Goal: Task Accomplishment & Management: Manage account settings

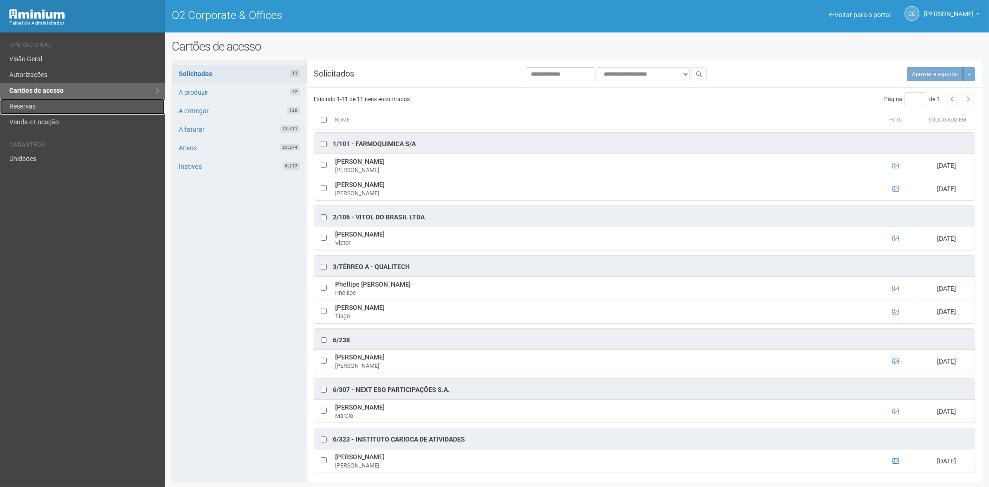
click at [58, 107] on link "Reservas" at bounding box center [82, 107] width 165 height 16
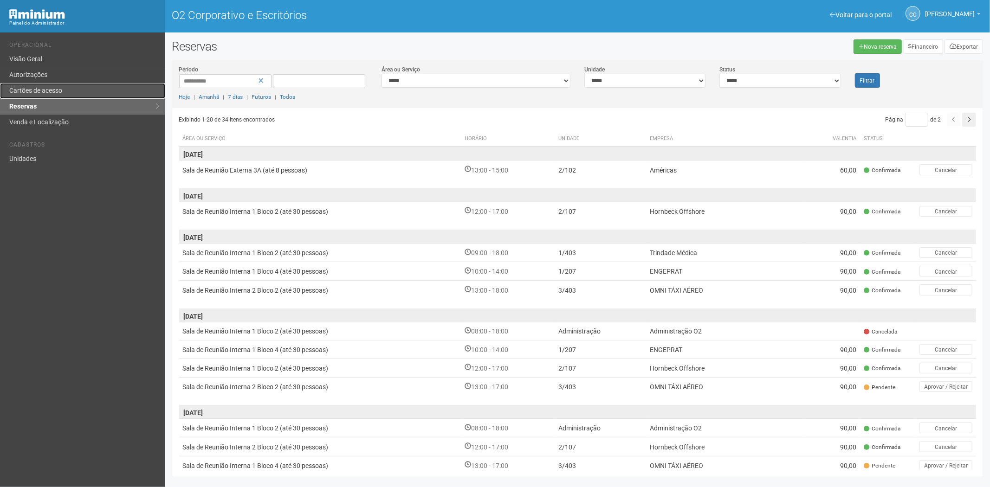
click at [63, 89] on link "Cartões de acesso" at bounding box center [82, 91] width 165 height 16
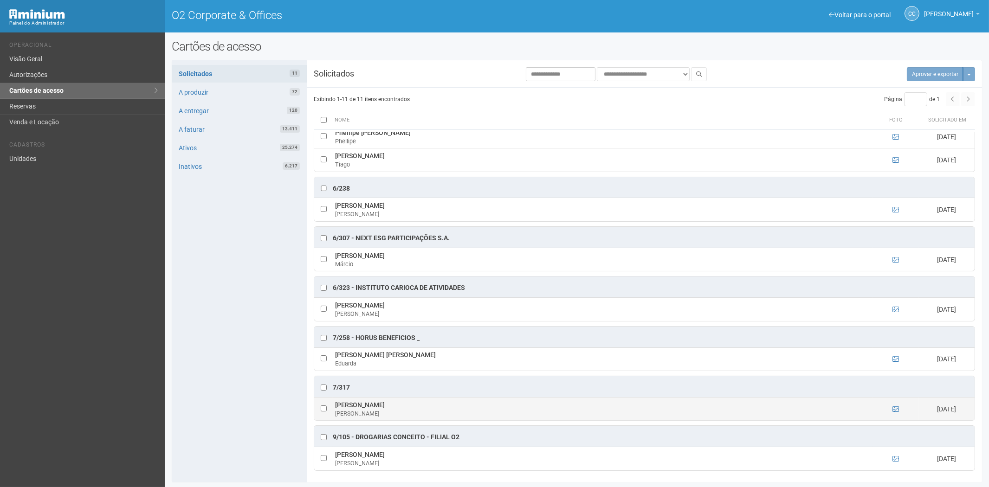
scroll to position [1, 0]
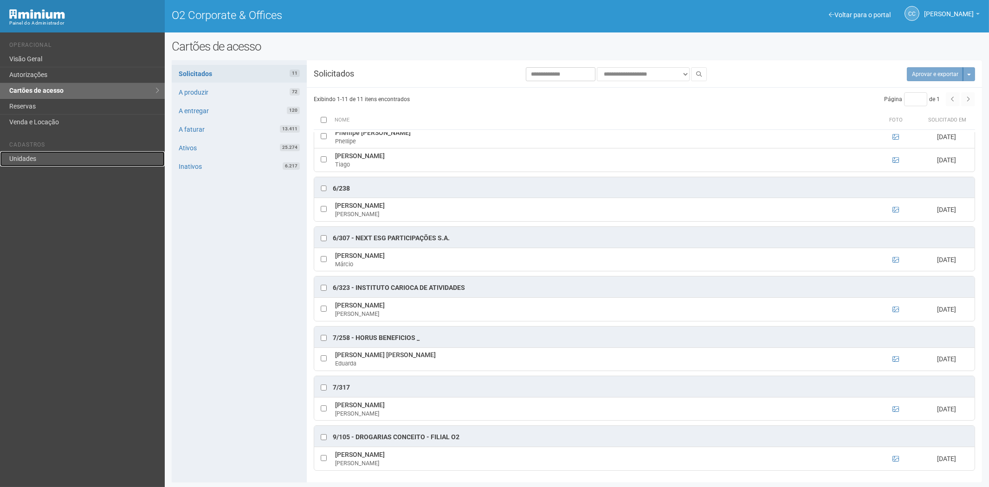
drag, startPoint x: 18, startPoint y: 161, endPoint x: 27, endPoint y: 155, distance: 11.1
click at [18, 161] on link "Unidades" at bounding box center [82, 158] width 165 height 15
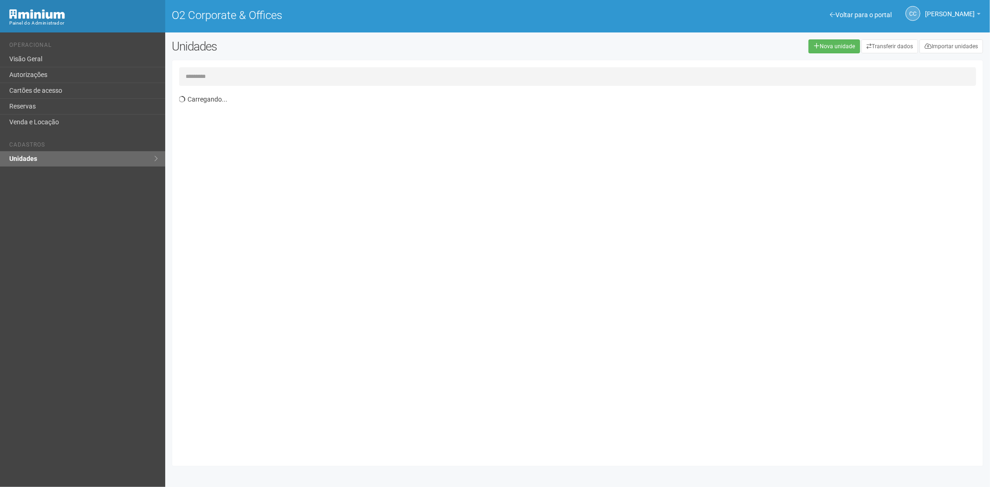
click at [262, 79] on input "text" at bounding box center [577, 76] width 797 height 19
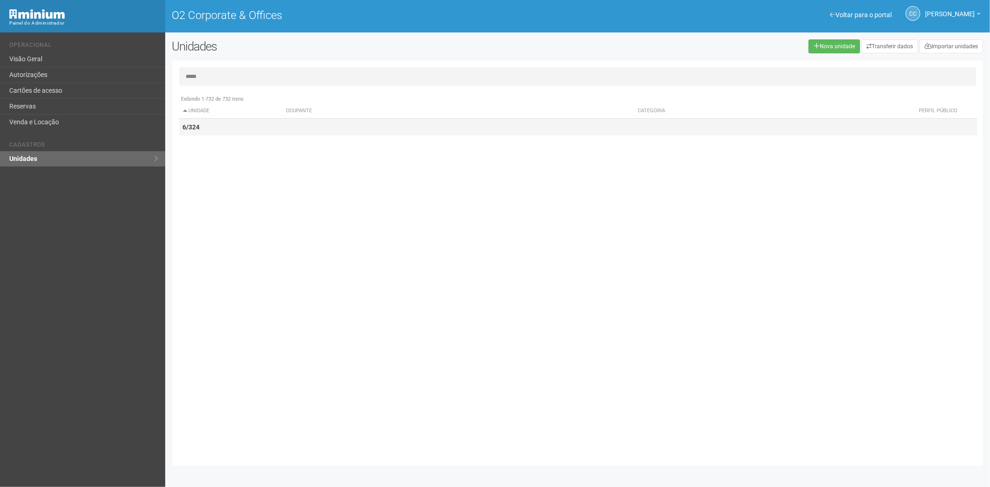
type input "*****"
click at [209, 131] on td "6/324" at bounding box center [231, 127] width 104 height 17
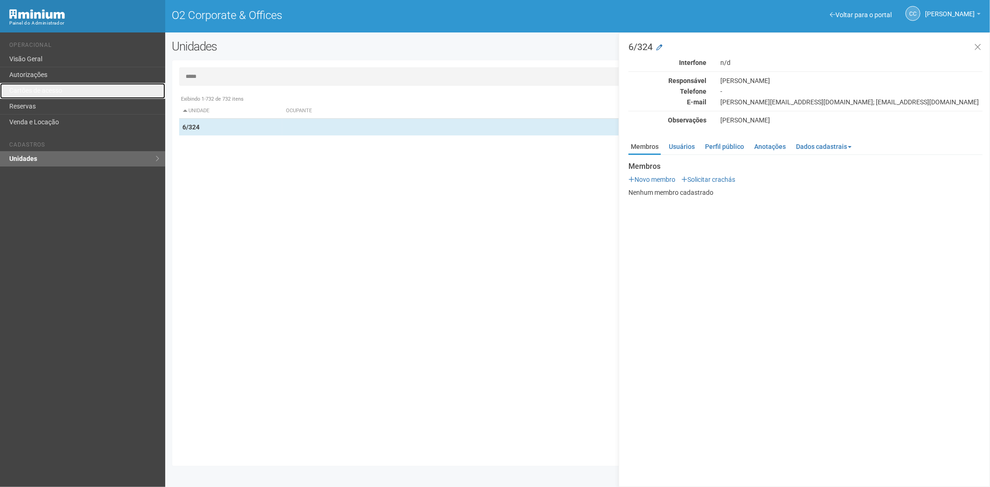
drag, startPoint x: 73, startPoint y: 94, endPoint x: 138, endPoint y: 137, distance: 77.8
click at [73, 94] on link "Cartões de acesso" at bounding box center [82, 91] width 165 height 16
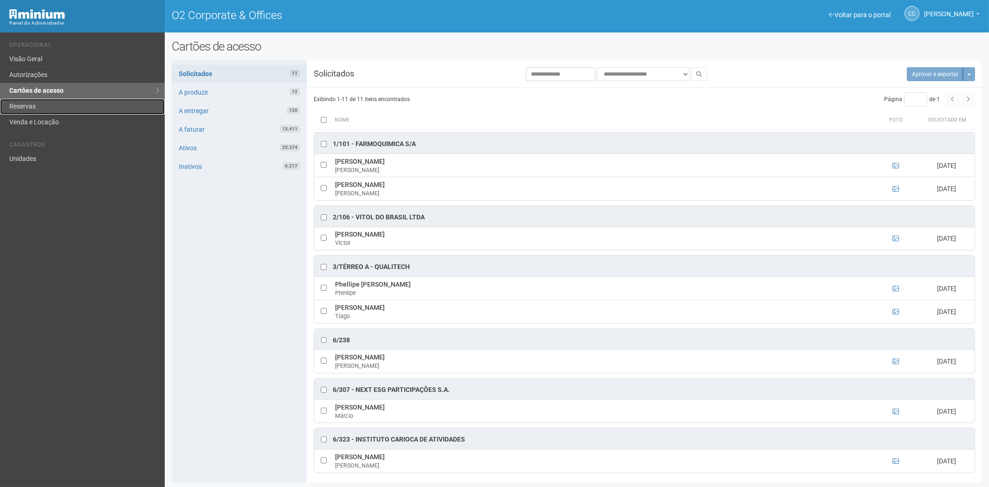
click at [56, 105] on link "Reservas" at bounding box center [82, 107] width 165 height 16
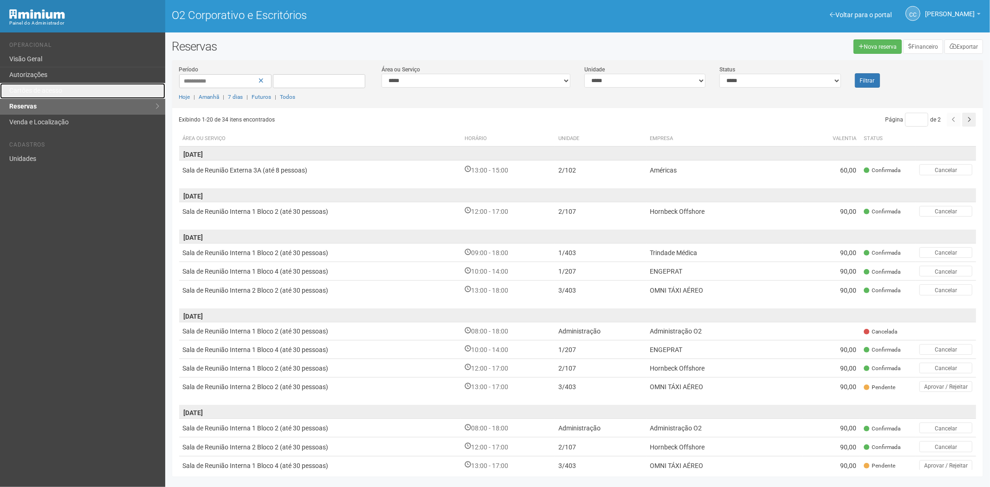
drag, startPoint x: 48, startPoint y: 91, endPoint x: 149, endPoint y: 218, distance: 162.2
click at [48, 91] on font "Cartões de acesso" at bounding box center [35, 90] width 53 height 7
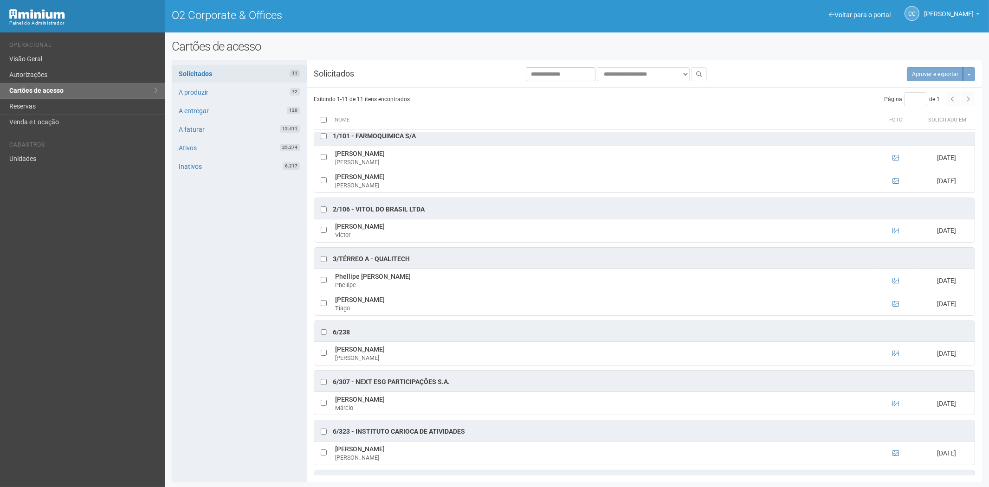
scroll to position [1, 0]
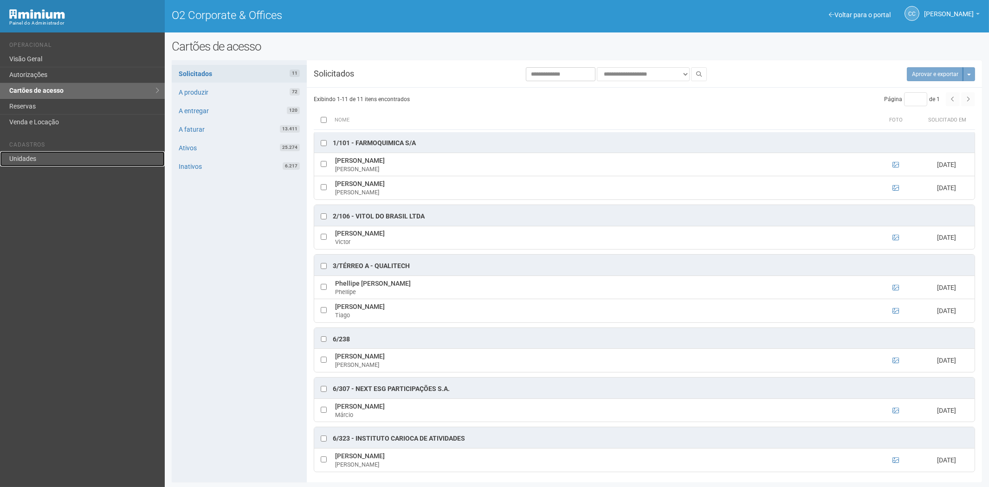
click at [31, 160] on link "Unidades" at bounding box center [82, 158] width 165 height 15
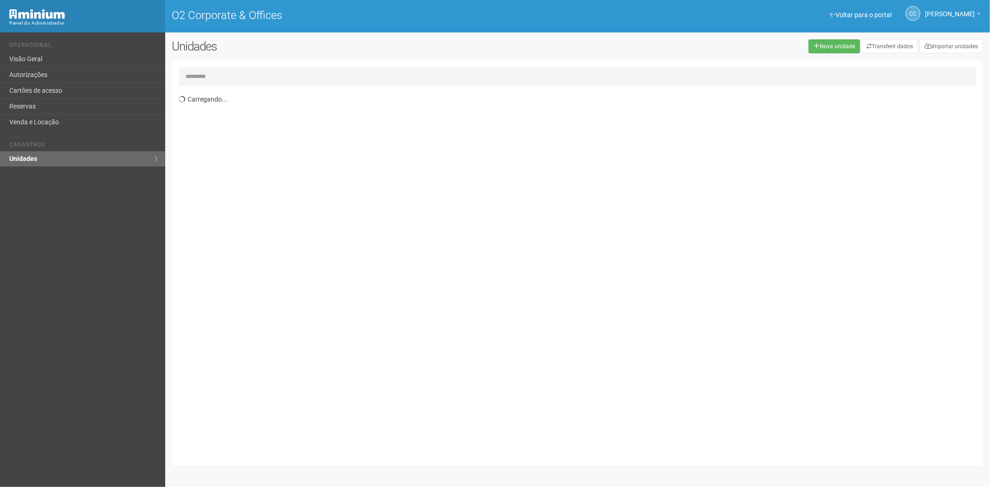
click at [220, 77] on input "text" at bounding box center [577, 76] width 797 height 19
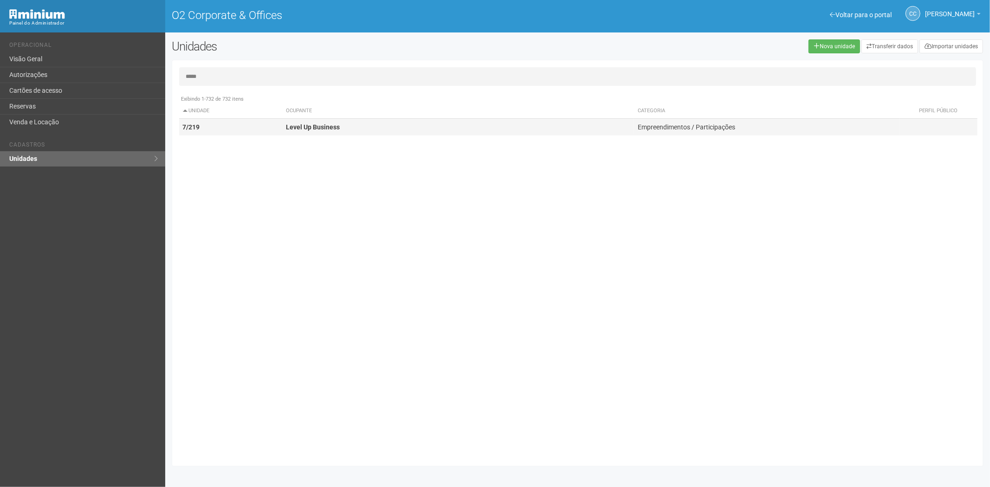
type input "*****"
click at [366, 130] on td "Level Up Business" at bounding box center [458, 127] width 352 height 17
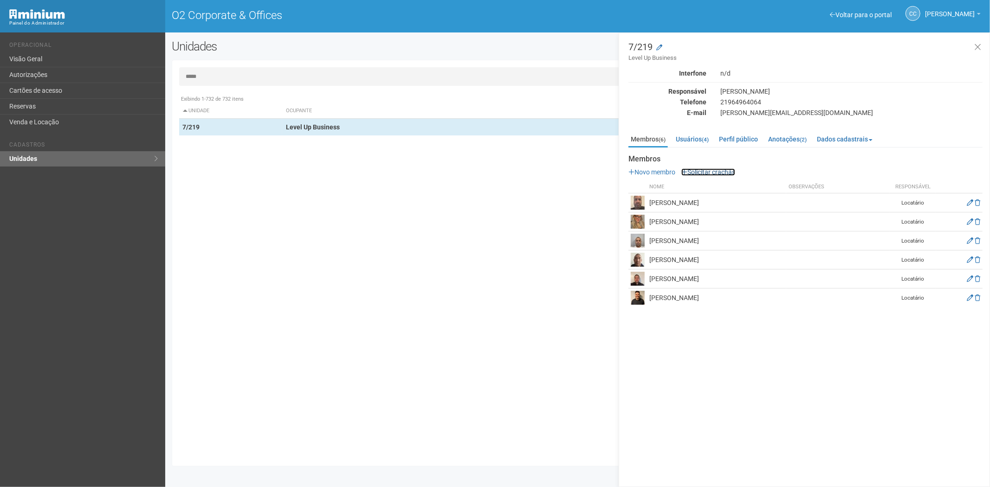
click at [705, 171] on link "Solicitar crachás" at bounding box center [708, 171] width 54 height 7
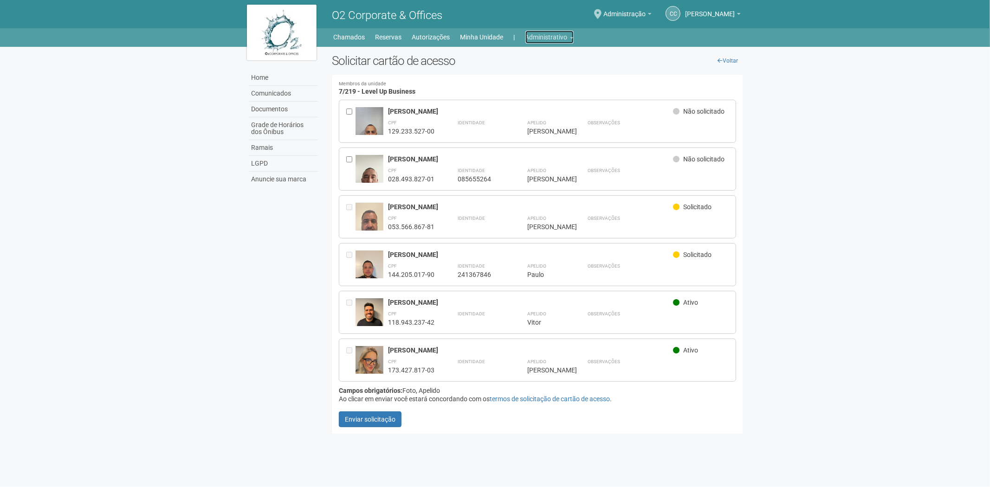
click at [540, 36] on link "Administrativo" at bounding box center [549, 37] width 48 height 13
click at [521, 71] on link "Cartões de acesso" at bounding box center [536, 73] width 79 height 16
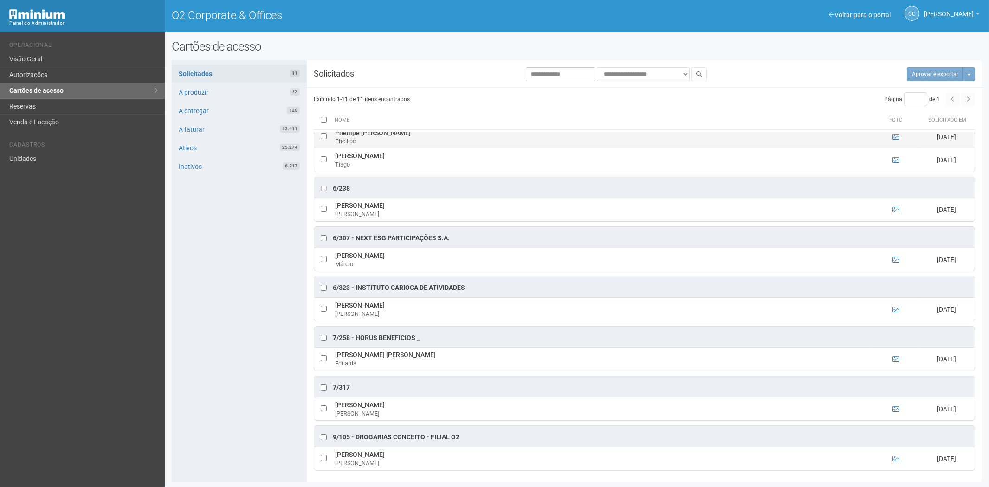
scroll to position [155, 0]
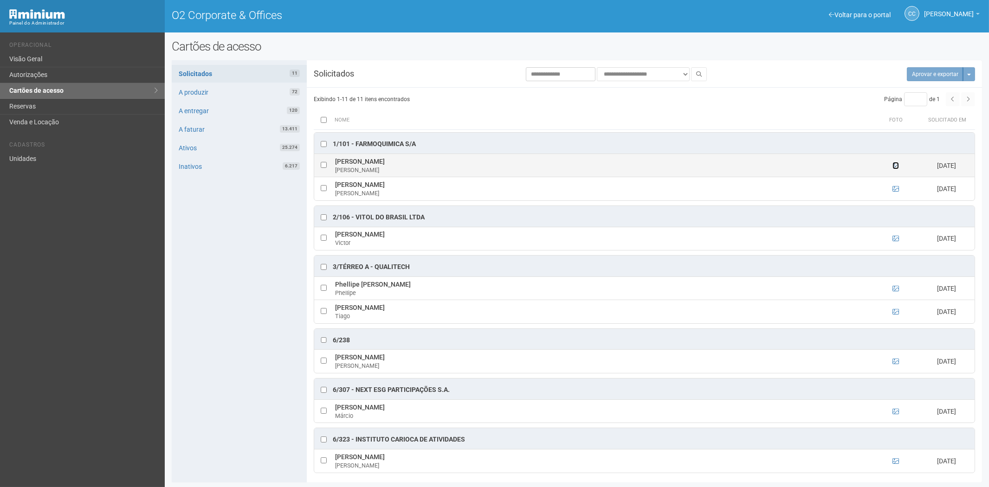
click at [896, 165] on icon at bounding box center [896, 165] width 6 height 6
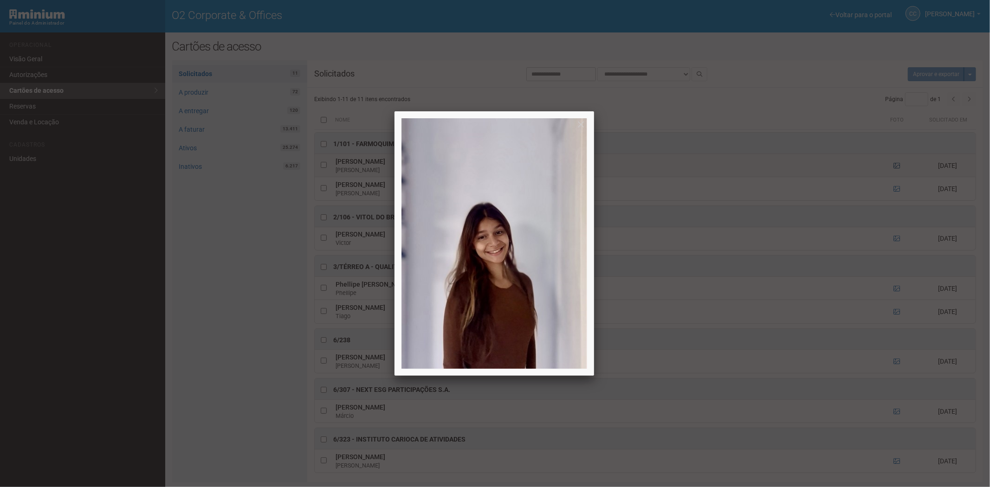
click at [896, 165] on div at bounding box center [495, 243] width 990 height 487
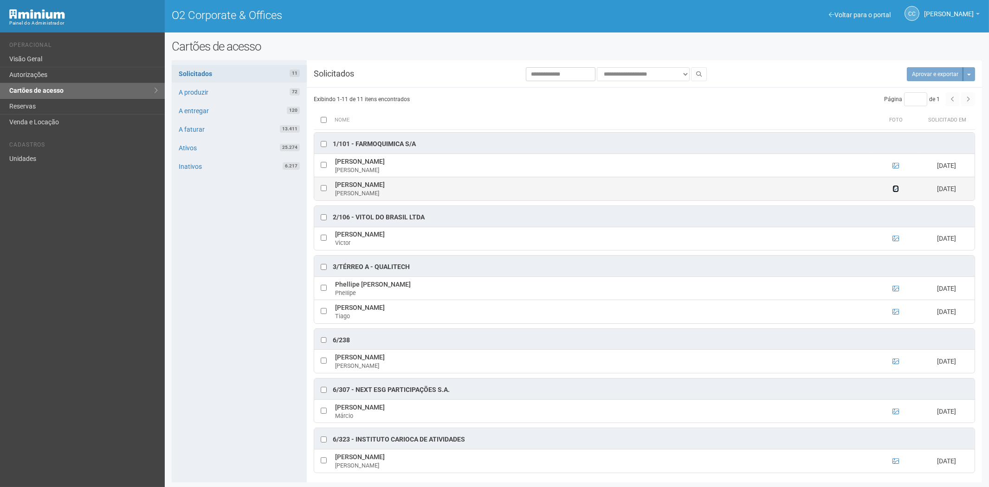
click at [896, 189] on icon at bounding box center [896, 189] width 6 height 6
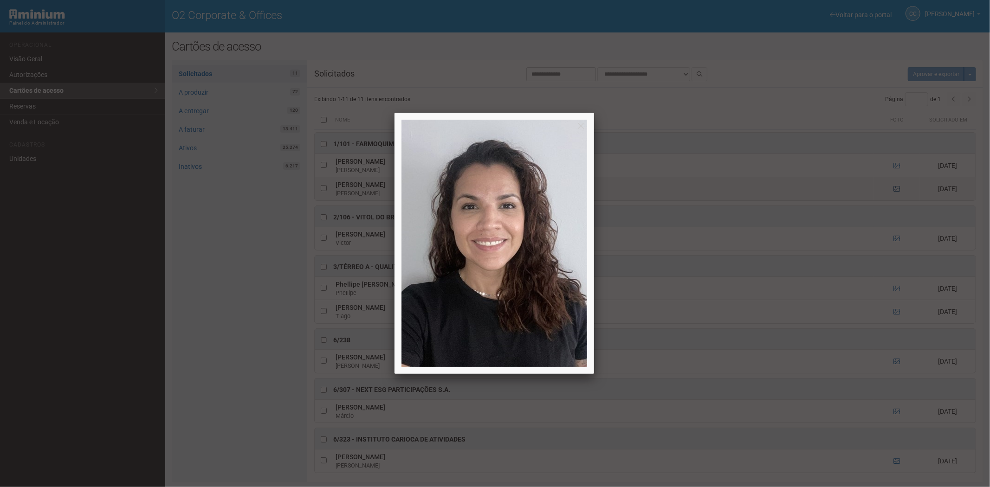
click at [896, 189] on div at bounding box center [495, 243] width 990 height 487
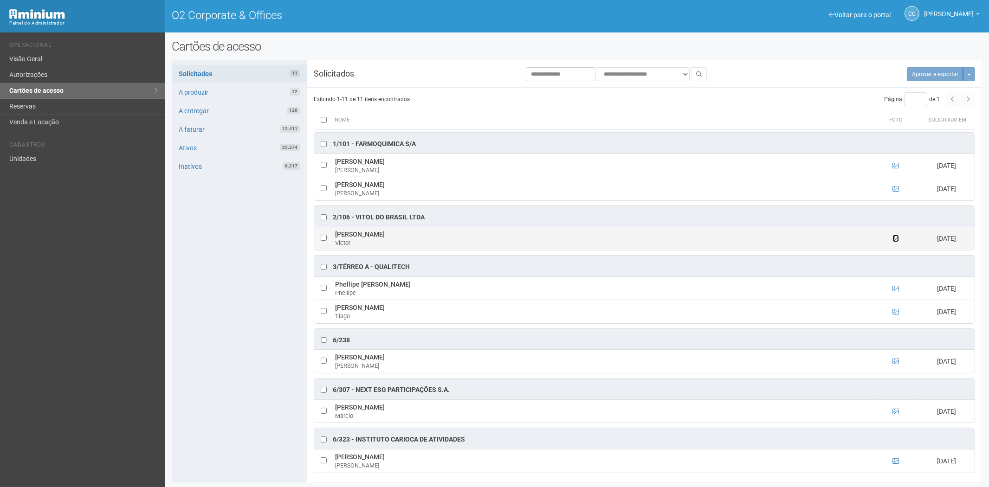
click at [893, 241] on icon at bounding box center [896, 238] width 6 height 6
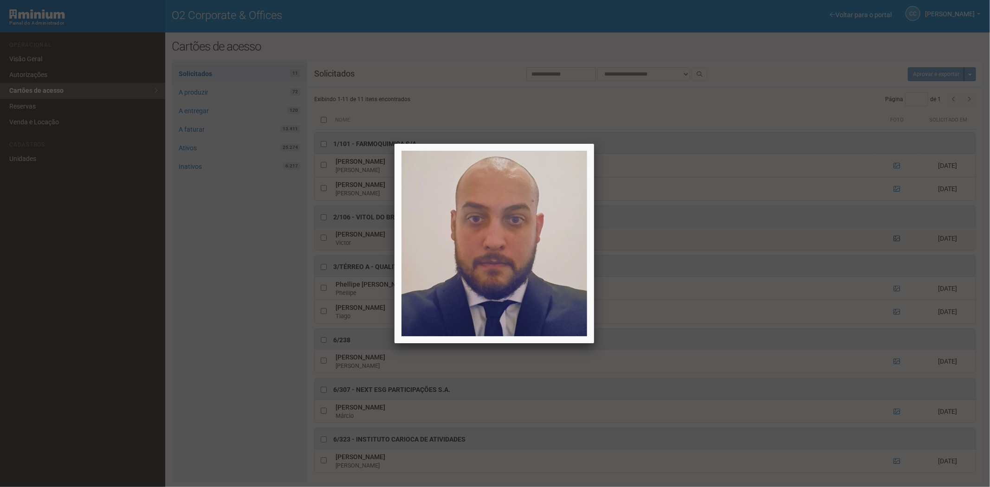
click at [893, 241] on div at bounding box center [495, 243] width 990 height 487
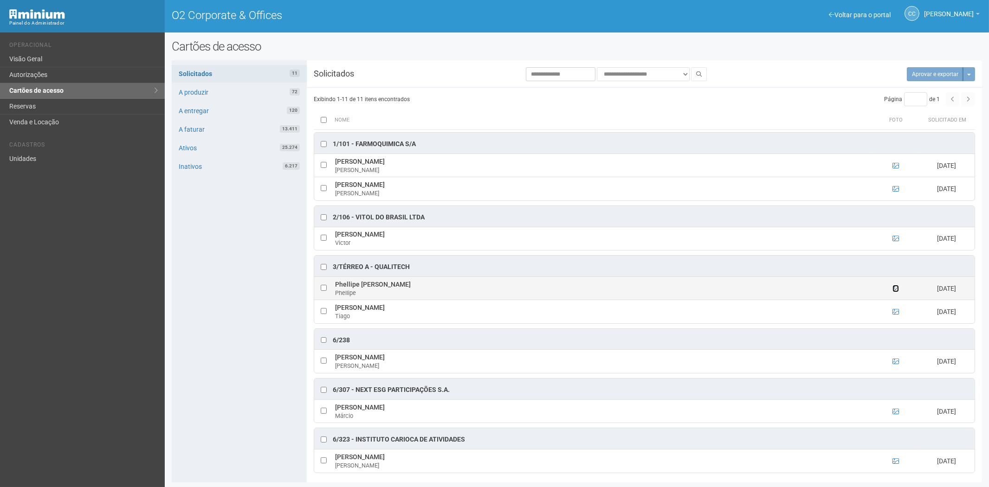
click at [893, 291] on icon at bounding box center [896, 288] width 6 height 6
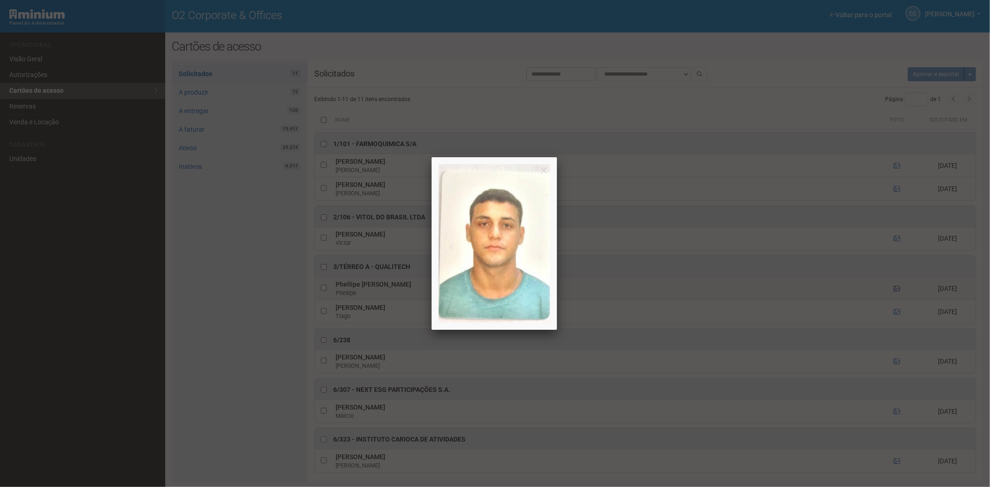
click at [893, 291] on div at bounding box center [495, 243] width 990 height 487
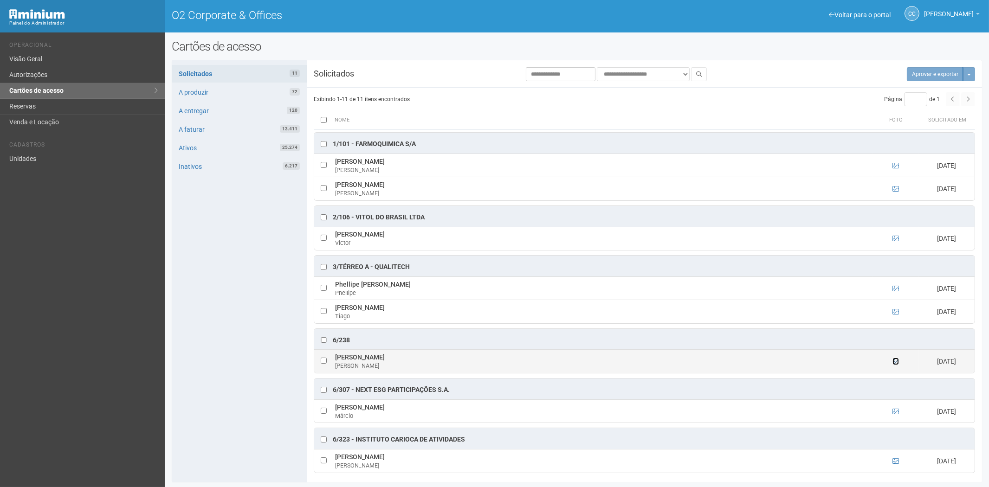
click at [894, 364] on icon at bounding box center [896, 361] width 6 height 6
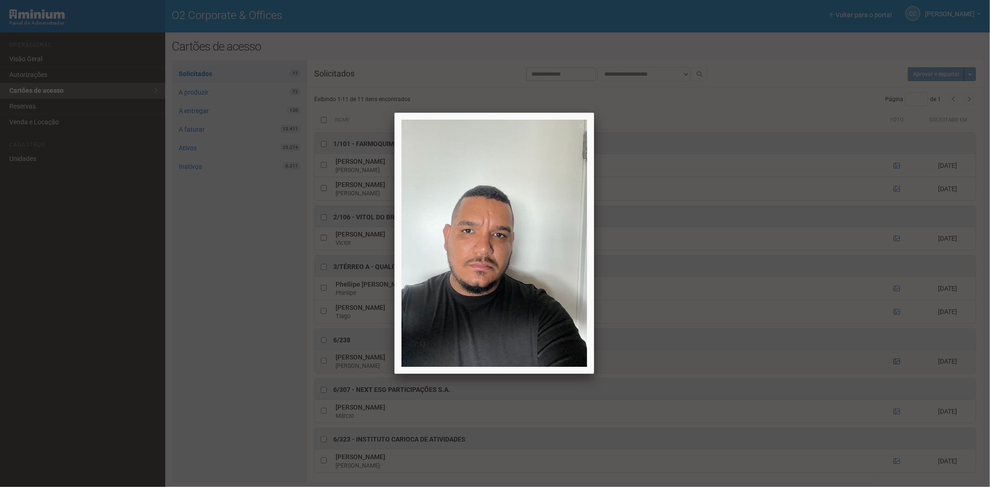
click at [894, 364] on div at bounding box center [495, 243] width 990 height 487
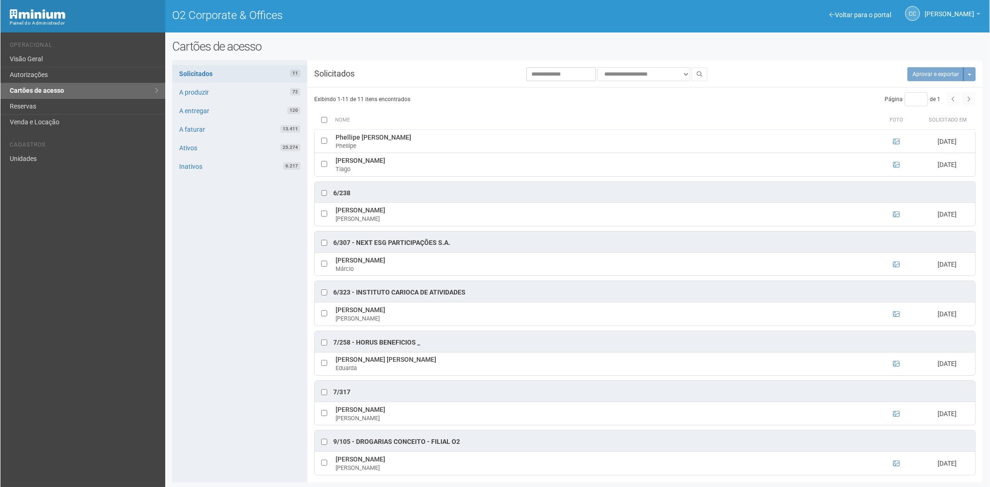
scroll to position [155, 0]
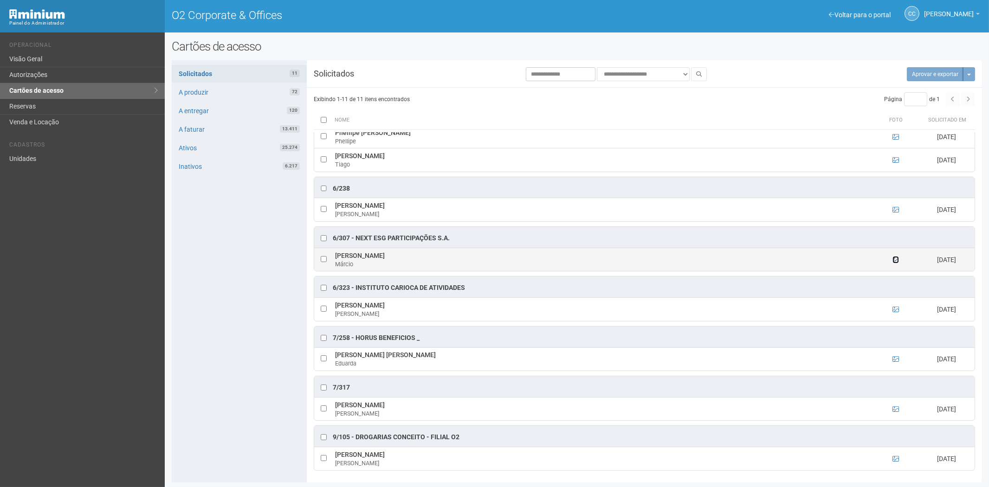
click at [896, 258] on icon at bounding box center [896, 260] width 6 height 6
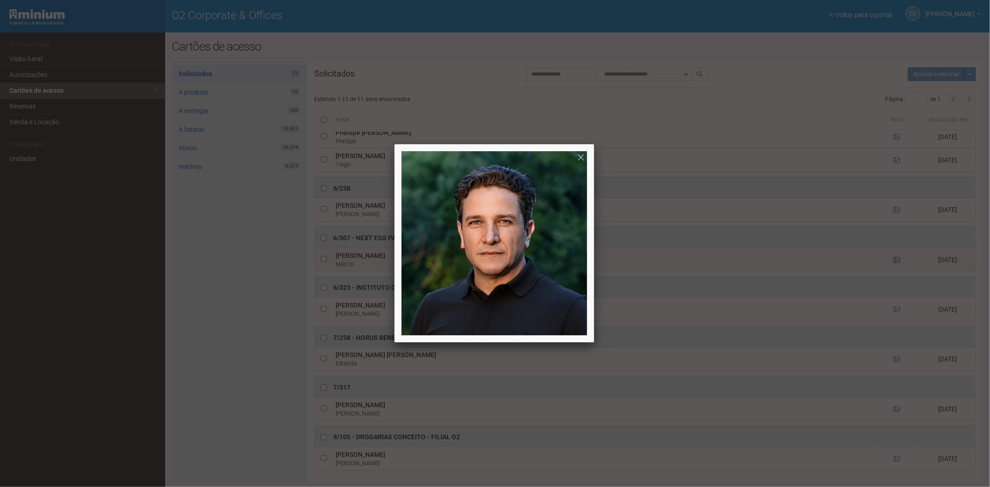
click at [896, 258] on div at bounding box center [495, 243] width 990 height 487
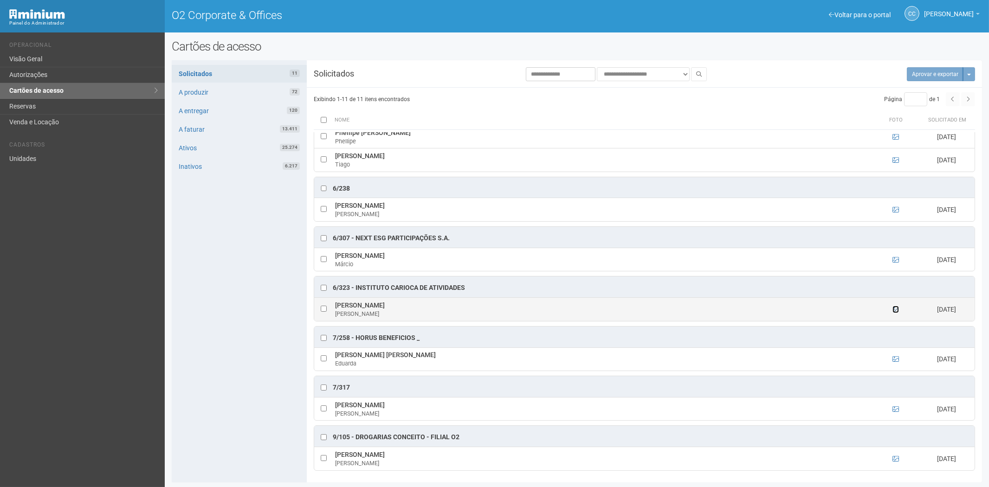
click at [893, 312] on icon at bounding box center [896, 309] width 6 height 6
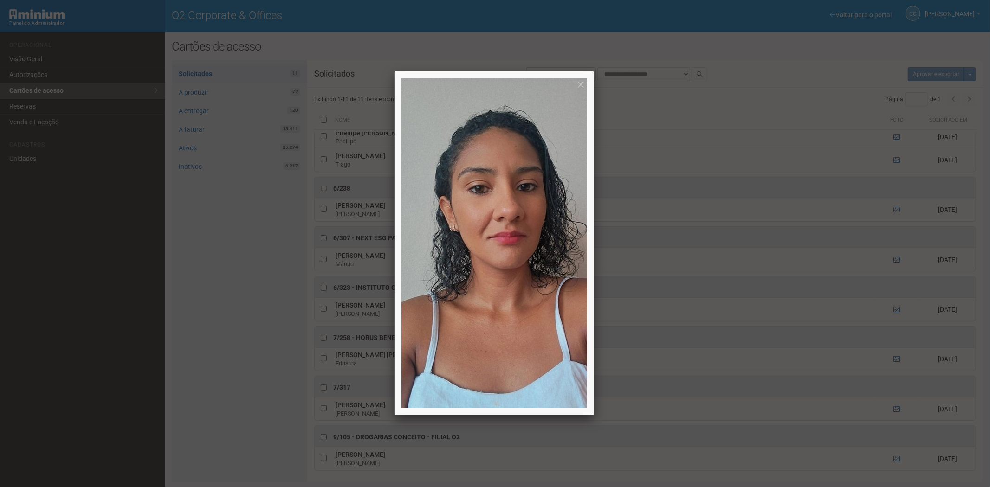
click at [893, 311] on div at bounding box center [495, 243] width 990 height 487
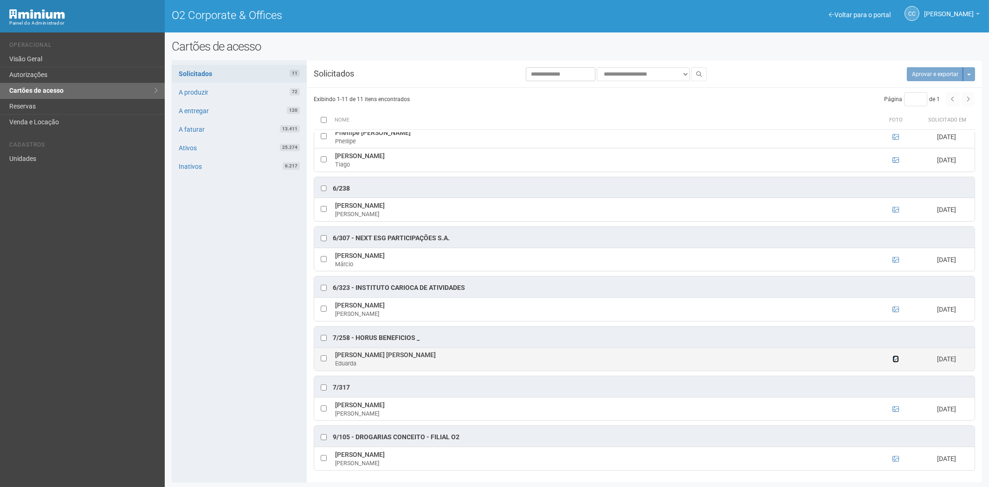
click at [895, 358] on icon at bounding box center [896, 359] width 6 height 6
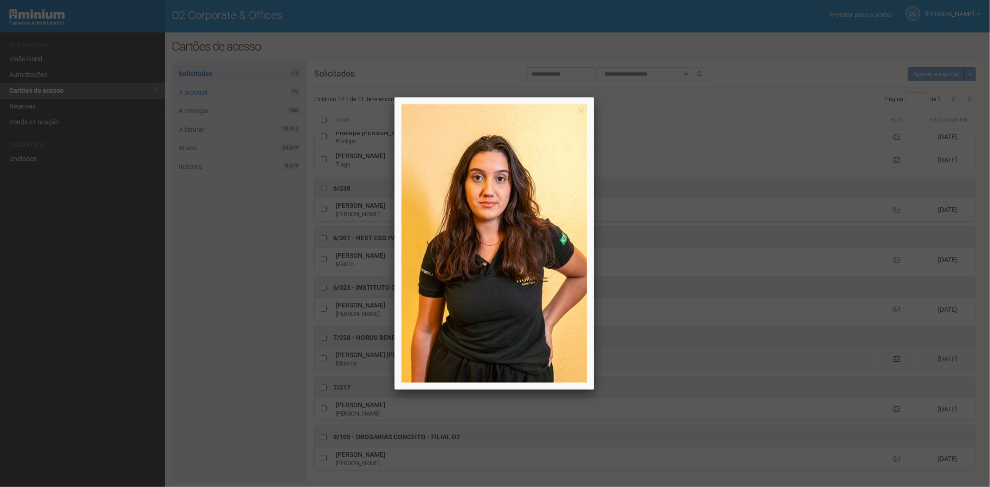
click at [895, 358] on div at bounding box center [495, 243] width 990 height 487
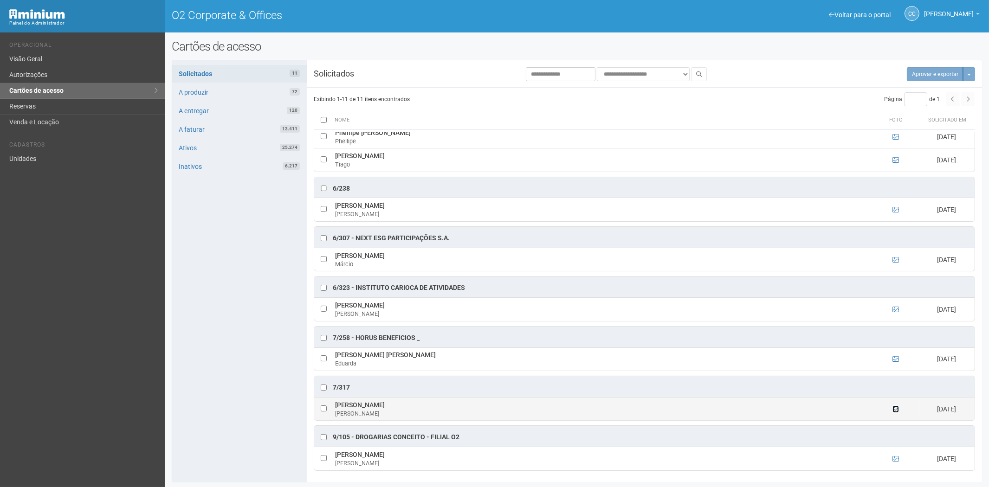
click at [895, 410] on icon at bounding box center [896, 409] width 6 height 6
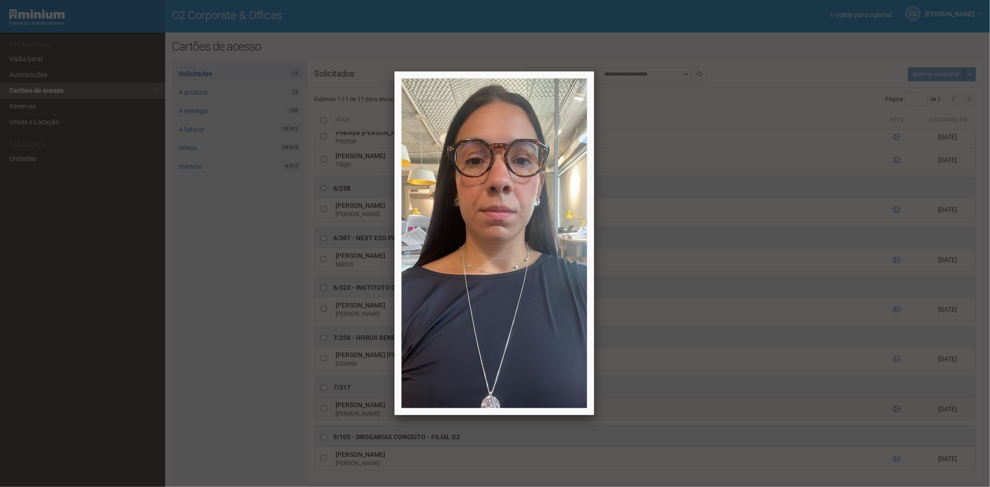
click at [895, 410] on div at bounding box center [495, 243] width 990 height 487
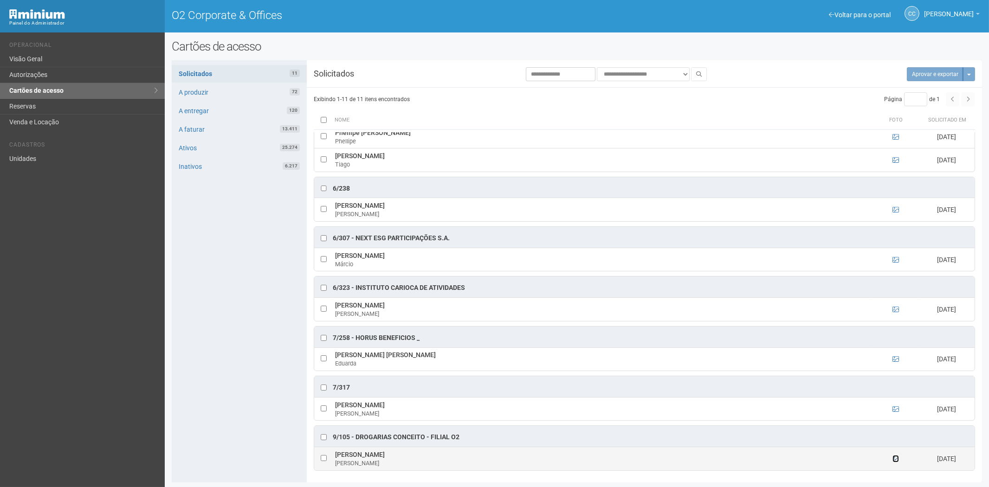
click at [894, 459] on icon at bounding box center [896, 459] width 6 height 6
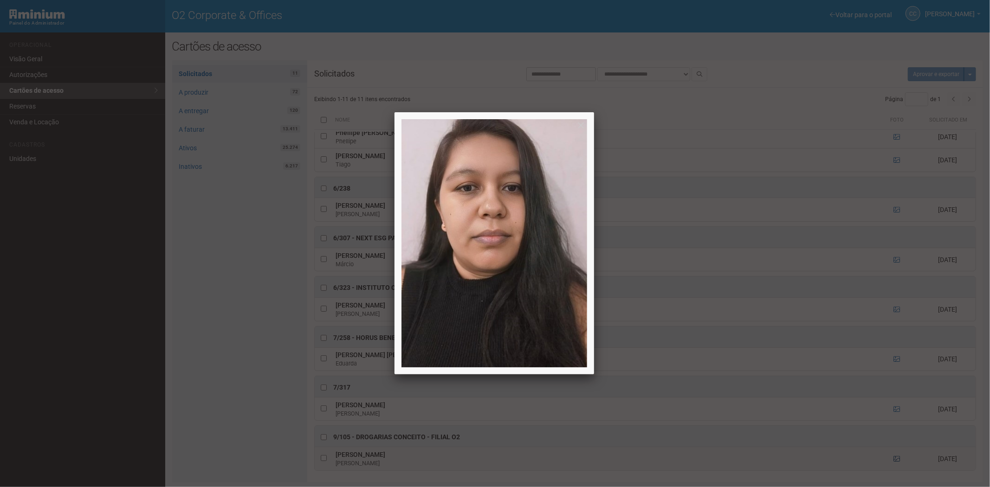
click at [894, 459] on div at bounding box center [495, 243] width 990 height 487
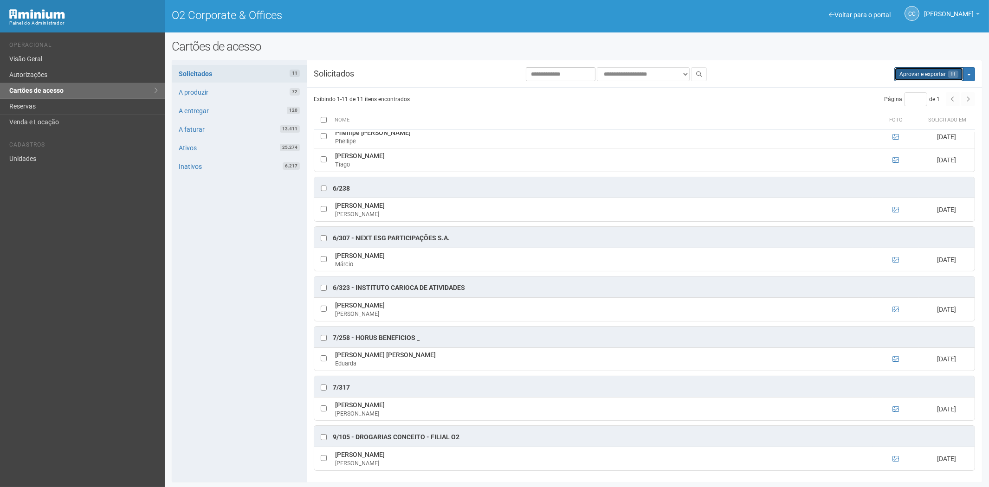
drag, startPoint x: 913, startPoint y: 72, endPoint x: 528, endPoint y: 49, distance: 386.4
click at [913, 72] on button "Aprovar e exportar 11" at bounding box center [928, 74] width 69 height 14
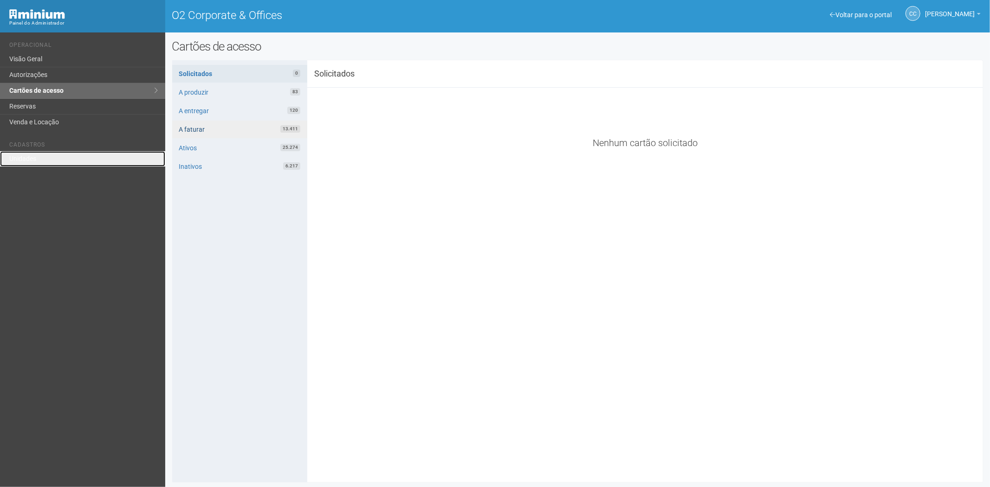
drag, startPoint x: 28, startPoint y: 158, endPoint x: 198, endPoint y: 122, distance: 173.1
click at [28, 158] on link "Unidades" at bounding box center [82, 158] width 165 height 15
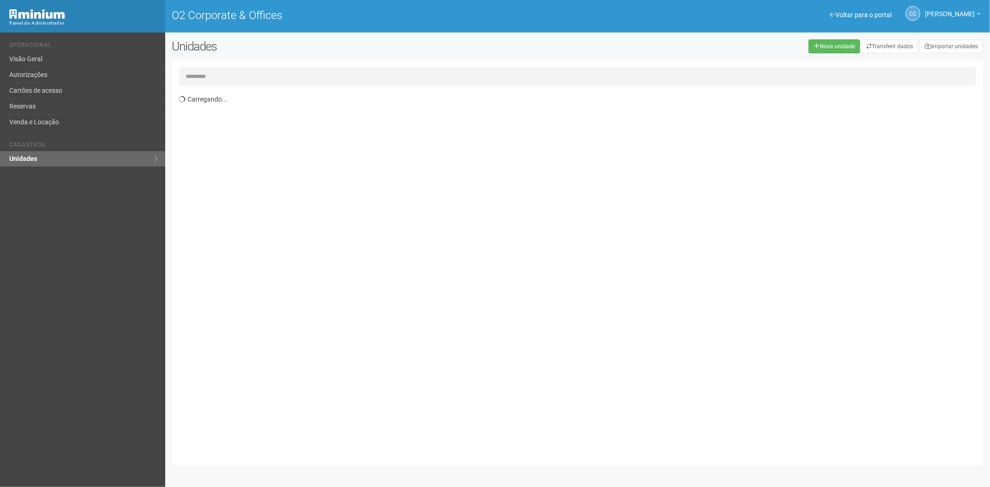
click at [268, 76] on input "text" at bounding box center [577, 76] width 797 height 19
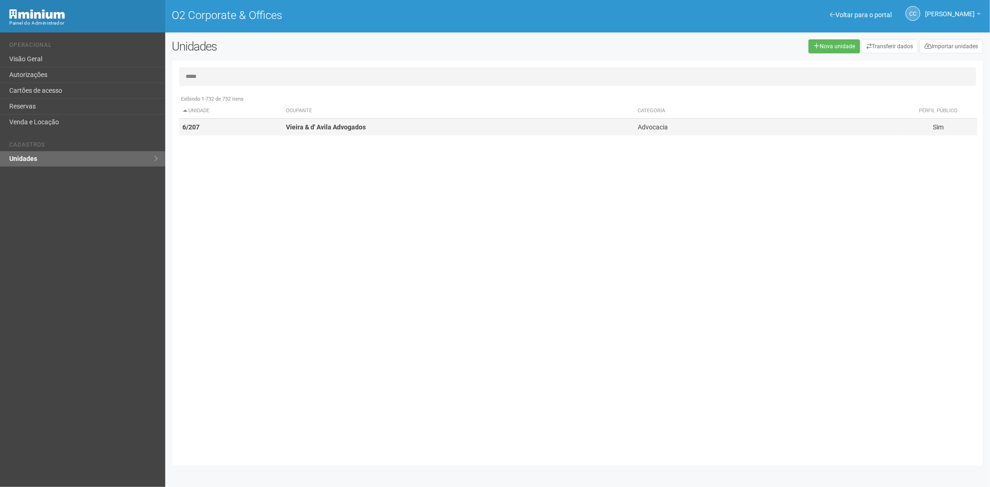
type input "*****"
click at [373, 120] on td "Vieira & d' Avila Advogados" at bounding box center [458, 127] width 352 height 17
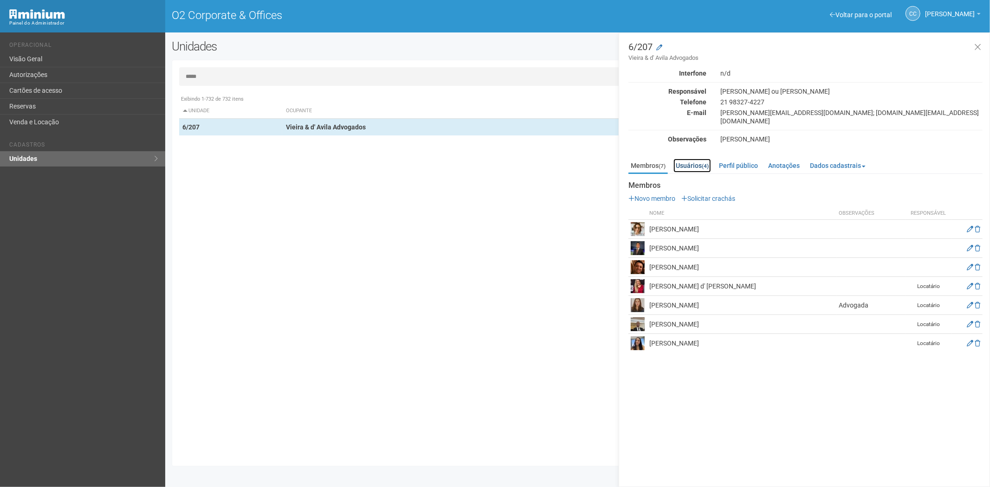
click at [703, 159] on link "Usuários (4)" at bounding box center [692, 166] width 38 height 14
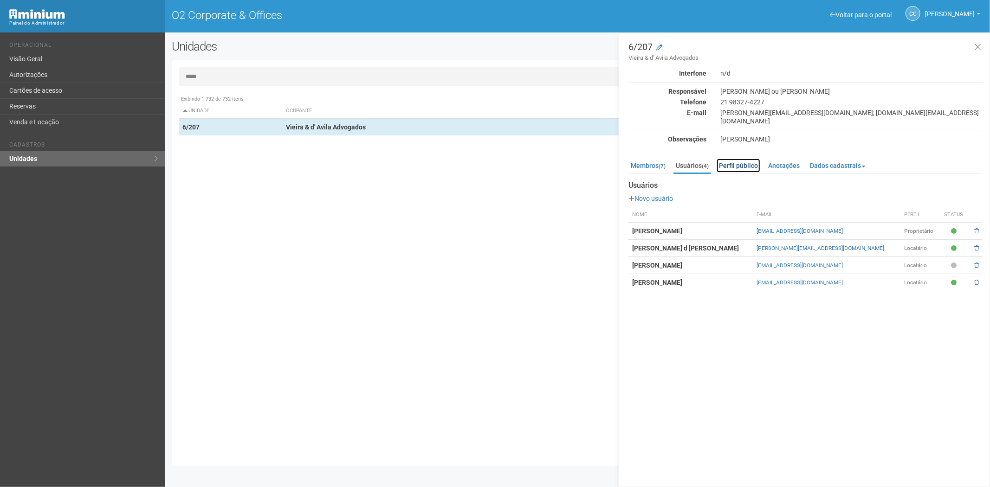
click at [744, 159] on link "Perfil público" at bounding box center [739, 166] width 44 height 14
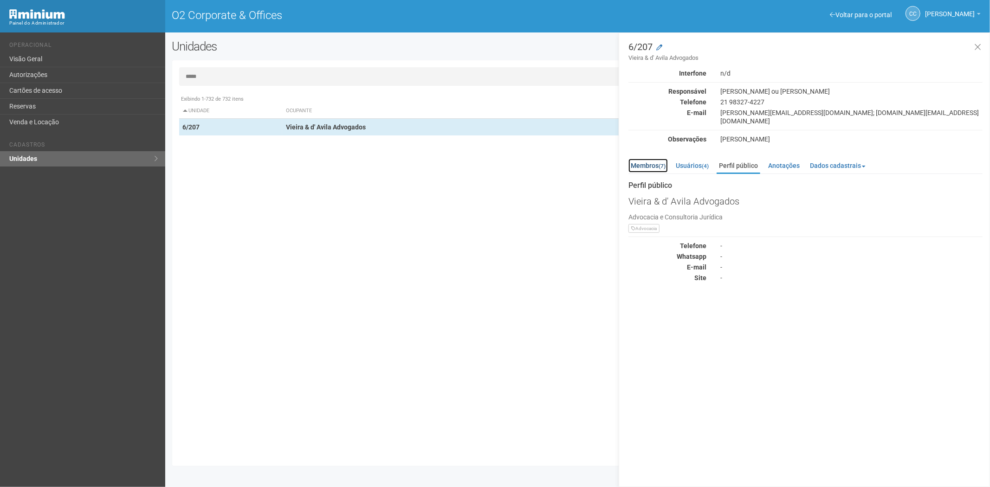
click at [641, 159] on link "Membros (7)" at bounding box center [647, 166] width 39 height 14
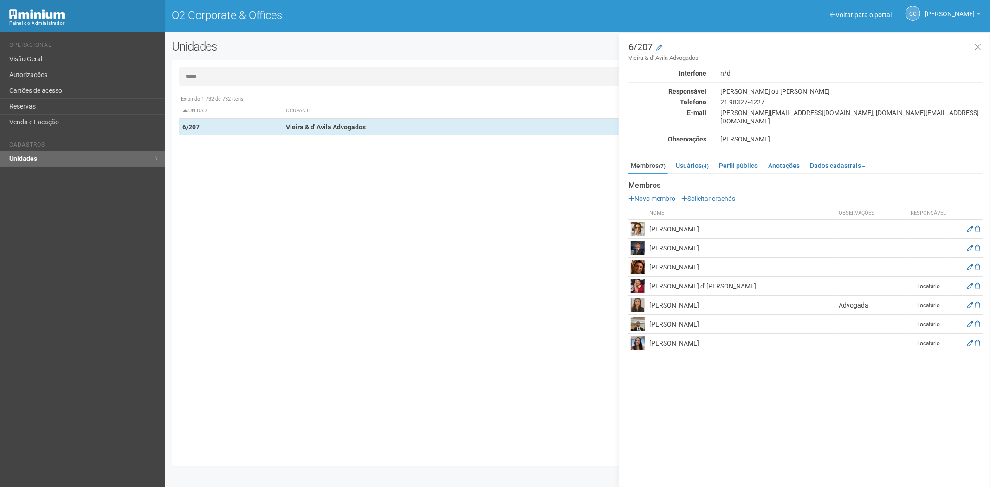
click at [214, 75] on input "*****" at bounding box center [577, 76] width 797 height 19
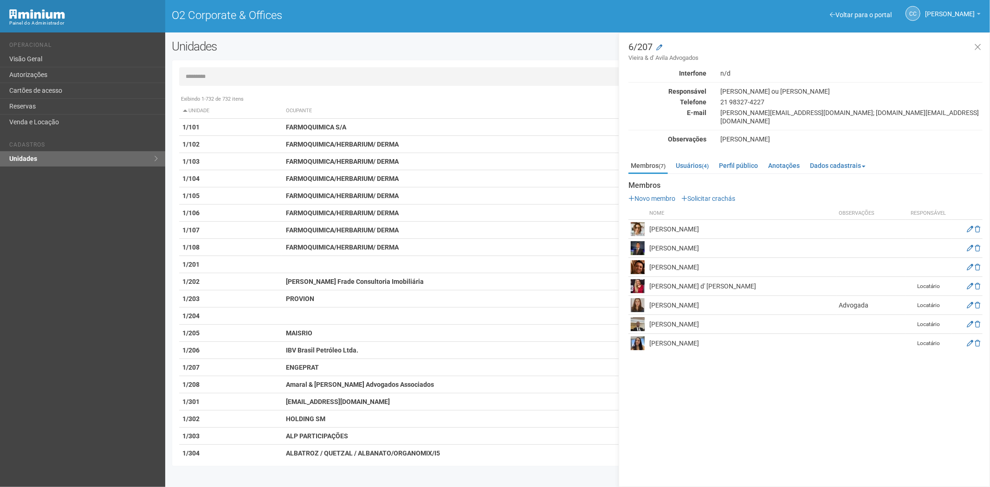
click at [206, 75] on input "text" at bounding box center [577, 76] width 797 height 19
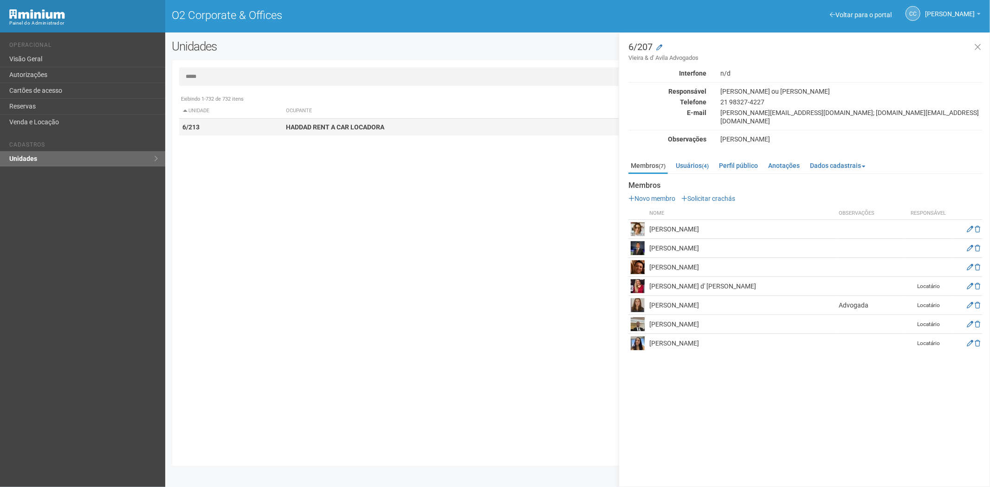
type input "*****"
click at [291, 131] on td "HADDAD RENT A CAR LOCADORA" at bounding box center [458, 127] width 352 height 17
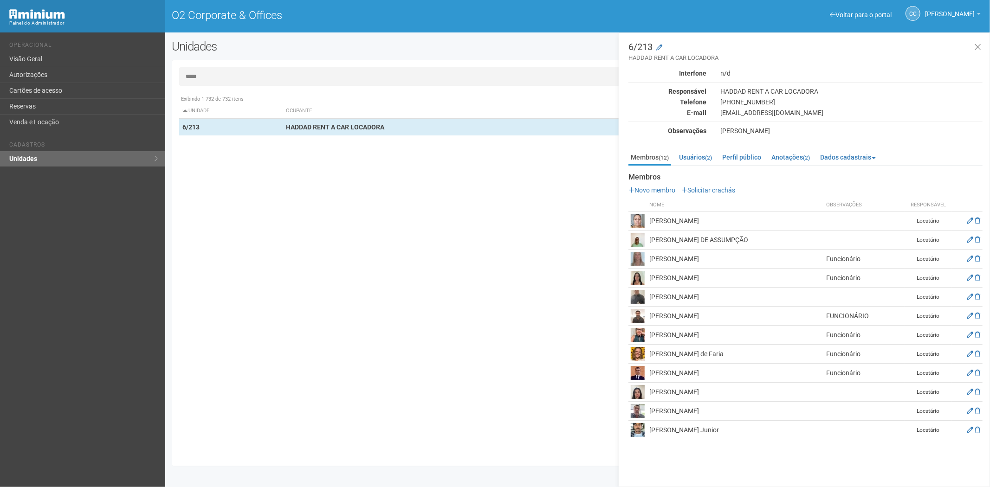
drag, startPoint x: 725, startPoint y: 294, endPoint x: 660, endPoint y: 296, distance: 65.5
click at [650, 296] on td "LUIS CARLOS DA SILVA" at bounding box center [735, 297] width 177 height 19
copy td "LUIS CARLOS DA SILVA"
click at [257, 251] on div "Exibindo 1-732 de 732 itens Unidade Ocupante Categoria Perfil público 1/101 FAR…" at bounding box center [581, 275] width 804 height 369
click at [35, 85] on link "Cartões de acesso" at bounding box center [82, 91] width 165 height 16
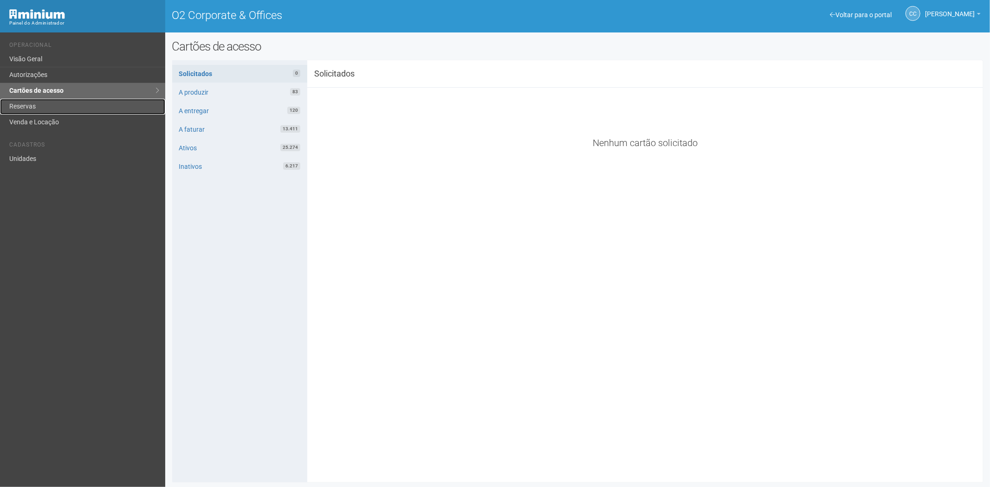
click at [51, 110] on link "Reservas" at bounding box center [82, 107] width 165 height 16
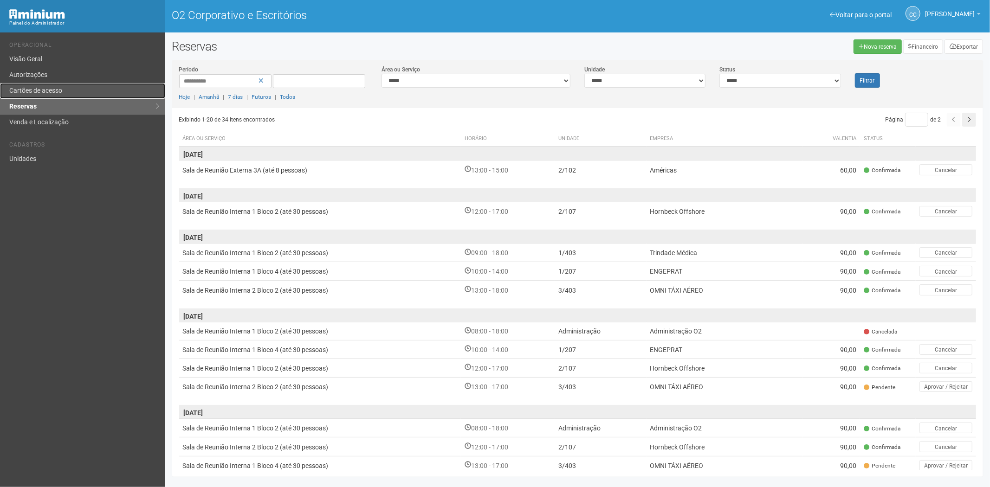
click at [54, 95] on link "Cartões de acesso" at bounding box center [82, 91] width 165 height 16
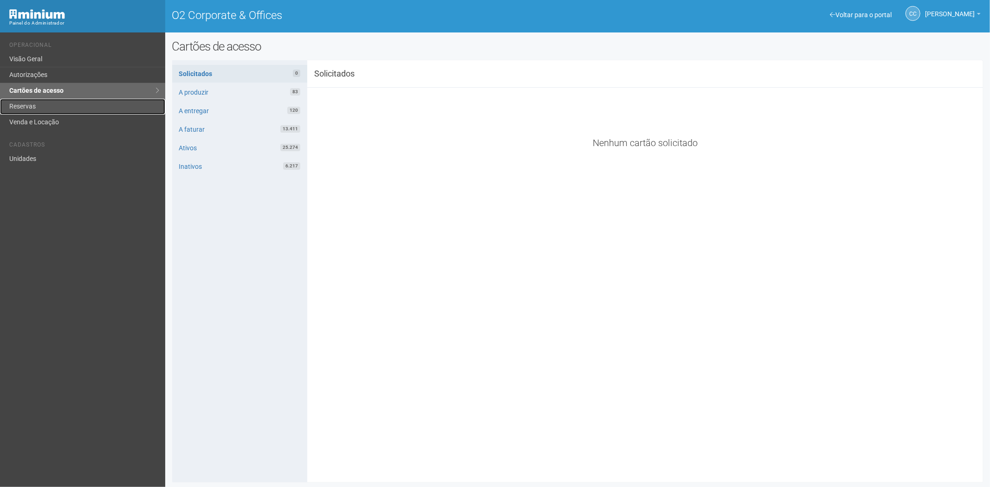
click at [38, 104] on link "Reservas" at bounding box center [82, 107] width 165 height 16
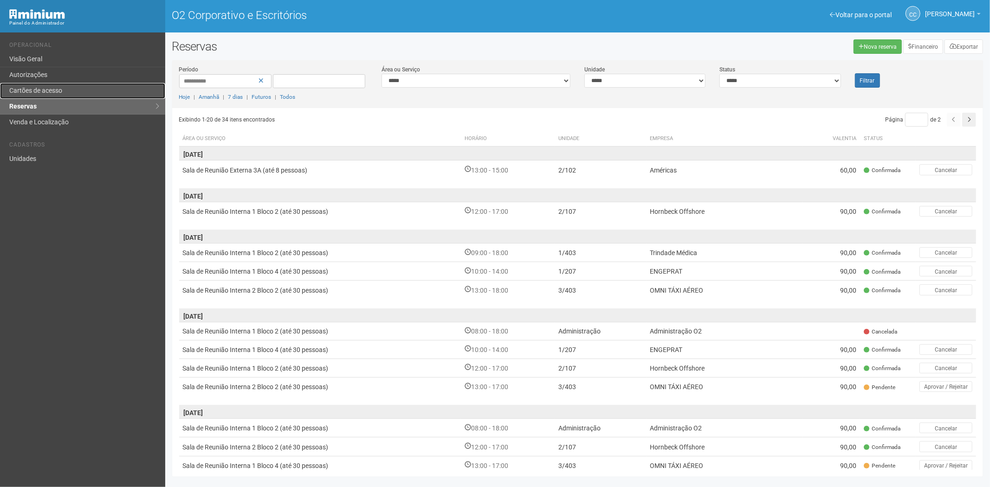
click at [52, 85] on link "Cartões de acesso" at bounding box center [82, 91] width 165 height 16
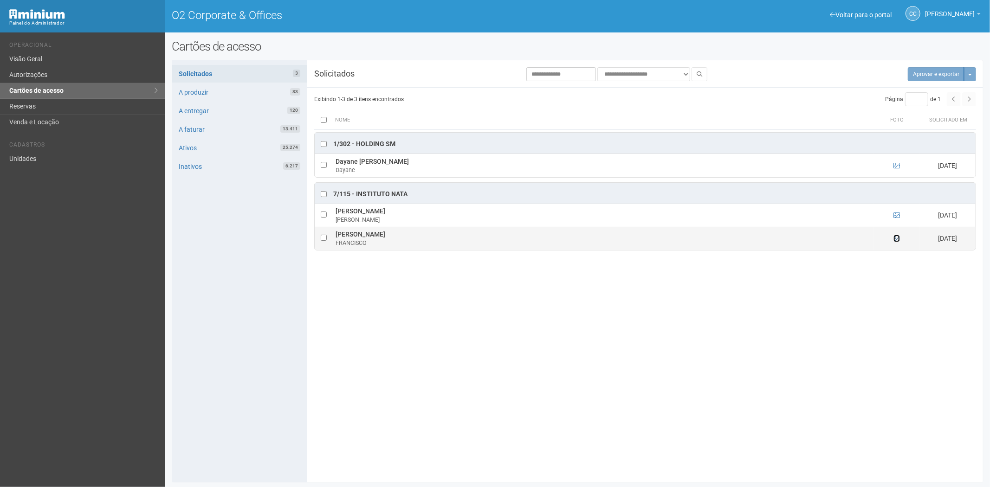
click at [897, 242] on icon at bounding box center [897, 238] width 6 height 6
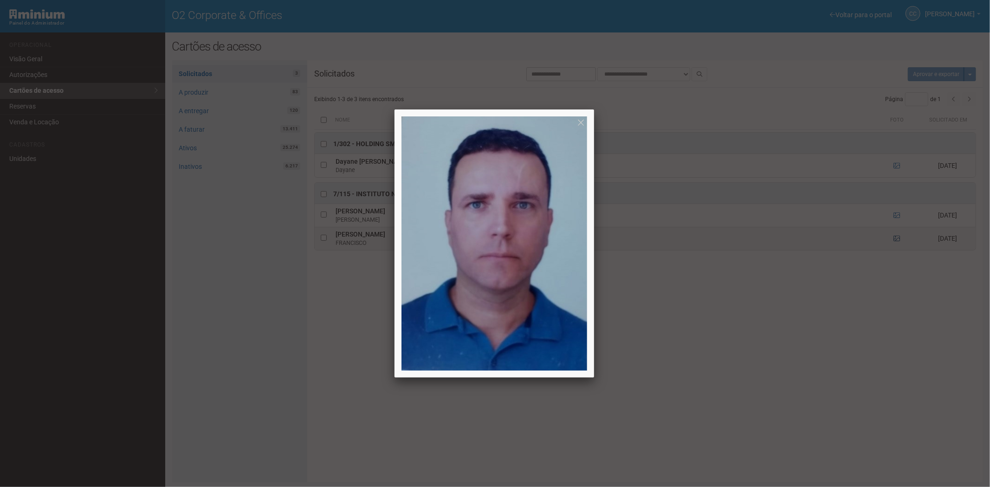
click at [897, 242] on div at bounding box center [495, 243] width 990 height 487
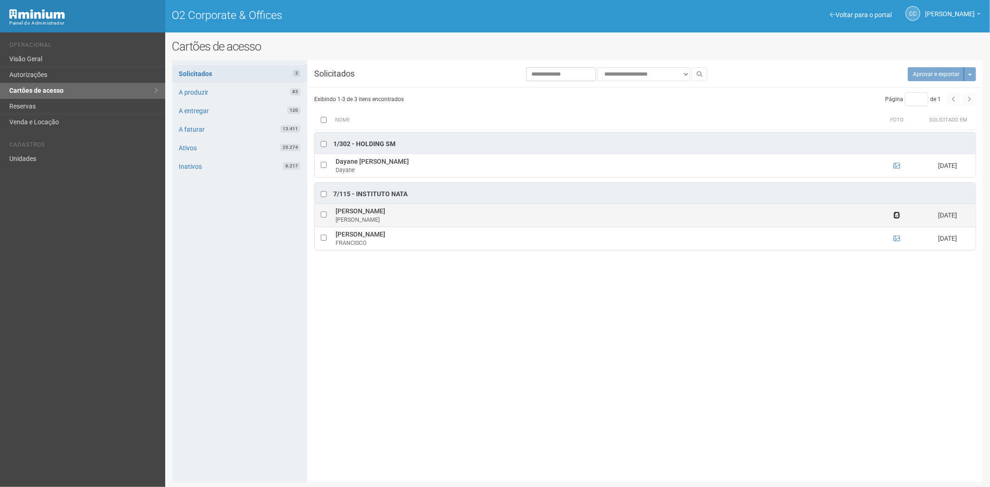
click at [897, 216] on icon at bounding box center [897, 215] width 6 height 6
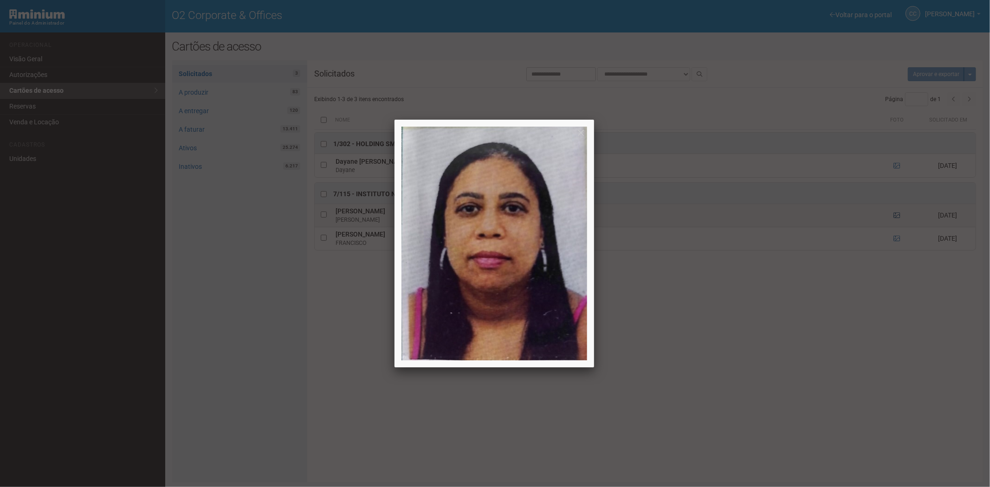
click at [897, 216] on div at bounding box center [495, 243] width 990 height 487
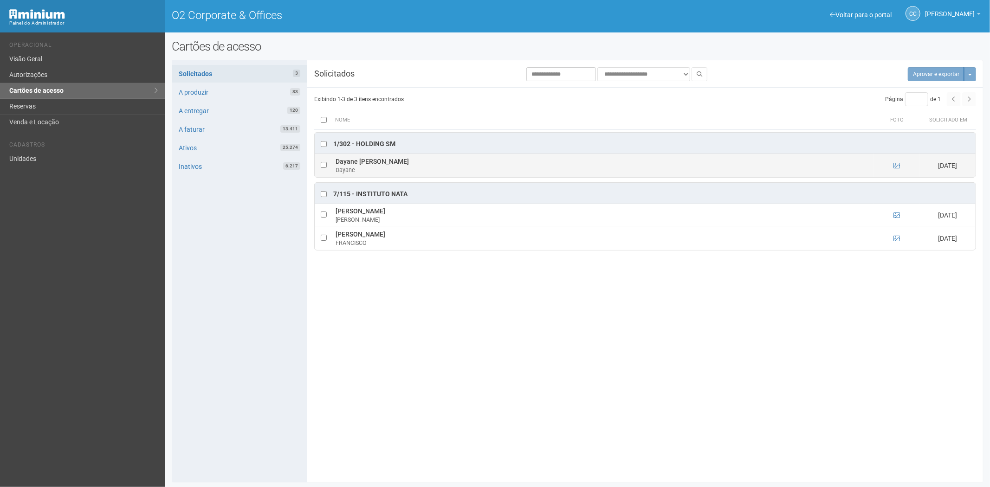
click at [892, 165] on td at bounding box center [897, 165] width 46 height 23
click at [898, 166] on icon at bounding box center [897, 165] width 6 height 6
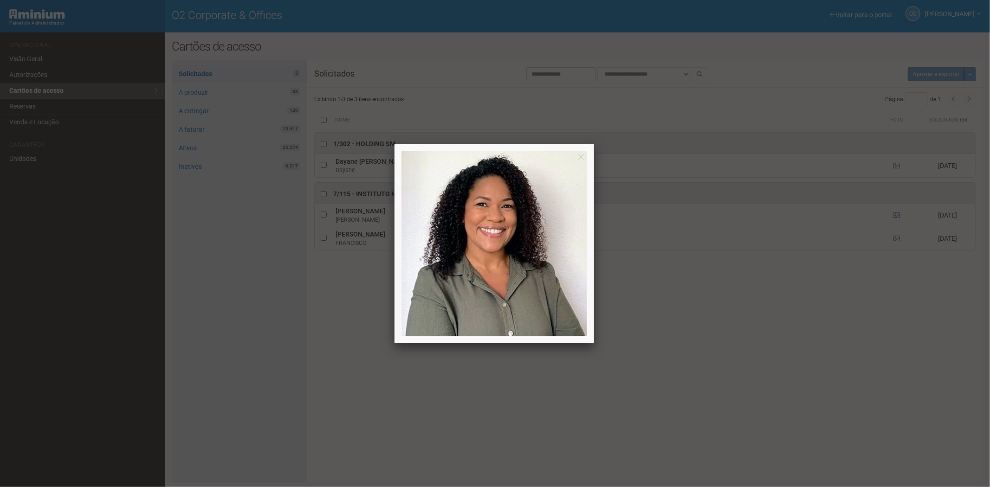
click at [897, 166] on div at bounding box center [495, 243] width 990 height 487
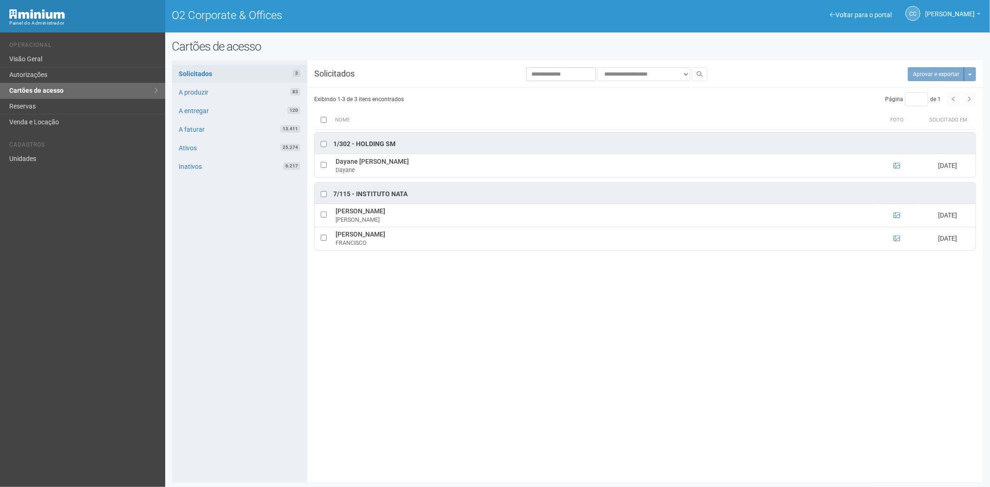
click at [235, 347] on div "Solicitados 3 A produzir 83 A entregar 120 A faturar 13.411 Ativos 25.274 Inati…" at bounding box center [239, 271] width 135 height 422
click at [896, 216] on icon at bounding box center [897, 215] width 6 height 6
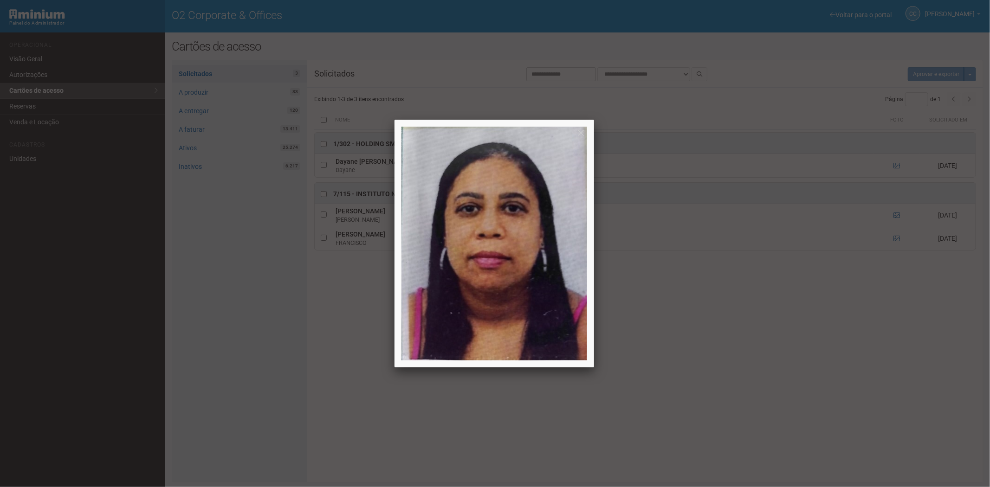
click at [896, 216] on div at bounding box center [495, 243] width 990 height 487
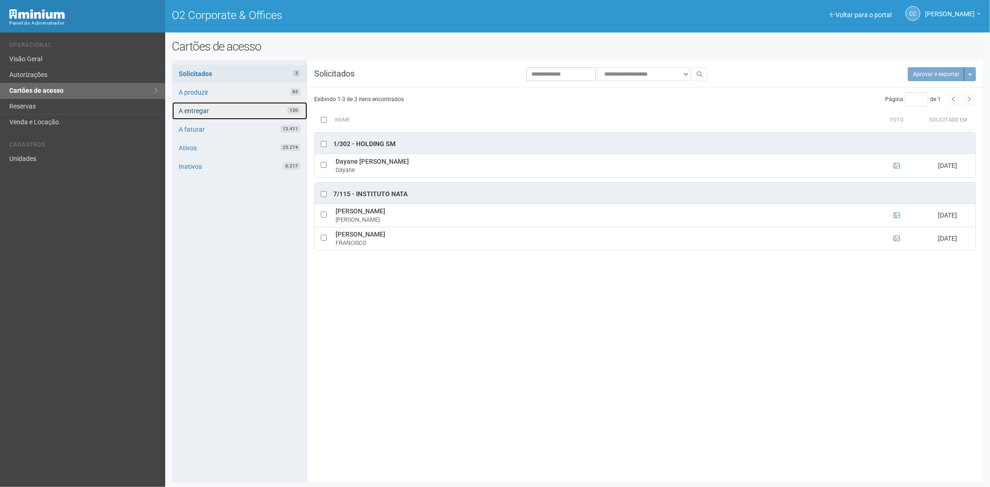
click at [241, 110] on link "A entregar 120" at bounding box center [239, 111] width 135 height 18
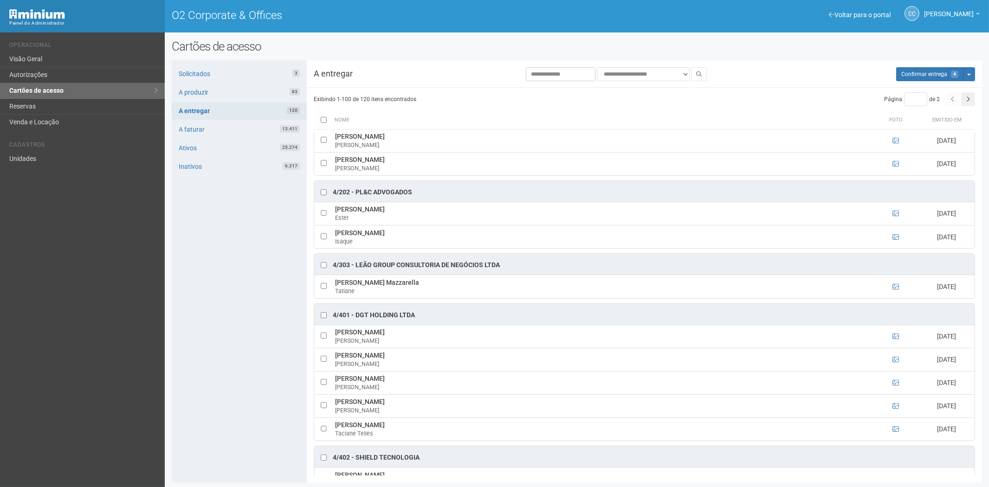
scroll to position [876, 0]
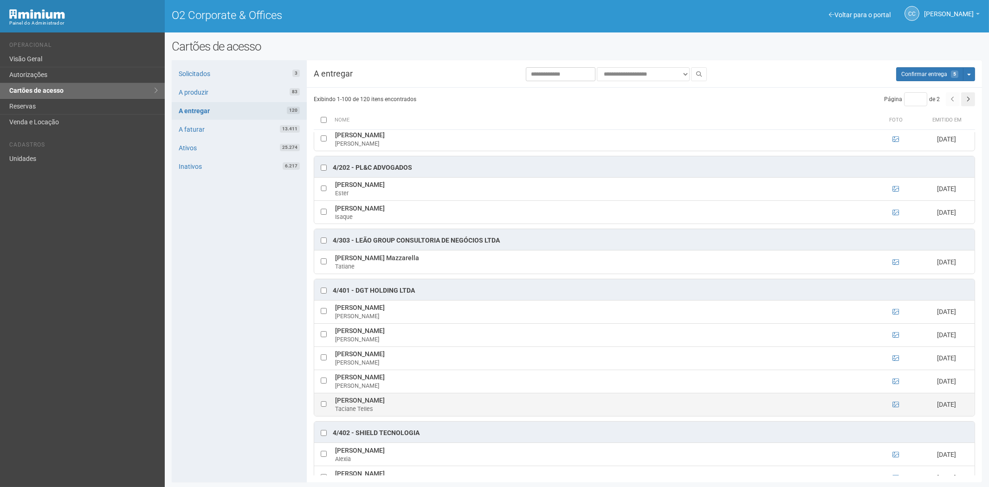
click at [323, 408] on td at bounding box center [323, 404] width 19 height 23
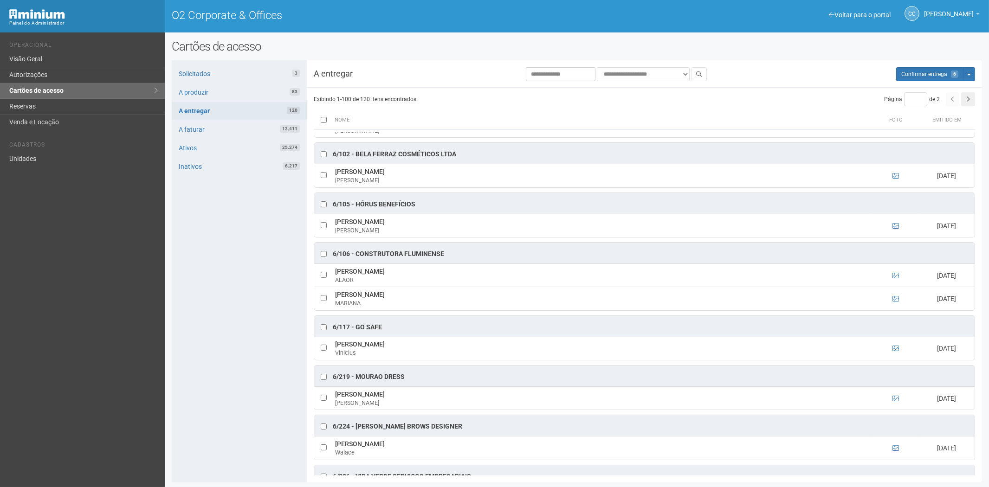
scroll to position [2269, 0]
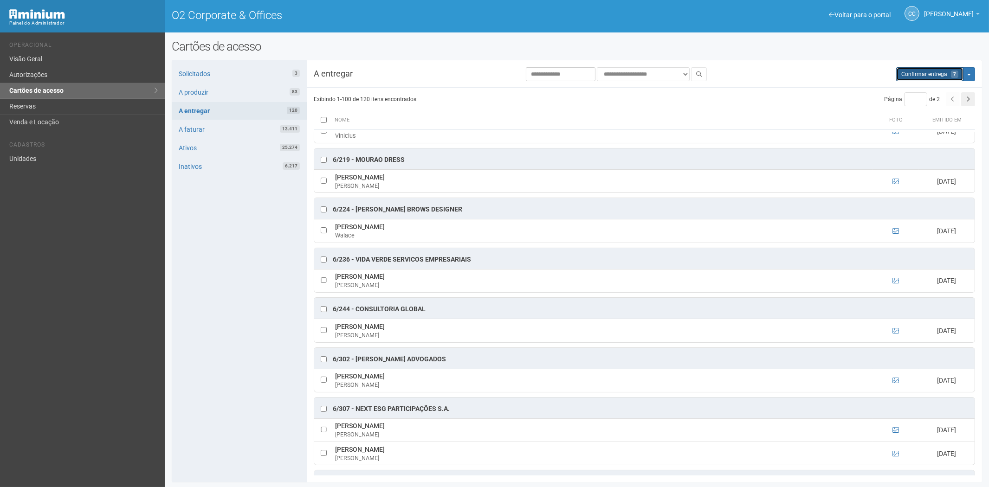
click at [924, 67] on button "Aguarde... Confirmar entrega 7" at bounding box center [929, 74] width 67 height 14
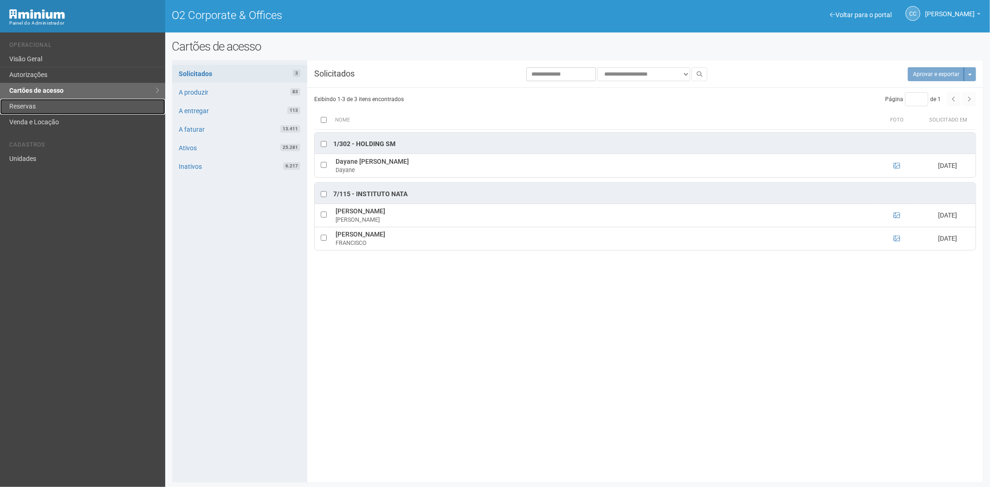
click at [70, 112] on link "Reservas" at bounding box center [82, 107] width 165 height 16
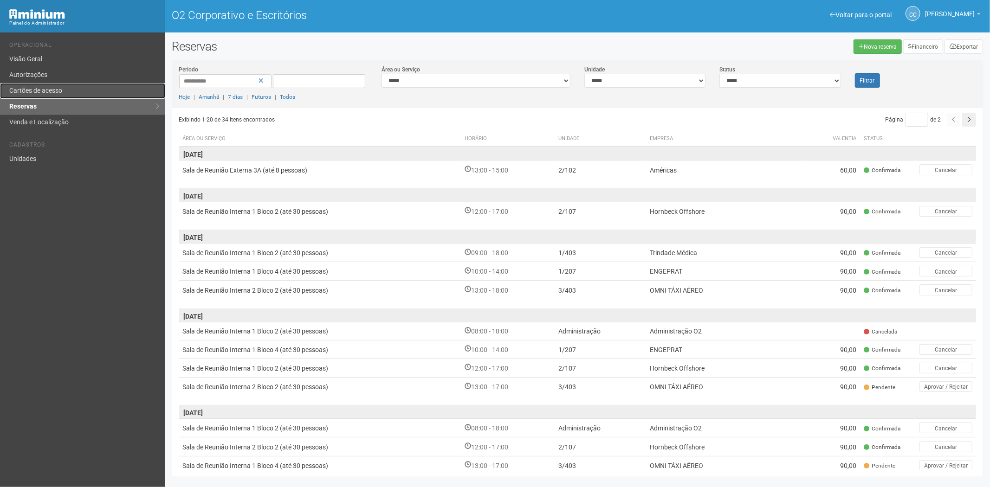
click at [58, 89] on font "Cartões de acesso" at bounding box center [35, 90] width 53 height 7
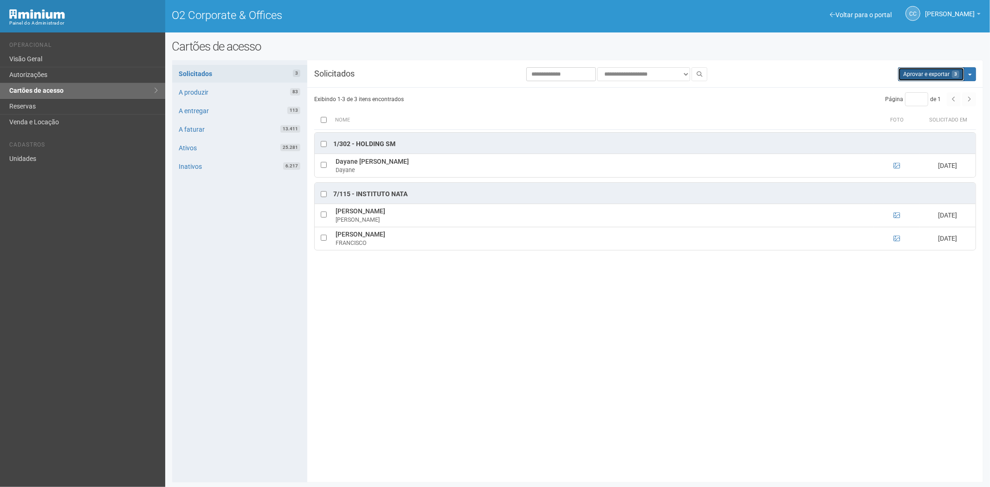
click at [935, 68] on button "Aprovar e exportar 3" at bounding box center [931, 74] width 66 height 14
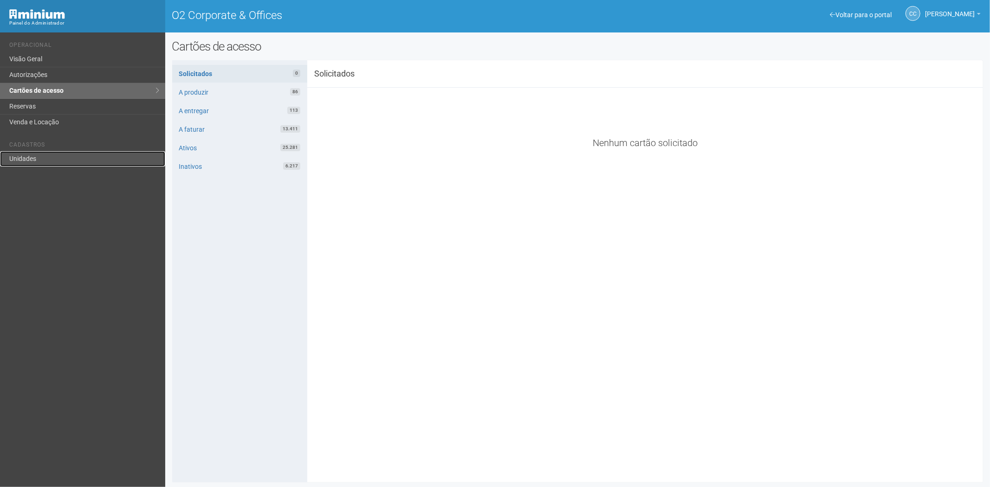
click at [40, 158] on link "Unidades" at bounding box center [82, 158] width 165 height 15
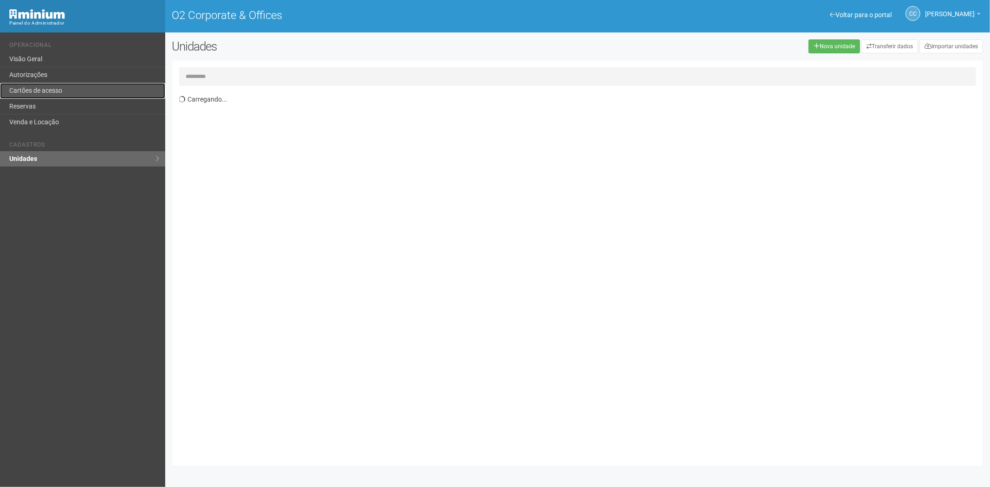
click at [58, 90] on link "Cartões de acesso" at bounding box center [82, 91] width 165 height 16
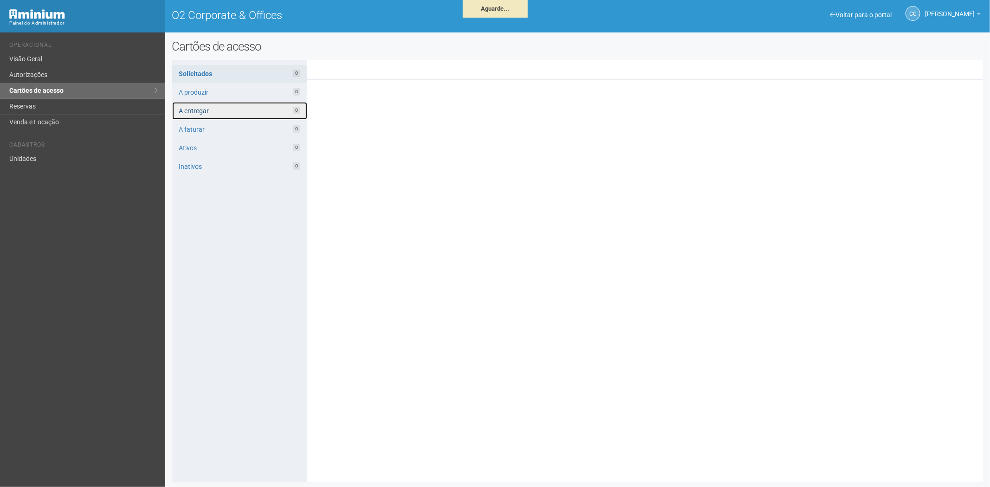
click at [217, 110] on link "A entregar 0" at bounding box center [239, 111] width 135 height 18
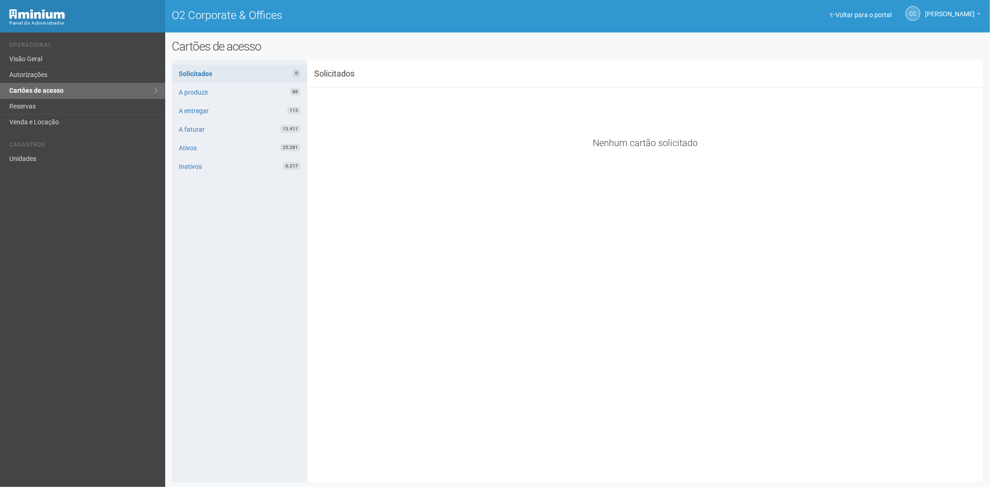
click at [848, 11] on div "Voltar para o portal" at bounding box center [861, 15] width 62 height 8
click at [863, 10] on div "CC [PERSON_NAME] [PERSON_NAME] [EMAIL_ADDRESS][DOMAIN_NAME] Meu perfil Alterar …" at bounding box center [907, 14] width 155 height 26
click at [860, 14] on link "Voltar para o portal" at bounding box center [861, 14] width 62 height 7
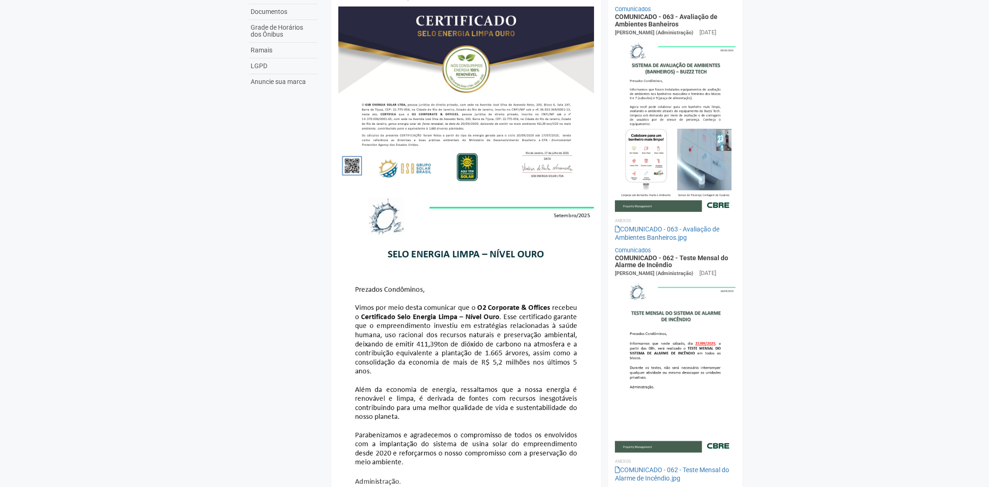
scroll to position [52, 0]
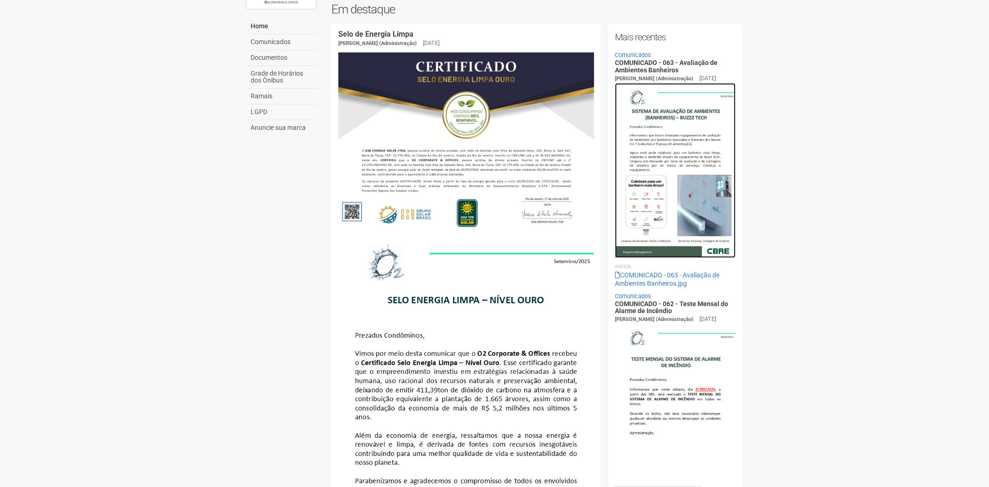
click at [666, 138] on img at bounding box center [675, 170] width 121 height 175
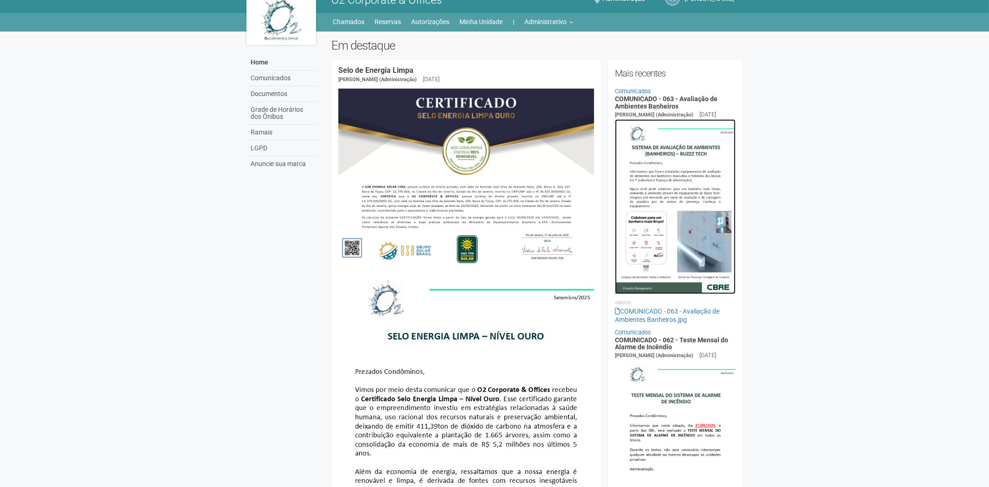
scroll to position [0, 0]
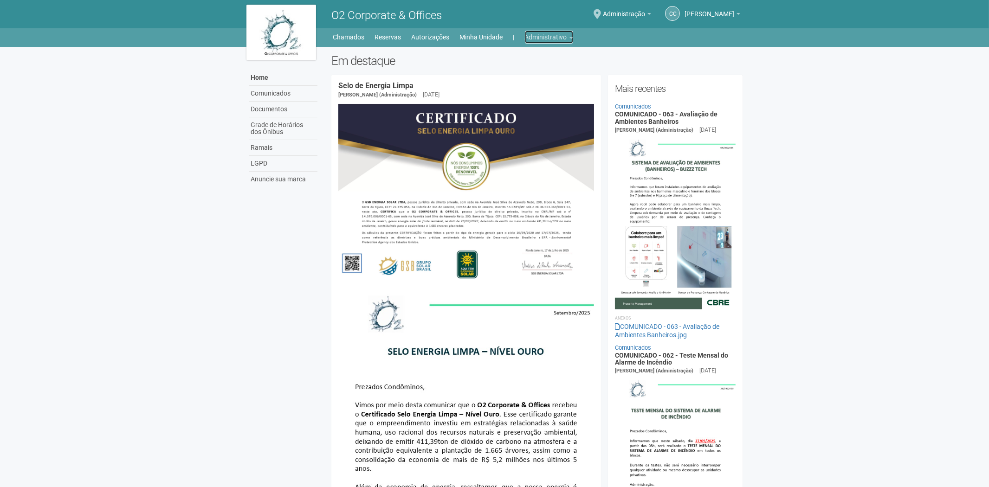
drag, startPoint x: 545, startPoint y: 33, endPoint x: 540, endPoint y: 39, distance: 7.2
click at [545, 33] on link "Administrativo" at bounding box center [549, 37] width 48 height 13
click at [521, 72] on link "Cartões de acesso" at bounding box center [536, 73] width 79 height 16
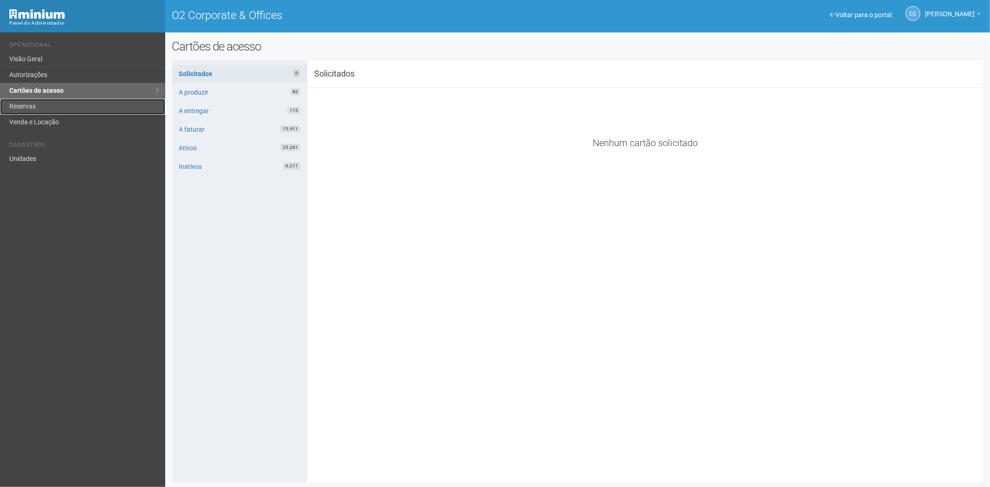
click at [24, 99] on link "Reservas" at bounding box center [82, 107] width 165 height 16
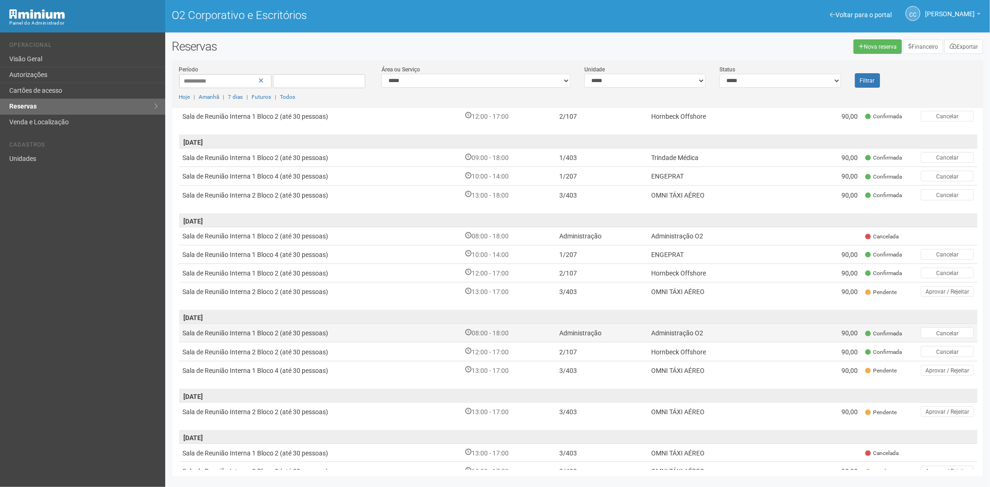
scroll to position [103, 0]
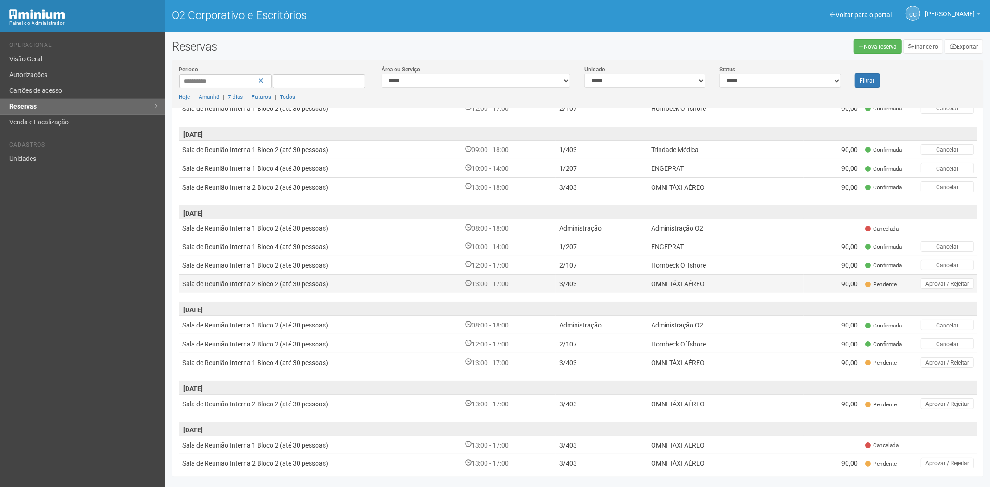
click at [661, 281] on font "OMNI TÁXI AÉREO" at bounding box center [677, 284] width 53 height 7
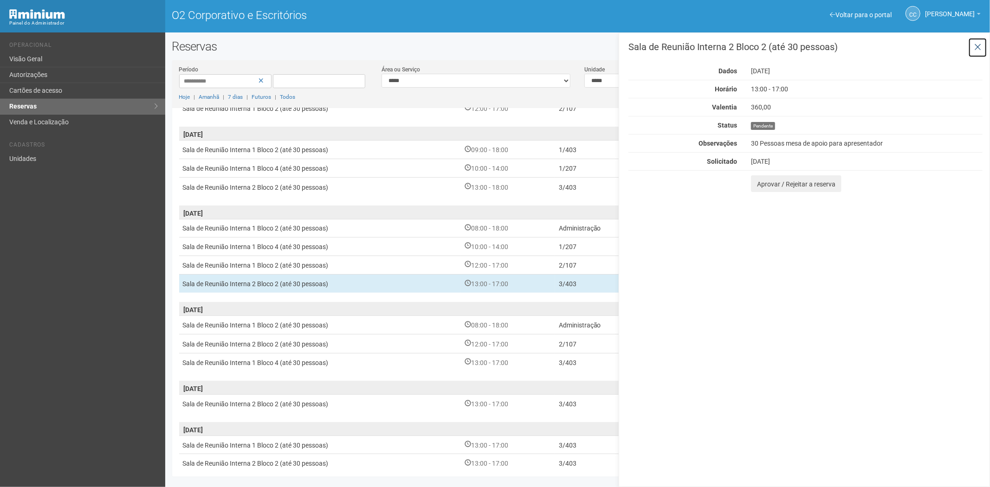
click at [974, 48] on icon at bounding box center [977, 47] width 7 height 9
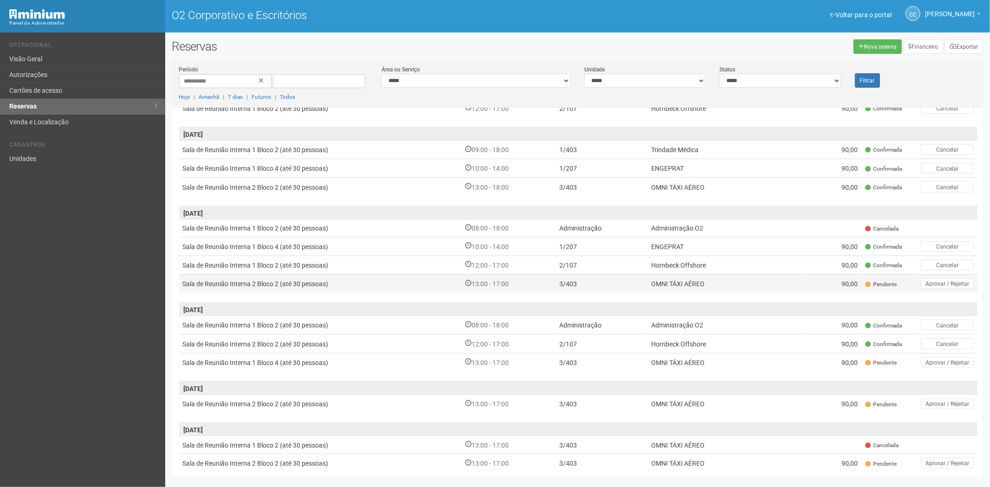
click at [522, 278] on td "13:00 - 17:00" at bounding box center [508, 283] width 94 height 19
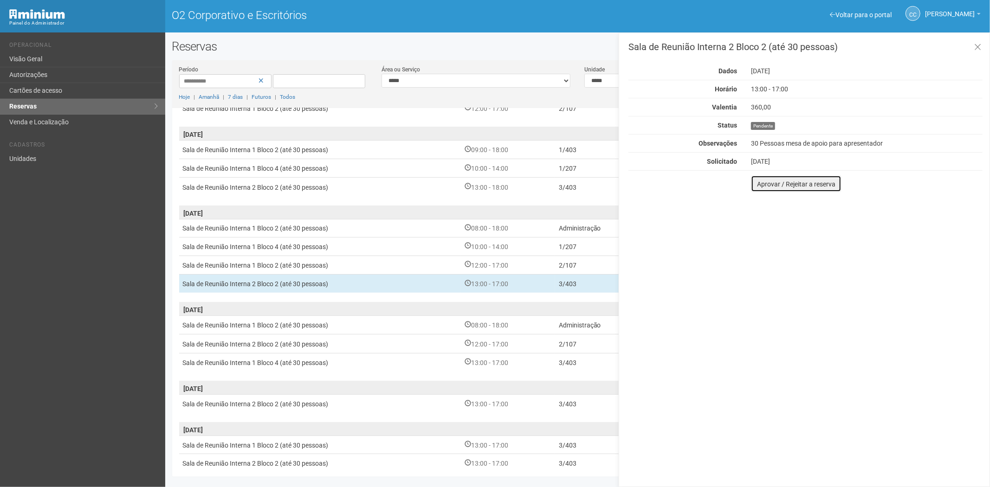
click at [757, 185] on font "Aprovar / Rejeitar a reserva" at bounding box center [796, 184] width 78 height 7
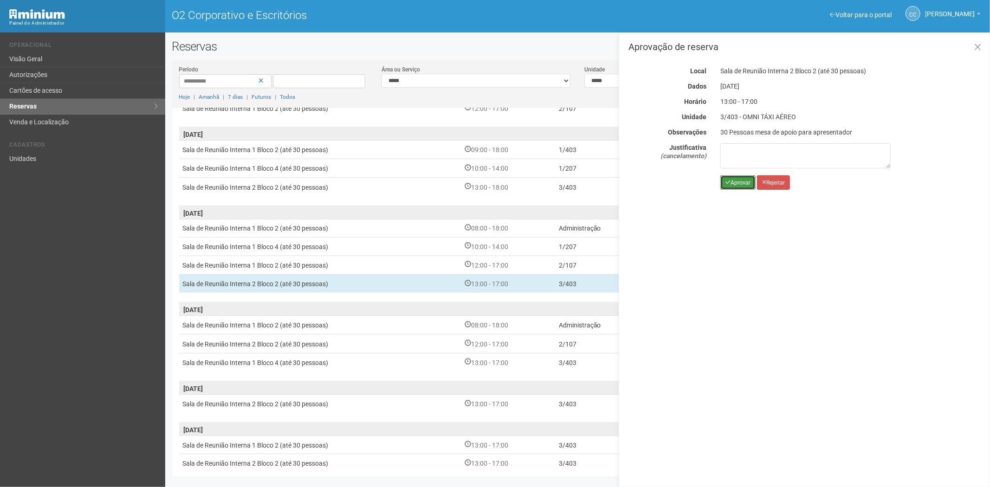
drag, startPoint x: 730, startPoint y: 180, endPoint x: 669, endPoint y: 214, distance: 69.6
click at [730, 180] on icon "submit" at bounding box center [727, 183] width 5 height 6
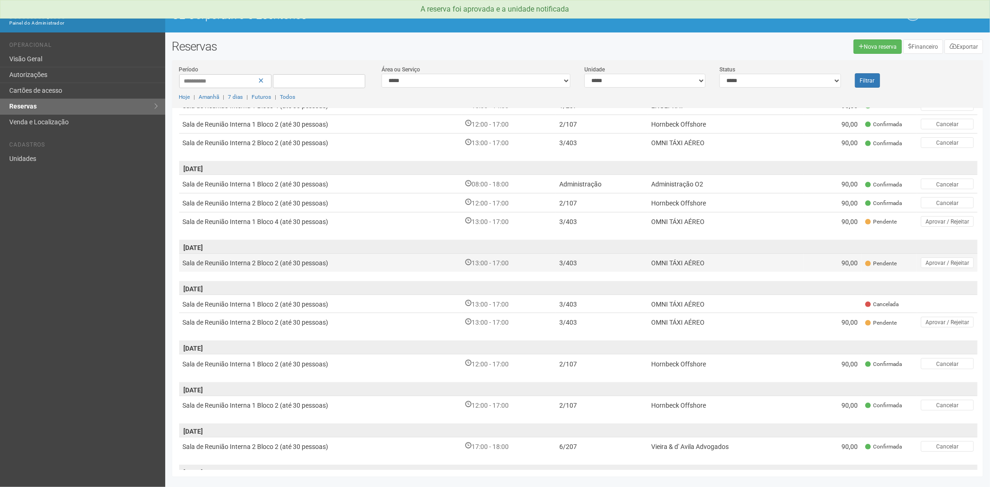
scroll to position [258, 0]
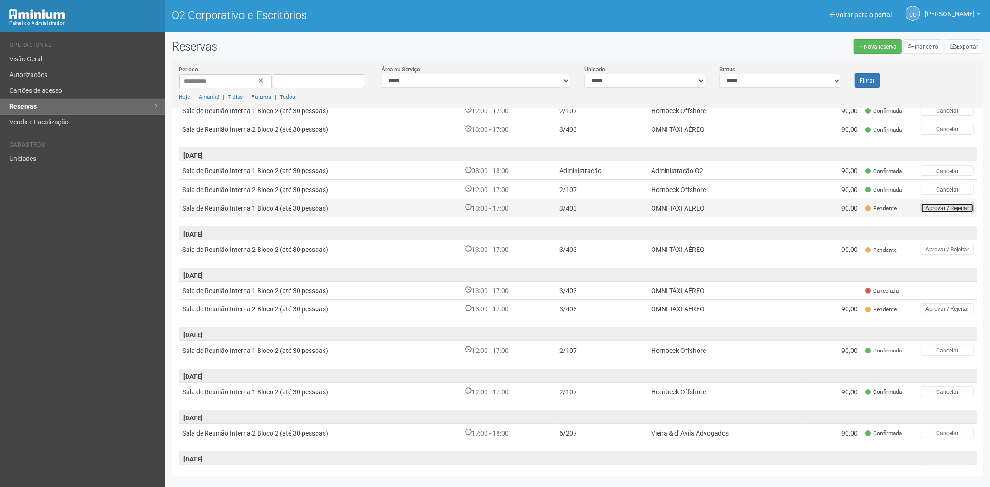
click at [922, 205] on button "Aprovar / Rejeitar" at bounding box center [947, 208] width 53 height 11
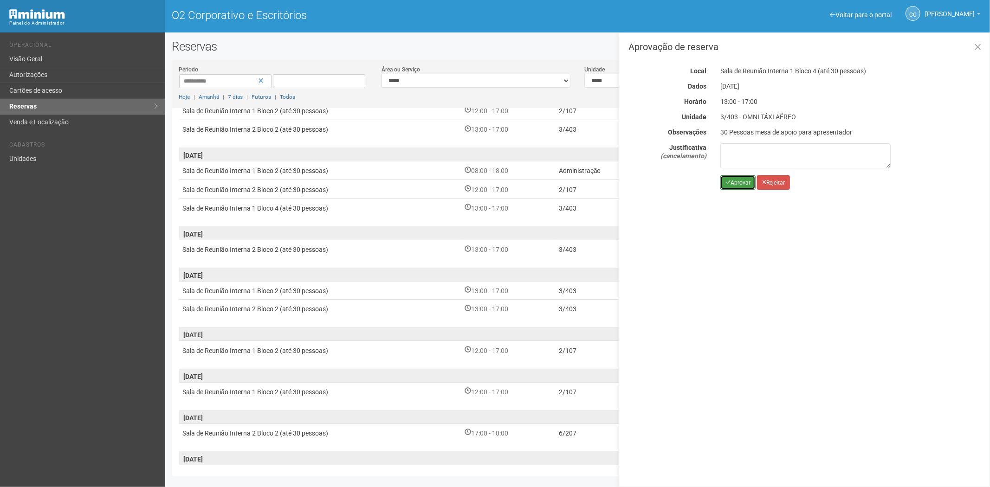
click at [722, 181] on button "Aprovar" at bounding box center [737, 182] width 35 height 14
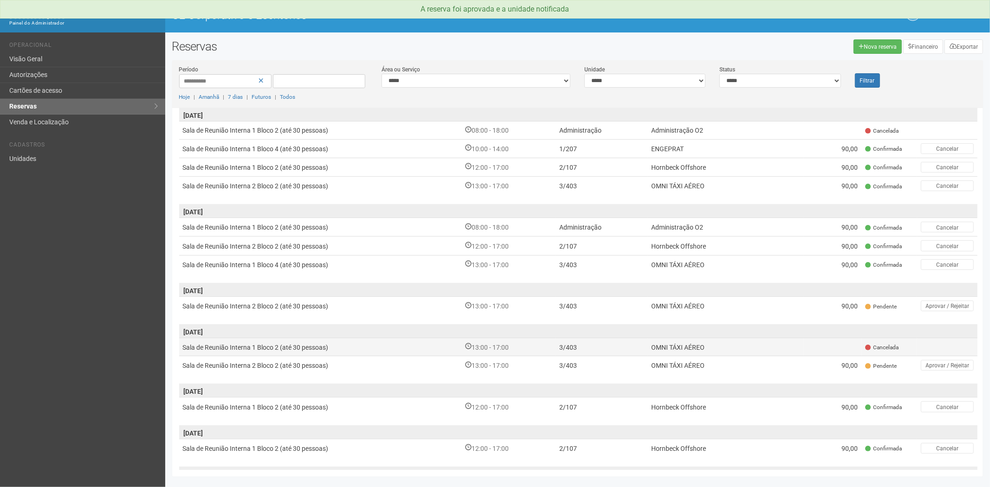
scroll to position [206, 0]
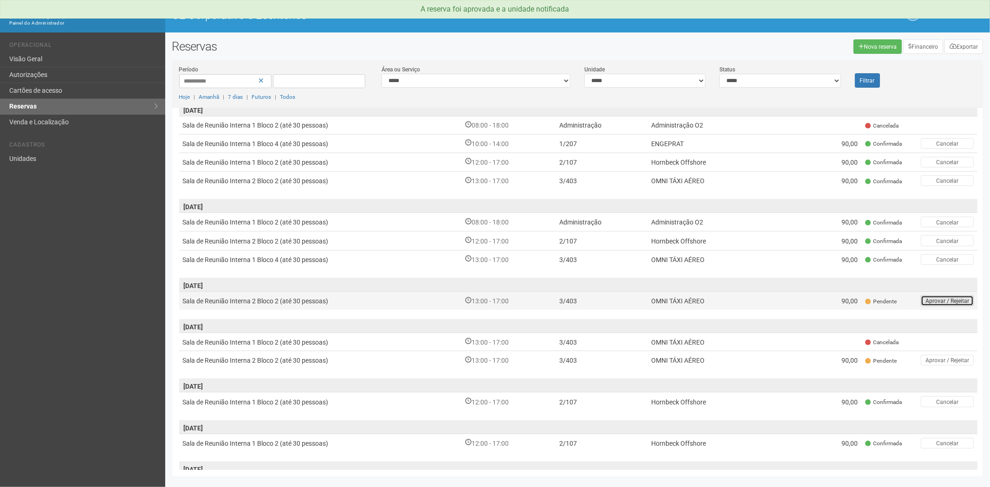
click at [931, 298] on font "Aprovar / Rejeitar" at bounding box center [948, 301] width 44 height 6
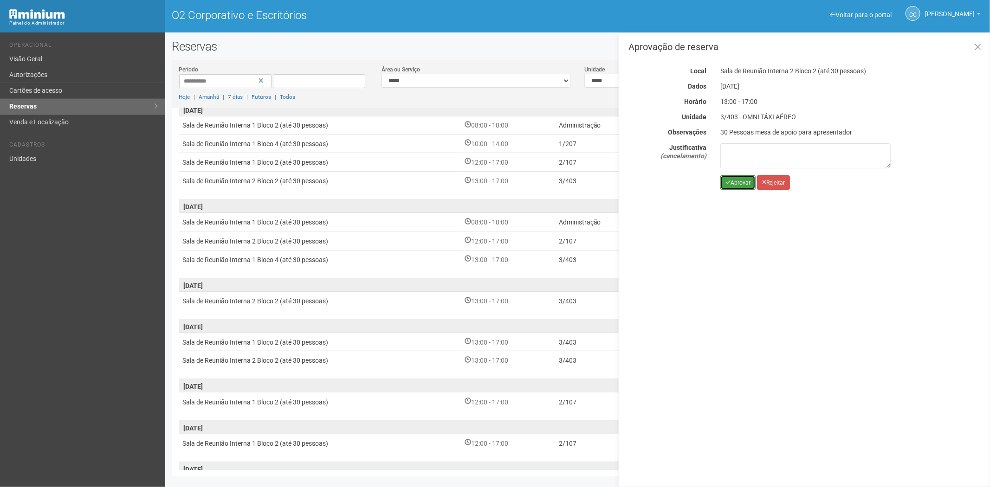
click at [738, 183] on font "Aprovar" at bounding box center [741, 183] width 20 height 6
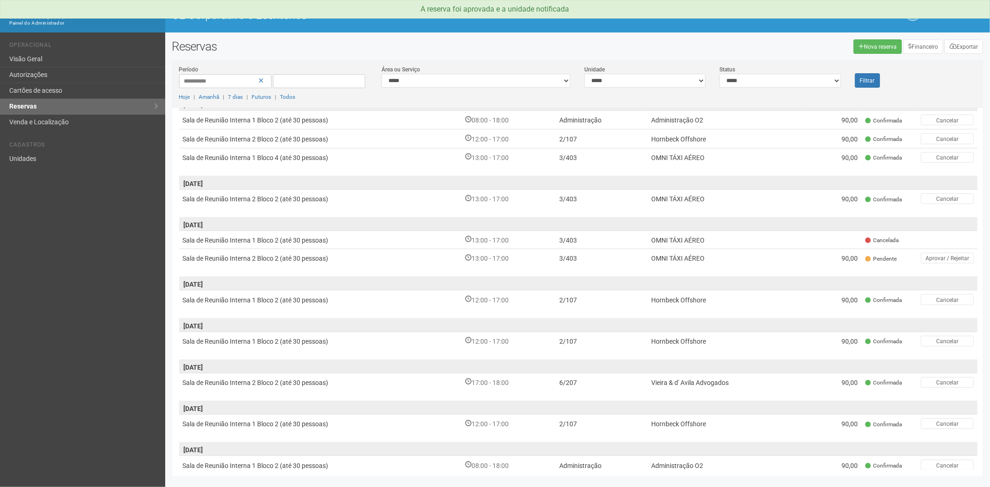
scroll to position [314, 0]
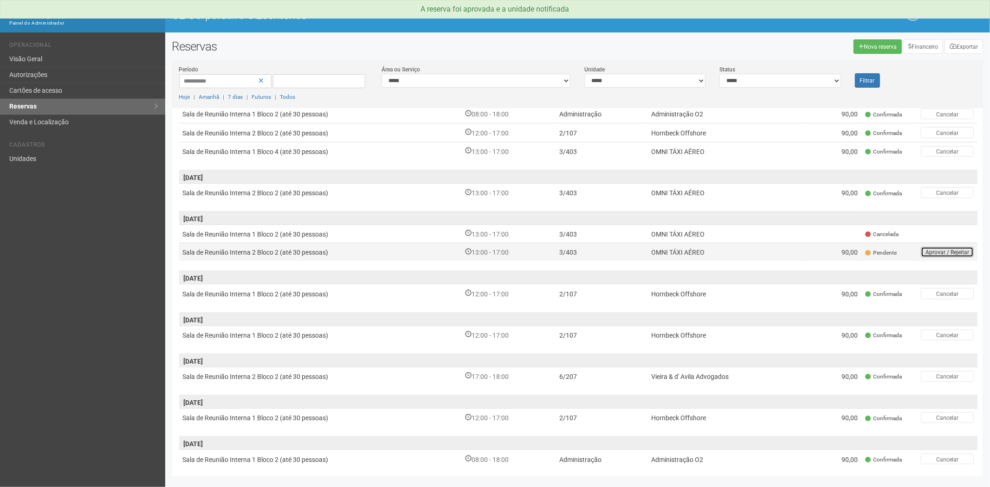
click at [928, 250] on font "Aprovar / Rejeitar" at bounding box center [948, 252] width 44 height 6
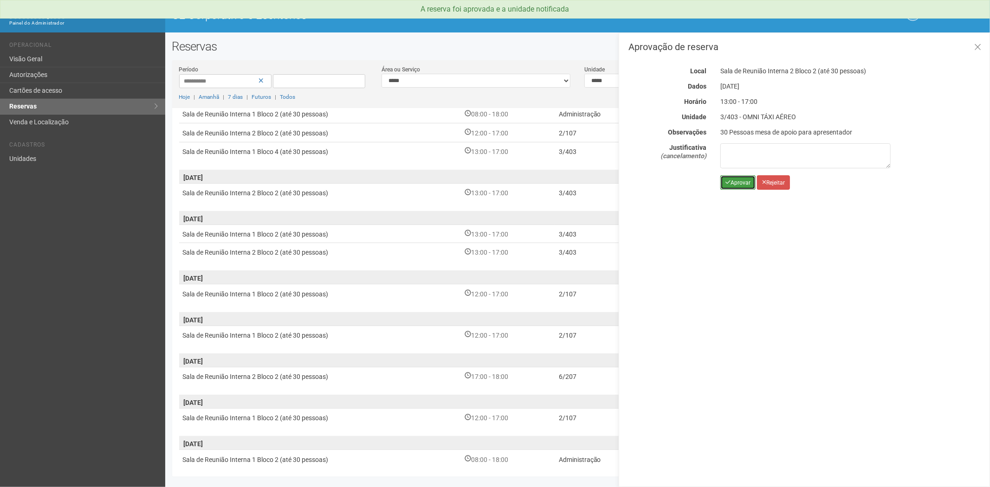
click at [737, 184] on font "Aprovar" at bounding box center [741, 183] width 20 height 6
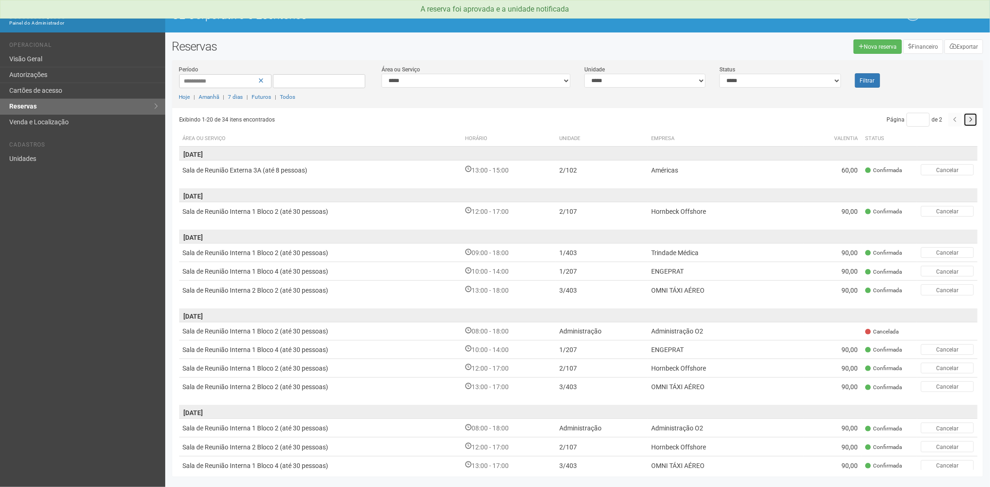
click at [966, 122] on button "button" at bounding box center [971, 120] width 14 height 14
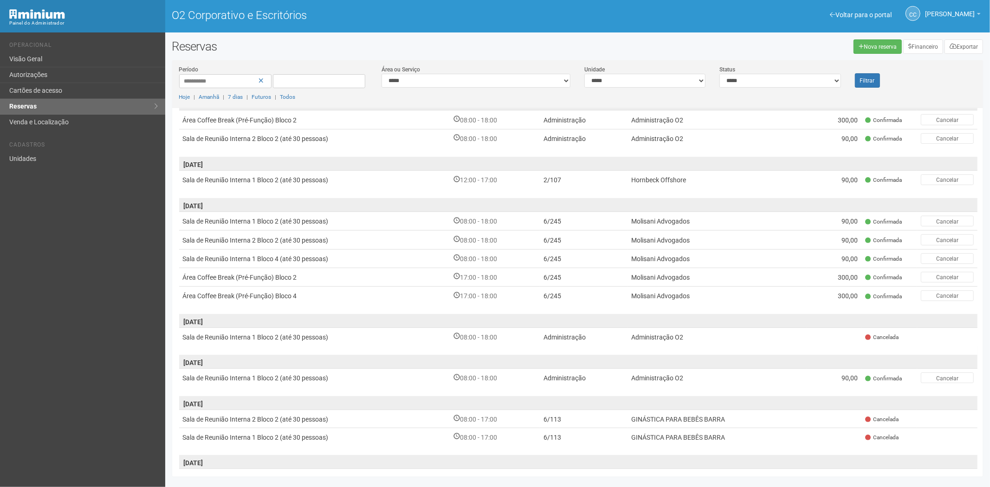
scroll to position [113, 0]
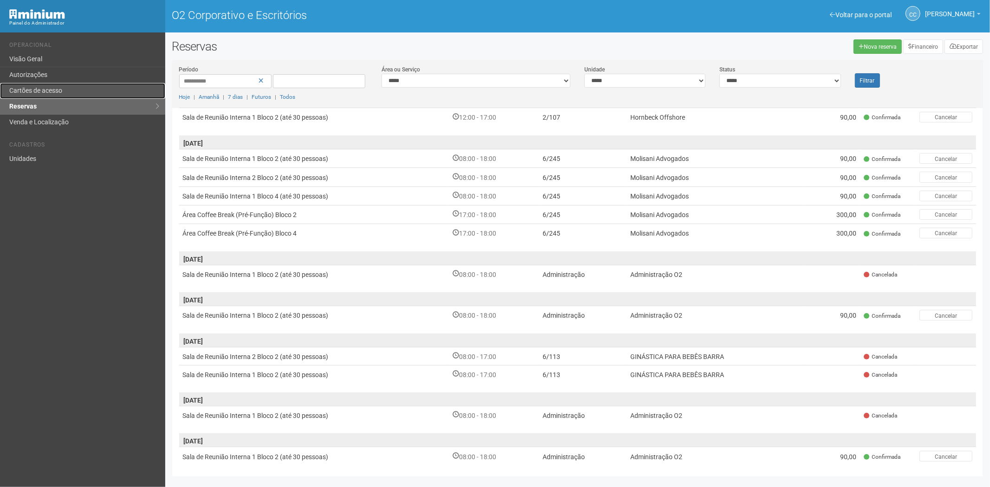
click at [61, 92] on font "Cartões de acesso" at bounding box center [35, 90] width 53 height 7
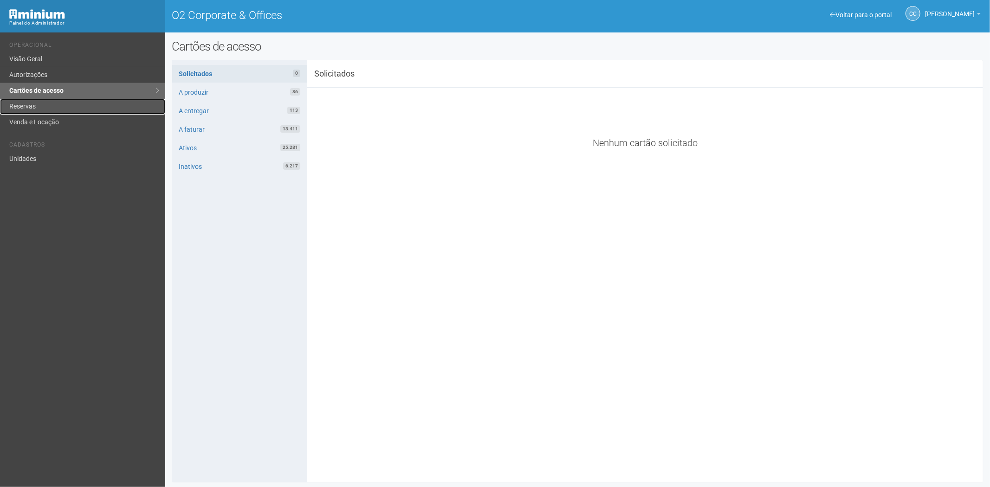
click at [30, 107] on link "Reservas" at bounding box center [82, 107] width 165 height 16
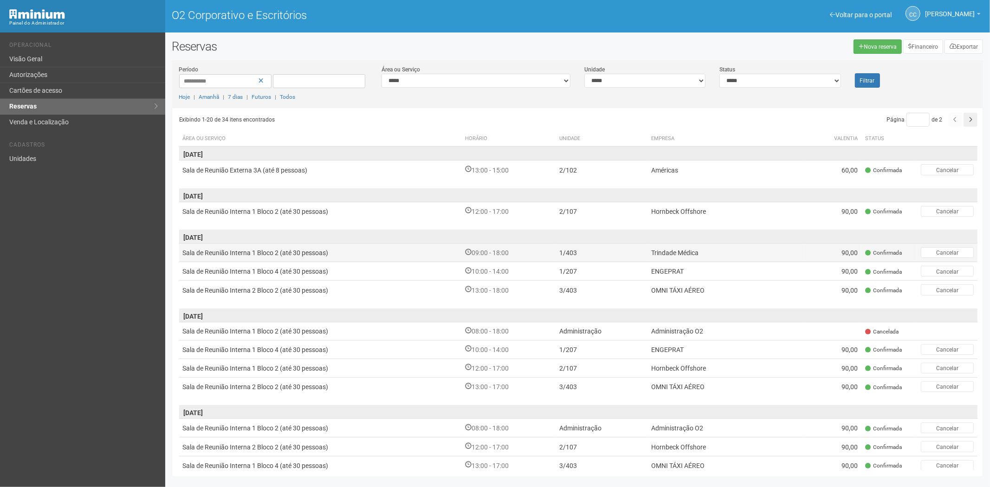
click at [644, 253] on td "1/403" at bounding box center [601, 252] width 91 height 19
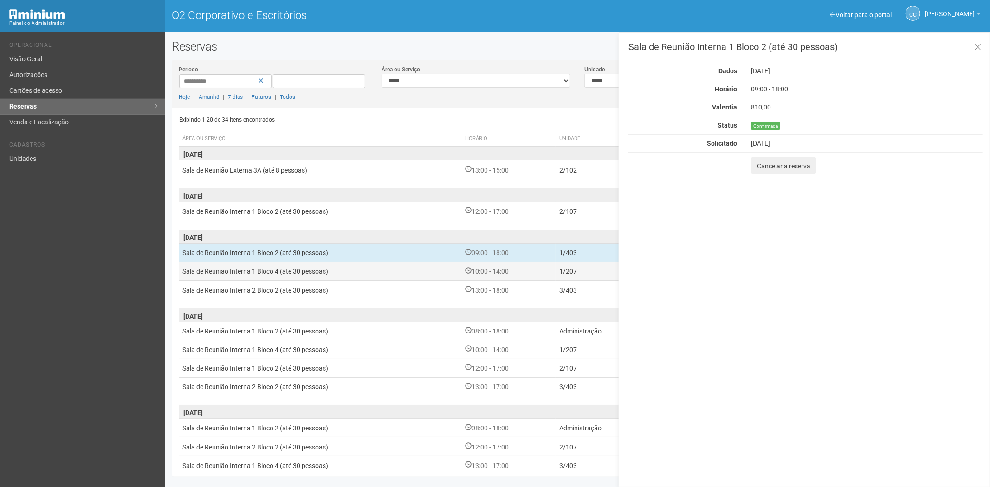
click at [332, 268] on td "Sala de Reunião Interna 1 Bloco 4 (até 30 pessoas)" at bounding box center [320, 271] width 283 height 19
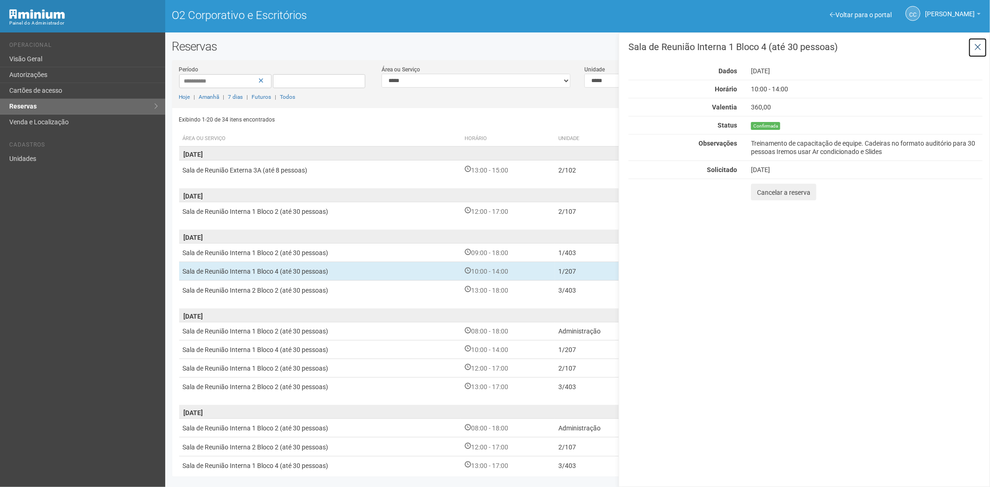
click at [980, 44] on icon at bounding box center [977, 47] width 7 height 9
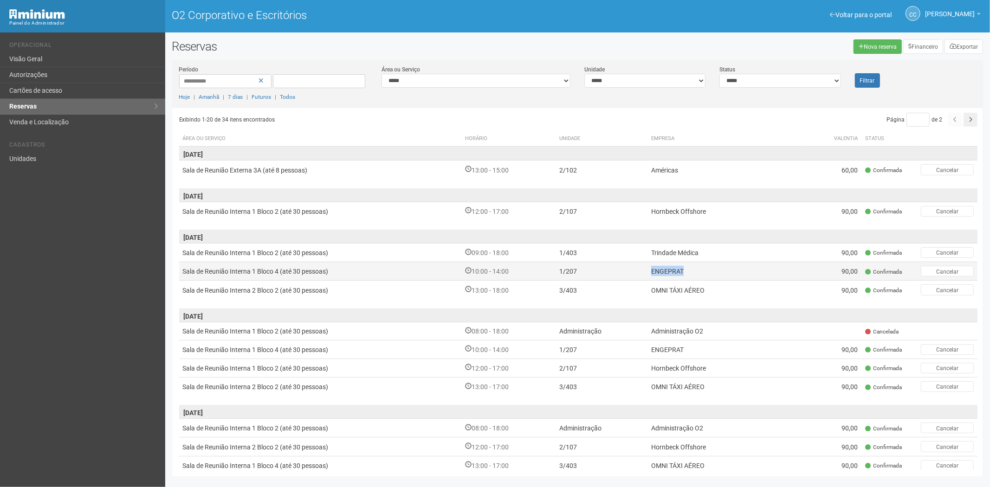
drag, startPoint x: 693, startPoint y: 269, endPoint x: 651, endPoint y: 270, distance: 41.8
click at [651, 270] on td "ENGEPRAT" at bounding box center [725, 271] width 157 height 19
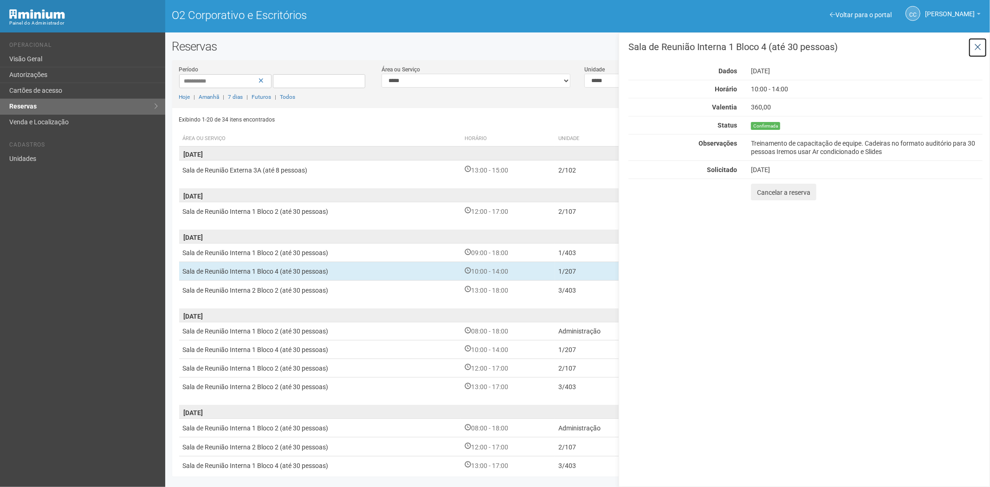
click at [973, 47] on button at bounding box center [977, 48] width 19 height 20
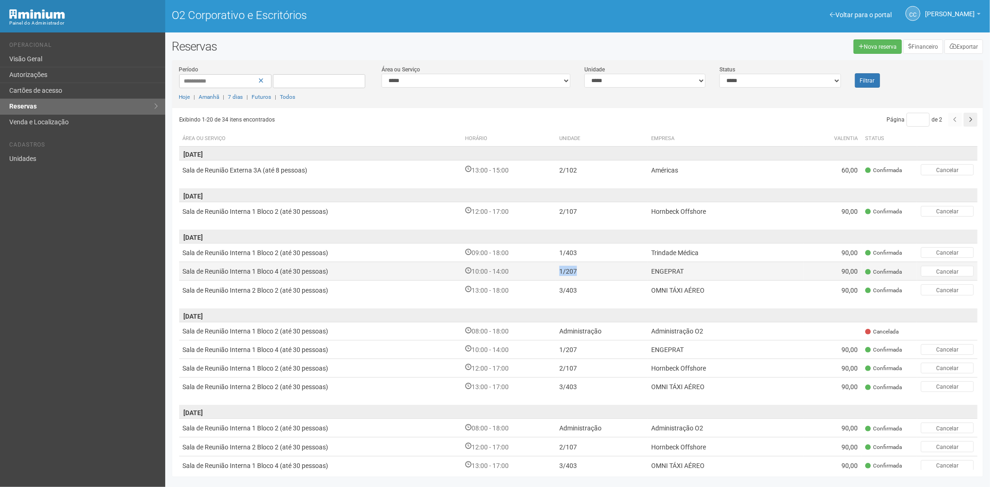
drag, startPoint x: 581, startPoint y: 269, endPoint x: 562, endPoint y: 270, distance: 19.0
click at [562, 270] on td "1/207" at bounding box center [601, 271] width 91 height 19
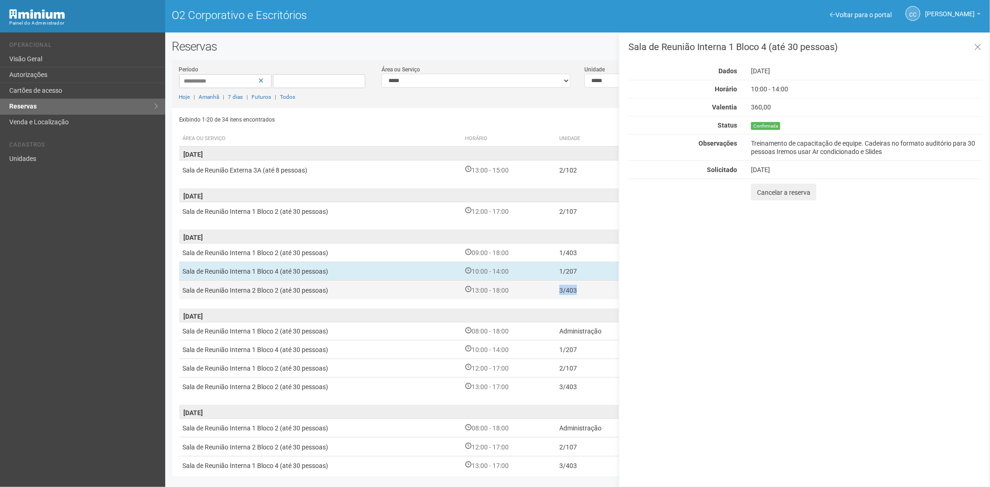
drag, startPoint x: 582, startPoint y: 289, endPoint x: 561, endPoint y: 289, distance: 20.9
click at [561, 289] on td "3/403" at bounding box center [601, 290] width 91 height 19
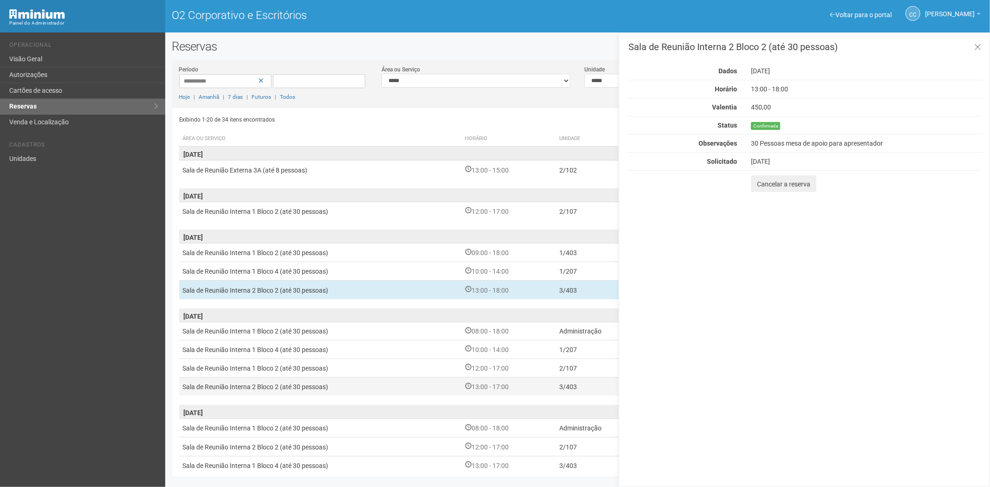
click at [572, 384] on font "3/403" at bounding box center [568, 387] width 18 height 7
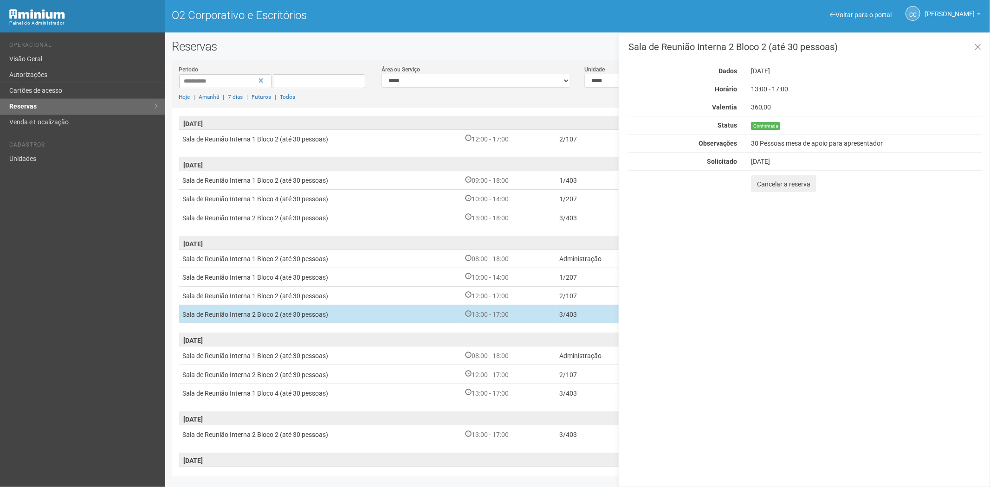
scroll to position [103, 0]
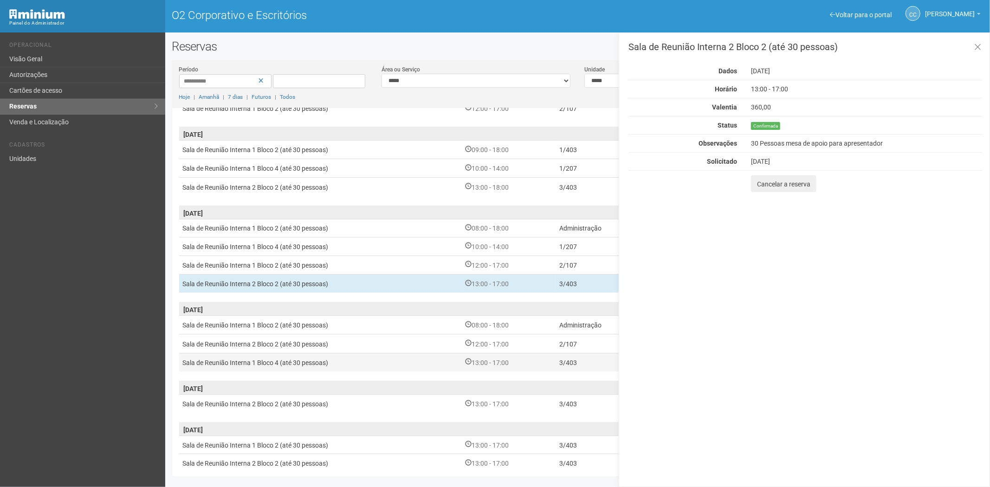
click at [574, 362] on font "3/403" at bounding box center [568, 362] width 18 height 7
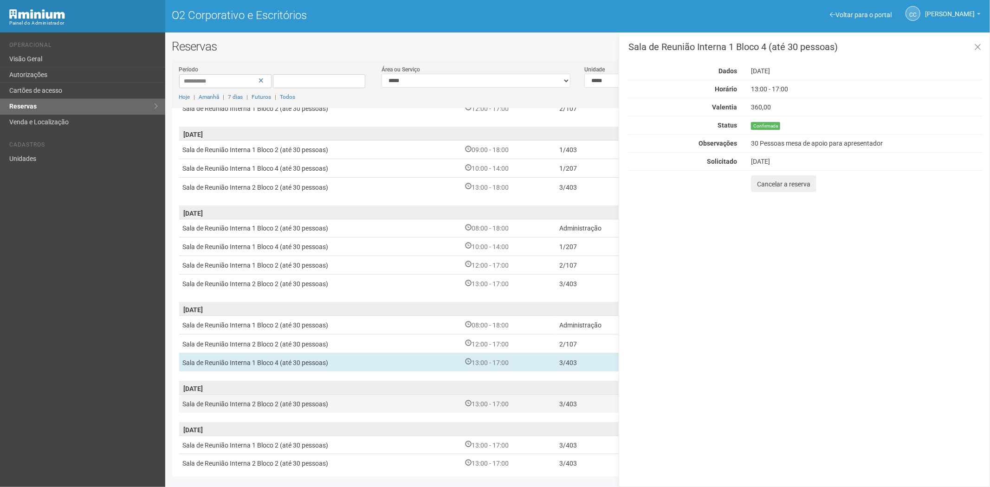
click at [572, 401] on font "3/403" at bounding box center [568, 404] width 18 height 7
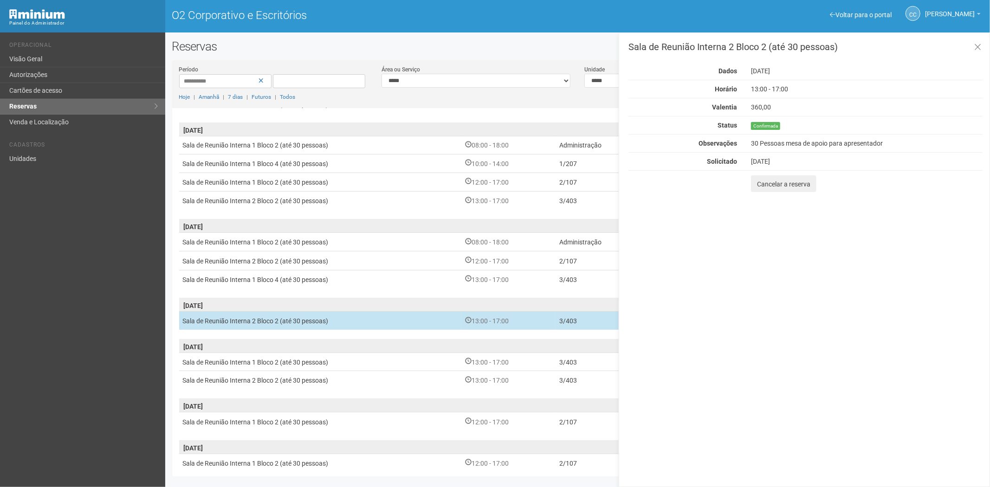
scroll to position [206, 0]
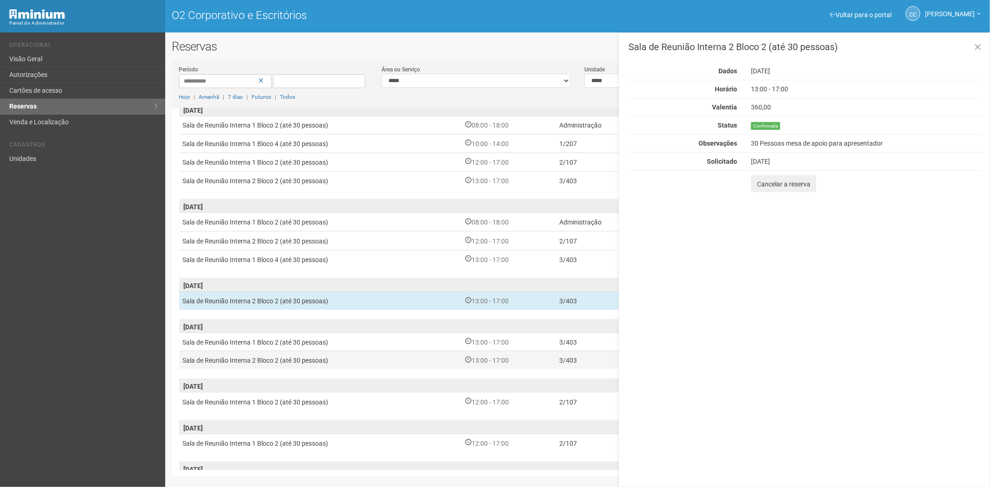
click at [555, 356] on td "13:00 - 17:00" at bounding box center [508, 360] width 94 height 19
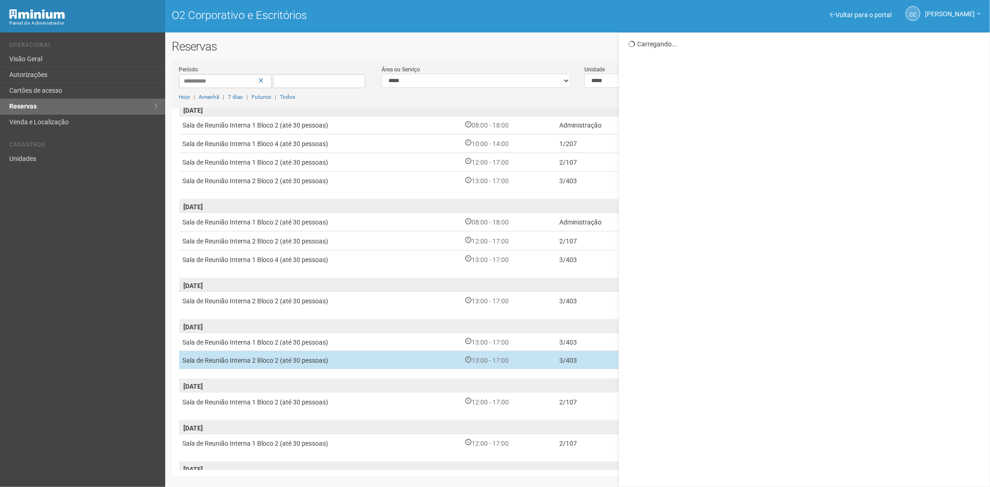
click at [555, 356] on td "13:00 - 17:00" at bounding box center [508, 360] width 94 height 19
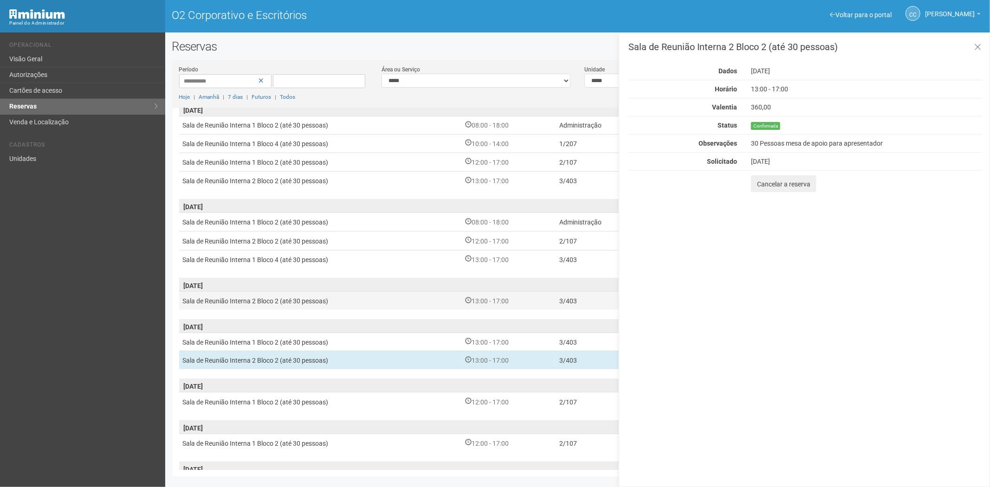
click at [559, 298] on td "3/403" at bounding box center [601, 300] width 91 height 19
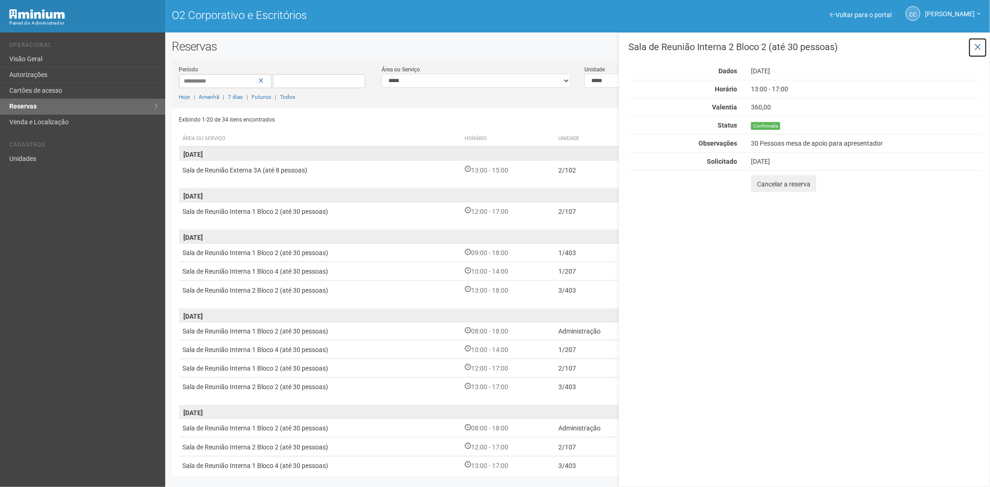
click at [974, 45] on icon at bounding box center [977, 47] width 7 height 9
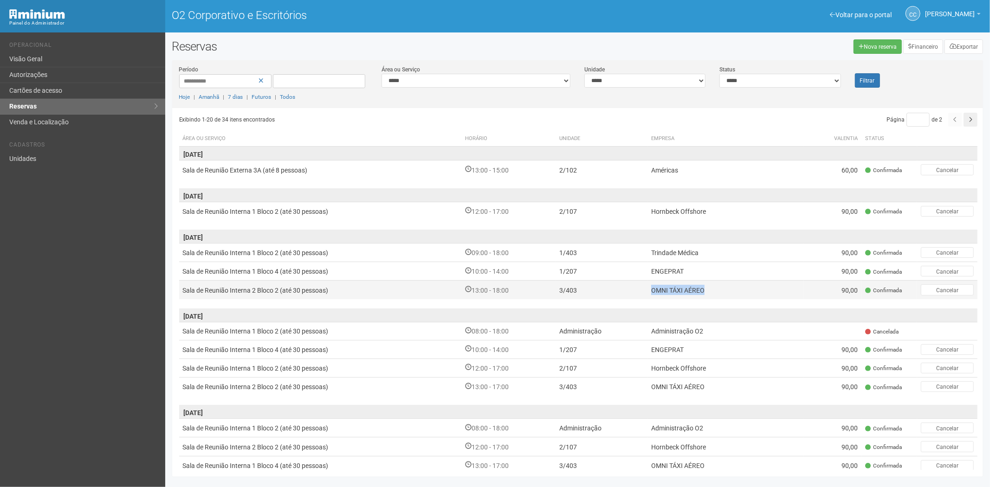
drag, startPoint x: 716, startPoint y: 290, endPoint x: 652, endPoint y: 291, distance: 64.1
click at [652, 291] on td "OMNI TÁXI AÉREO" at bounding box center [725, 290] width 157 height 19
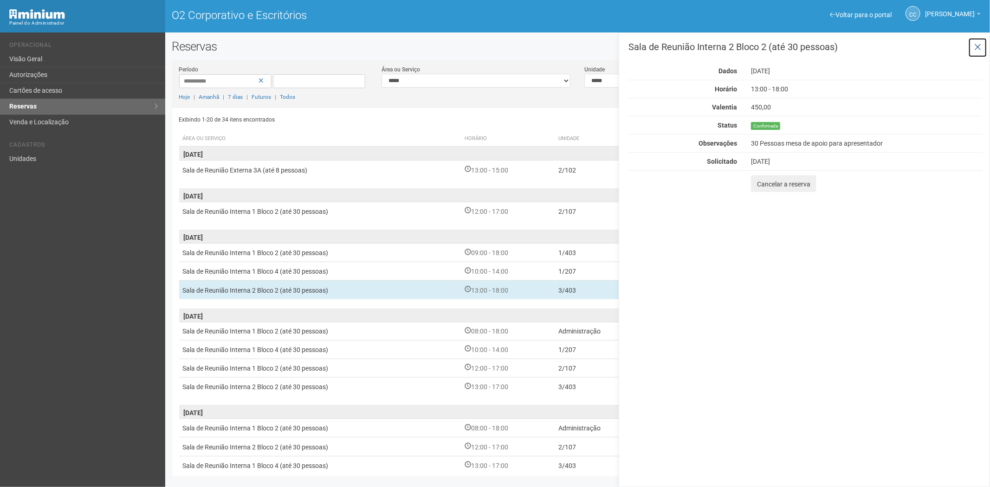
click at [980, 43] on icon at bounding box center [977, 47] width 7 height 9
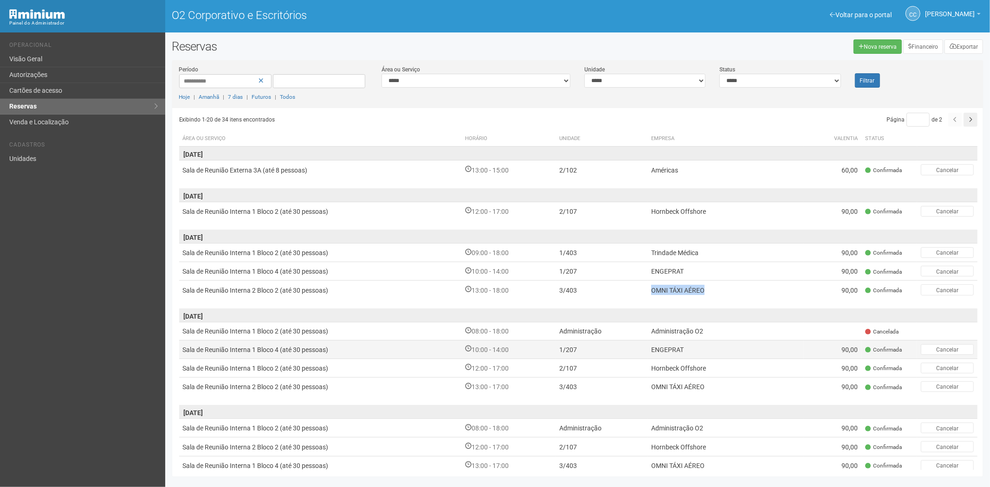
scroll to position [52, 0]
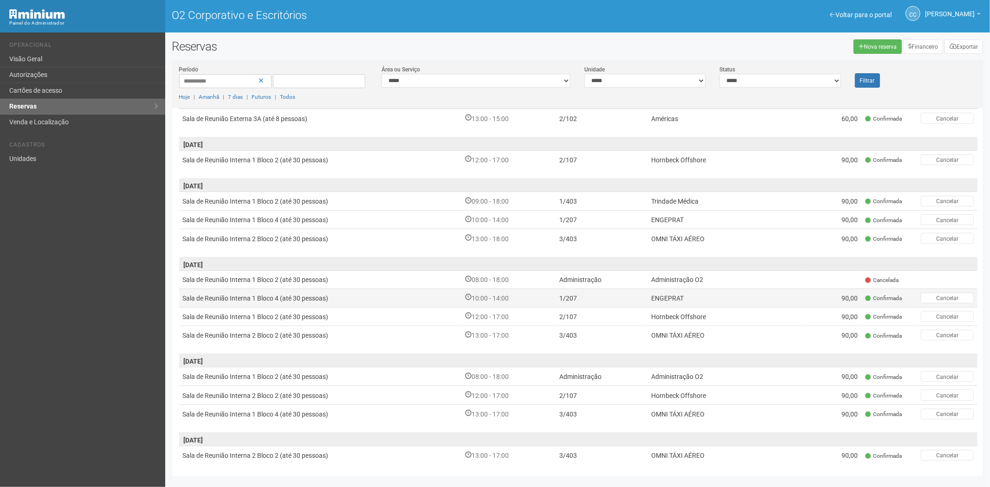
click at [686, 296] on td "ENGEPRAT" at bounding box center [725, 298] width 157 height 19
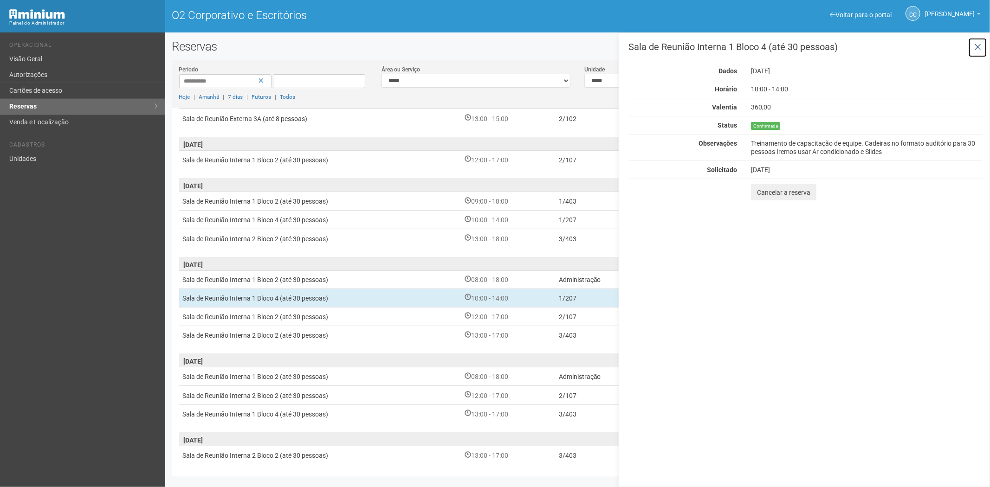
click at [977, 44] on icon at bounding box center [977, 47] width 7 height 9
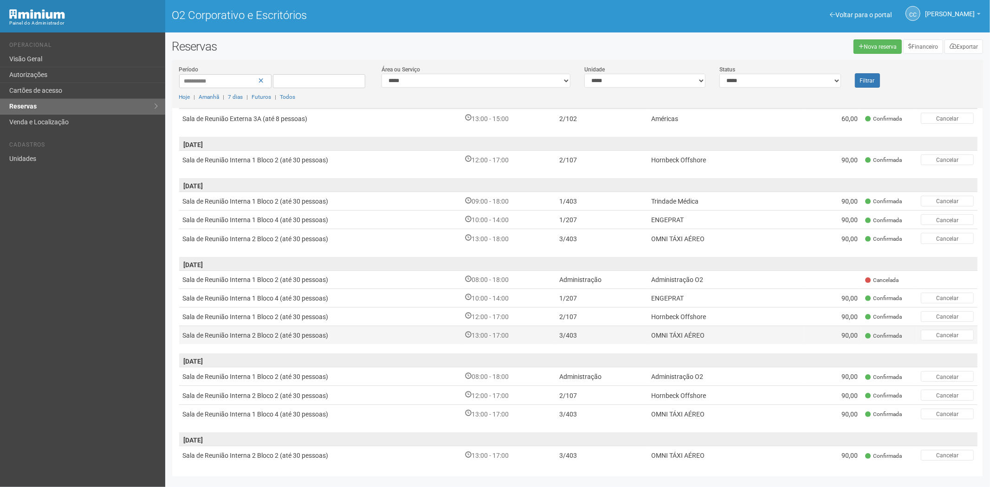
click at [544, 335] on td "13:00 - 17:00" at bounding box center [508, 335] width 94 height 19
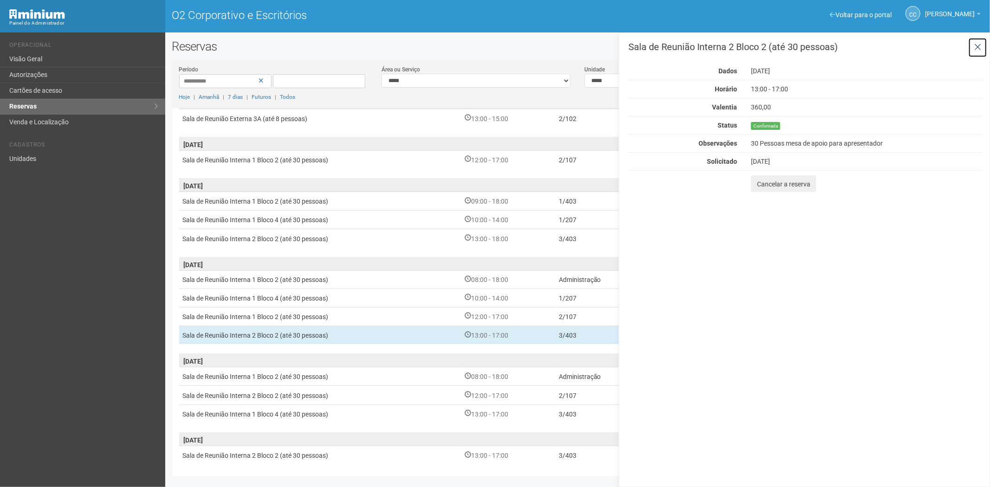
drag, startPoint x: 978, startPoint y: 43, endPoint x: 933, endPoint y: 52, distance: 45.1
click at [978, 43] on icon at bounding box center [977, 47] width 7 height 9
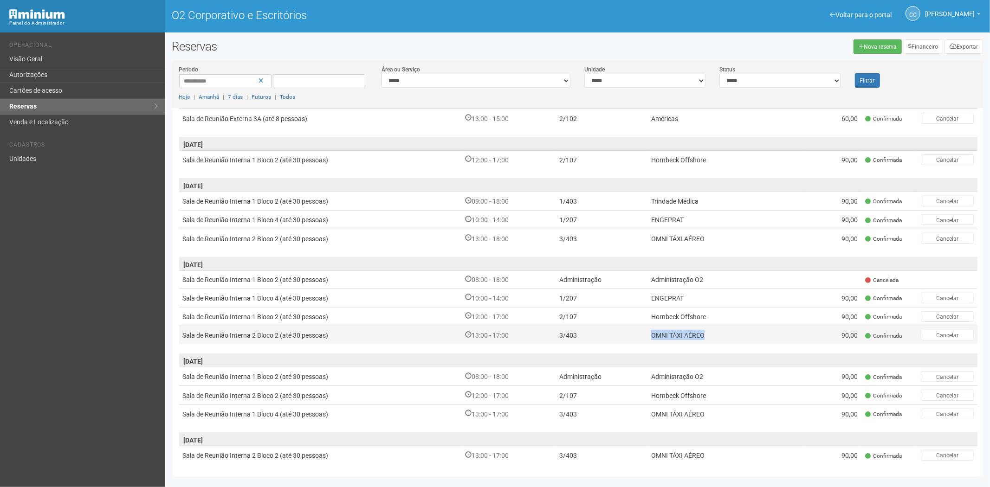
drag, startPoint x: 706, startPoint y: 331, endPoint x: 653, endPoint y: 335, distance: 52.6
click at [652, 335] on td "OMNI TÁXI AÉREO" at bounding box center [725, 335] width 157 height 19
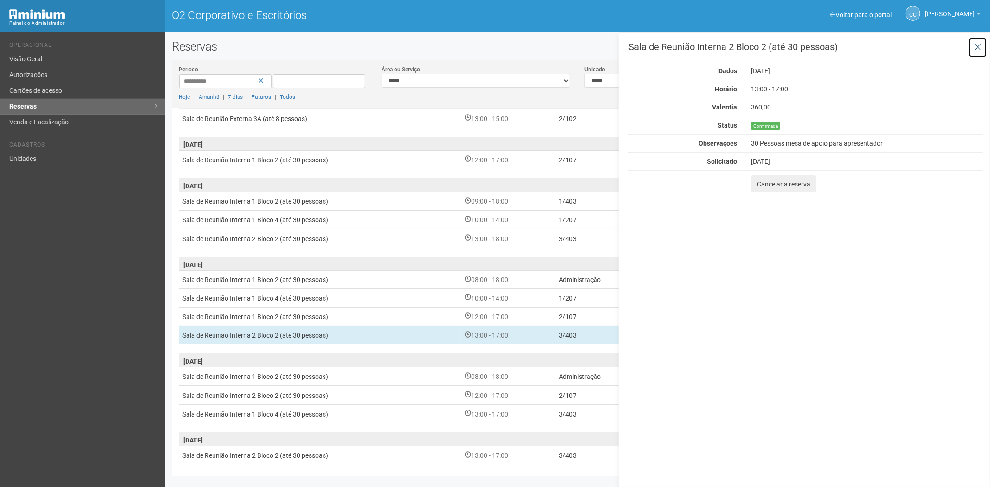
click at [978, 48] on icon at bounding box center [977, 47] width 7 height 9
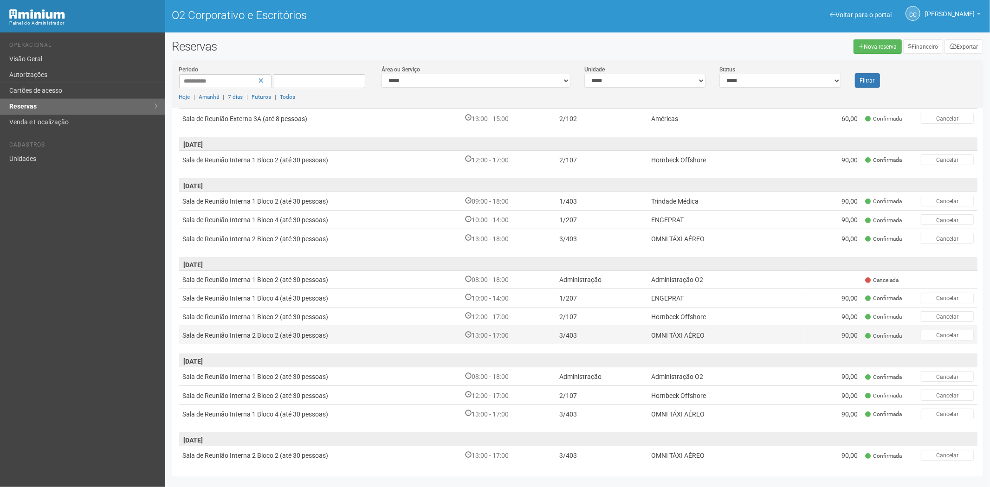
click at [386, 327] on td "Sala de Reunião Interna 2 Bloco 2 (até 30 pessoas)" at bounding box center [320, 335] width 283 height 19
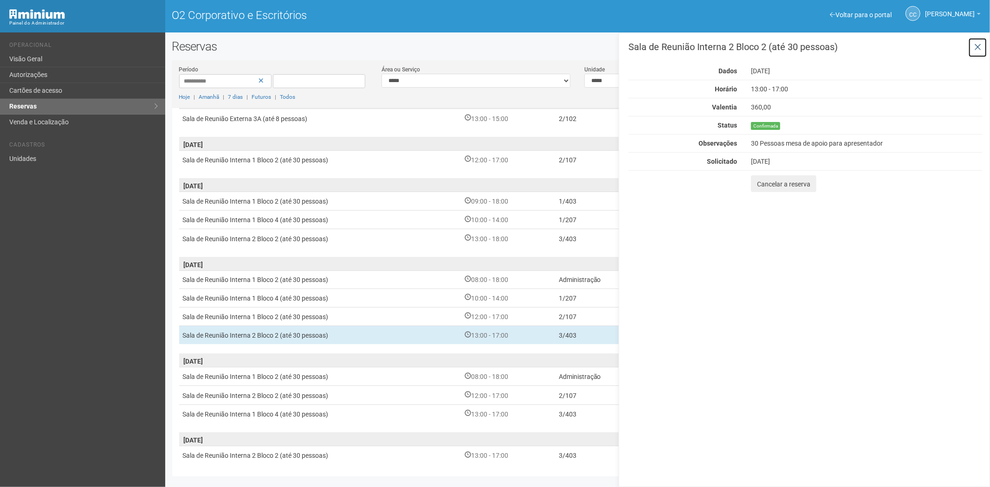
click at [973, 47] on button at bounding box center [977, 48] width 19 height 20
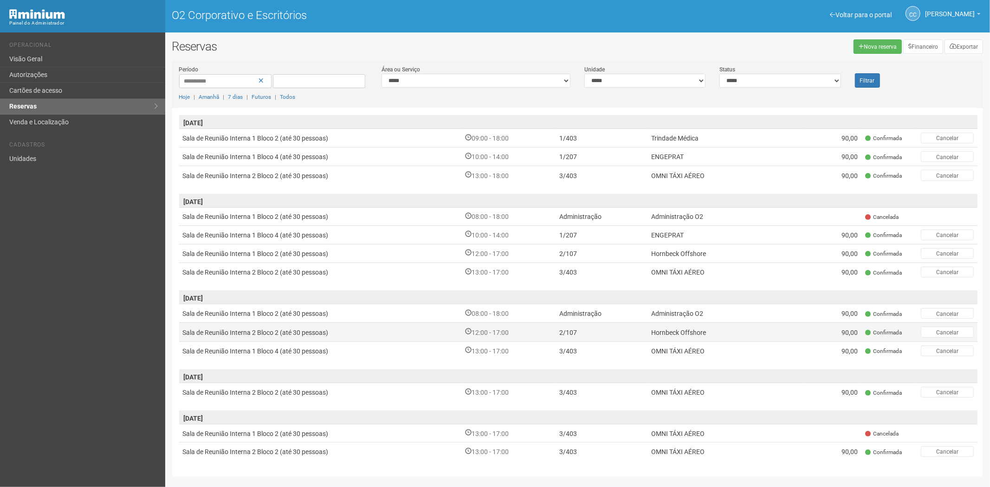
scroll to position [155, 0]
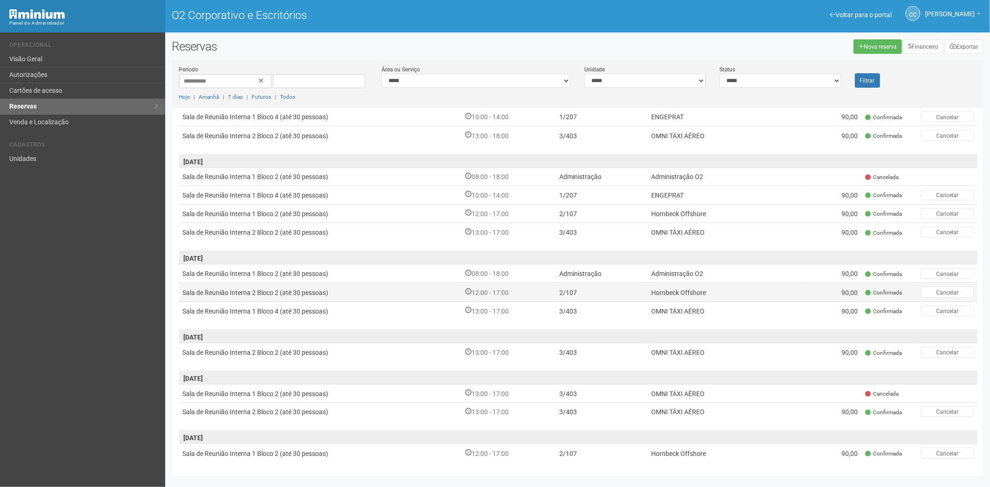
click at [521, 289] on td "12:00 - 17:00" at bounding box center [508, 292] width 94 height 19
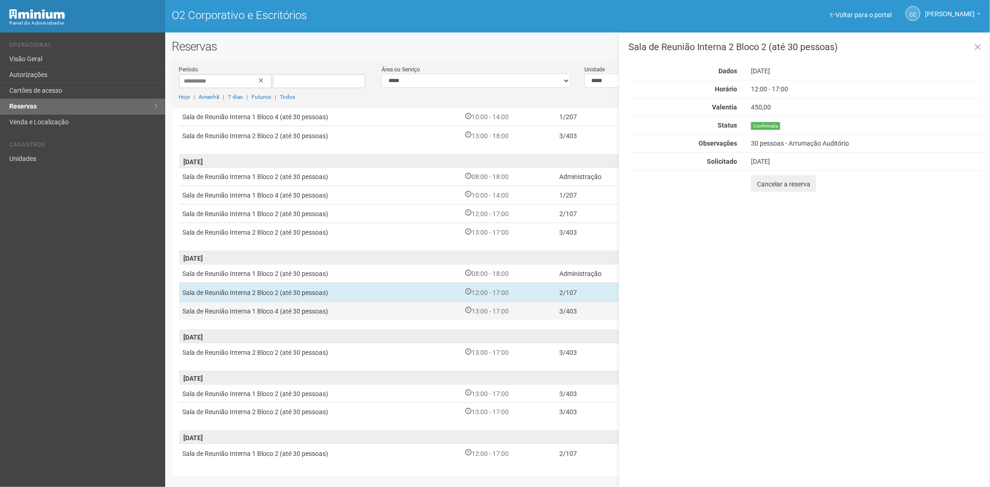
click at [458, 307] on td "Sala de Reunião Interna 1 Bloco 4 (até 30 pessoas)" at bounding box center [320, 311] width 283 height 19
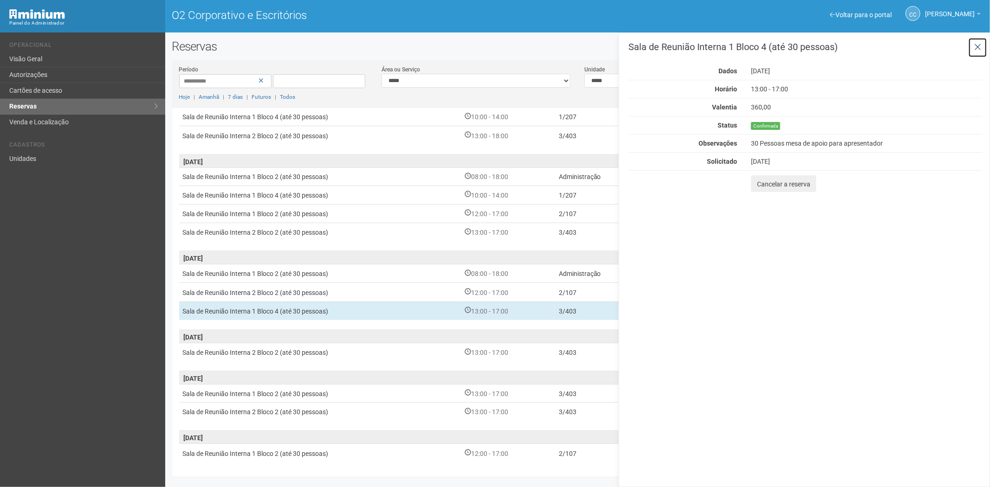
click at [976, 43] on icon at bounding box center [977, 47] width 7 height 9
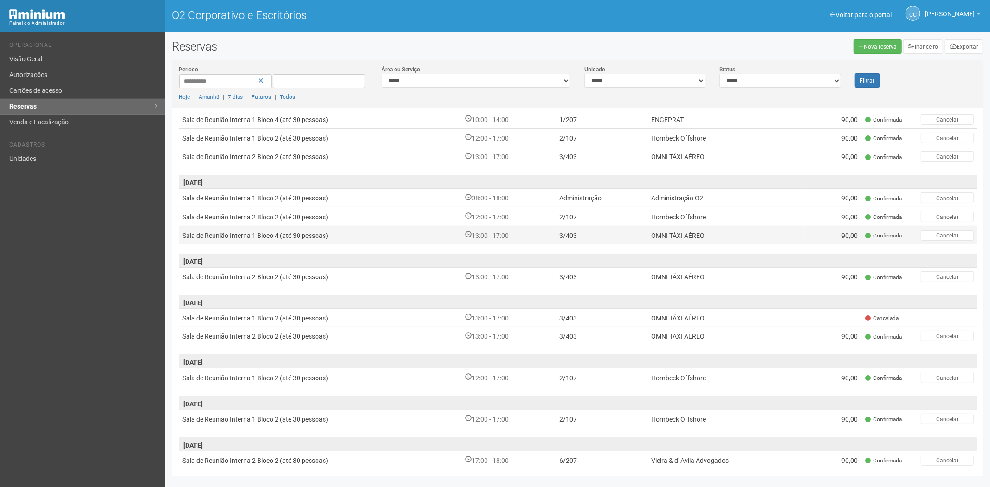
scroll to position [258, 0]
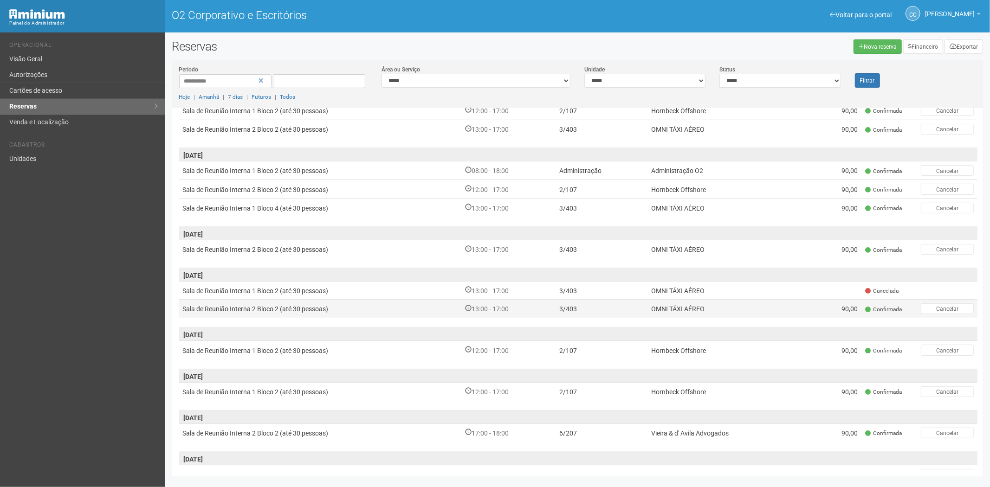
click at [603, 303] on td "3/403" at bounding box center [601, 309] width 91 height 19
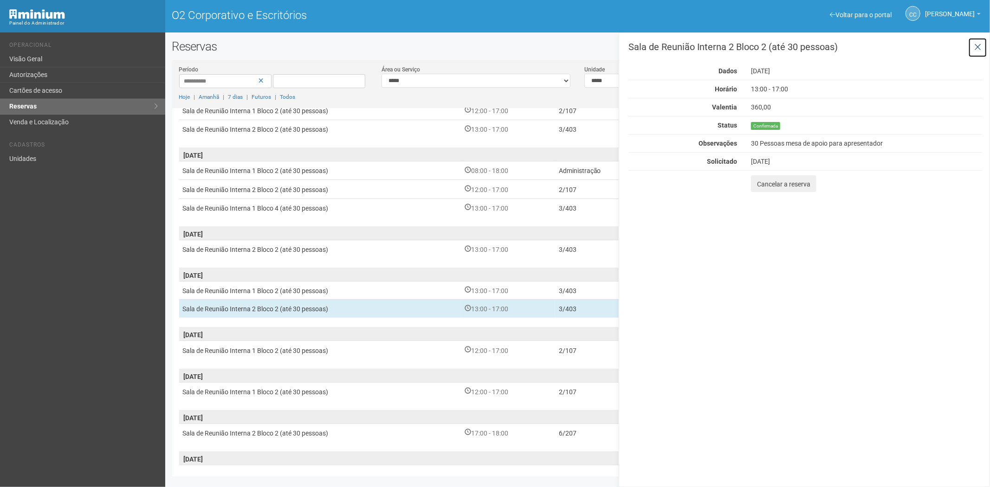
click at [980, 43] on icon at bounding box center [977, 47] width 7 height 9
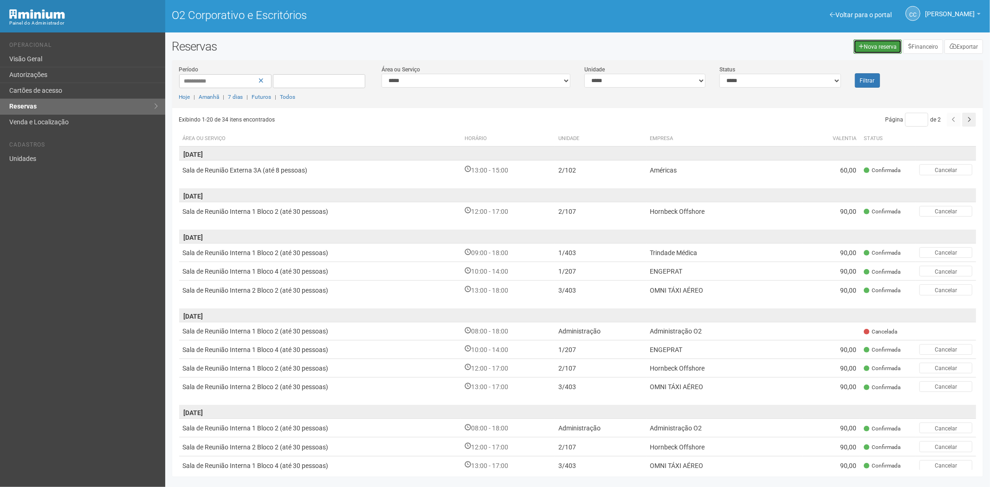
click at [874, 52] on link "Nova reserva" at bounding box center [878, 46] width 48 height 14
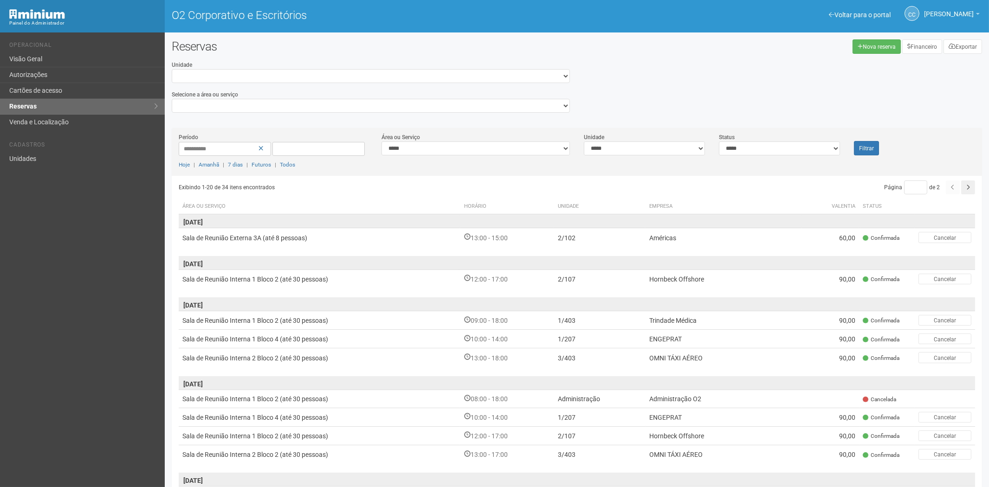
click at [262, 84] on div "**********" at bounding box center [371, 89] width 412 height 59
click at [835, 16] on font "Voltar para o portal" at bounding box center [863, 14] width 56 height 7
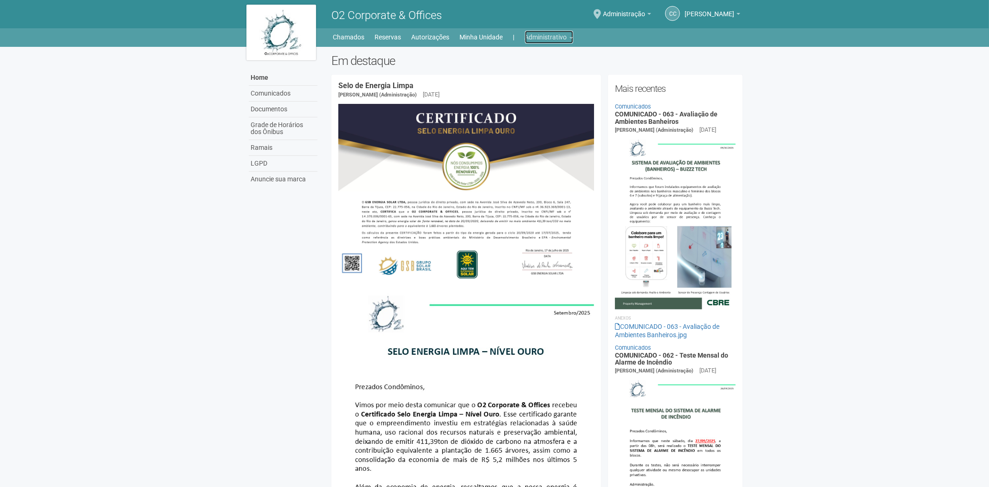
click at [553, 37] on link "Administrativo" at bounding box center [549, 37] width 48 height 13
click at [511, 87] on link "Reservas" at bounding box center [536, 89] width 79 height 16
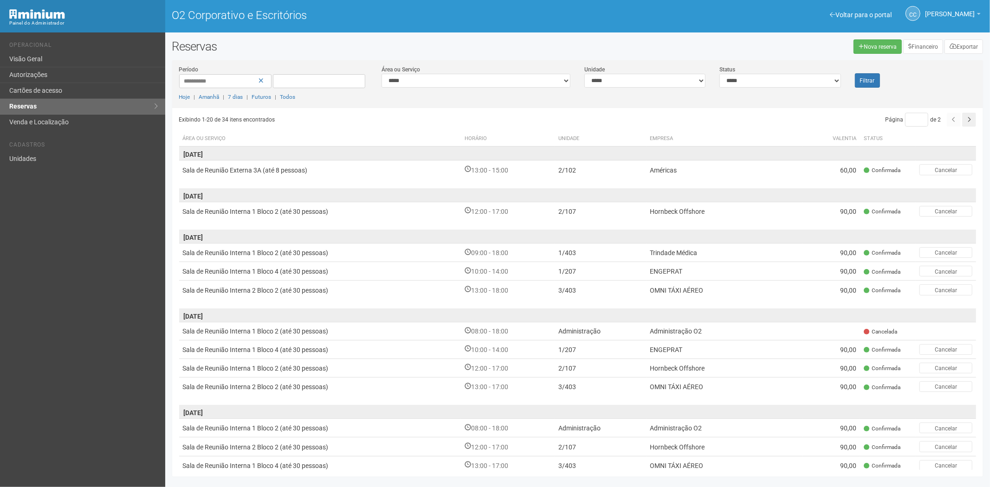
click at [838, 19] on div "Voltar para o portal" at bounding box center [861, 15] width 62 height 8
click at [835, 12] on font "Voltar para o portal" at bounding box center [863, 14] width 56 height 7
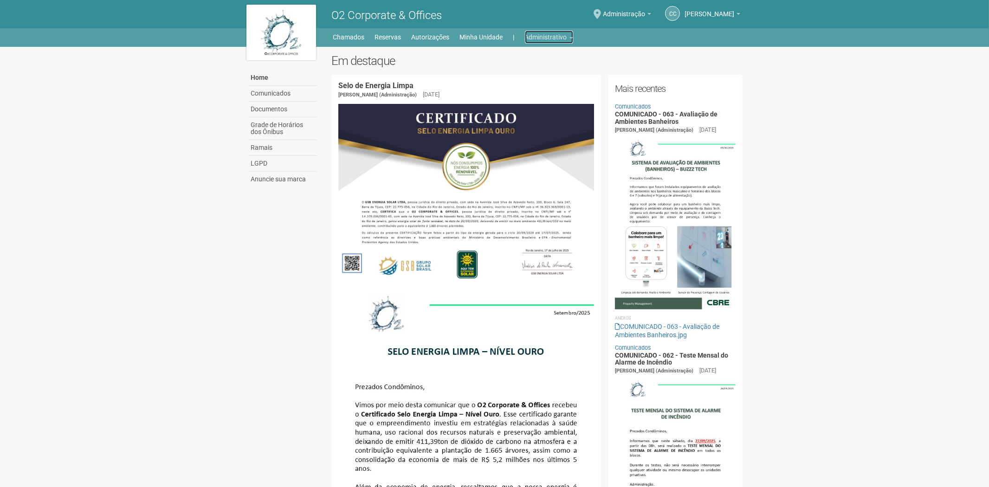
click at [534, 39] on link "Administrativo" at bounding box center [549, 37] width 48 height 13
click at [516, 86] on link "Reservas" at bounding box center [536, 89] width 79 height 16
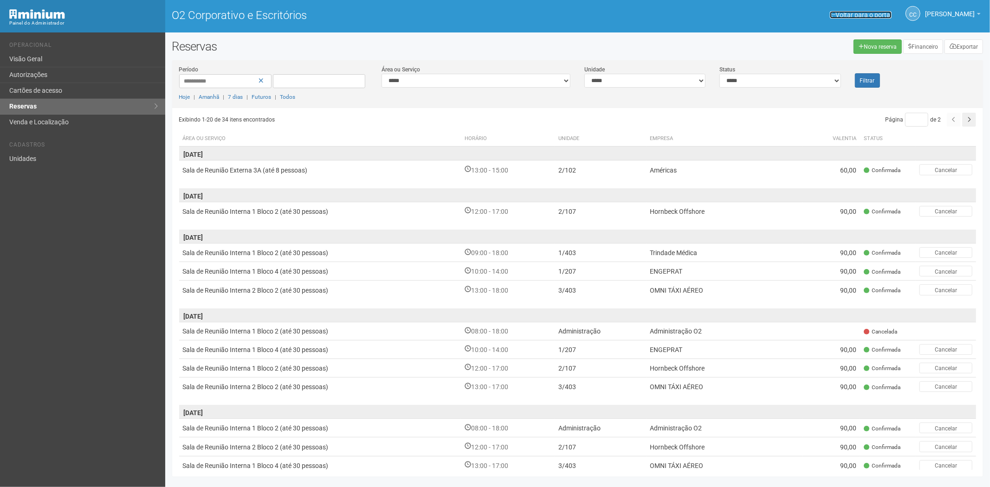
click at [835, 15] on font "Voltar para o portal" at bounding box center [863, 14] width 56 height 7
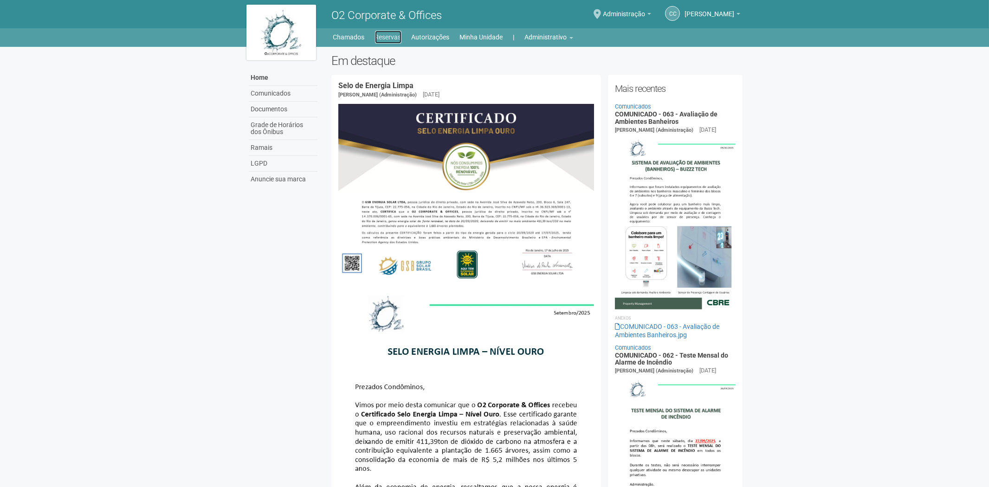
click at [396, 35] on link "Reservas" at bounding box center [388, 37] width 26 height 13
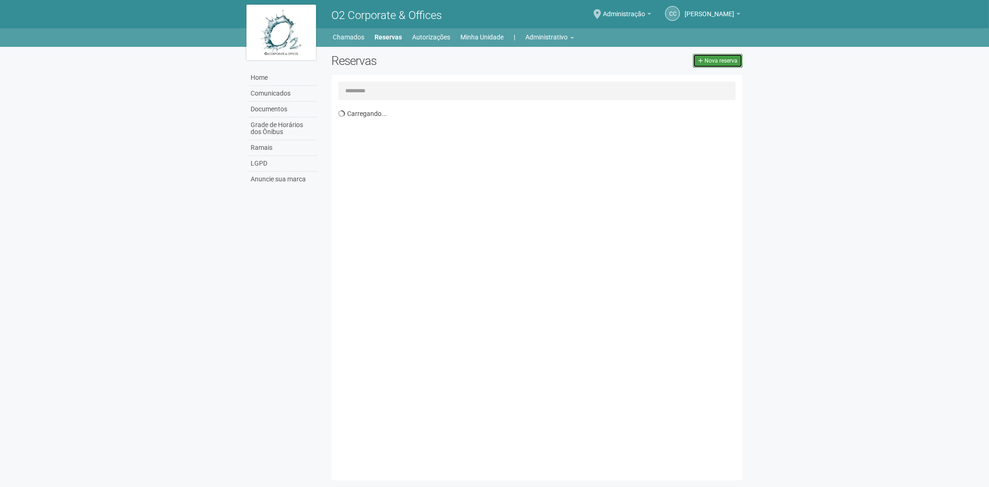
click at [729, 58] on span "Nova reserva" at bounding box center [721, 61] width 33 height 6
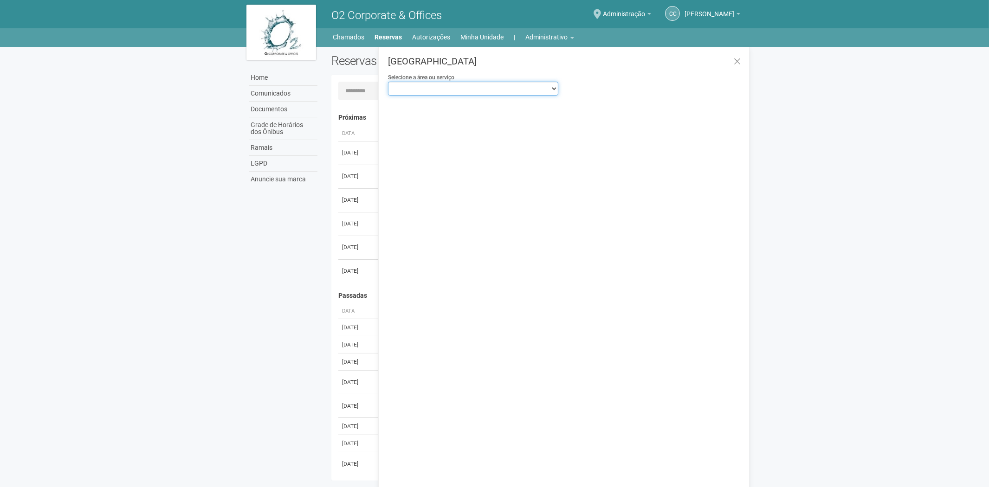
click at [460, 89] on select "**********" at bounding box center [473, 89] width 170 height 14
click at [388, 82] on select "**********" at bounding box center [473, 89] width 170 height 14
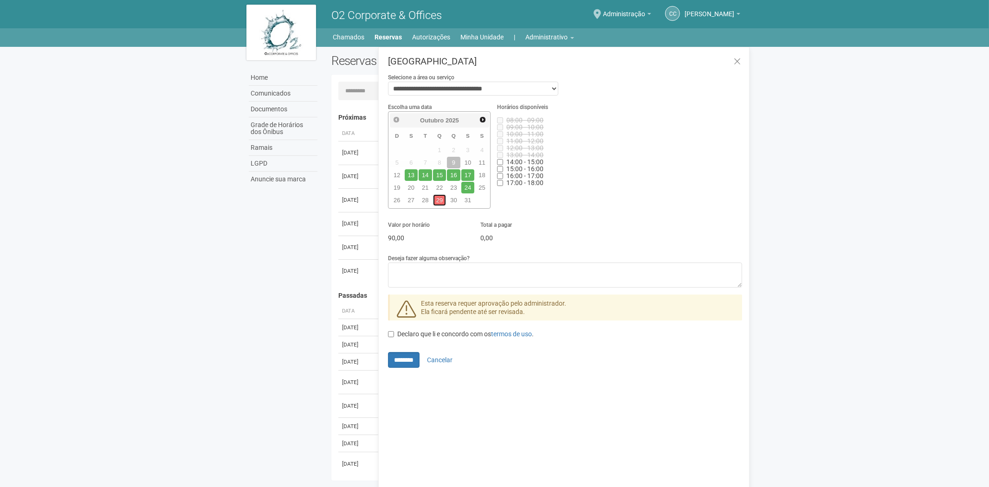
click at [440, 199] on link "29" at bounding box center [439, 200] width 13 height 12
click at [534, 90] on select "**********" at bounding box center [473, 89] width 170 height 14
click at [388, 82] on select "**********" at bounding box center [473, 89] width 170 height 14
click at [436, 199] on link "29" at bounding box center [439, 200] width 13 height 12
click at [435, 88] on select "**********" at bounding box center [473, 89] width 170 height 14
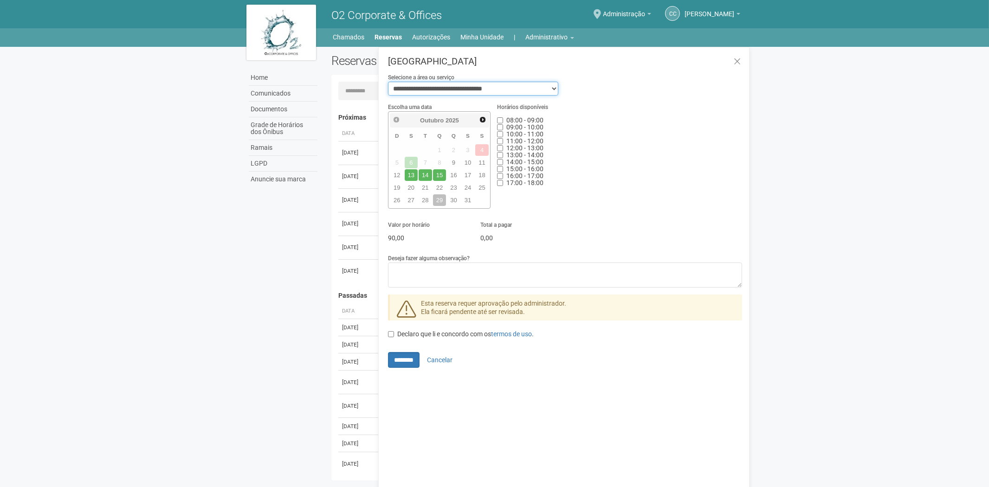
click at [388, 82] on select "**********" at bounding box center [473, 89] width 170 height 14
click at [473, 86] on select "**********" at bounding box center [473, 89] width 170 height 14
click at [517, 89] on select "**********" at bounding box center [473, 89] width 170 height 14
click at [499, 87] on select "**********" at bounding box center [473, 89] width 170 height 14
select select "**********"
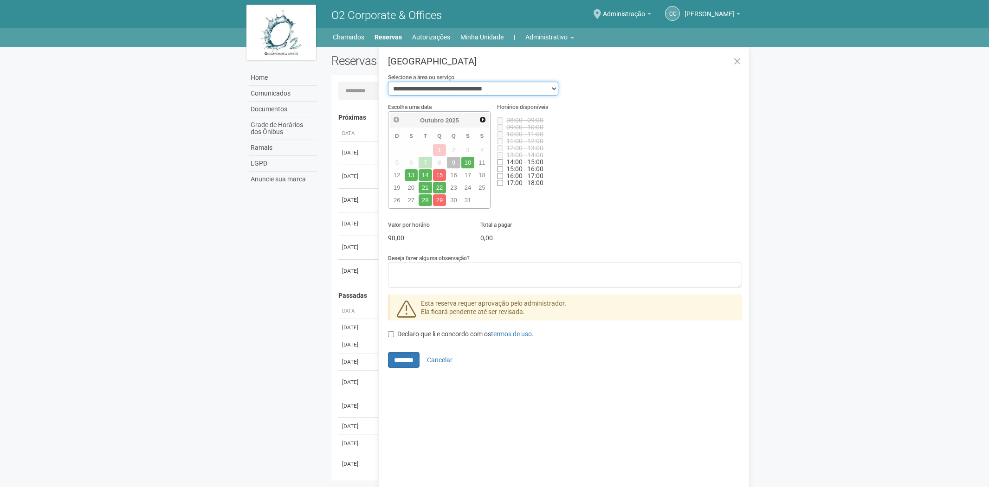
click at [388, 82] on select "**********" at bounding box center [473, 89] width 170 height 14
click at [425, 183] on link "21" at bounding box center [425, 188] width 13 height 12
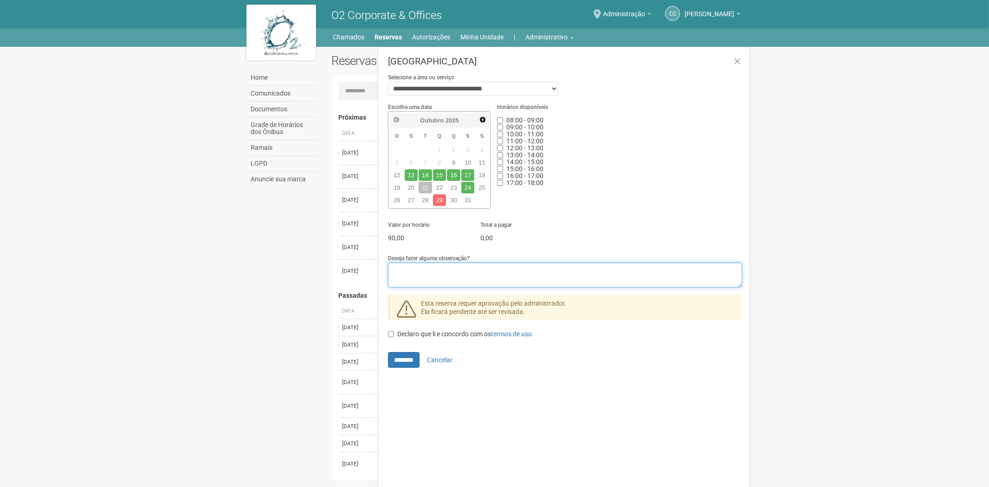
click at [426, 272] on textarea "Deseja fazer alguma observação?" at bounding box center [565, 275] width 354 height 25
paste textarea "**********"
type textarea "**********"
click at [425, 187] on link "21" at bounding box center [425, 188] width 13 height 12
click at [410, 358] on input "********" at bounding box center [404, 360] width 32 height 16
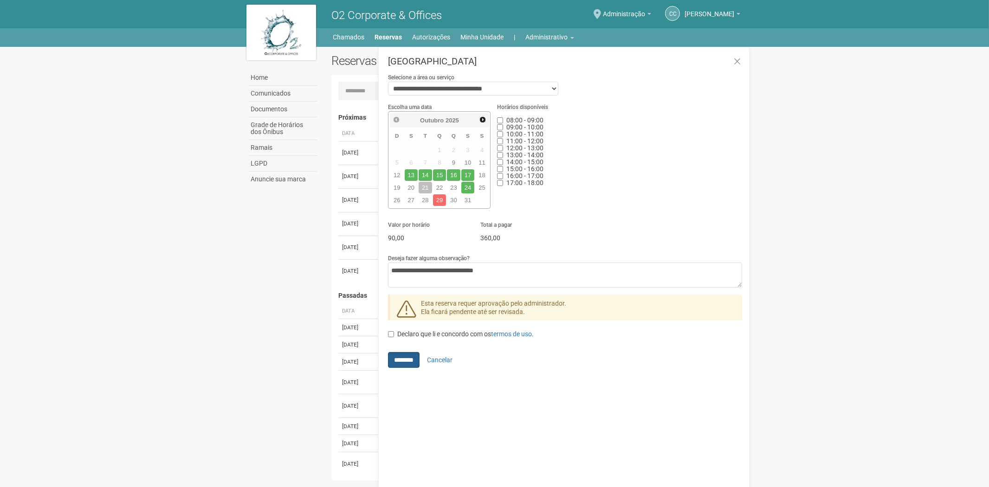
type input "**********"
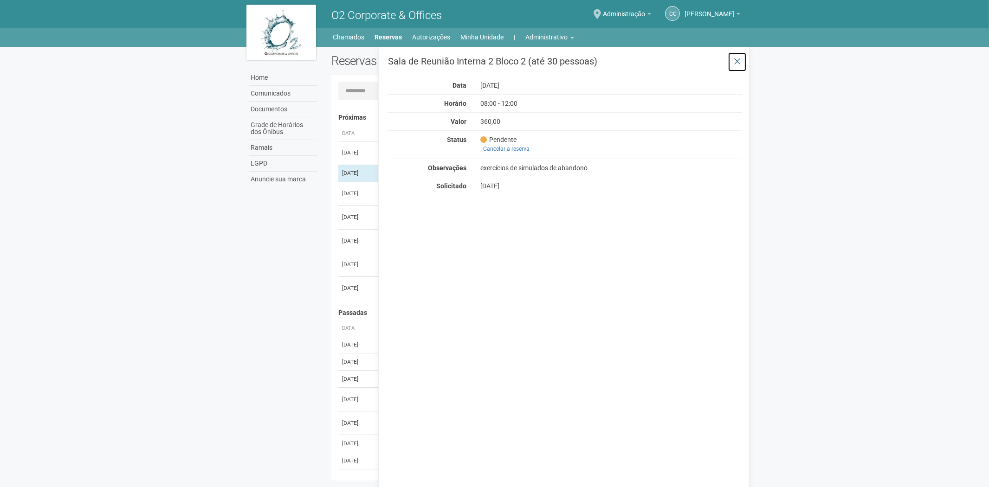
click at [738, 59] on icon at bounding box center [737, 61] width 7 height 9
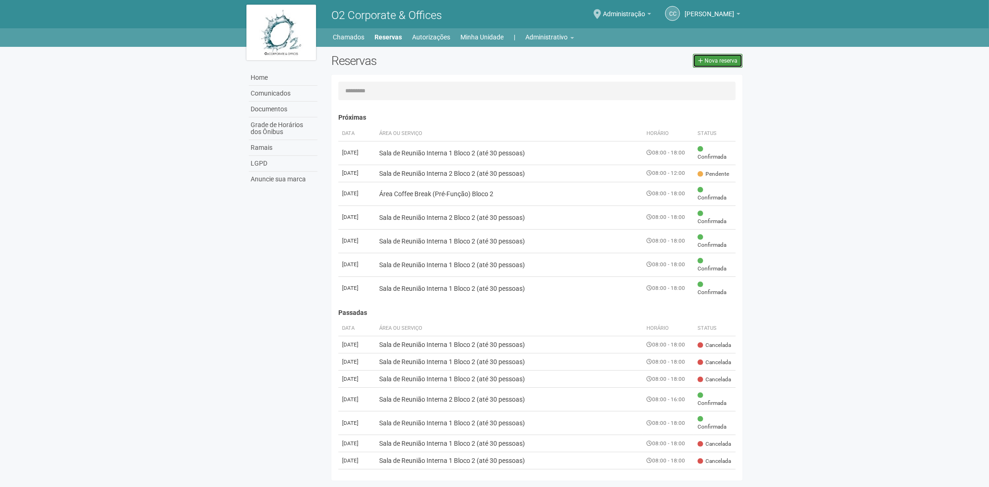
click at [717, 61] on span "Nova reserva" at bounding box center [721, 61] width 33 height 6
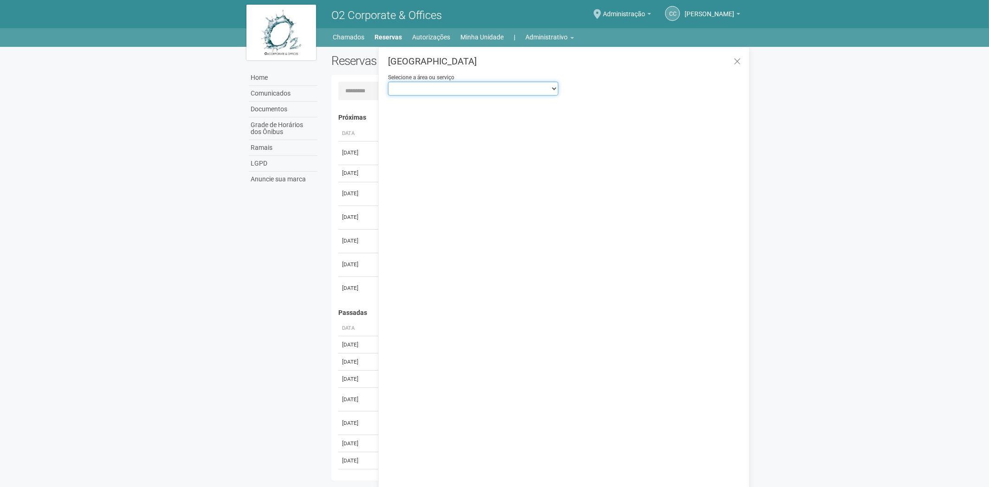
drag, startPoint x: 444, startPoint y: 92, endPoint x: 439, endPoint y: 95, distance: 5.8
click at [444, 92] on select "**********" at bounding box center [473, 89] width 170 height 14
select select "**********"
click at [388, 82] on select "**********" at bounding box center [473, 89] width 170 height 14
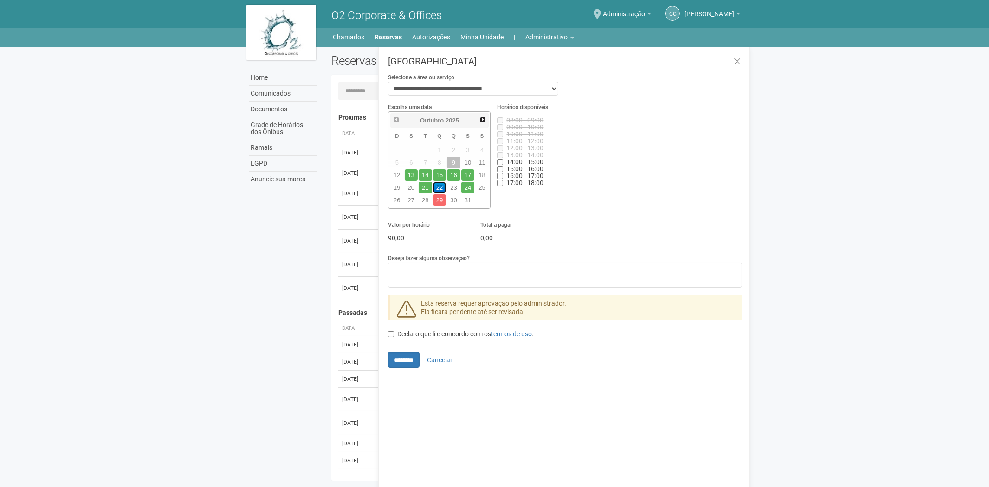
click at [439, 187] on link "22" at bounding box center [439, 188] width 13 height 12
click at [400, 279] on textarea "Deseja fazer alguma observação?" at bounding box center [565, 275] width 354 height 25
paste textarea "**********"
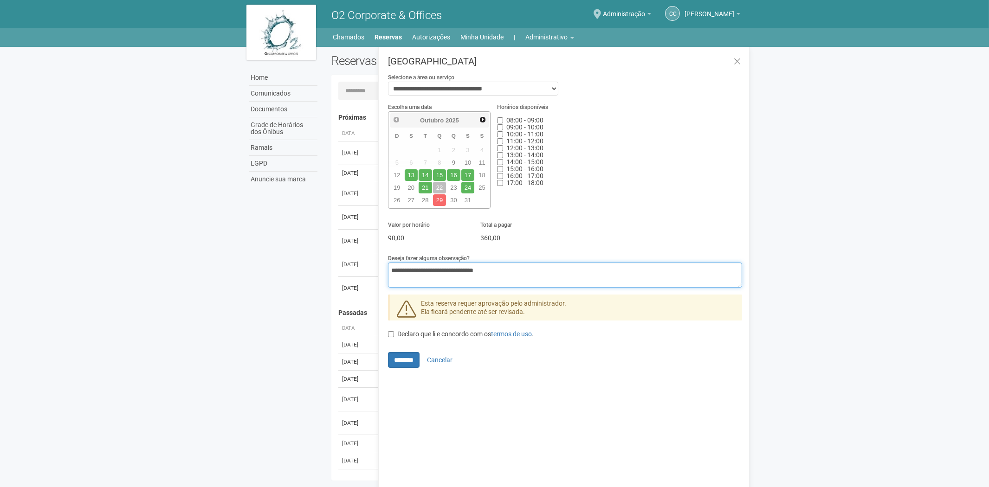
click at [461, 271] on textarea "**********" at bounding box center [565, 275] width 354 height 25
drag, startPoint x: 430, startPoint y: 268, endPoint x: 391, endPoint y: 268, distance: 39.0
click at [391, 268] on textarea "**********" at bounding box center [565, 275] width 354 height 25
type textarea "**********"
click at [404, 357] on input "********" at bounding box center [404, 360] width 32 height 16
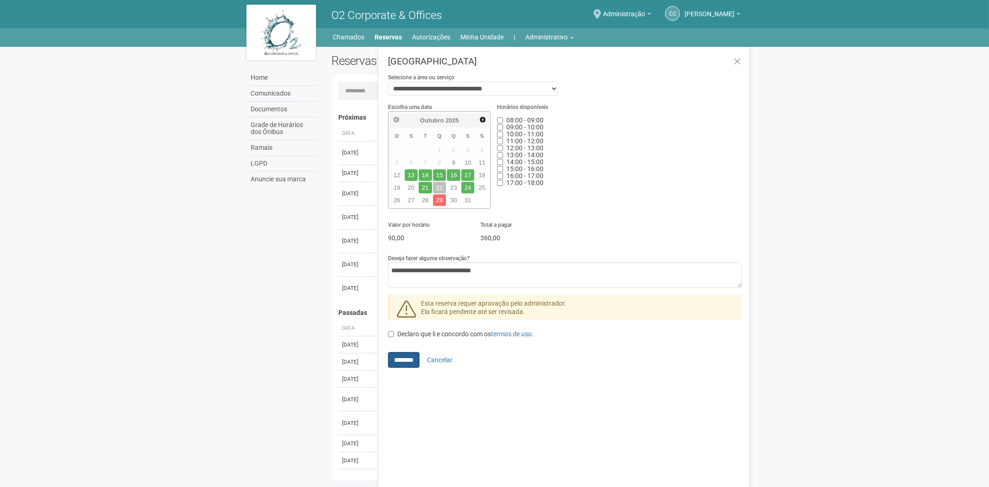
type input "**********"
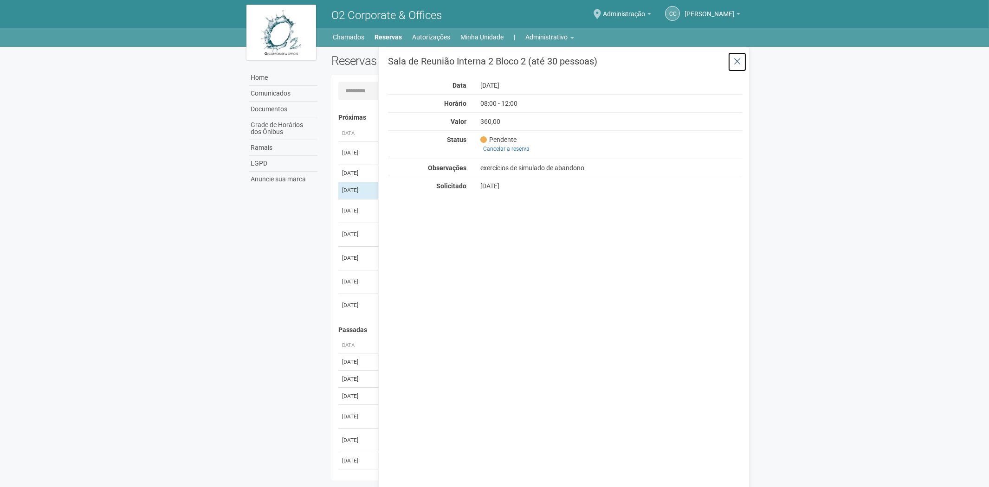
click at [740, 62] on icon at bounding box center [737, 61] width 7 height 9
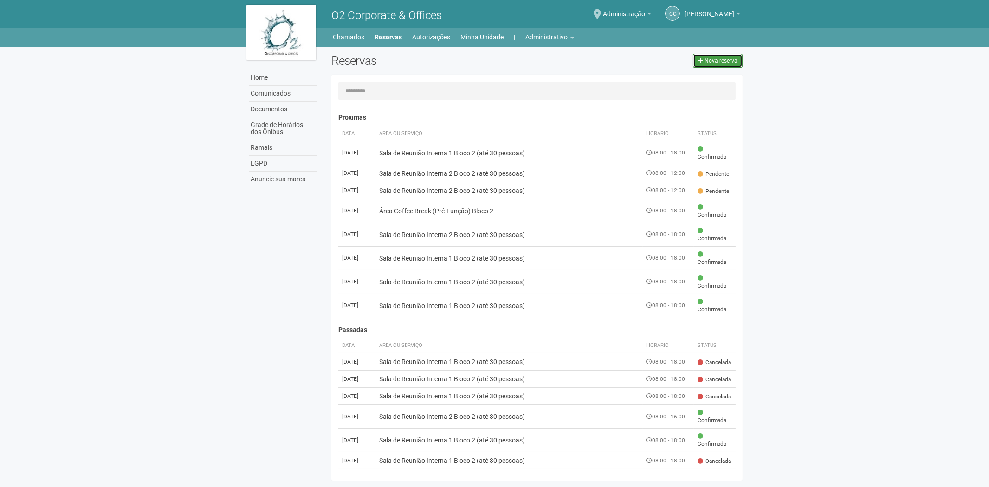
click at [713, 64] on link "Nova reserva" at bounding box center [718, 61] width 50 height 14
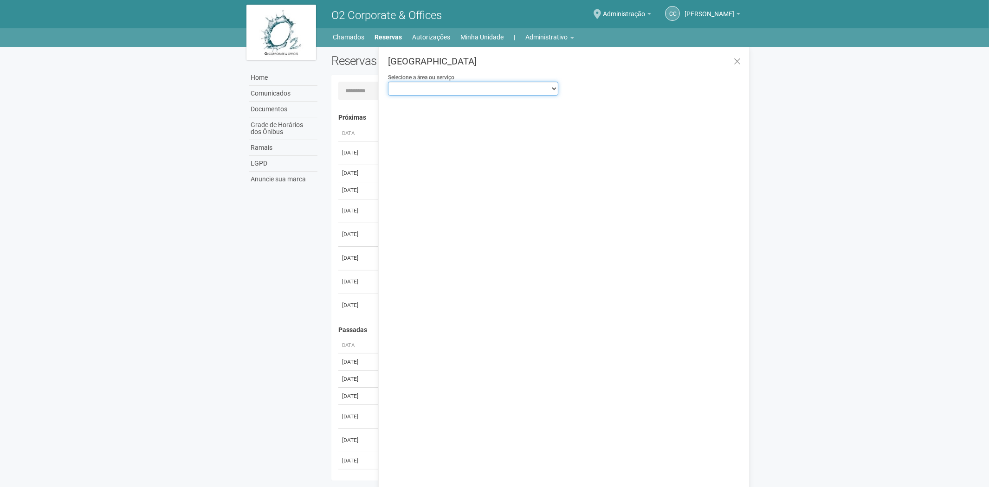
click at [476, 90] on select "**********" at bounding box center [473, 89] width 170 height 14
select select "**********"
click at [388, 82] on select "**********" at bounding box center [473, 89] width 170 height 14
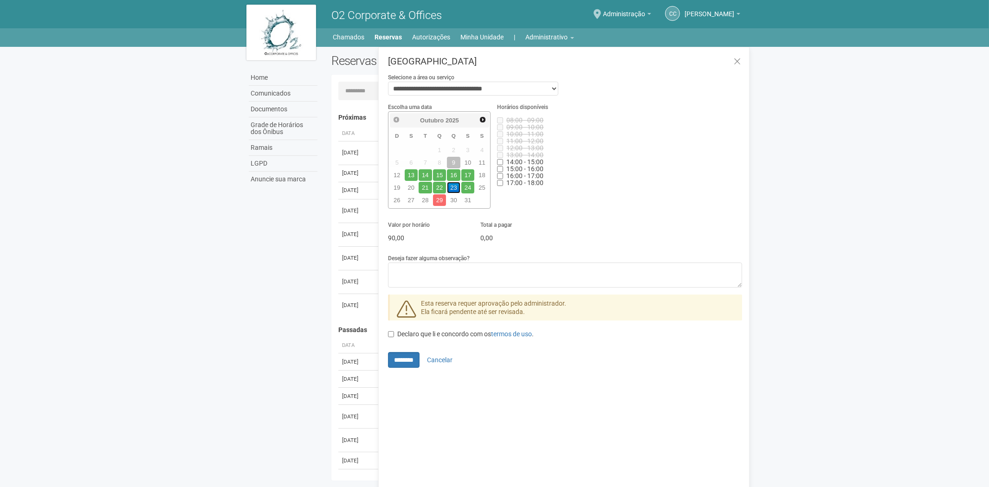
click at [455, 185] on link "23" at bounding box center [453, 188] width 13 height 12
click at [500, 123] on label "09:00 - 10:00" at bounding box center [566, 127] width 139 height 9
click at [417, 273] on textarea "Deseja fazer alguma observação?" at bounding box center [565, 275] width 354 height 25
paste textarea "**********"
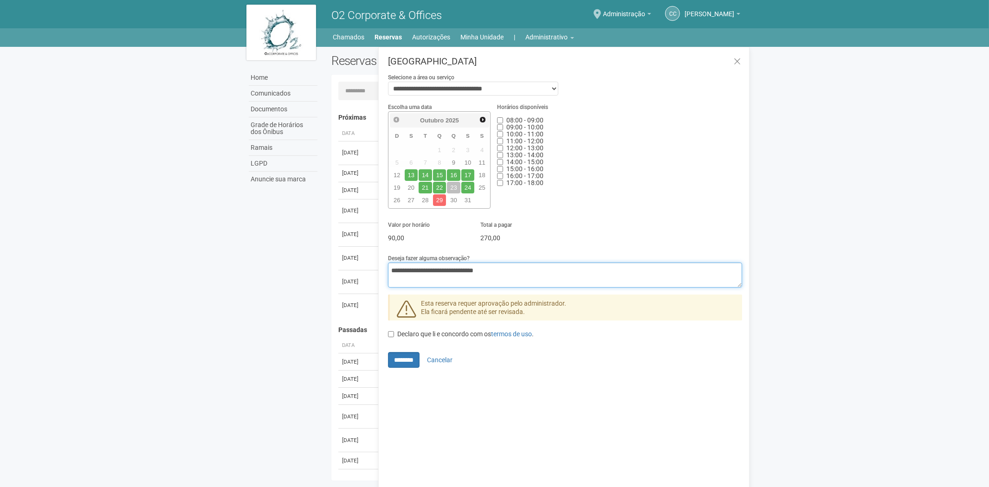
click at [461, 268] on textarea "**********" at bounding box center [565, 275] width 354 height 25
type textarea "**********"
click at [398, 362] on input "********" at bounding box center [404, 360] width 32 height 16
type input "**********"
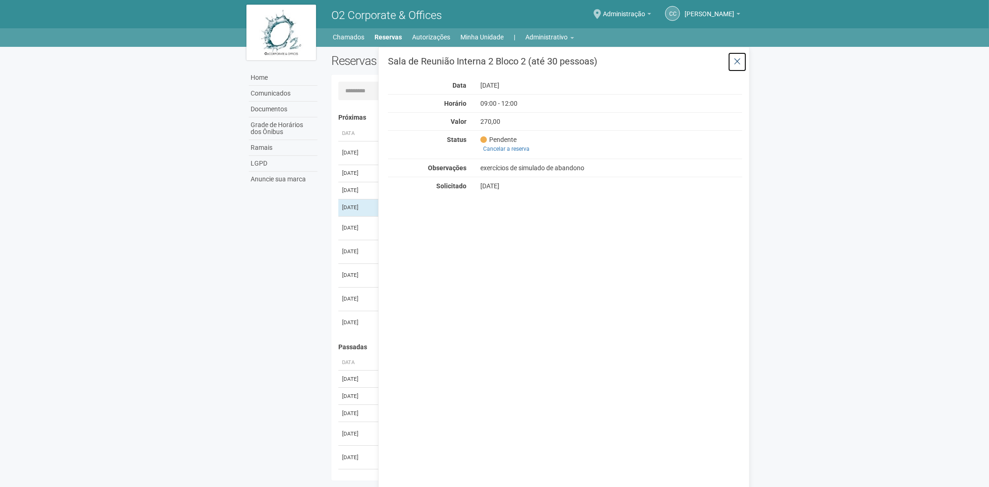
drag, startPoint x: 738, startPoint y: 64, endPoint x: 708, endPoint y: 60, distance: 30.3
click at [738, 64] on icon at bounding box center [737, 61] width 7 height 9
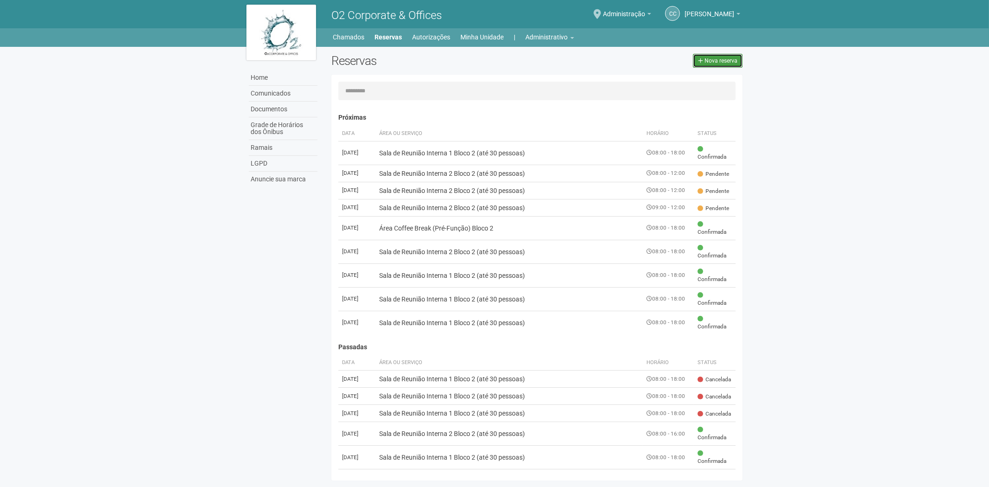
click at [722, 54] on link "Nova reserva" at bounding box center [718, 61] width 50 height 14
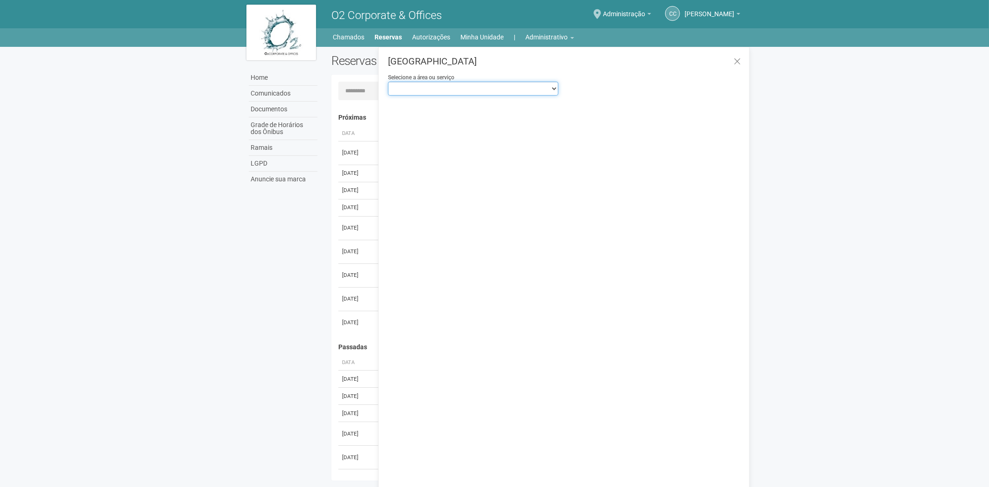
click at [419, 84] on select "**********" at bounding box center [473, 89] width 170 height 14
select select "**********"
click at [388, 82] on select "**********" at bounding box center [473, 89] width 170 height 14
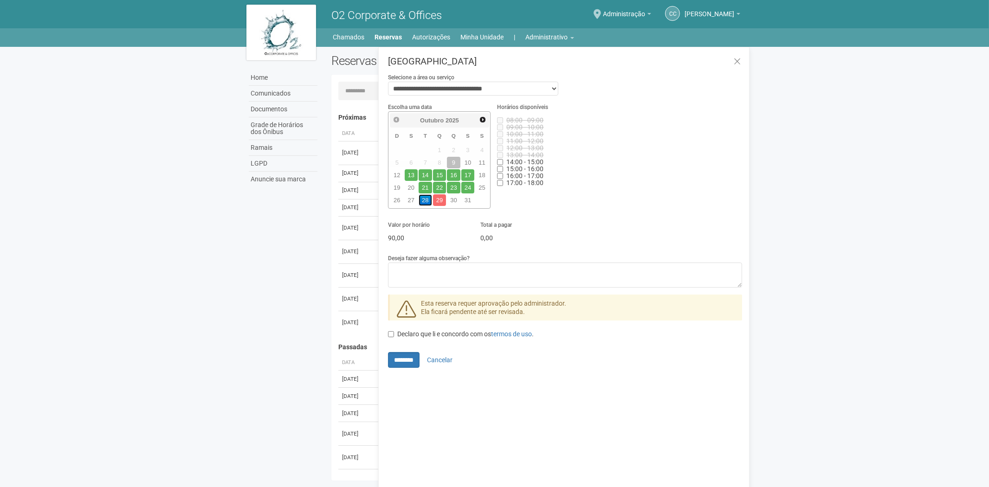
click at [423, 199] on link "28" at bounding box center [425, 200] width 13 height 12
click at [424, 263] on textarea "Deseja fazer alguma observação?" at bounding box center [565, 275] width 354 height 25
paste textarea "**********"
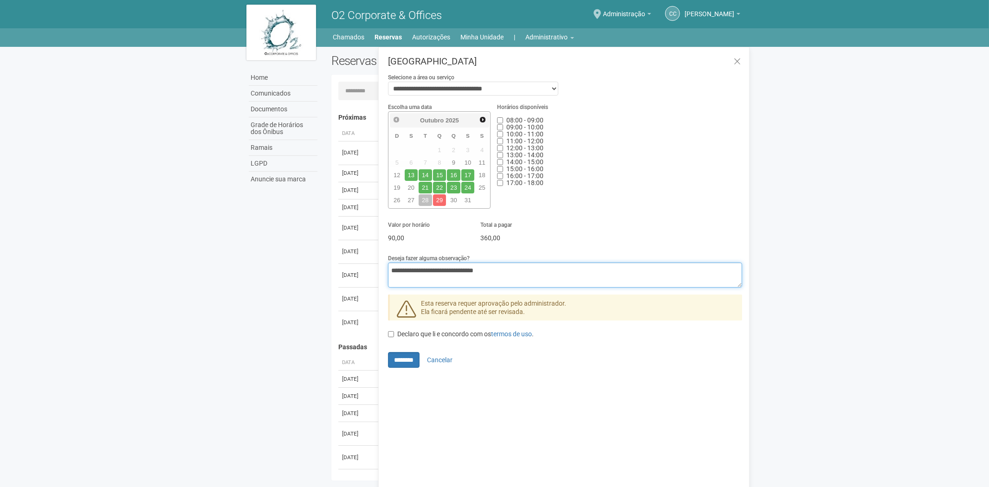
click at [461, 270] on textarea "**********" at bounding box center [565, 275] width 354 height 25
type textarea "**********"
click at [414, 361] on input "********" at bounding box center [404, 360] width 32 height 16
type input "**********"
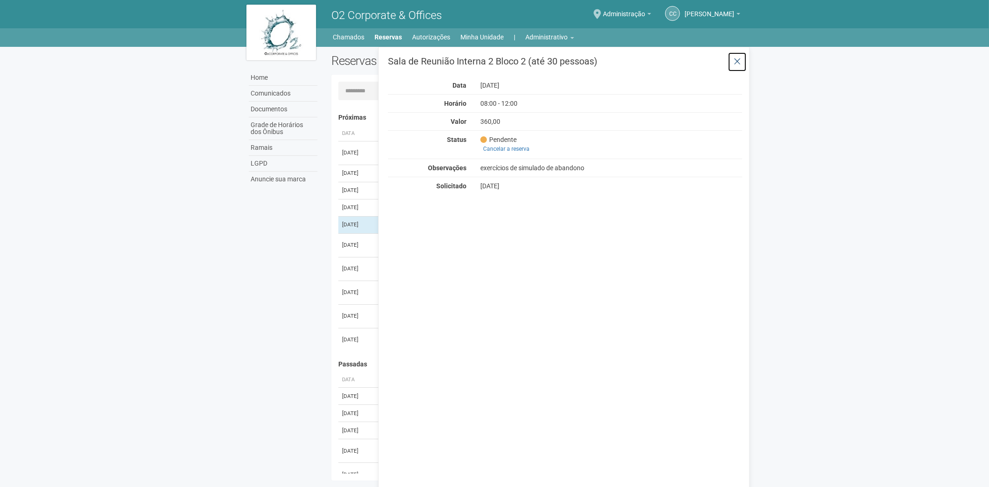
click at [738, 60] on icon at bounding box center [737, 61] width 7 height 9
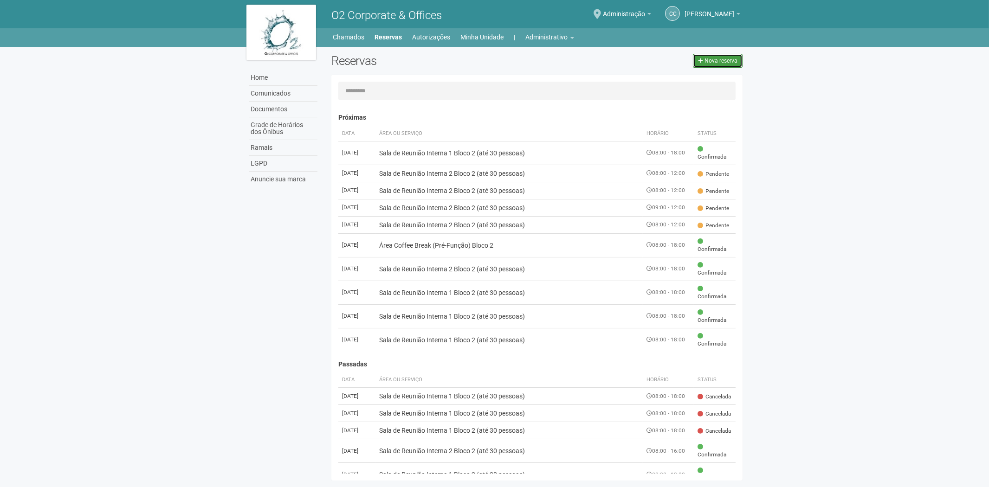
click at [712, 63] on span "Nova reserva" at bounding box center [721, 61] width 33 height 6
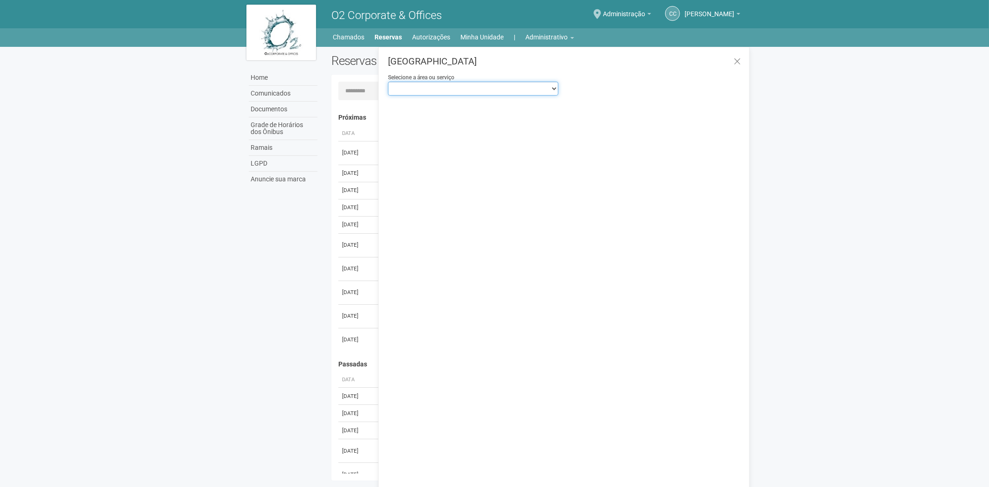
click at [432, 90] on select "**********" at bounding box center [473, 89] width 170 height 14
select select "**********"
click at [388, 82] on select "**********" at bounding box center [473, 89] width 170 height 14
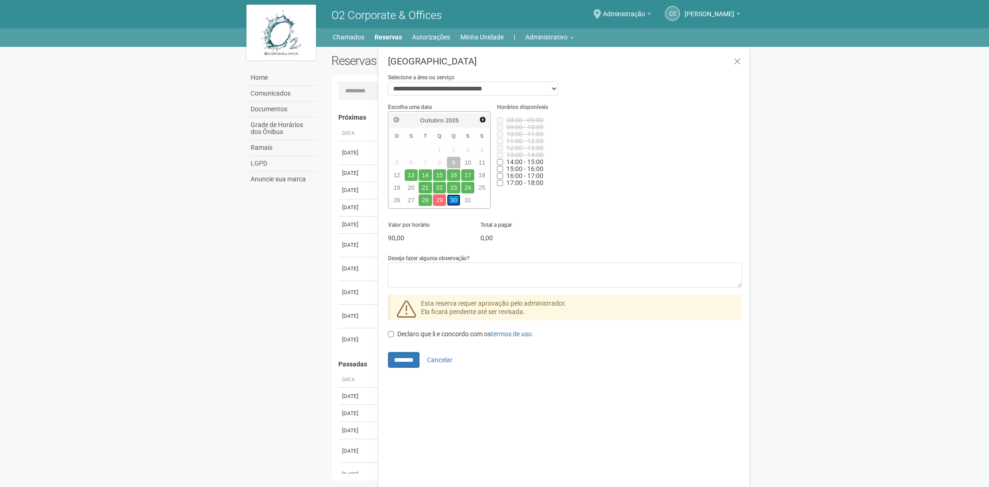
click at [453, 199] on link "30" at bounding box center [453, 200] width 13 height 12
click at [499, 144] on label "12:00 - 13:00" at bounding box center [566, 148] width 139 height 9
click at [430, 266] on textarea "Deseja fazer alguma observação?" at bounding box center [565, 275] width 354 height 25
paste textarea "**********"
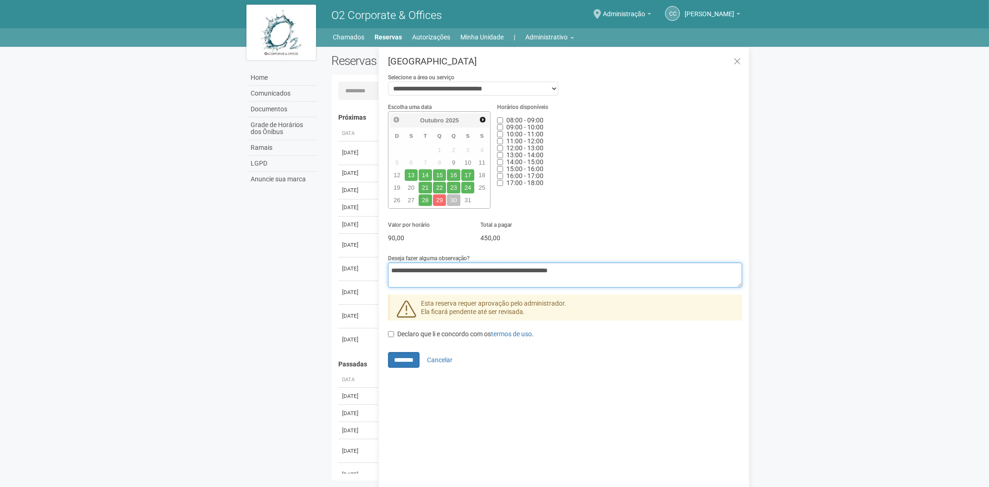
drag, startPoint x: 614, startPoint y: 267, endPoint x: 568, endPoint y: 267, distance: 45.5
click at [568, 267] on textarea "**********" at bounding box center [565, 275] width 354 height 25
drag, startPoint x: 460, startPoint y: 267, endPoint x: 392, endPoint y: 268, distance: 68.2
click at [392, 268] on textarea "**********" at bounding box center [565, 275] width 354 height 25
click at [461, 270] on textarea "**********" at bounding box center [565, 275] width 354 height 25
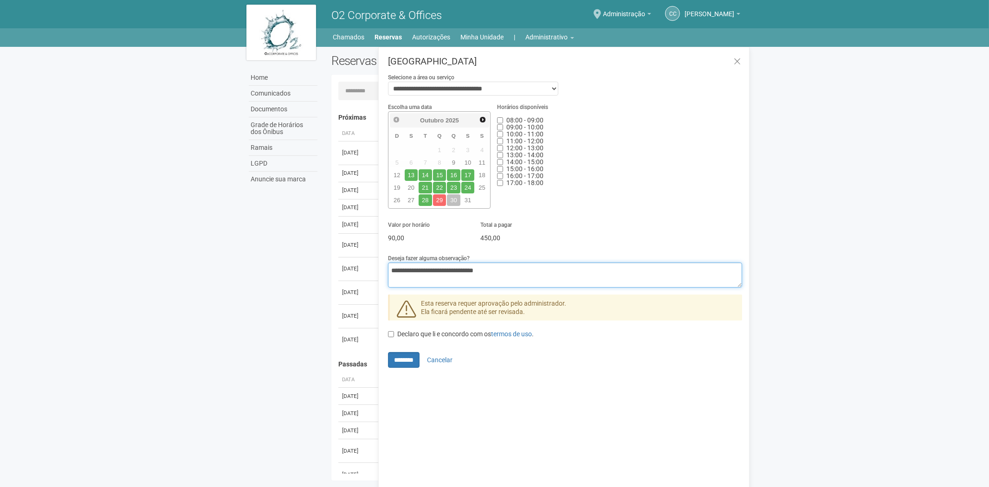
type textarea "**********"
click at [412, 364] on input "********" at bounding box center [404, 360] width 32 height 16
type input "**********"
click at [411, 363] on div "**********" at bounding box center [565, 360] width 354 height 16
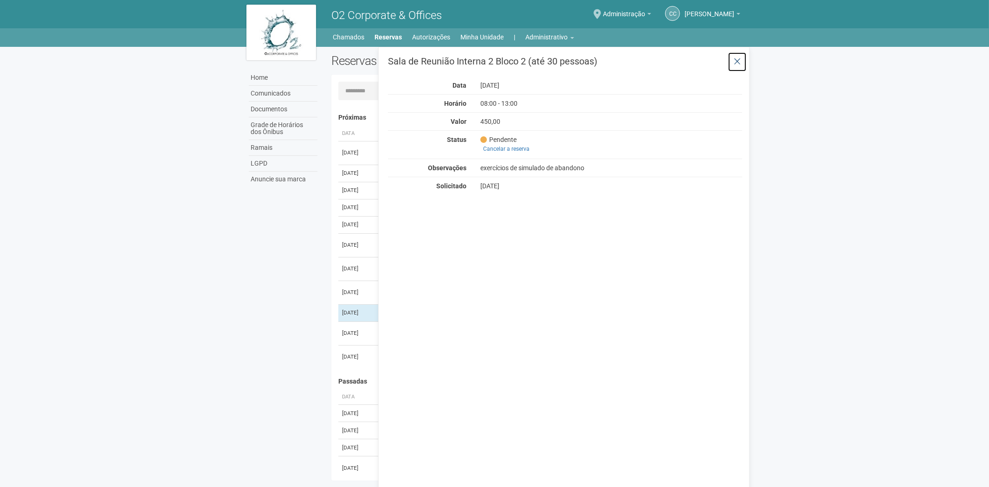
click at [740, 60] on icon at bounding box center [737, 61] width 7 height 9
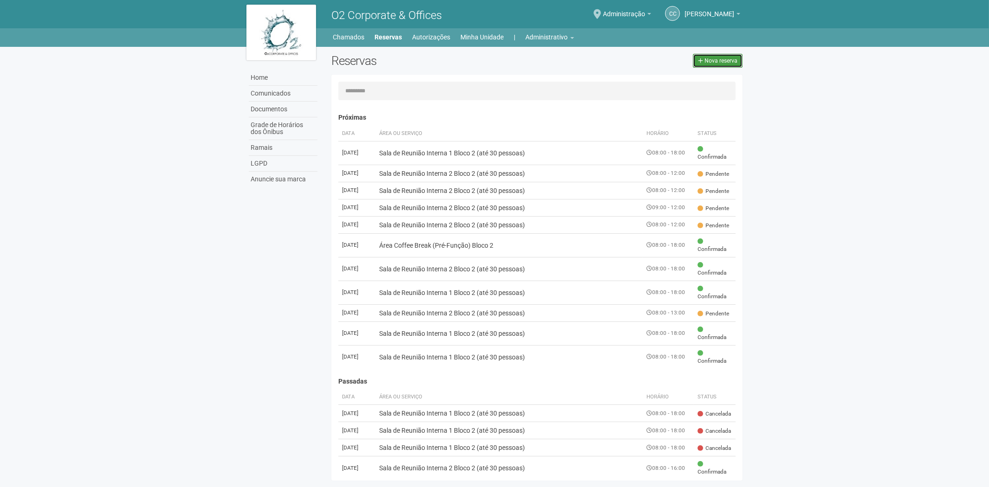
click at [719, 59] on span "Nova reserva" at bounding box center [721, 61] width 33 height 6
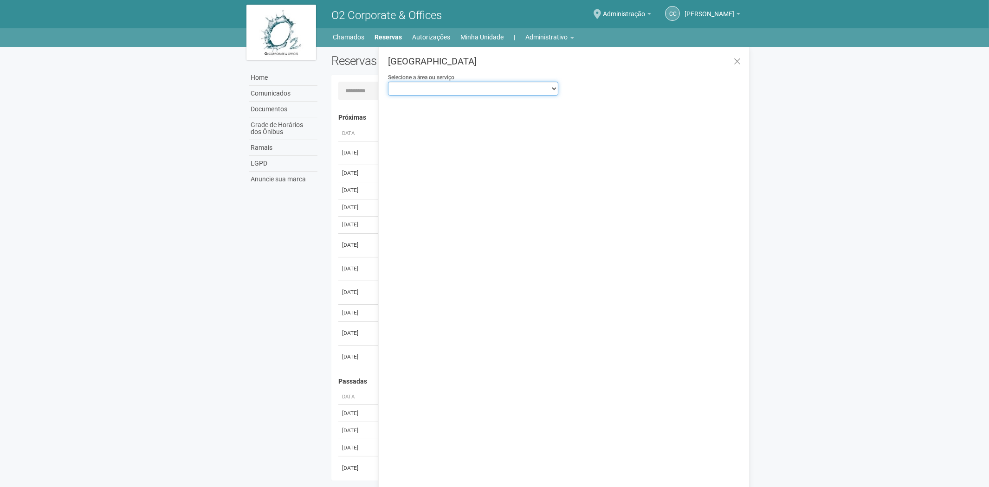
click at [470, 90] on select "**********" at bounding box center [473, 89] width 170 height 14
click at [388, 82] on select "**********" at bounding box center [473, 89] width 170 height 14
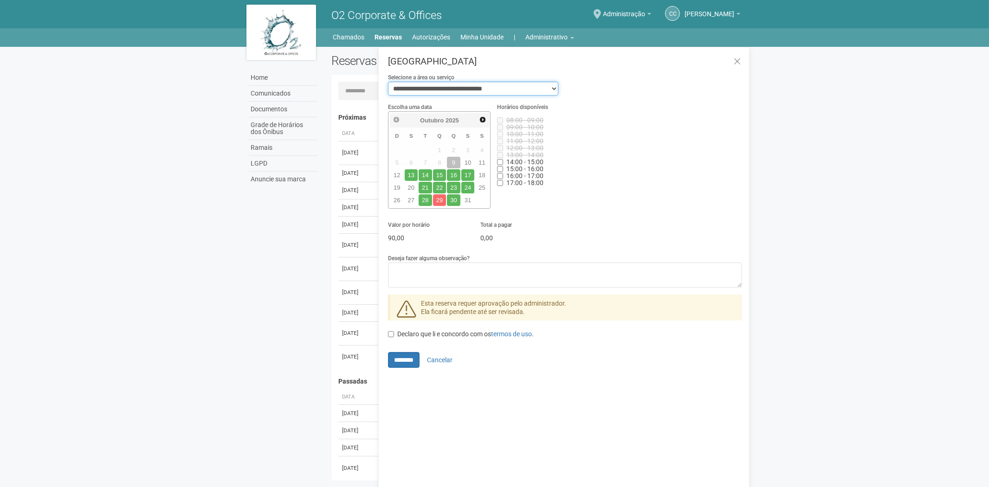
click at [512, 94] on select "**********" at bounding box center [473, 89] width 170 height 14
select select "**********"
click at [388, 82] on select "**********" at bounding box center [473, 89] width 170 height 14
click at [439, 202] on link "29" at bounding box center [439, 200] width 13 height 12
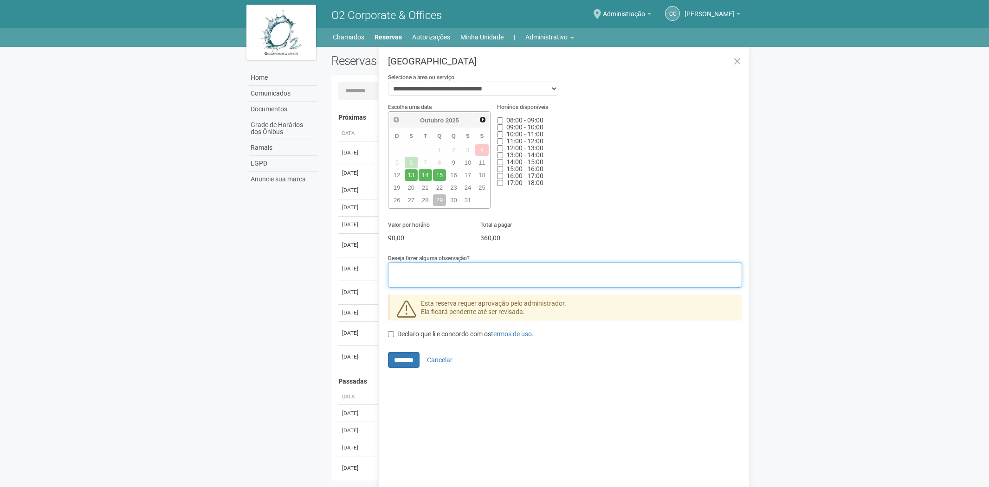
click at [431, 271] on textarea "Deseja fazer alguma observação?" at bounding box center [565, 275] width 354 height 25
click at [406, 276] on textarea "Deseja fazer alguma observação?" at bounding box center [565, 275] width 354 height 25
paste textarea "**********"
click at [460, 270] on textarea "**********" at bounding box center [565, 275] width 354 height 25
drag, startPoint x: 544, startPoint y: 268, endPoint x: 501, endPoint y: 268, distance: 42.7
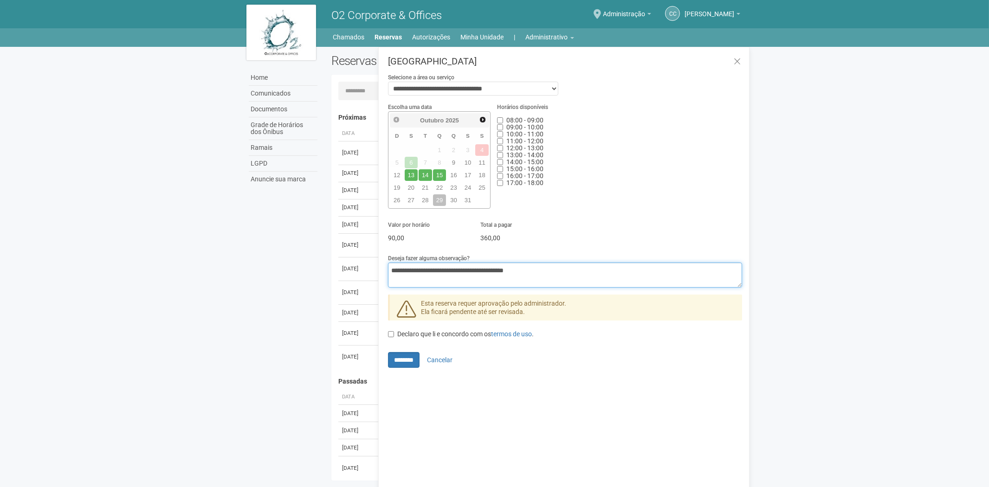
click at [501, 268] on textarea "**********" at bounding box center [565, 275] width 354 height 25
type textarea "**********"
click at [408, 361] on input "********" at bounding box center [404, 360] width 32 height 16
type input "**********"
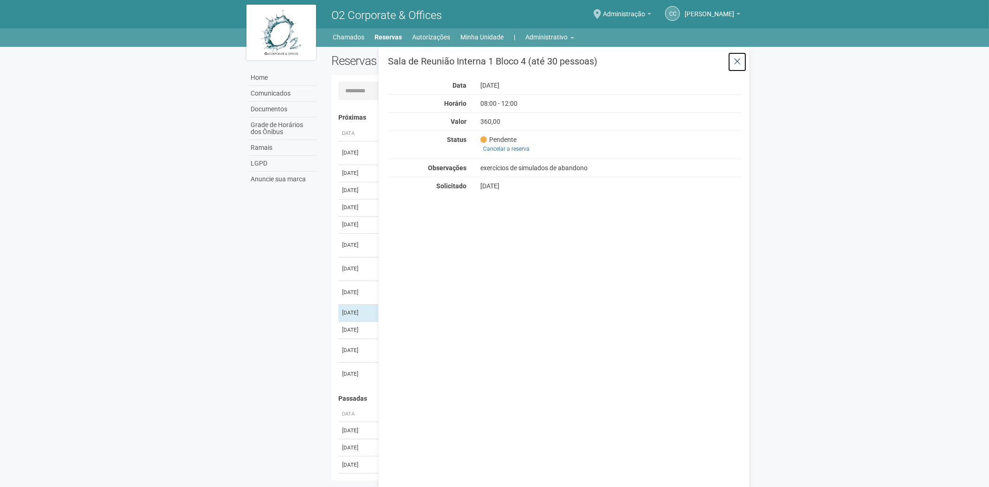
click at [737, 62] on icon at bounding box center [737, 61] width 7 height 9
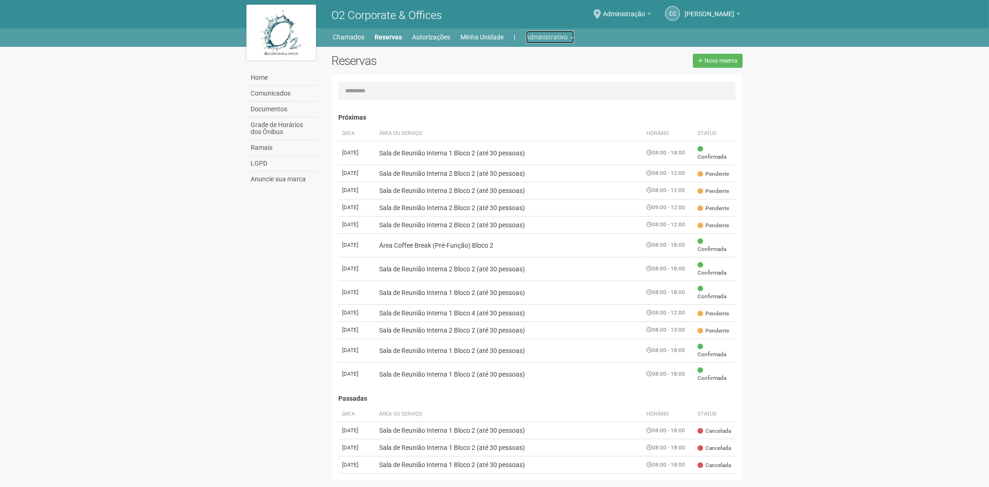
click at [557, 39] on link "Administrativo" at bounding box center [550, 37] width 48 height 13
click at [527, 73] on link "Cartões de acesso" at bounding box center [537, 73] width 79 height 16
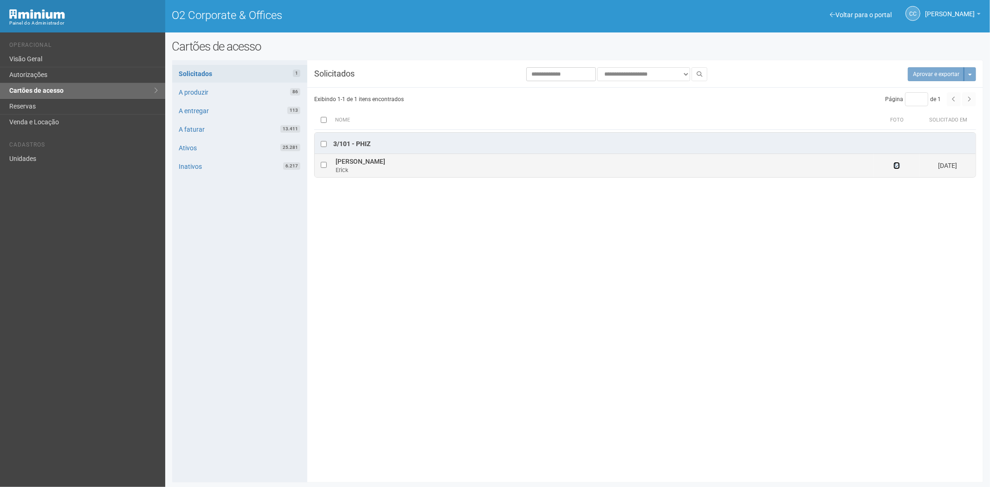
click at [897, 166] on icon at bounding box center [897, 165] width 6 height 6
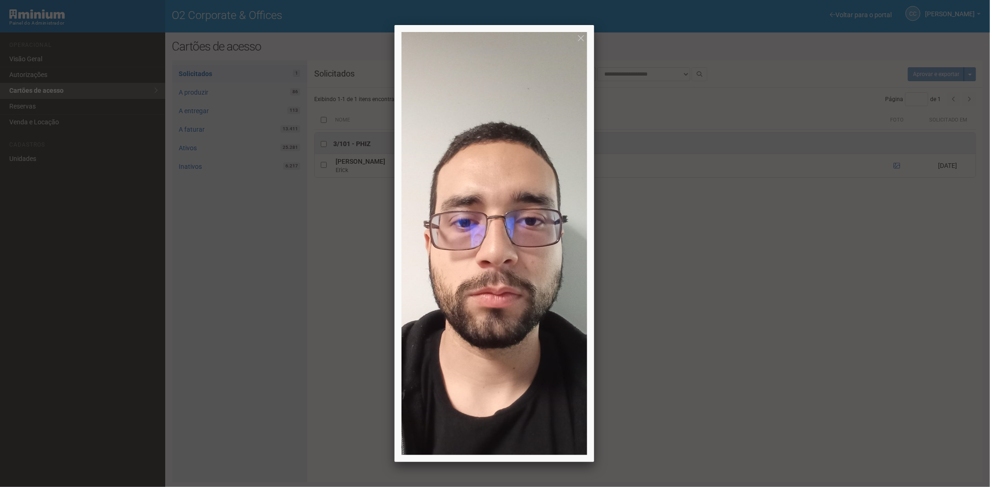
drag, startPoint x: 796, startPoint y: 363, endPoint x: 162, endPoint y: 187, distance: 658.4
click at [791, 360] on div at bounding box center [495, 243] width 990 height 487
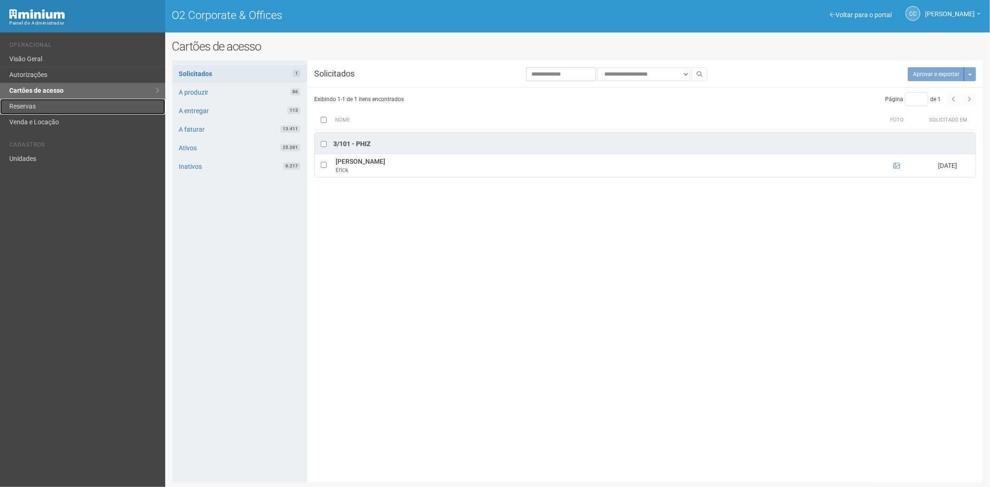
click at [36, 109] on link "Reservas" at bounding box center [82, 107] width 165 height 16
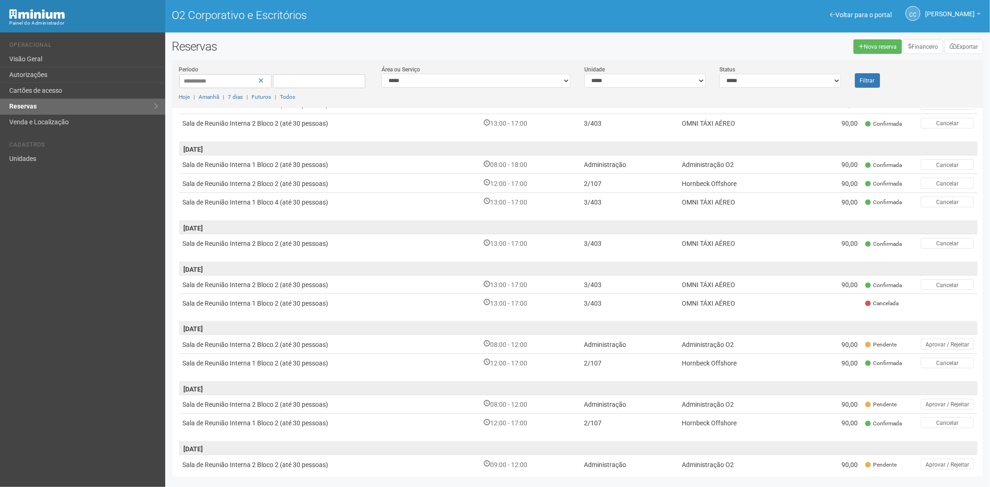
scroll to position [269, 0]
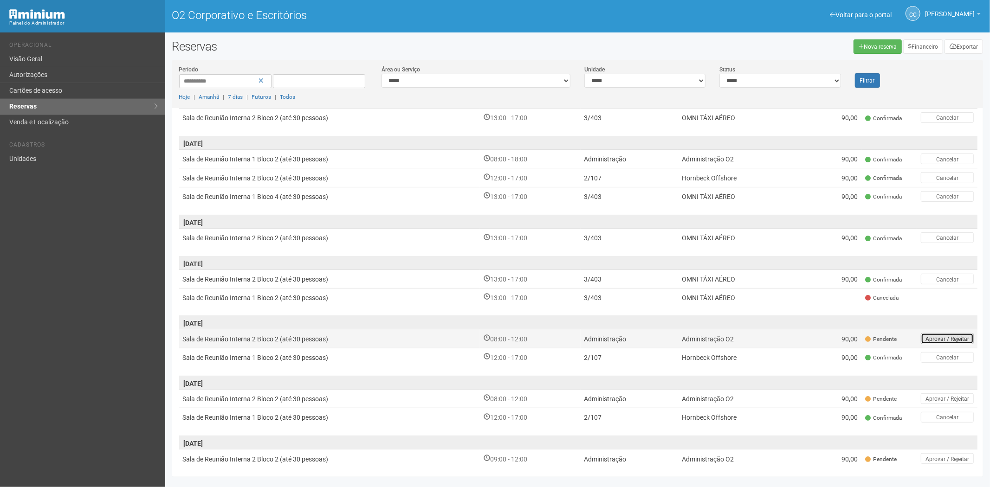
click at [930, 336] on font "Aprovar / Rejeitar" at bounding box center [948, 339] width 44 height 6
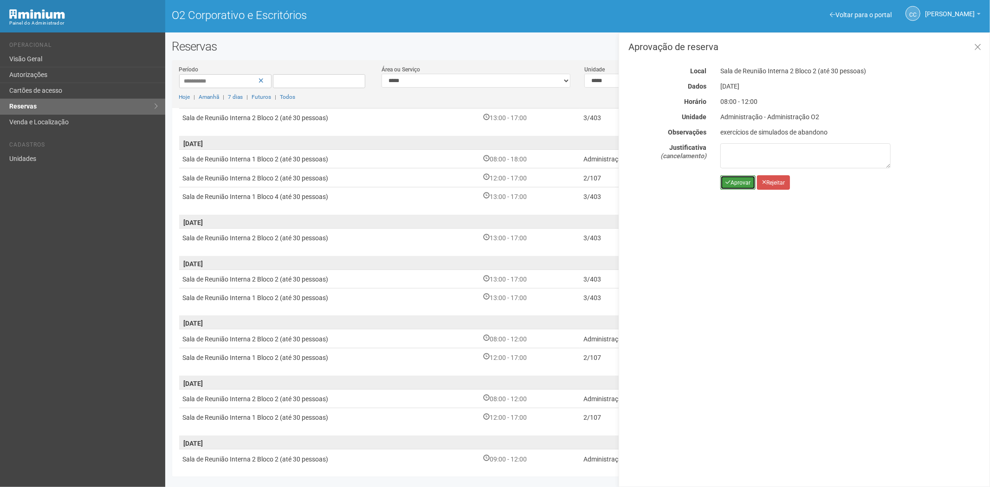
click at [737, 178] on button "Aprovar" at bounding box center [737, 182] width 35 height 14
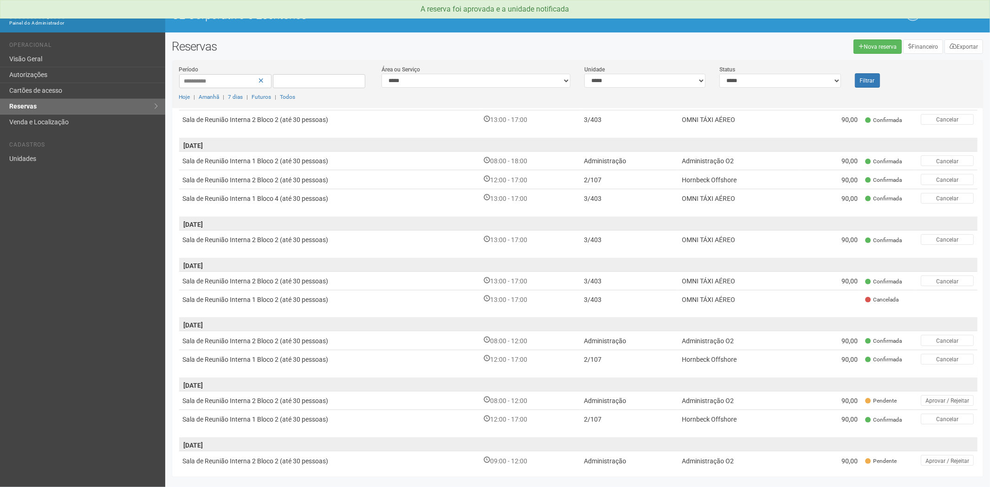
scroll to position [269, 0]
click at [932, 396] on font "Aprovar / Rejeitar" at bounding box center [948, 399] width 44 height 6
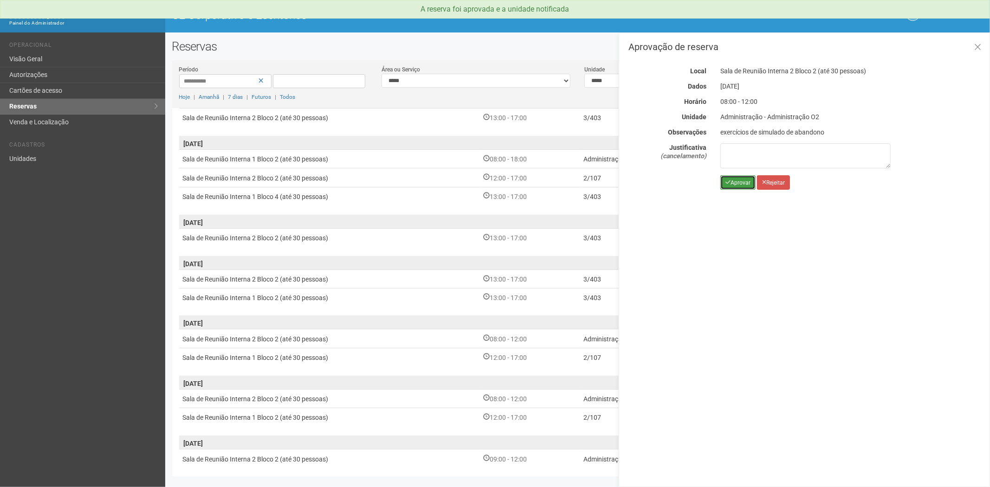
click at [737, 185] on font "Aprovar" at bounding box center [741, 183] width 20 height 6
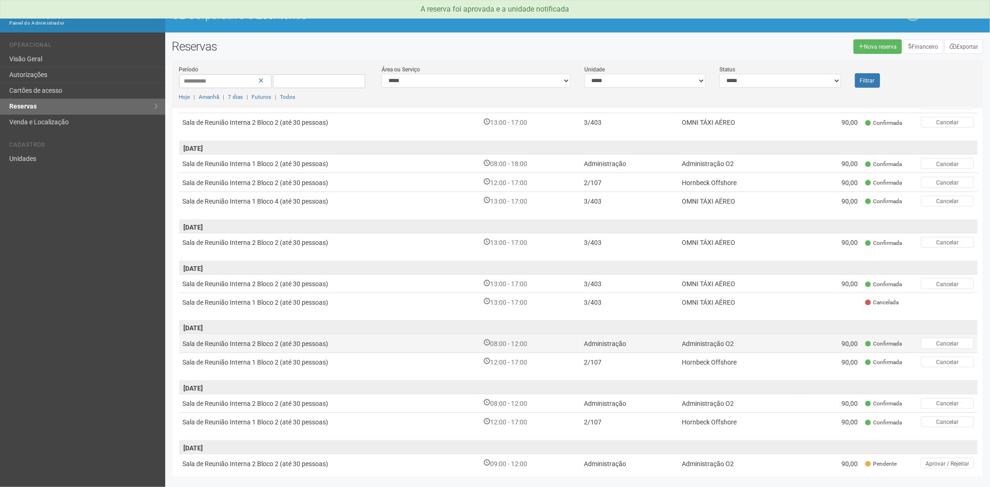
scroll to position [269, 0]
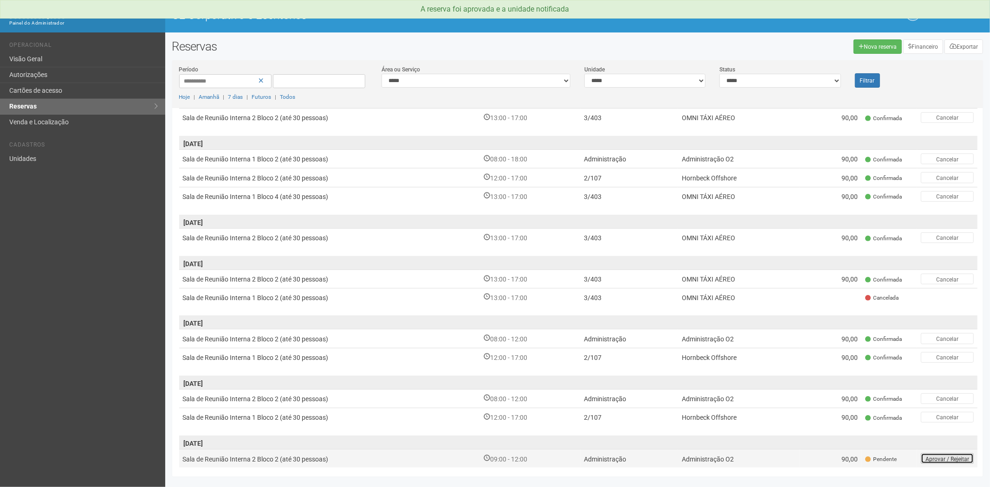
click at [931, 456] on font "Aprovar / Rejeitar" at bounding box center [948, 459] width 44 height 6
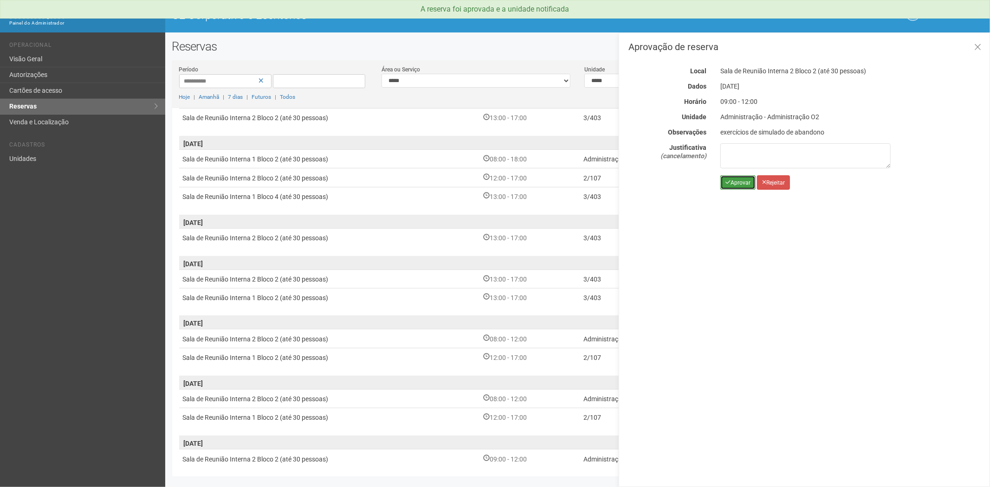
click at [734, 180] on font "Aprovar" at bounding box center [741, 183] width 20 height 6
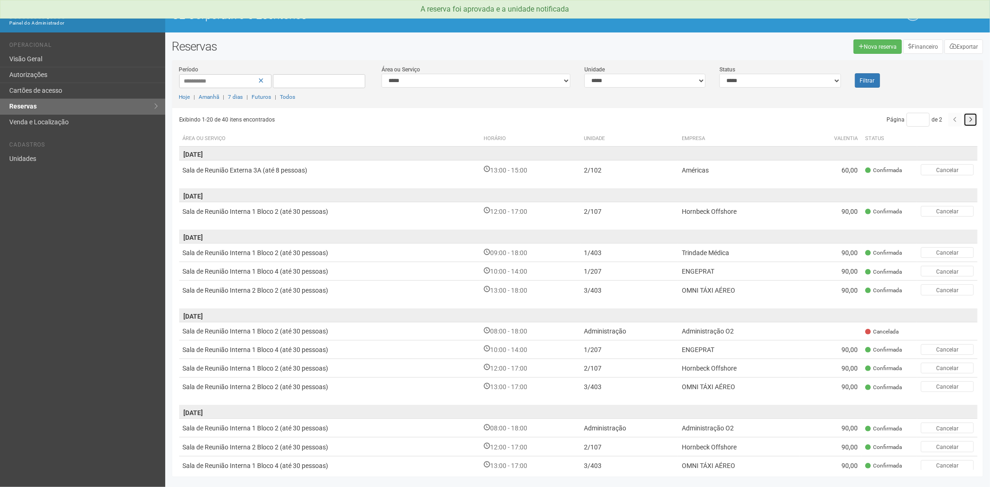
click at [964, 118] on button "button" at bounding box center [971, 120] width 14 height 14
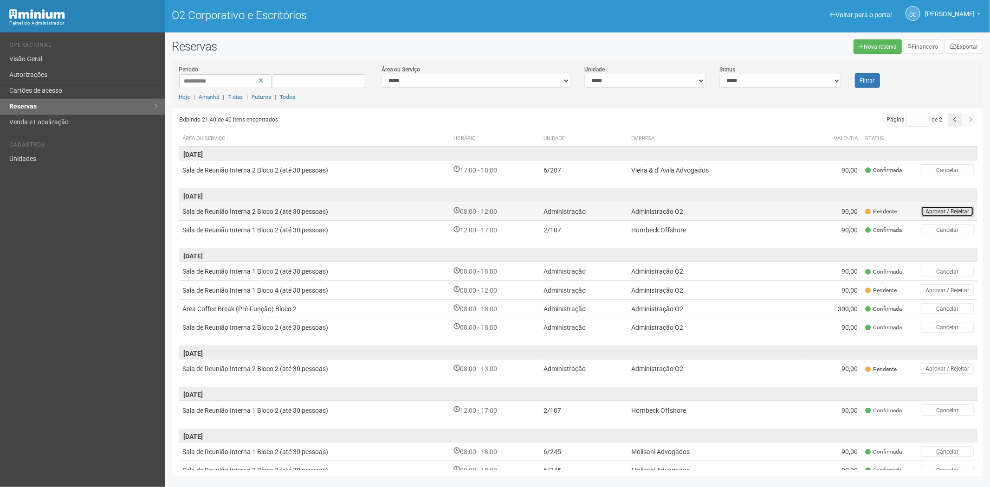
click at [930, 209] on font "Aprovar / Rejeitar" at bounding box center [948, 211] width 44 height 6
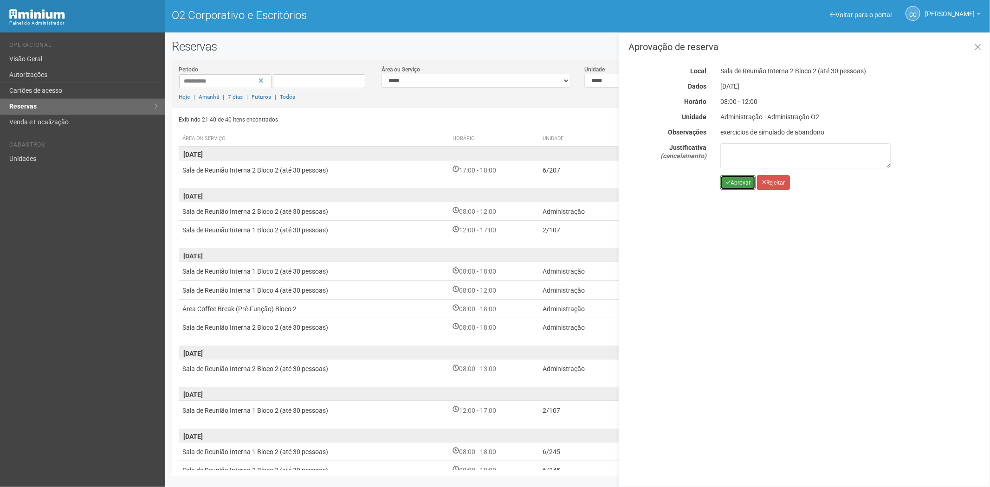
click at [737, 183] on font "Aprovar" at bounding box center [741, 183] width 20 height 6
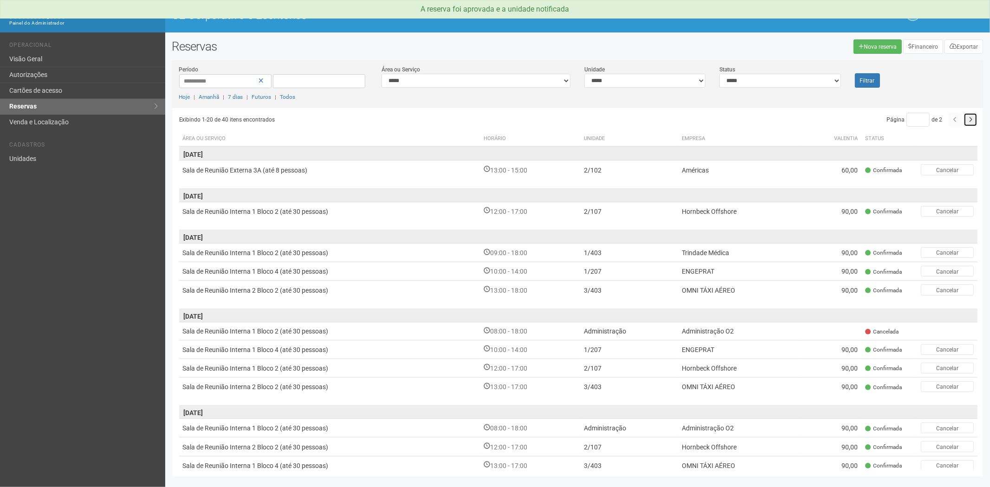
drag, startPoint x: 969, startPoint y: 121, endPoint x: 955, endPoint y: 125, distance: 14.2
click at [969, 120] on icon "button" at bounding box center [971, 120] width 4 height 6
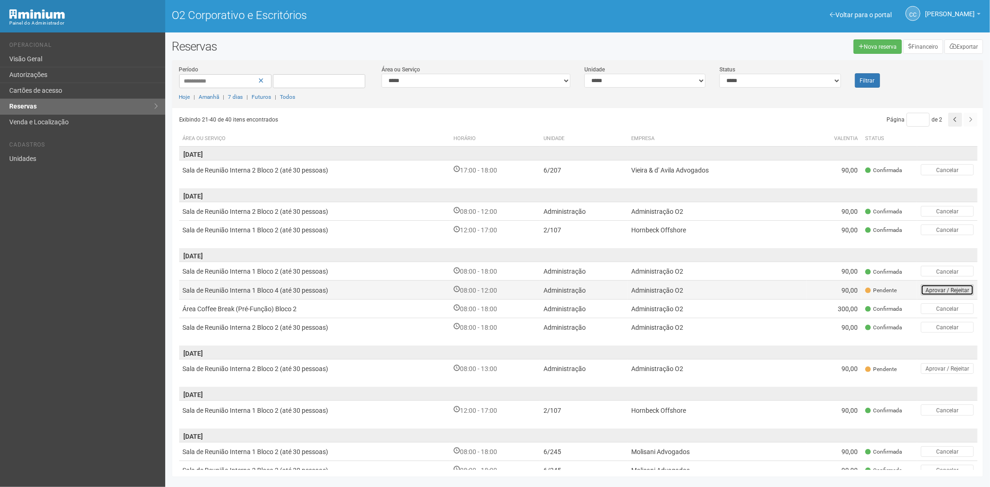
click at [926, 290] on font "Aprovar / Rejeitar" at bounding box center [948, 290] width 44 height 6
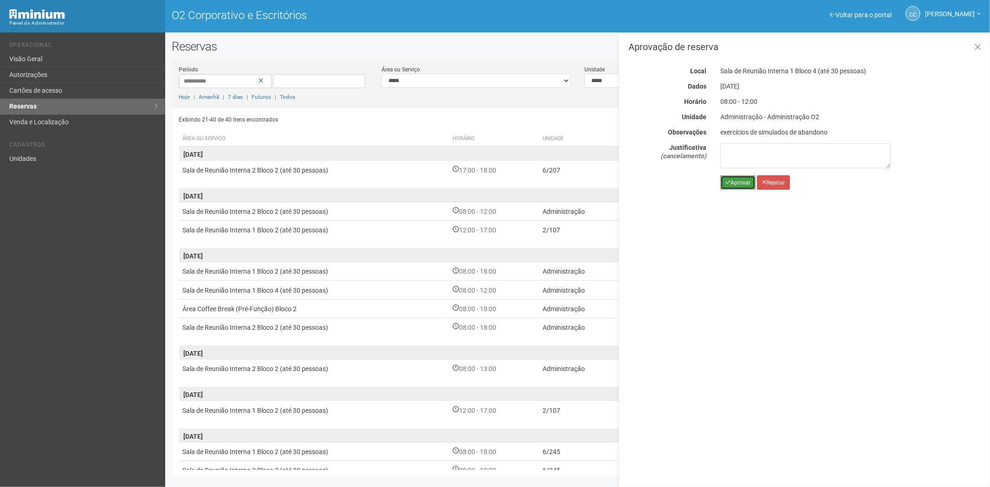
click at [738, 183] on font "Aprovar" at bounding box center [741, 183] width 20 height 6
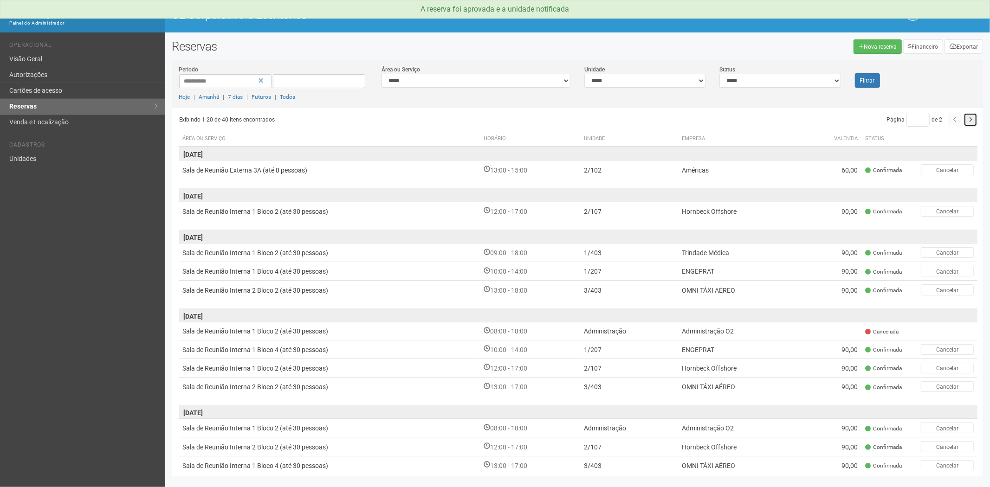
click at [969, 121] on icon "button" at bounding box center [971, 120] width 4 height 6
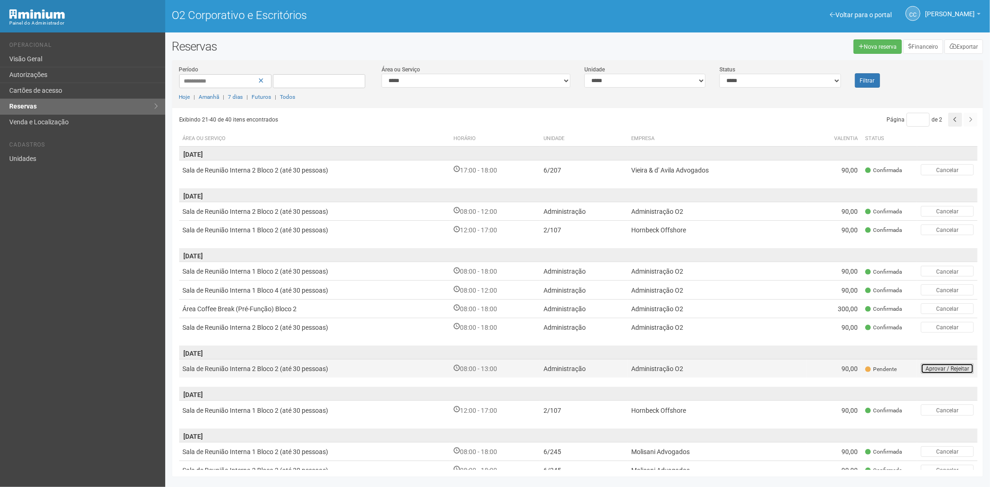
click at [927, 367] on font "Aprovar / Rejeitar" at bounding box center [948, 369] width 44 height 6
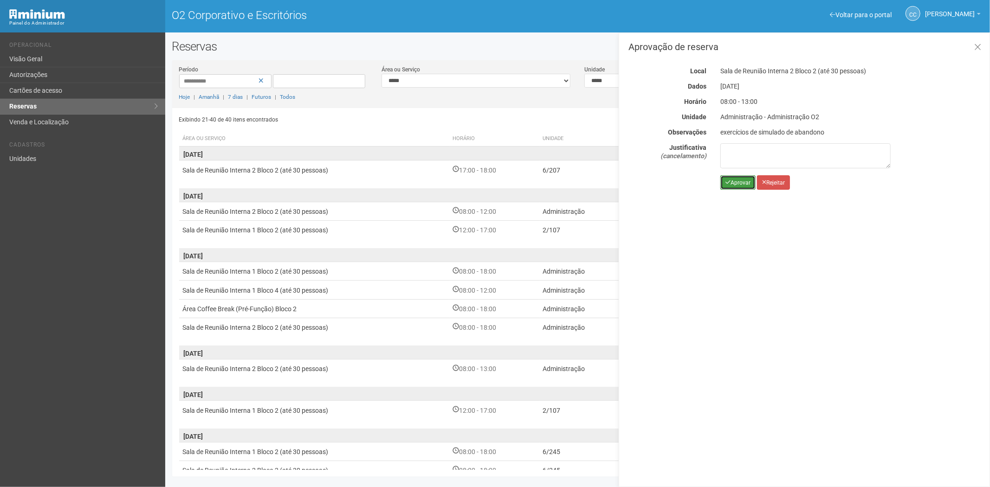
click at [727, 182] on icon "submit" at bounding box center [727, 183] width 5 height 6
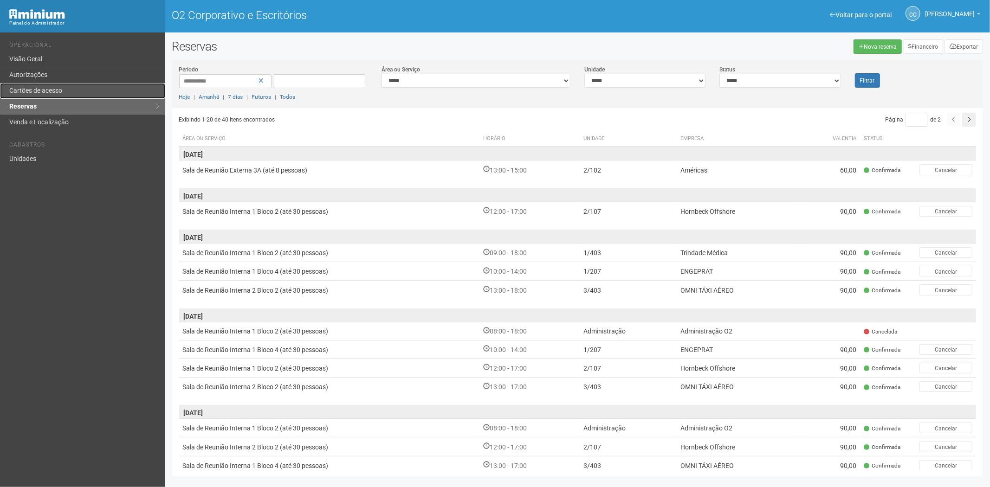
click at [50, 87] on font "Cartões de acesso" at bounding box center [35, 90] width 53 height 7
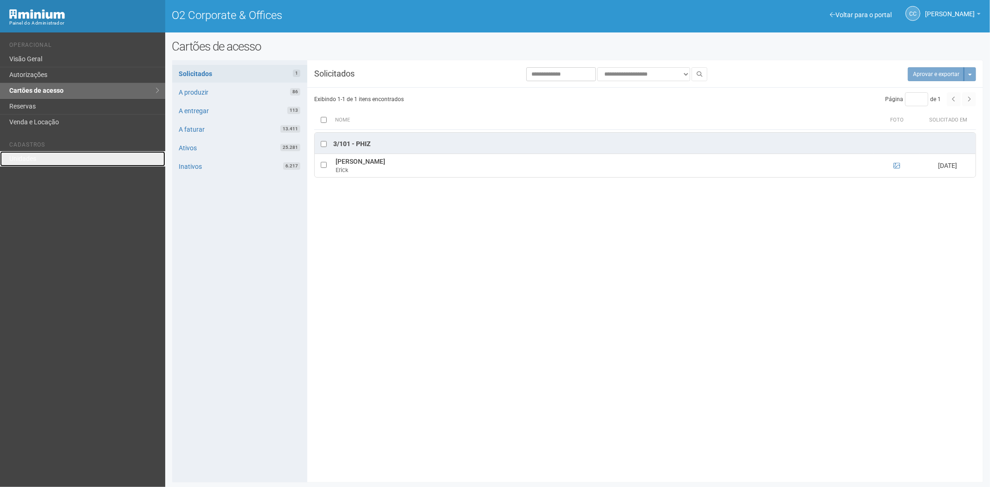
drag, startPoint x: 24, startPoint y: 158, endPoint x: 41, endPoint y: 150, distance: 18.3
click at [24, 158] on link "Unidades" at bounding box center [82, 158] width 165 height 15
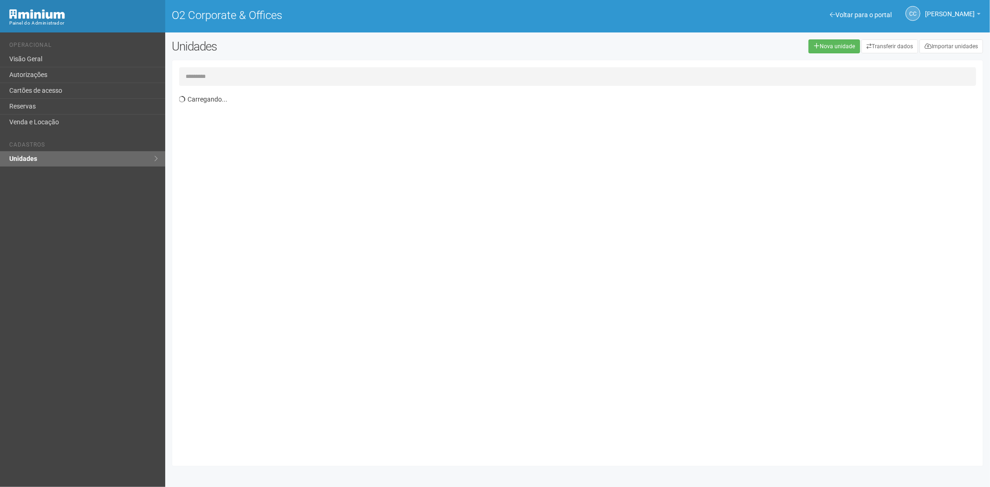
click at [204, 75] on input "text" at bounding box center [577, 76] width 797 height 19
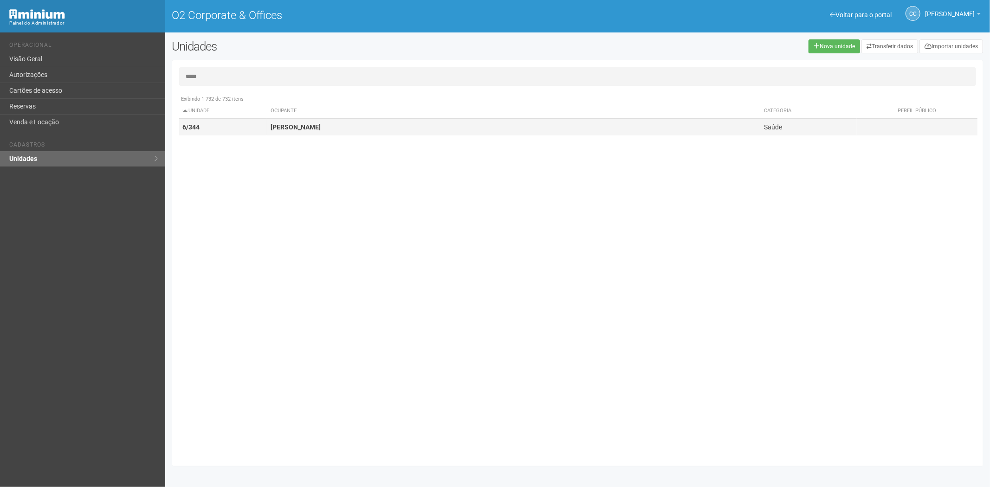
type input "*****"
click at [340, 130] on td "Fernanda Fernandes" at bounding box center [513, 127] width 493 height 17
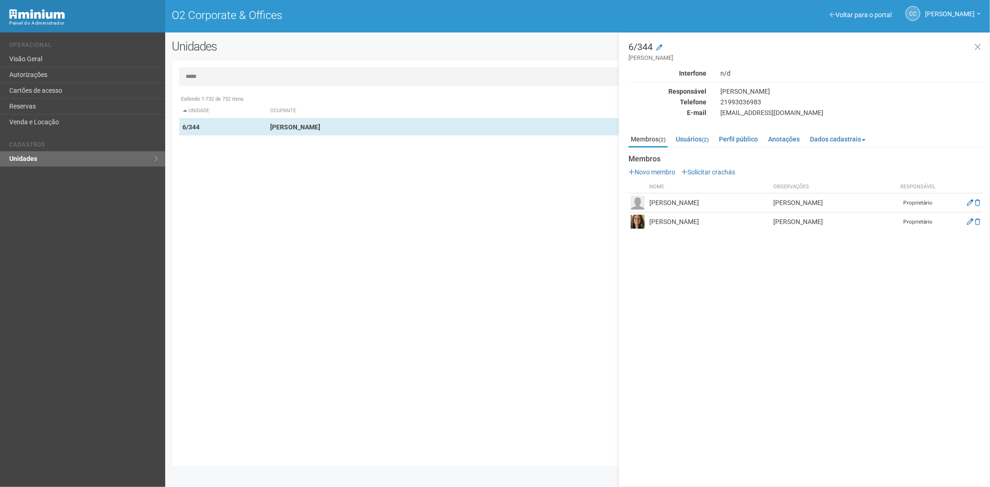
click at [223, 78] on input "*****" at bounding box center [577, 76] width 797 height 19
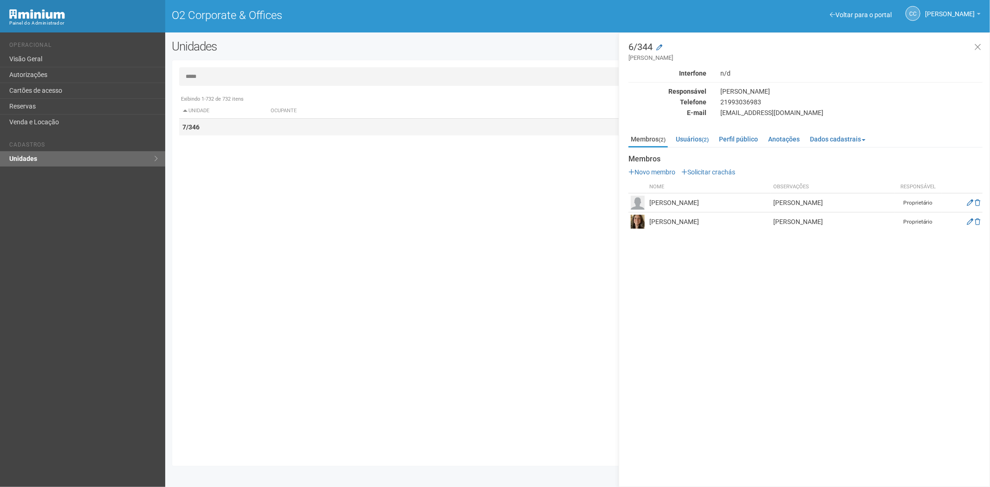
click at [213, 129] on td "7/346" at bounding box center [223, 127] width 88 height 17
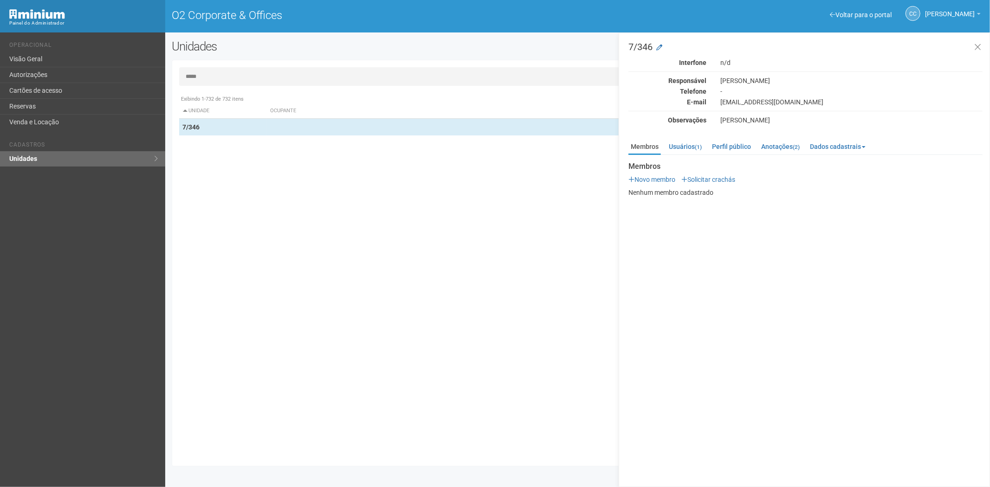
click at [309, 74] on input "*****" at bounding box center [577, 76] width 797 height 19
click at [240, 76] on input "*****" at bounding box center [577, 76] width 797 height 19
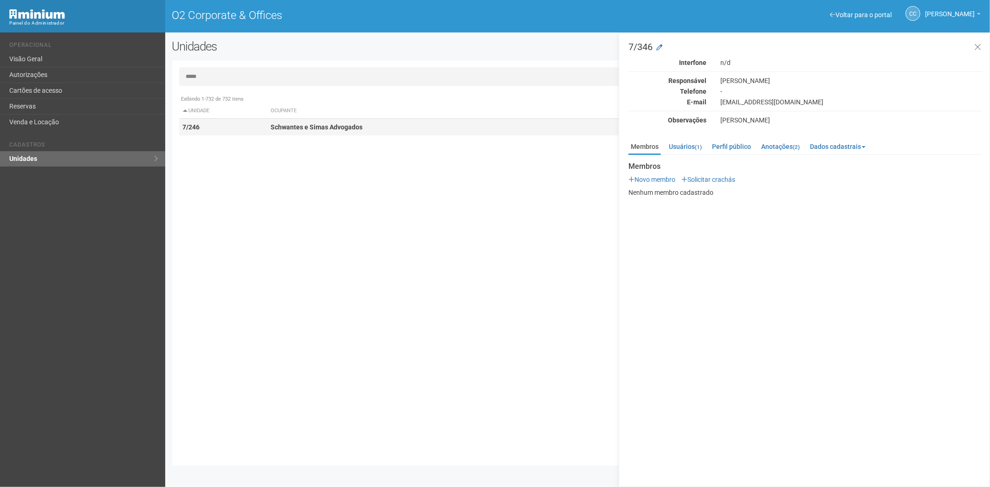
type input "*****"
click at [248, 126] on td "7/246" at bounding box center [223, 127] width 88 height 17
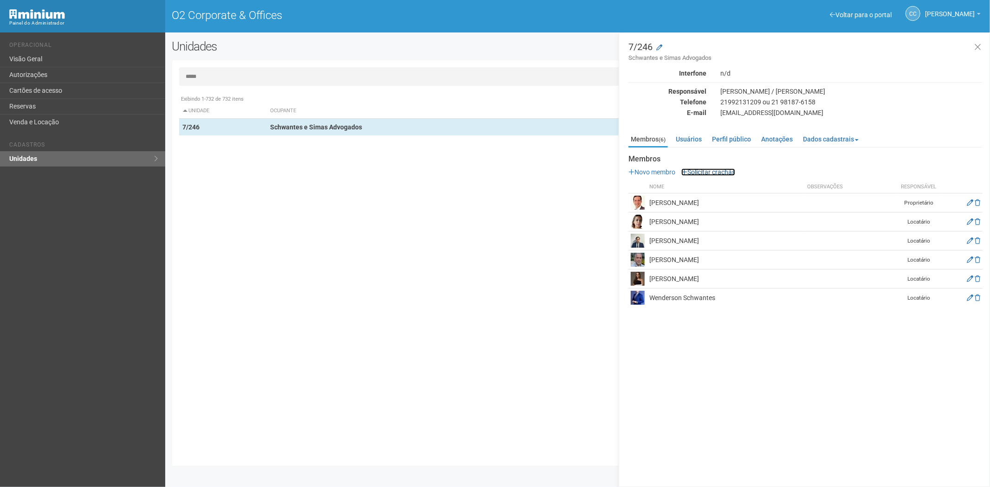
click at [712, 171] on link "Solicitar crachás" at bounding box center [708, 171] width 54 height 7
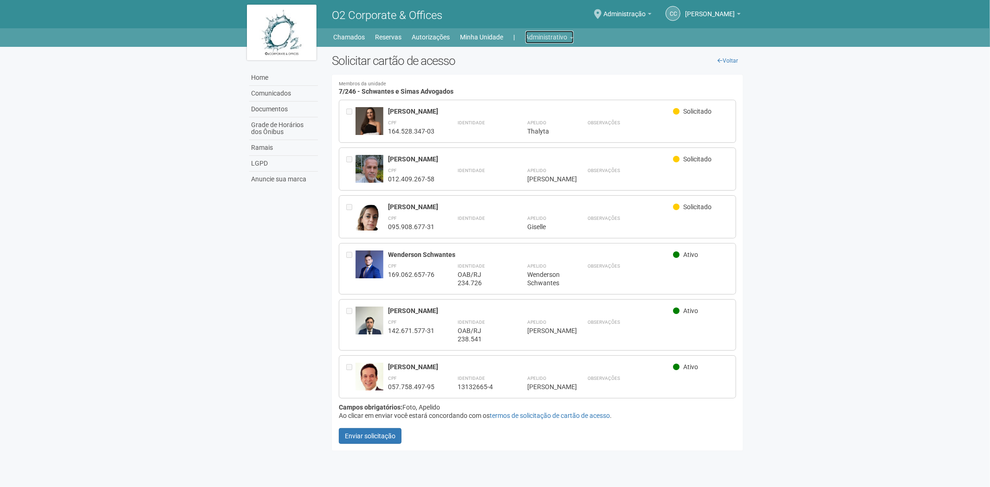
click at [537, 38] on link "Administrativo" at bounding box center [549, 37] width 48 height 13
click at [536, 74] on link "Cartões de acesso" at bounding box center [536, 73] width 79 height 16
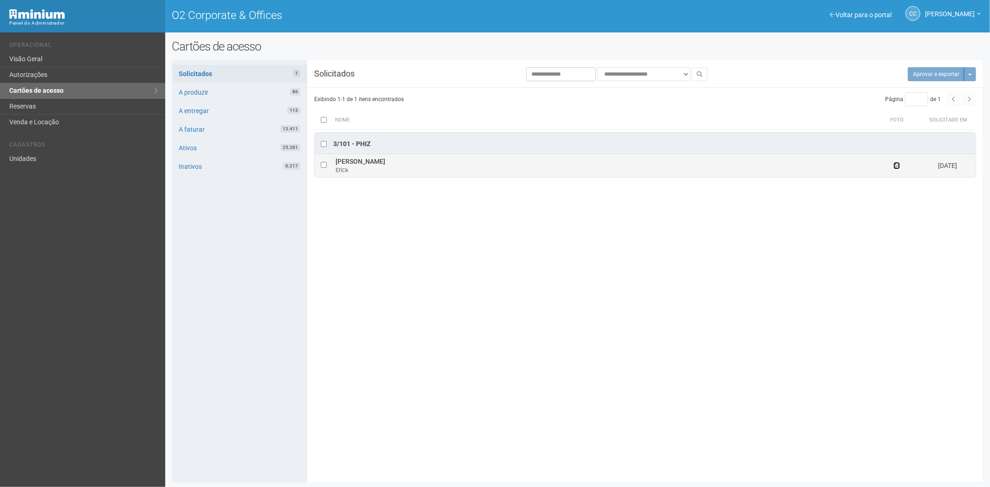
click at [894, 166] on icon at bounding box center [897, 165] width 6 height 6
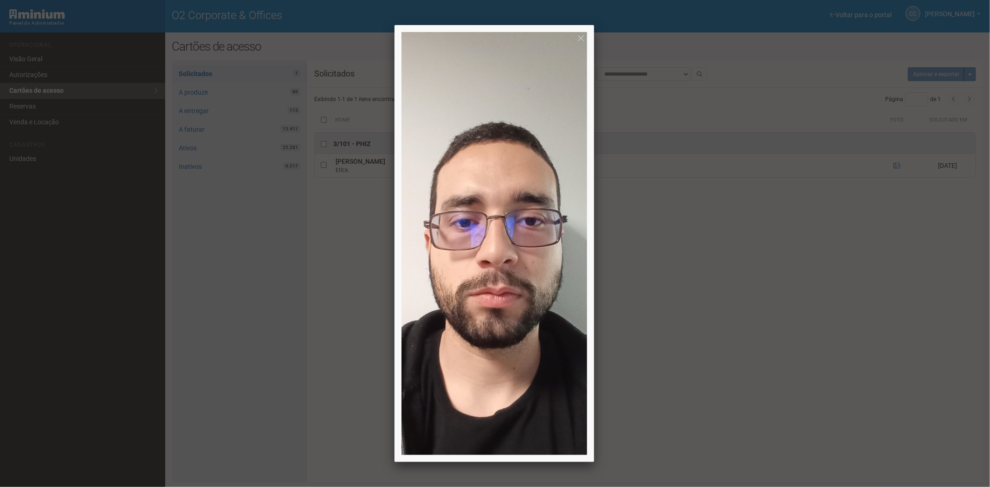
click at [356, 384] on div at bounding box center [495, 243] width 990 height 487
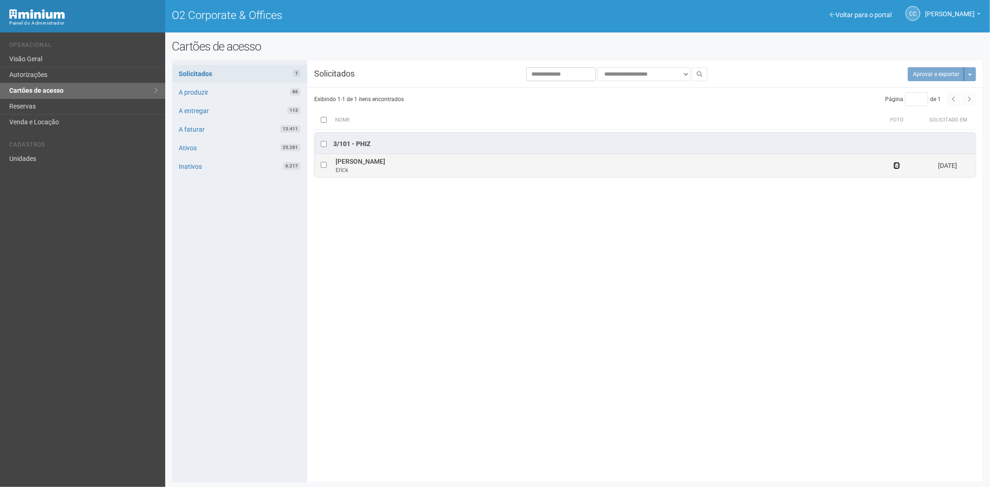
click at [896, 168] on icon at bounding box center [897, 165] width 6 height 6
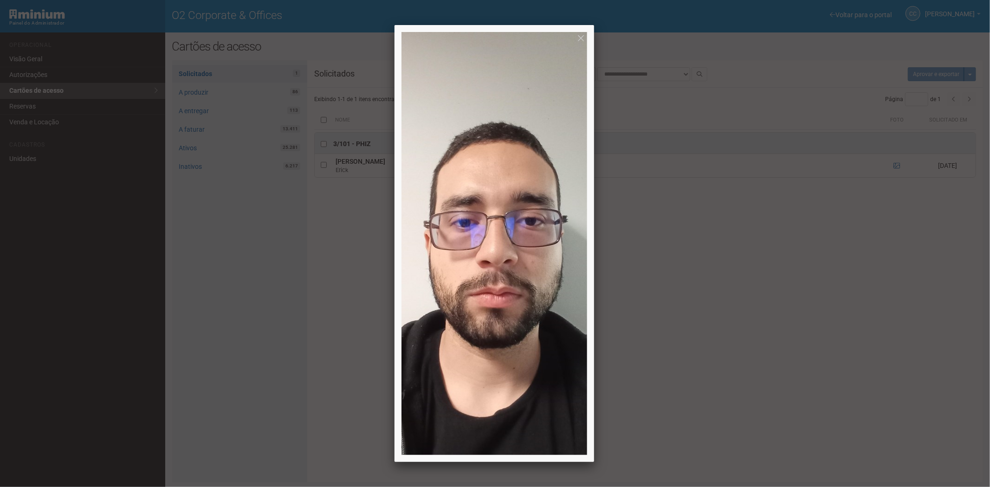
click at [819, 367] on div at bounding box center [495, 243] width 990 height 487
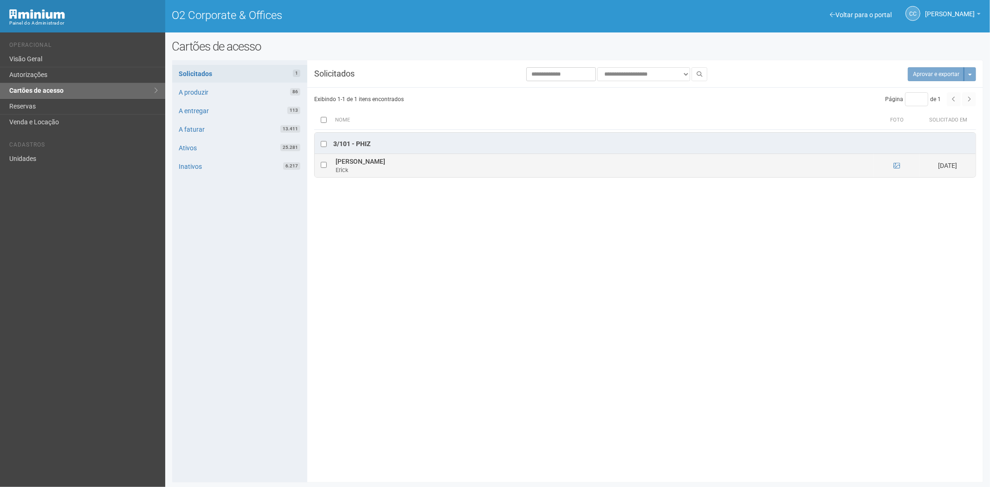
click at [322, 168] on td at bounding box center [324, 165] width 19 height 23
click at [327, 169] on td at bounding box center [324, 165] width 19 height 23
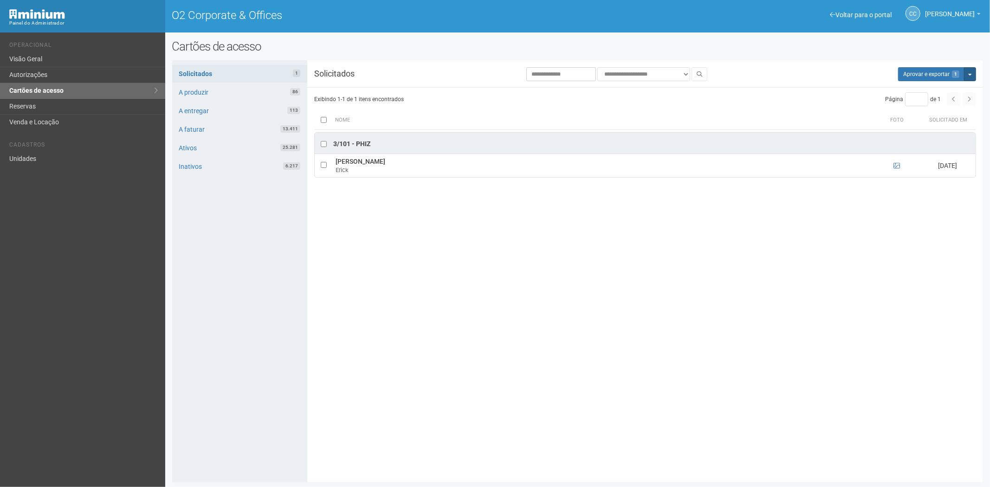
click at [972, 78] on button "Mais opções" at bounding box center [970, 74] width 12 height 14
click at [937, 102] on link "Rejeitar solicitações" at bounding box center [935, 103] width 73 height 11
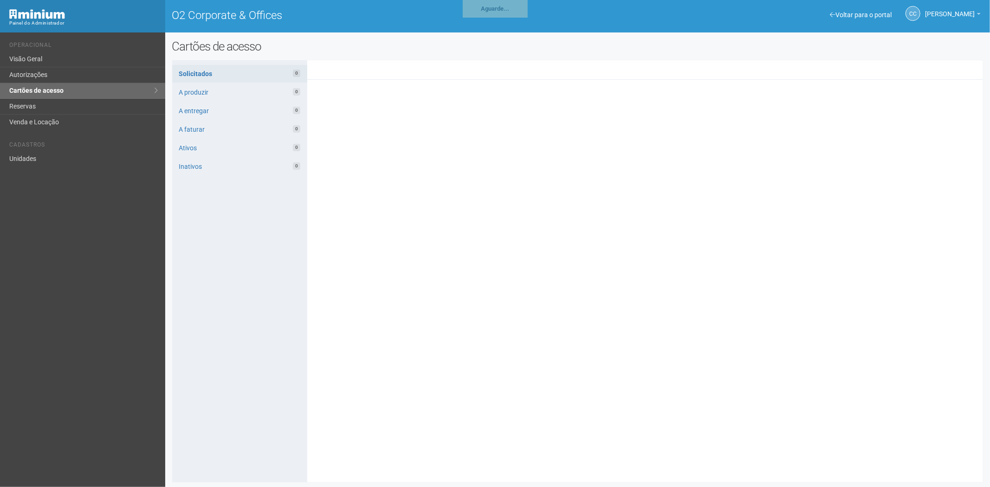
click at [41, 104] on link "Reservas" at bounding box center [82, 107] width 165 height 16
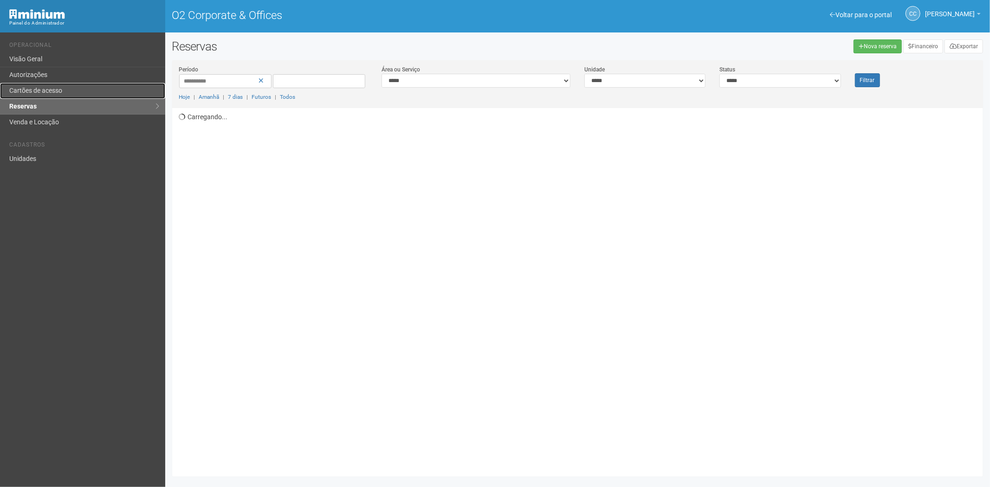
drag, startPoint x: 0, startPoint y: 0, endPoint x: 43, endPoint y: 86, distance: 96.5
click at [43, 86] on link "Cartões de acesso" at bounding box center [82, 91] width 165 height 16
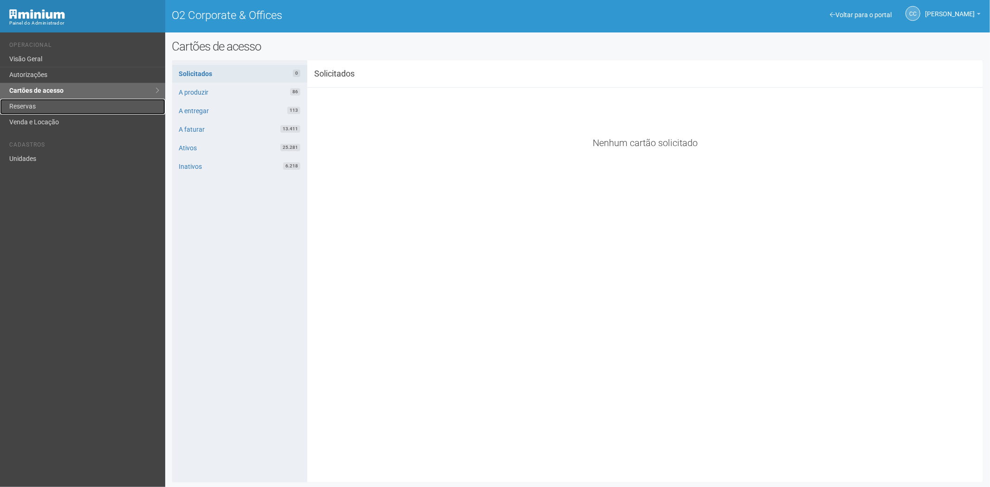
click at [65, 110] on link "Reservas" at bounding box center [82, 107] width 165 height 16
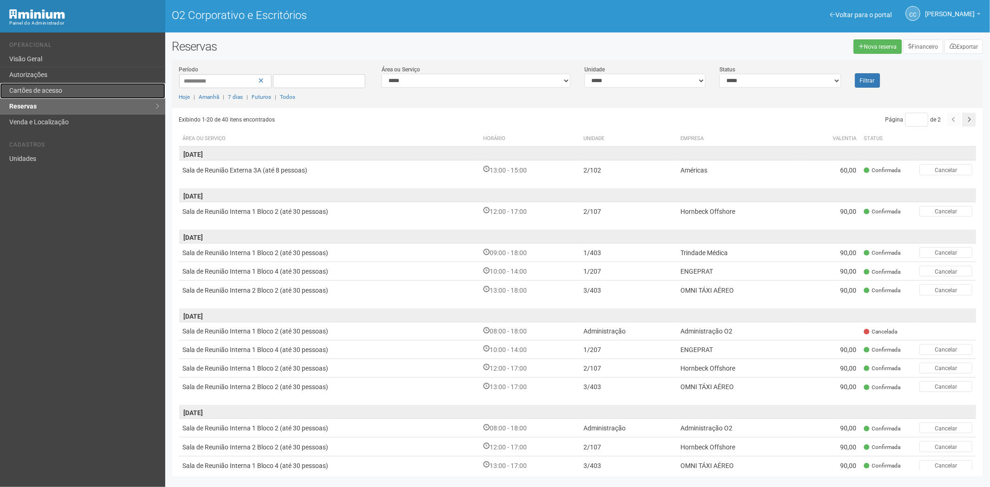
click at [76, 95] on link "Cartões de acesso" at bounding box center [82, 91] width 165 height 16
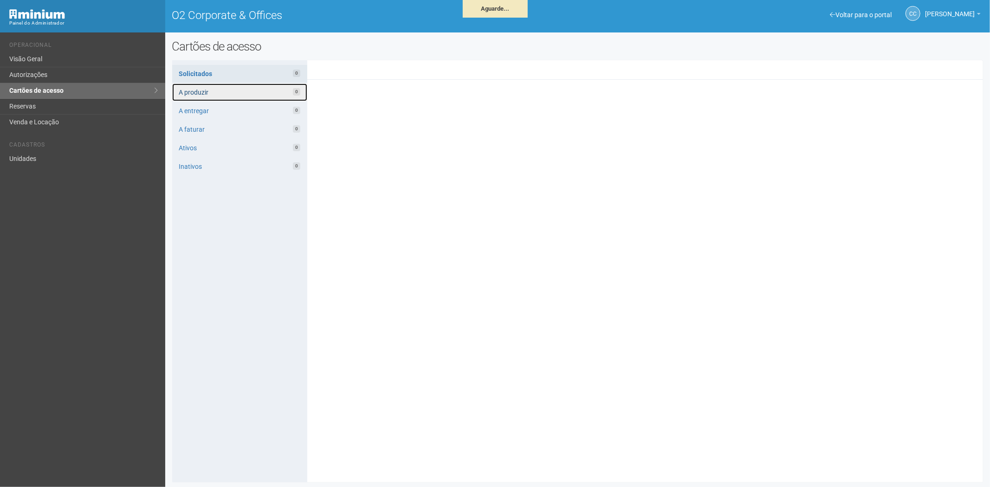
click at [223, 96] on link "A produzir 0" at bounding box center [239, 93] width 135 height 18
click at [250, 93] on link "A produzir 86" at bounding box center [239, 93] width 135 height 18
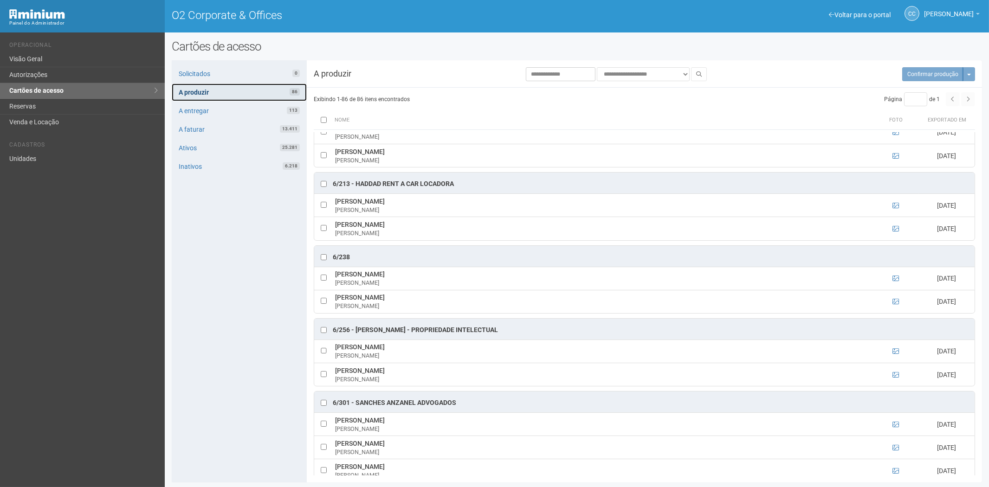
scroll to position [2939, 0]
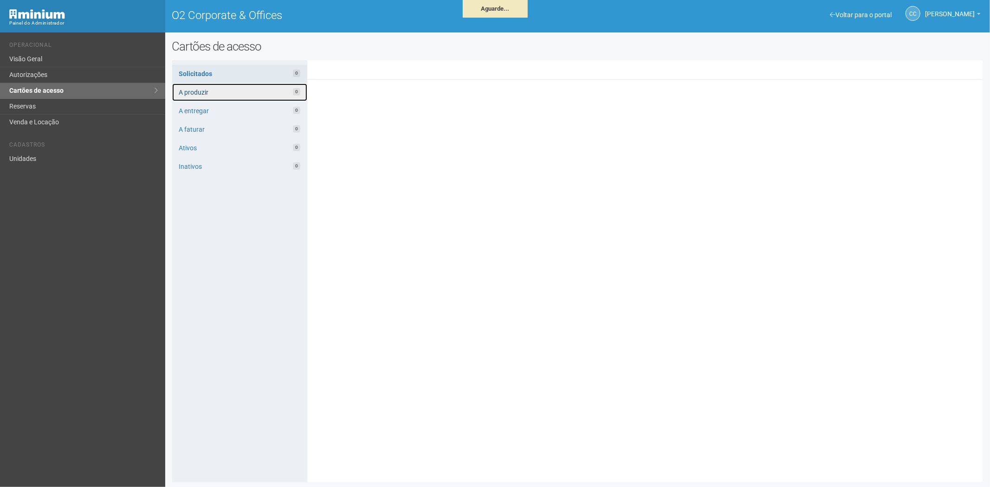
click at [233, 93] on link "A produzir 0" at bounding box center [239, 93] width 135 height 18
click at [223, 90] on link "A produzir 86" at bounding box center [239, 93] width 135 height 18
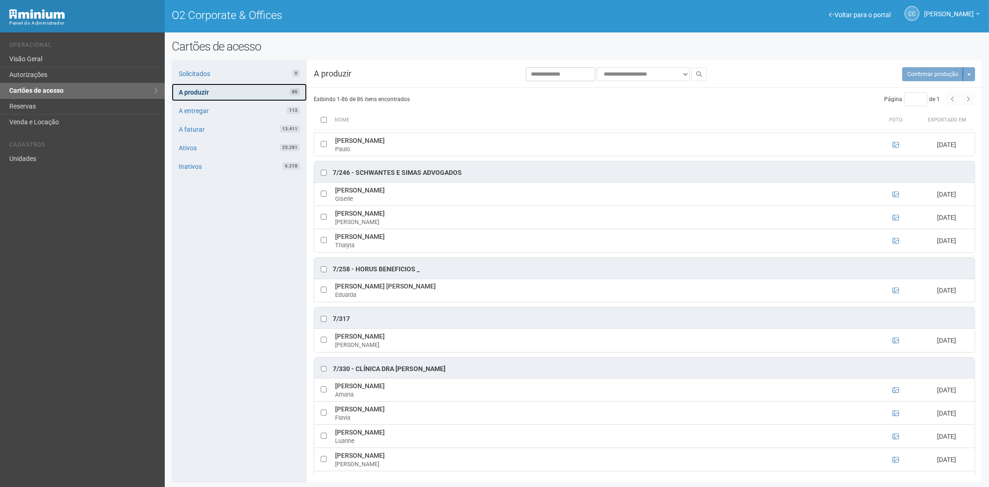
scroll to position [2593, 0]
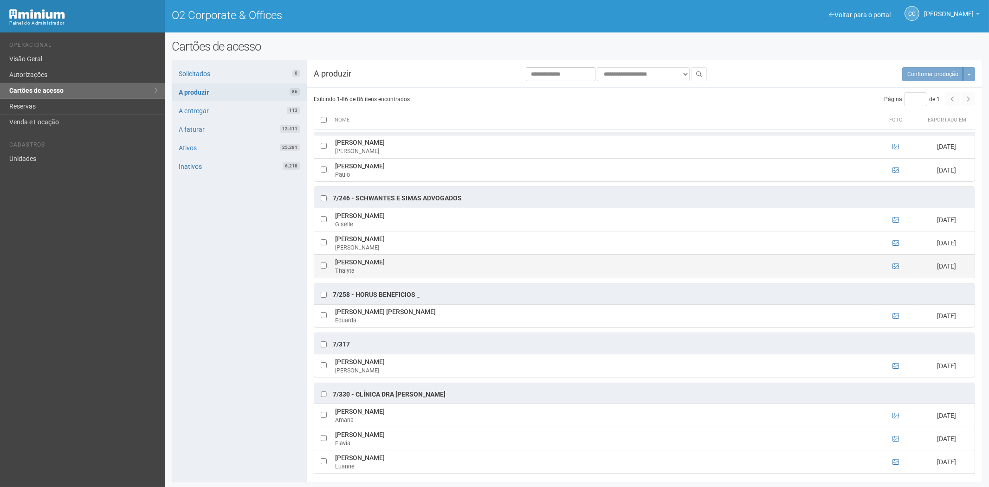
drag, startPoint x: 446, startPoint y: 285, endPoint x: 339, endPoint y: 282, distance: 106.3
click at [337, 278] on td "[PERSON_NAME]" at bounding box center [603, 266] width 540 height 23
copy td "[PERSON_NAME]"
drag, startPoint x: 247, startPoint y: 303, endPoint x: 258, endPoint y: 304, distance: 10.3
click at [247, 303] on div "Solicitados 0 A produzir 86 A entregar 113 A faturar 13.411 Ativos 25.281 Inati…" at bounding box center [239, 271] width 135 height 422
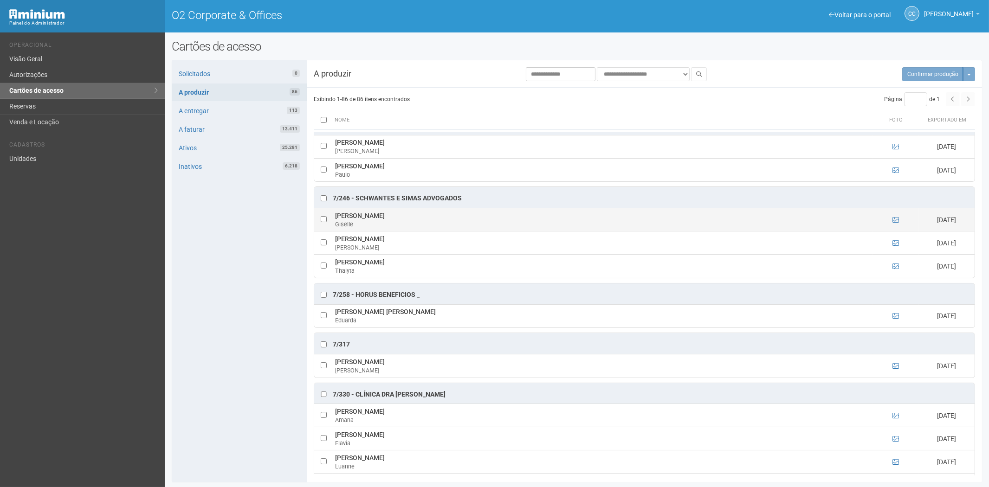
drag, startPoint x: 403, startPoint y: 235, endPoint x: 335, endPoint y: 239, distance: 67.9
click at [335, 232] on td "[PERSON_NAME]" at bounding box center [603, 219] width 540 height 23
copy td "[PERSON_NAME]"
click at [223, 297] on div "Solicitados 0 A produzir 86 A entregar 113 A faturar 13.411 Ativos 25.281 Inati…" at bounding box center [239, 271] width 135 height 422
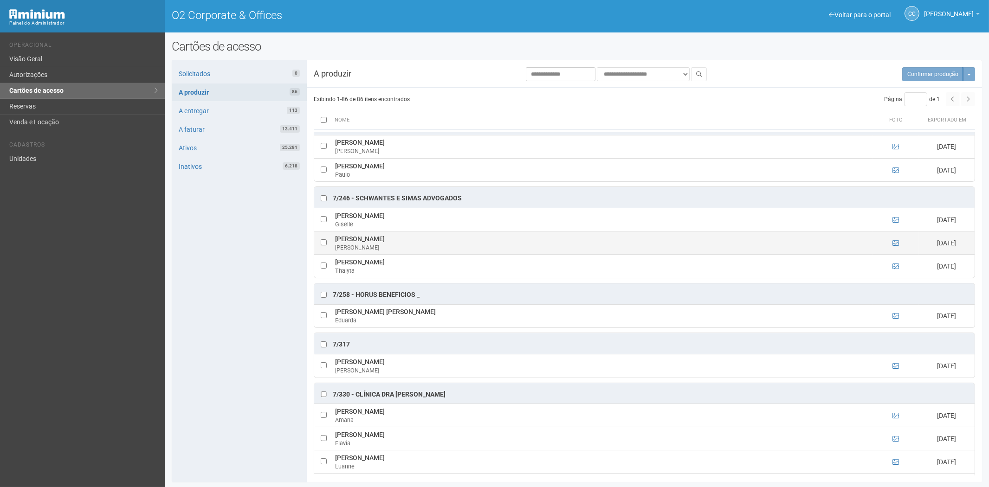
drag, startPoint x: 429, startPoint y: 258, endPoint x: 337, endPoint y: 262, distance: 92.5
click at [332, 255] on tr "[PERSON_NAME] [DATE]" at bounding box center [644, 243] width 660 height 23
copy tr "[PERSON_NAME]"
click at [222, 237] on div "Solicitados 0 A produzir 86 A entregar 113 A faturar 13.411 Ativos 25.281 Inati…" at bounding box center [239, 271] width 135 height 422
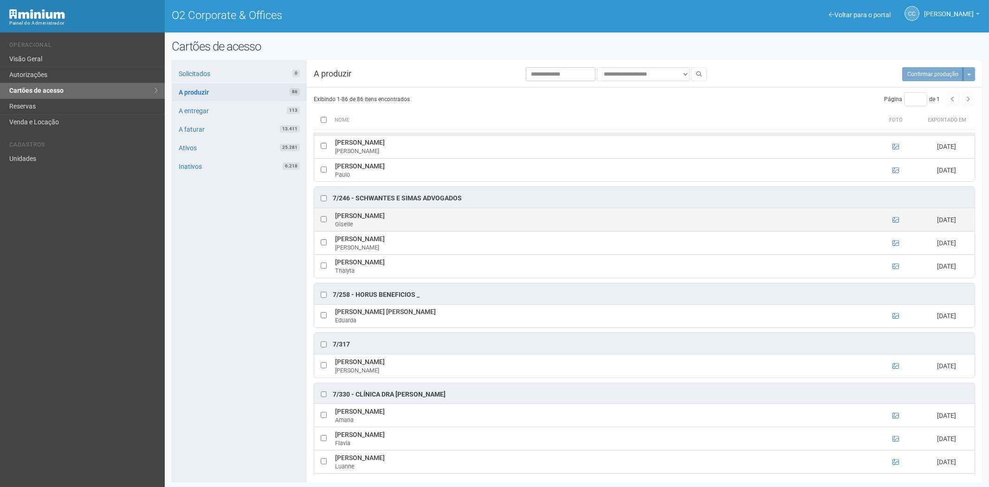
drag, startPoint x: 407, startPoint y: 234, endPoint x: 335, endPoint y: 238, distance: 72.0
click at [335, 232] on td "[PERSON_NAME]" at bounding box center [603, 219] width 540 height 23
copy td "[PERSON_NAME]"
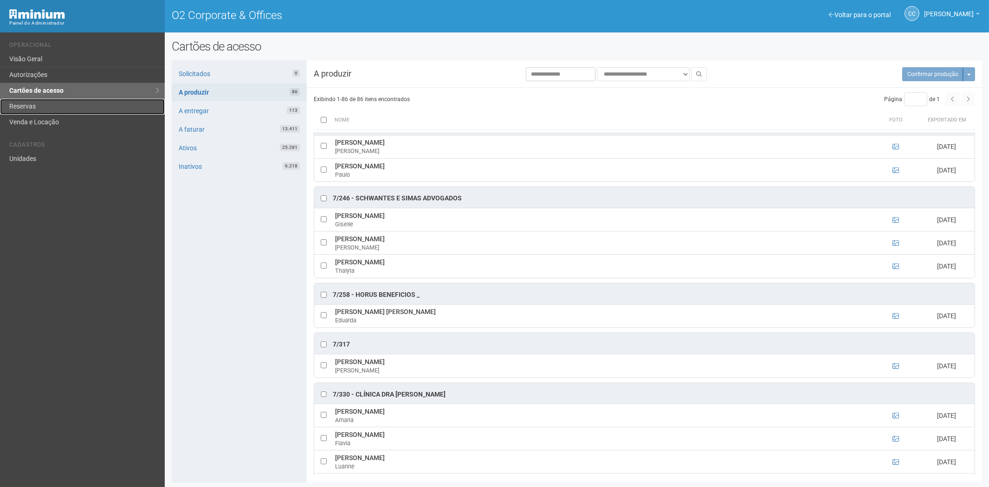
click at [49, 104] on link "Reservas" at bounding box center [82, 107] width 165 height 16
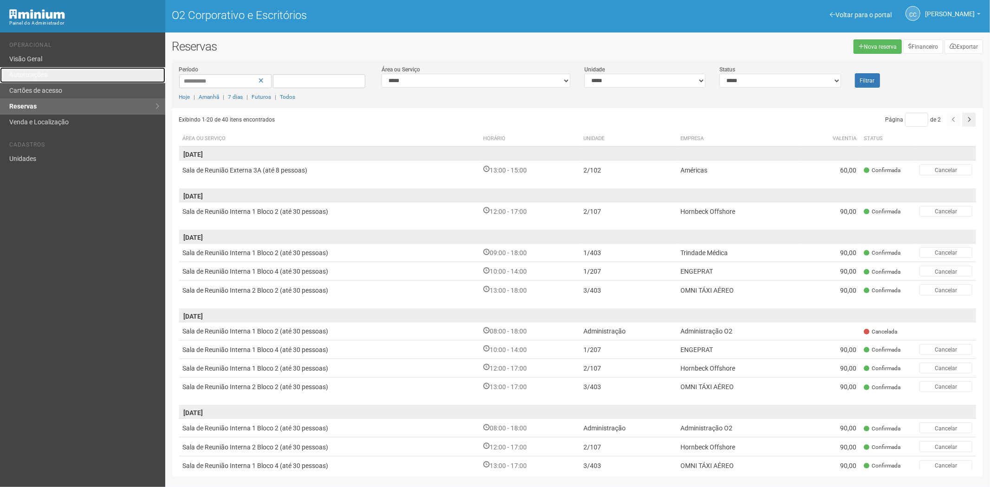
click at [52, 82] on link "Autorizações" at bounding box center [82, 75] width 165 height 16
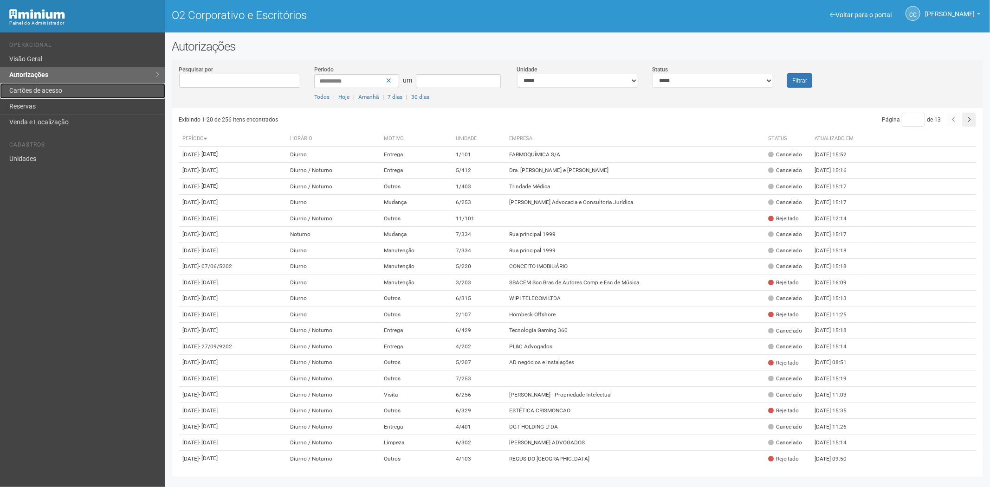
click at [70, 88] on link "Cartões de acesso" at bounding box center [82, 91] width 165 height 16
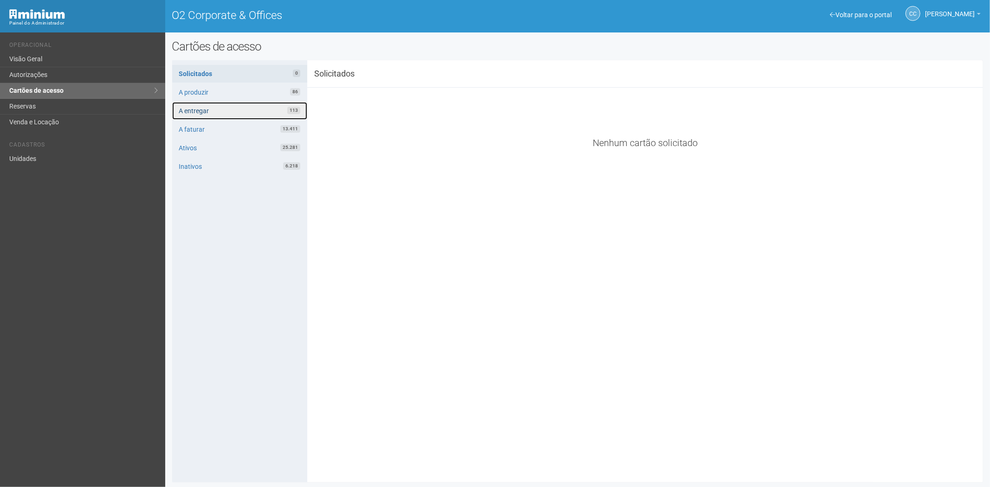
click at [236, 114] on link "A entregar 113" at bounding box center [239, 111] width 135 height 18
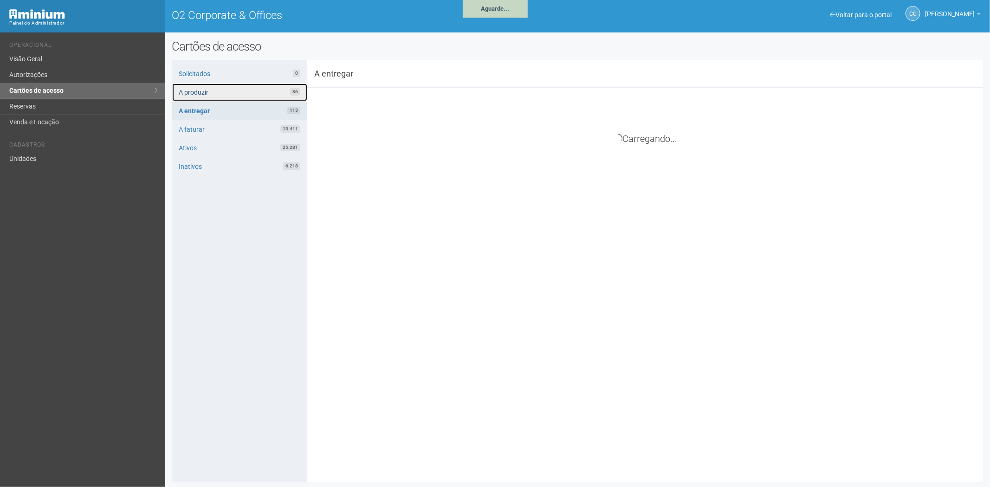
click at [243, 94] on link "A produzir 86" at bounding box center [239, 93] width 135 height 18
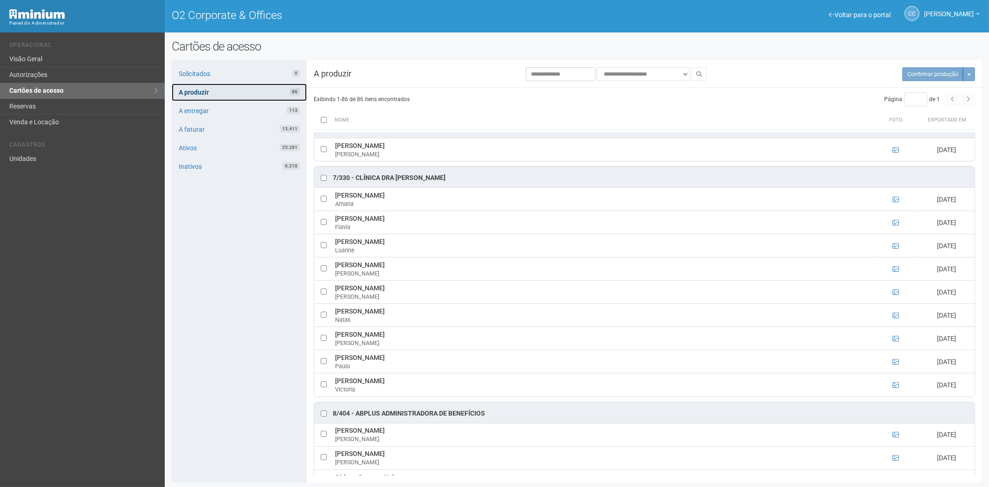
scroll to position [6343, 0]
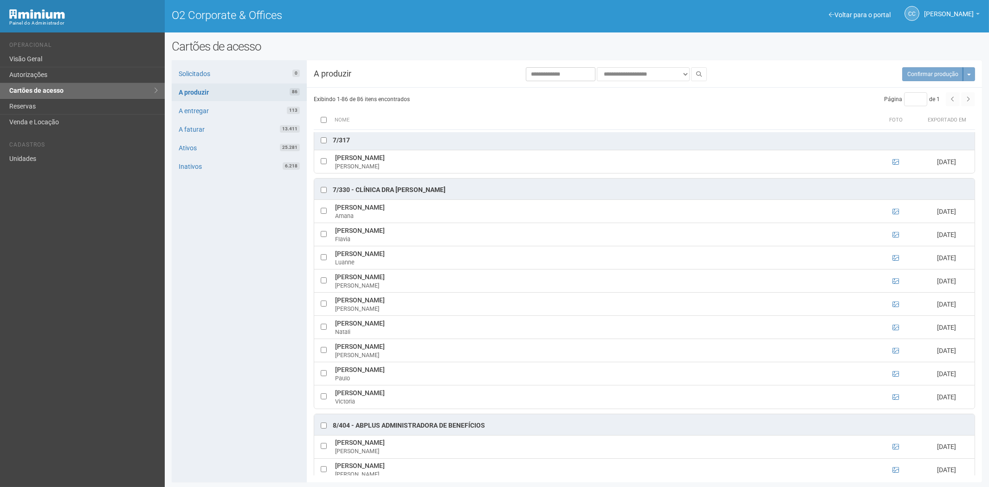
drag, startPoint x: 445, startPoint y: 231, endPoint x: 355, endPoint y: 231, distance: 90.0
click at [355, 200] on div "7/330 - Clínica Dra [PERSON_NAME]" at bounding box center [644, 189] width 660 height 21
copy div "Clínica Dra [PERSON_NAME]"
click at [893, 215] on icon at bounding box center [896, 211] width 6 height 6
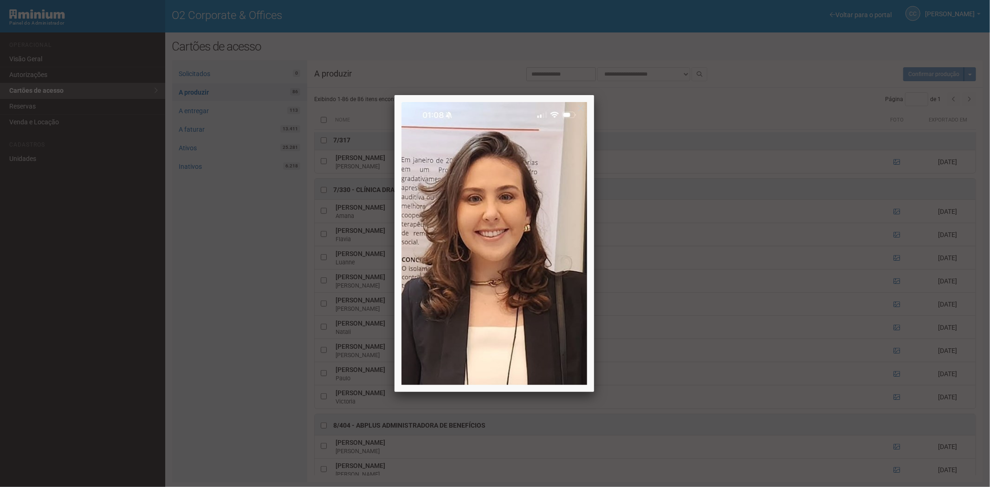
click at [894, 253] on div at bounding box center [495, 243] width 990 height 487
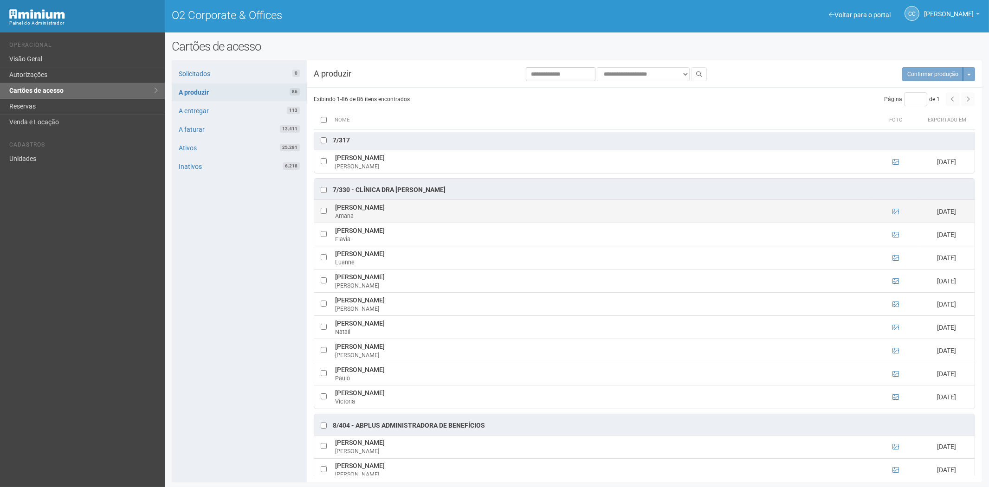
click at [319, 223] on td at bounding box center [323, 211] width 19 height 23
drag, startPoint x: 333, startPoint y: 251, endPoint x: 386, endPoint y: 255, distance: 52.6
click at [386, 223] on td "[PERSON_NAME]" at bounding box center [603, 211] width 540 height 23
copy td "[PERSON_NAME]"
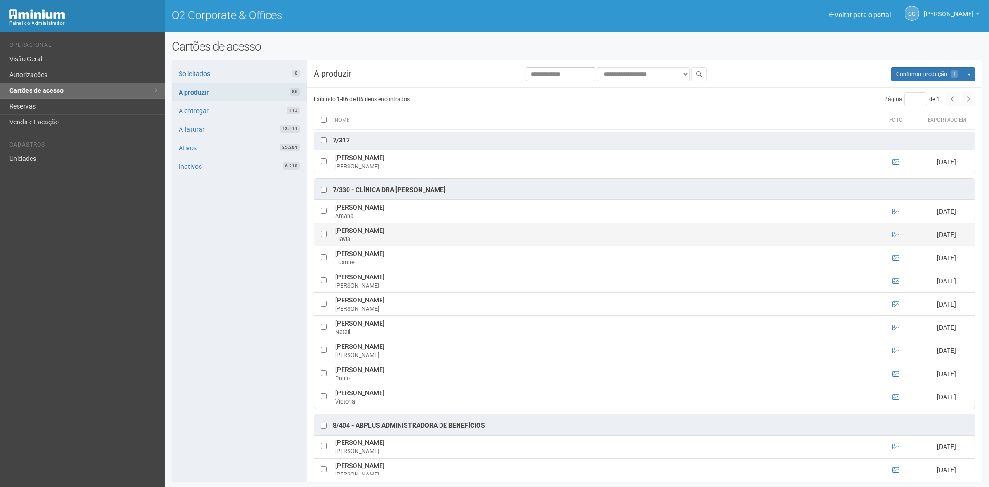
drag, startPoint x: 228, startPoint y: 319, endPoint x: 350, endPoint y: 286, distance: 126.1
click at [228, 319] on div "Solicitados 0 A produzir 86 A entregar 113 A faturar 13.411 Ativos 25.281 Inati…" at bounding box center [239, 271] width 135 height 422
click at [897, 238] on icon at bounding box center [896, 235] width 6 height 6
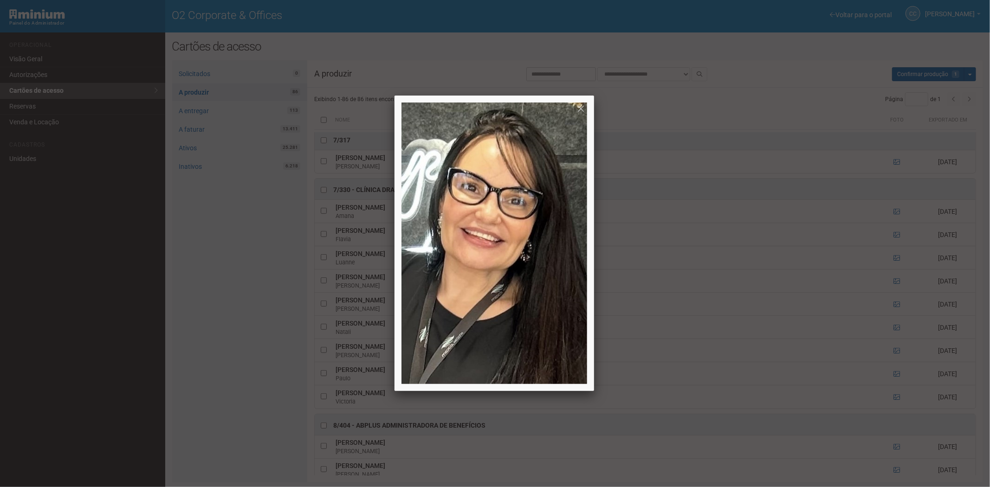
click at [897, 277] on div at bounding box center [495, 243] width 990 height 487
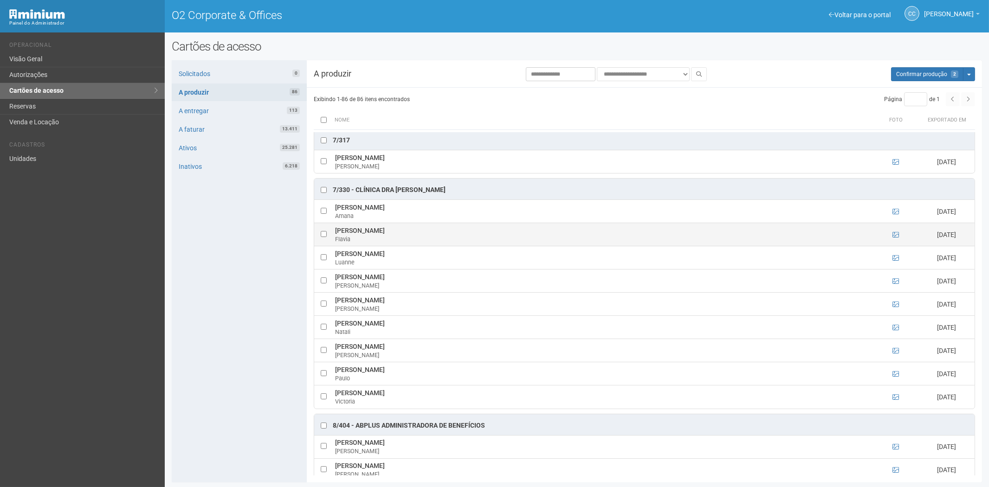
drag, startPoint x: 339, startPoint y: 272, endPoint x: 382, endPoint y: 272, distance: 42.7
click at [382, 246] on td "[PERSON_NAME] Flavia" at bounding box center [603, 234] width 540 height 23
copy td "[PERSON_NAME]"
drag, startPoint x: 207, startPoint y: 352, endPoint x: 212, endPoint y: 350, distance: 5.4
click at [207, 351] on div "Solicitados 0 A produzir 86 A entregar 113 A faturar 13.411 Ativos 25.281 Inati…" at bounding box center [239, 271] width 135 height 422
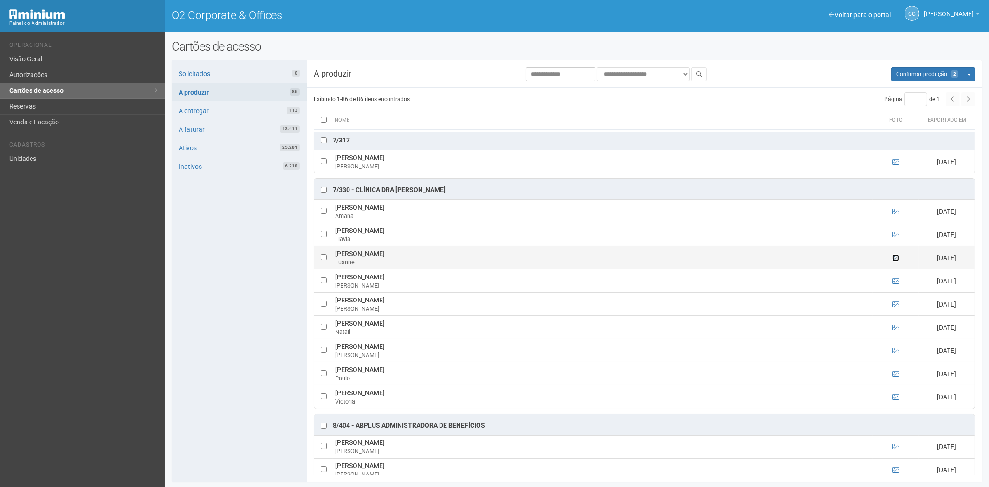
click at [897, 261] on icon at bounding box center [896, 258] width 6 height 6
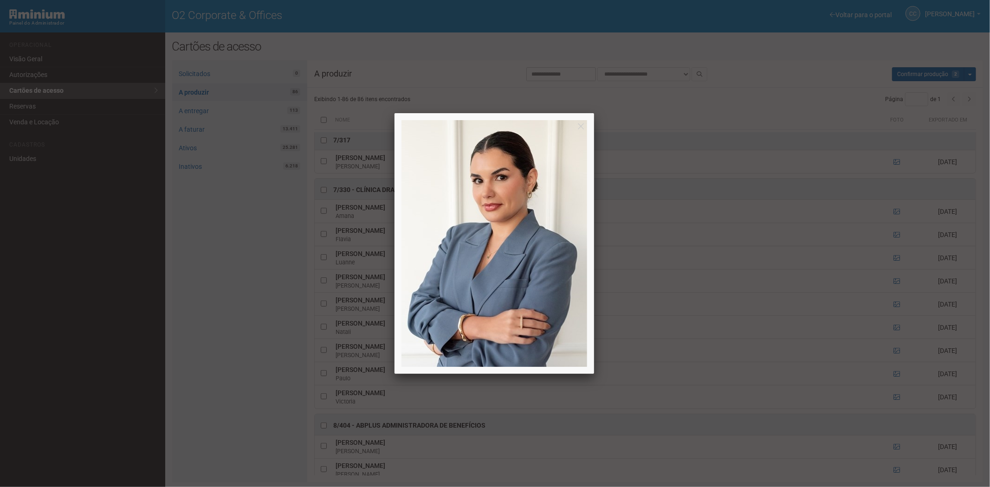
click at [897, 301] on div at bounding box center [495, 243] width 990 height 487
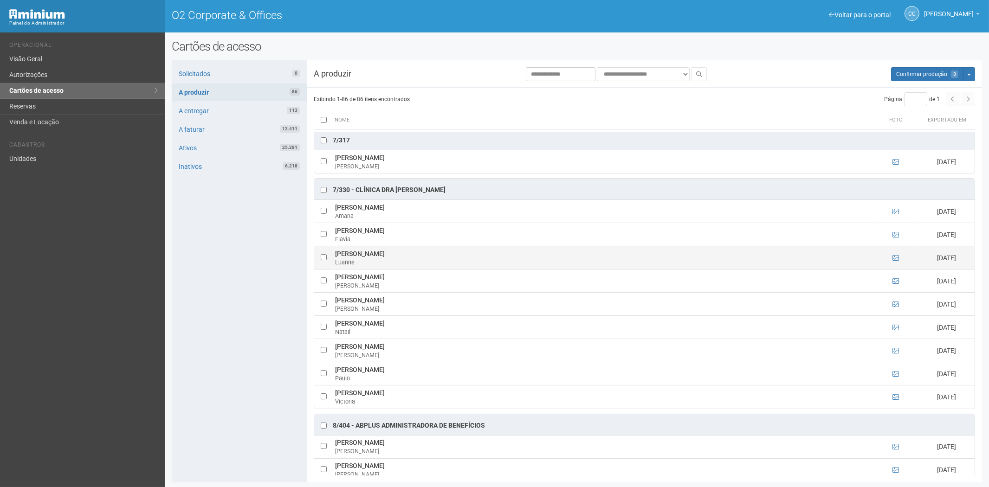
drag, startPoint x: 332, startPoint y: 297, endPoint x: 386, endPoint y: 295, distance: 53.9
click at [386, 270] on td "[PERSON_NAME] Luanne" at bounding box center [603, 257] width 540 height 23
copy td "Luanne Gerbassi"
click at [206, 359] on div "Solicitados 0 A produzir 86 A entregar 113 A faturar 13.411 Ativos 25.281 Inati…" at bounding box center [239, 271] width 135 height 422
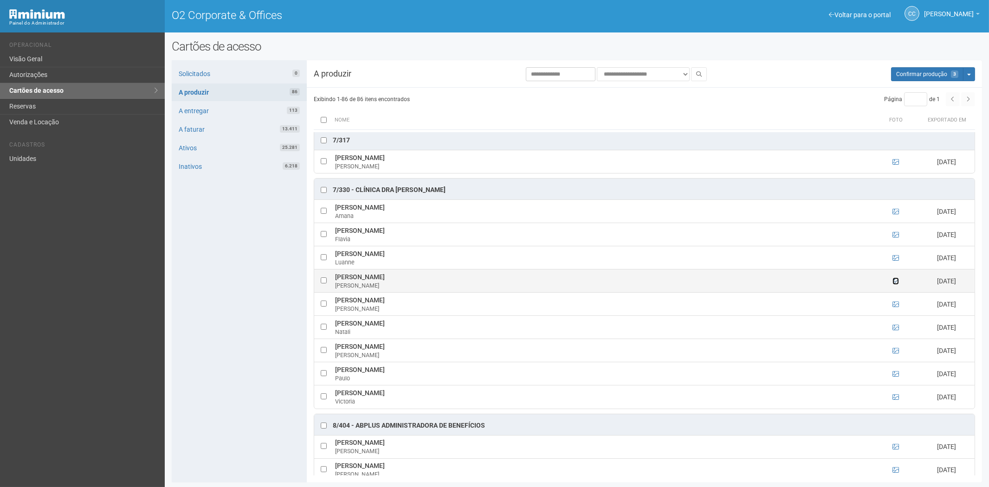
click at [897, 285] on icon at bounding box center [896, 281] width 6 height 6
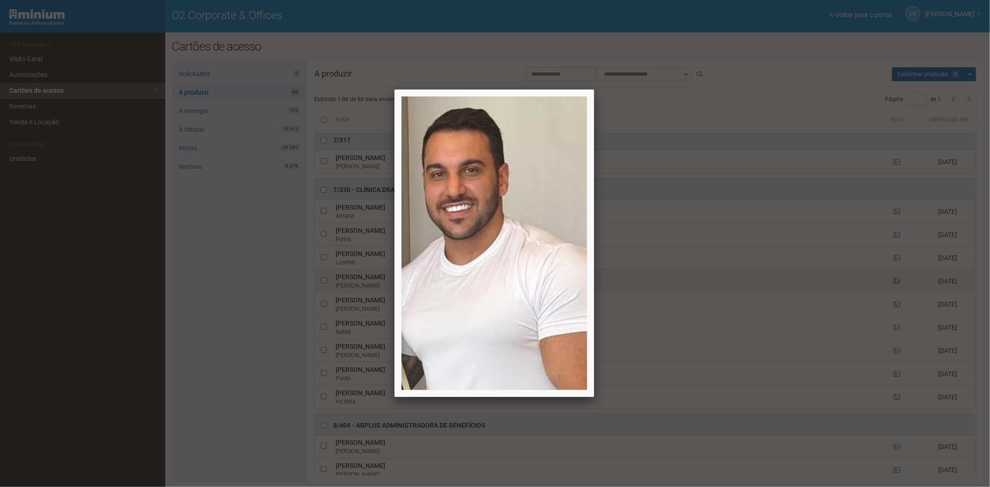
click at [897, 328] on div at bounding box center [495, 243] width 990 height 487
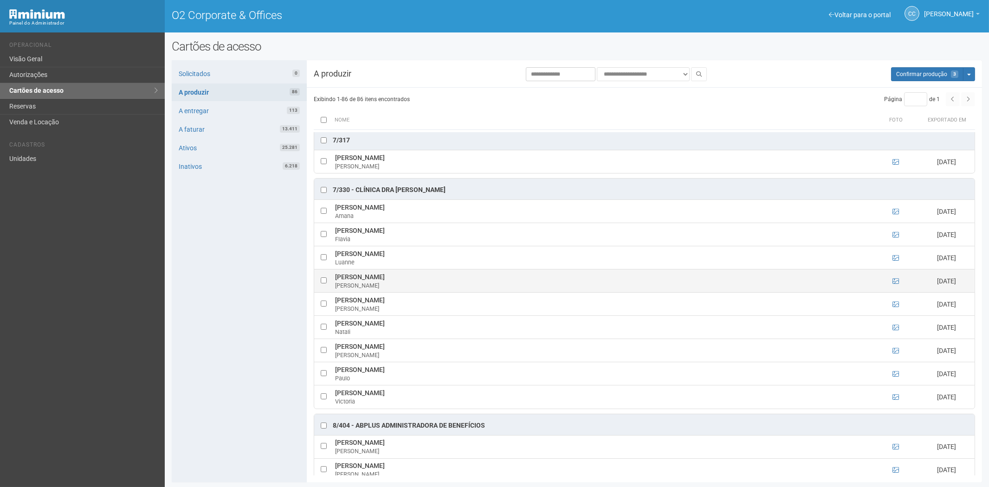
click at [319, 293] on td at bounding box center [323, 281] width 19 height 23
drag, startPoint x: 350, startPoint y: 317, endPoint x: 377, endPoint y: 317, distance: 26.9
click at [377, 293] on td "Lucas Moraro Lucas" at bounding box center [603, 281] width 540 height 23
copy td "Lucas Moraro"
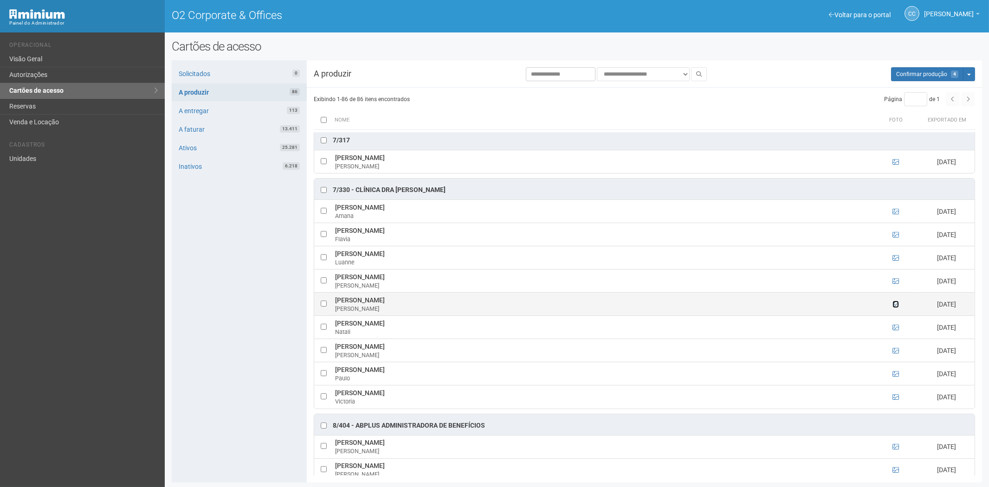
click at [894, 308] on icon at bounding box center [896, 304] width 6 height 6
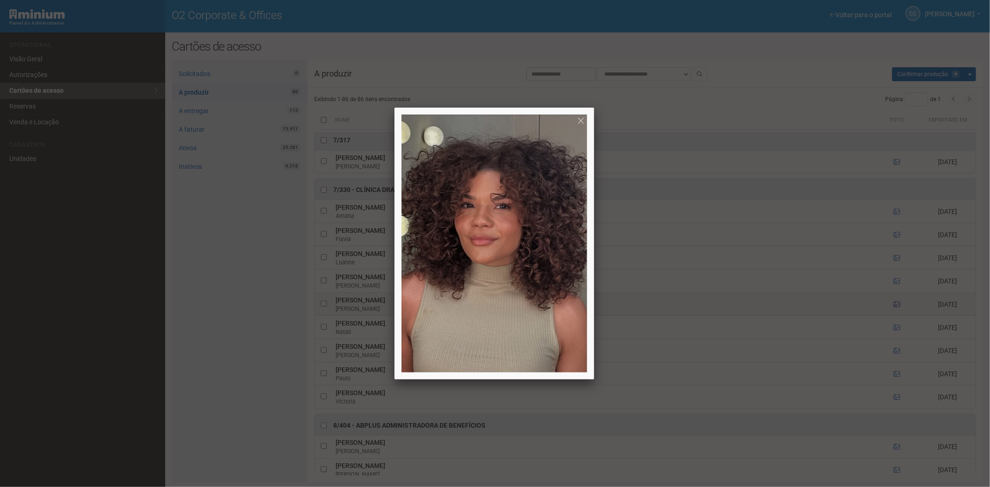
click at [894, 349] on div at bounding box center [495, 243] width 990 height 487
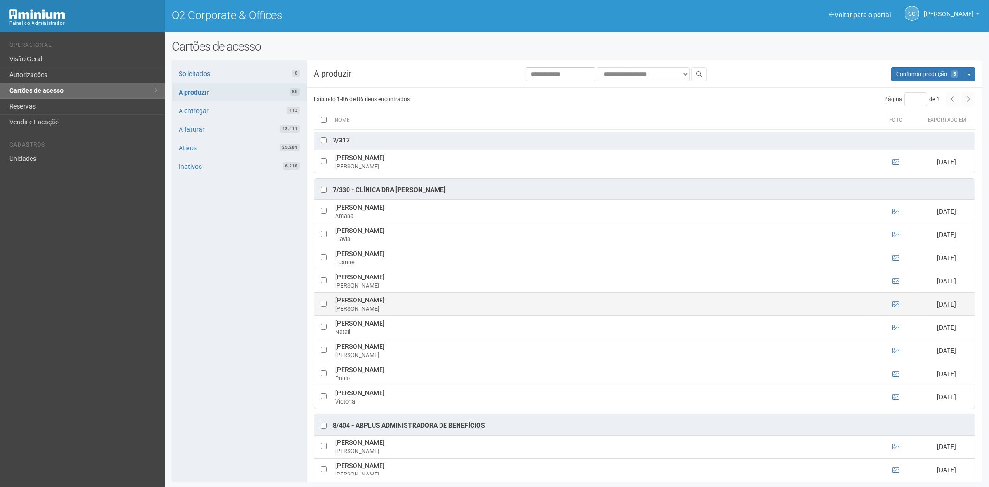
drag, startPoint x: 333, startPoint y: 343, endPoint x: 387, endPoint y: 348, distance: 54.0
click at [387, 316] on td "Mariana Gerbassi Mariana" at bounding box center [603, 304] width 540 height 23
copy td "Mariana Gerbassi"
click at [246, 364] on div "Solicitados 0 A produzir 86 A entregar 113 A faturar 13.411 Ativos 25.281 Inati…" at bounding box center [239, 271] width 135 height 422
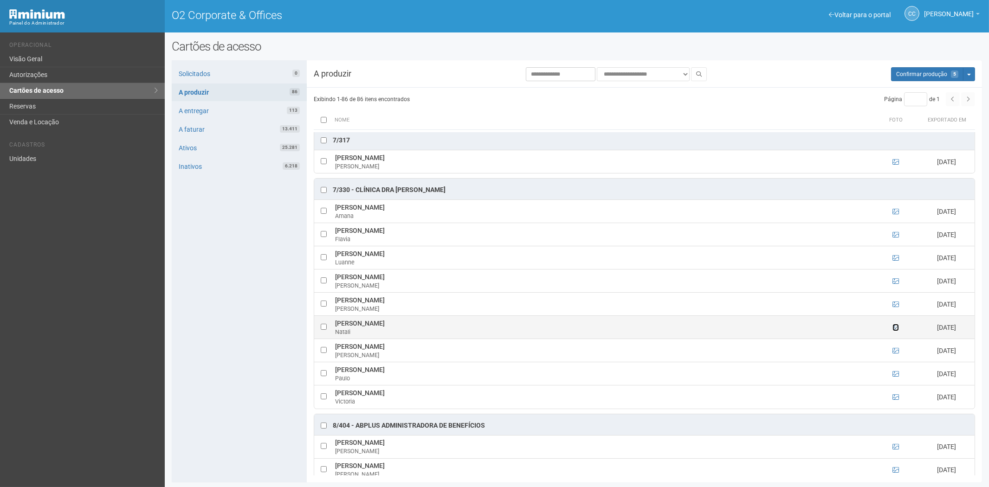
click at [894, 331] on icon at bounding box center [896, 327] width 6 height 6
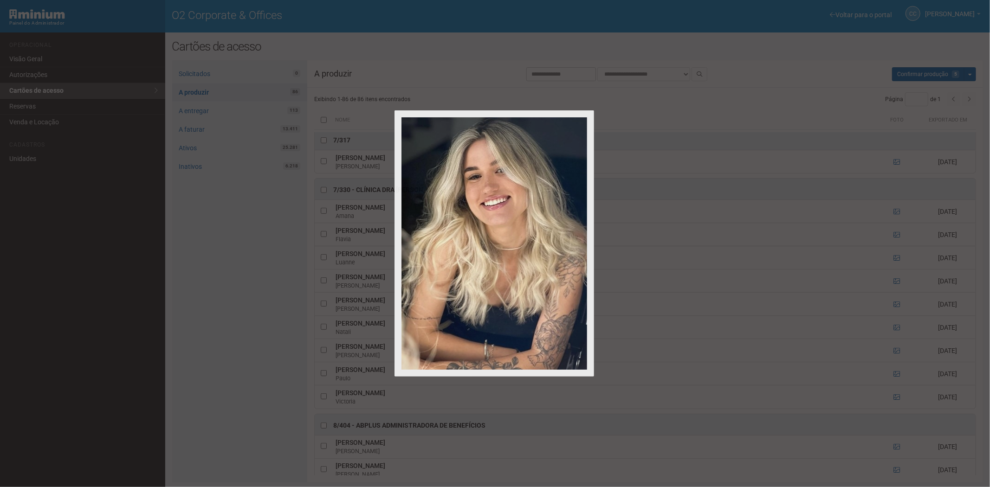
click at [893, 373] on div at bounding box center [495, 243] width 990 height 487
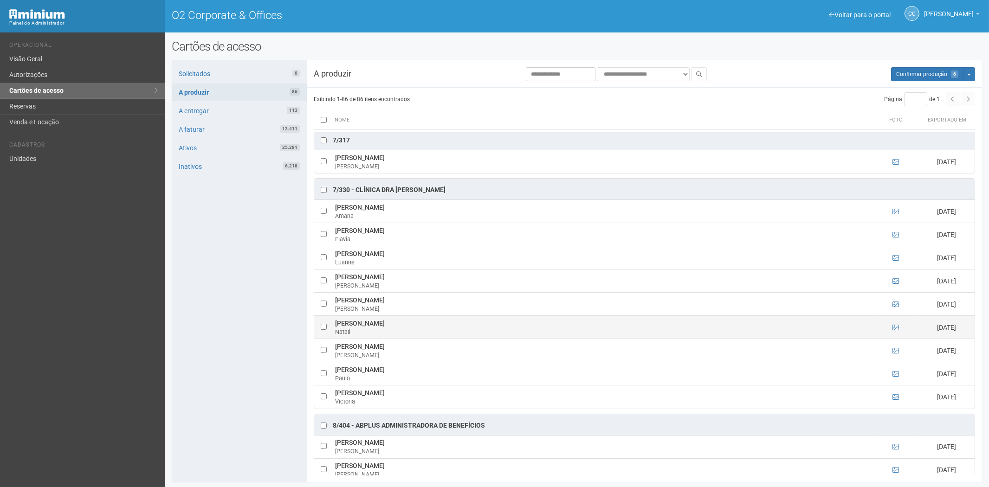
drag, startPoint x: 334, startPoint y: 364, endPoint x: 381, endPoint y: 367, distance: 46.9
click at [381, 339] on td "Natali Mesquita Natali" at bounding box center [603, 327] width 540 height 23
copy td "Natali Mesquita"
click at [245, 406] on div "Solicitados 0 A produzir 86 A entregar 113 A faturar 13.411 Ativos 25.281 Inati…" at bounding box center [239, 271] width 135 height 422
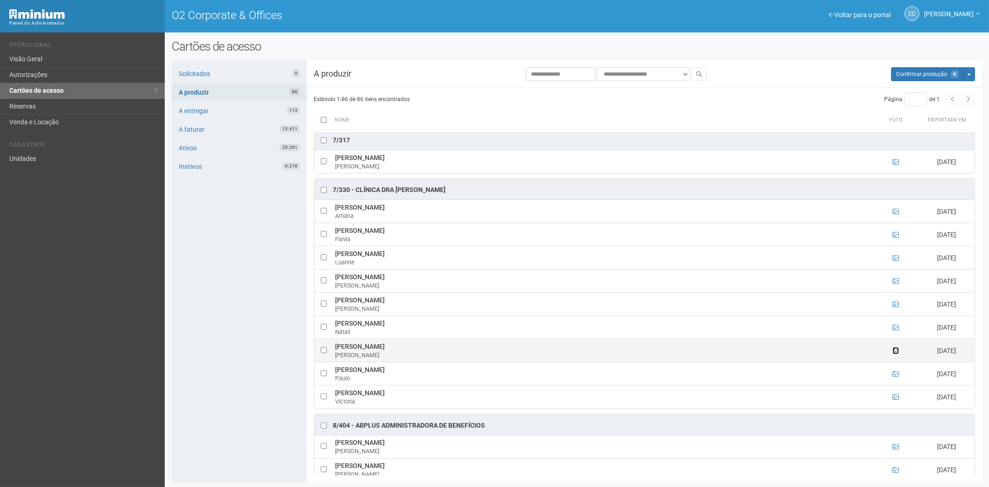
click at [894, 354] on icon at bounding box center [896, 351] width 6 height 6
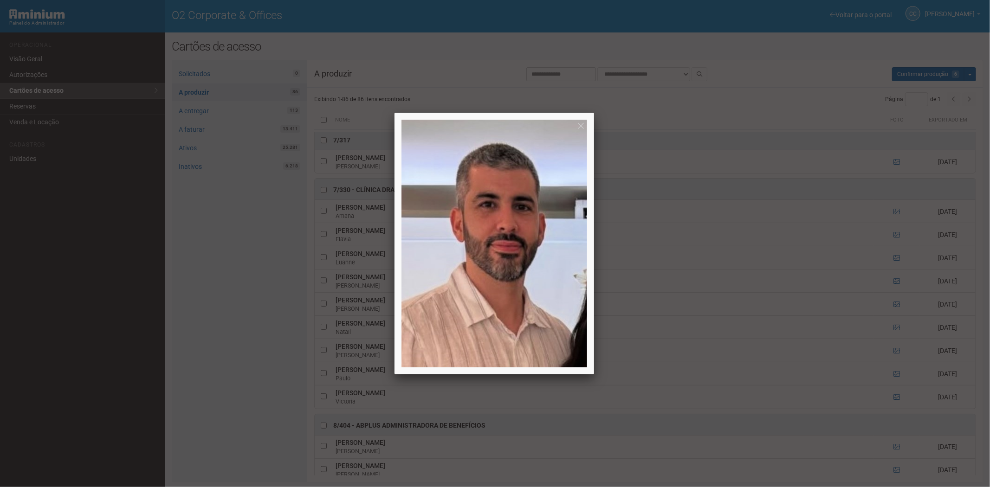
click at [893, 418] on div at bounding box center [495, 243] width 990 height 487
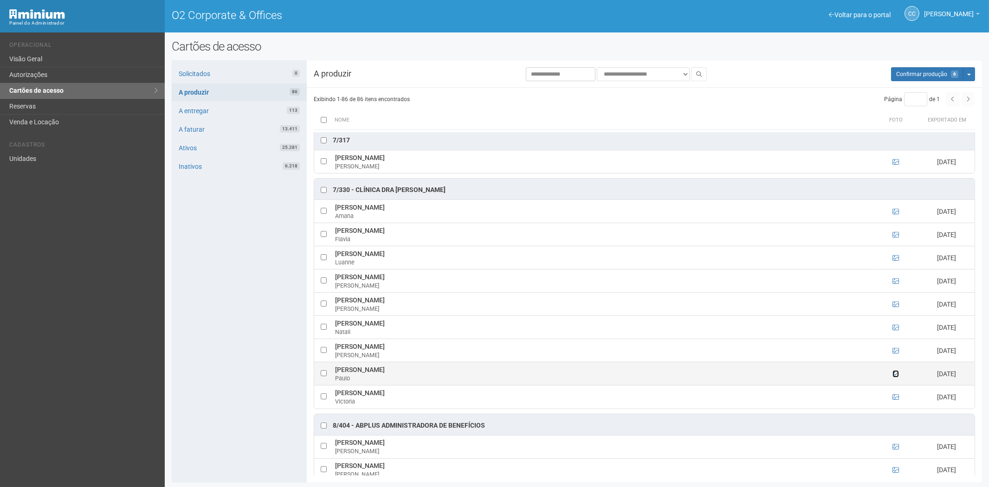
click at [894, 377] on icon at bounding box center [896, 374] width 6 height 6
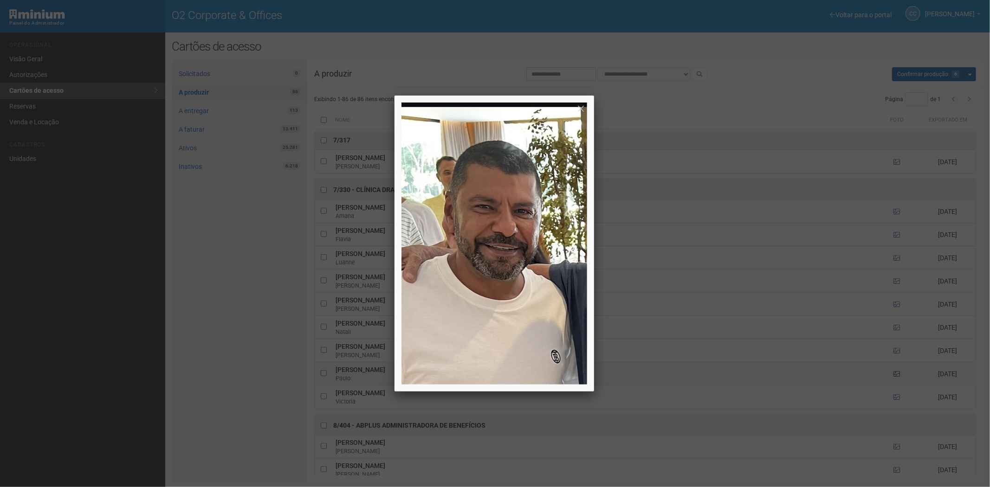
click at [894, 417] on div at bounding box center [495, 243] width 990 height 487
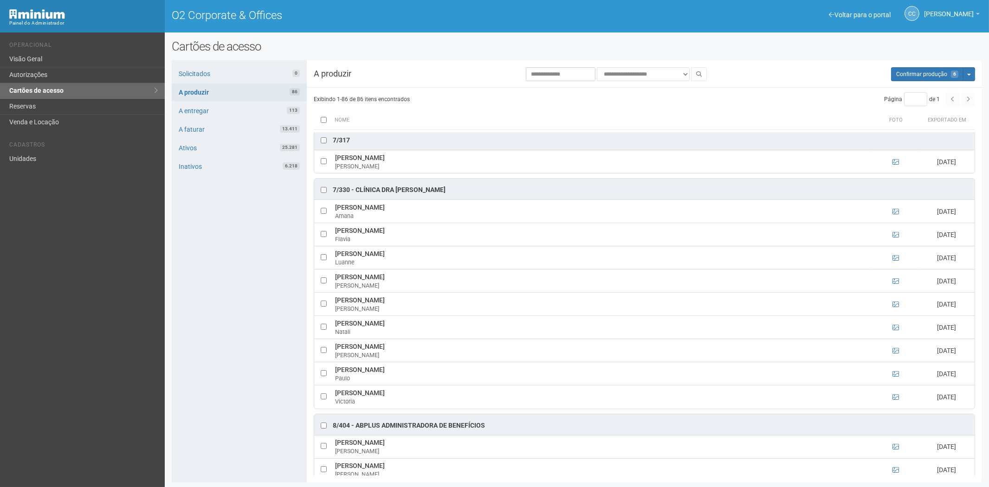
click at [899, 409] on td at bounding box center [896, 397] width 46 height 23
click at [895, 401] on icon at bounding box center [896, 397] width 6 height 6
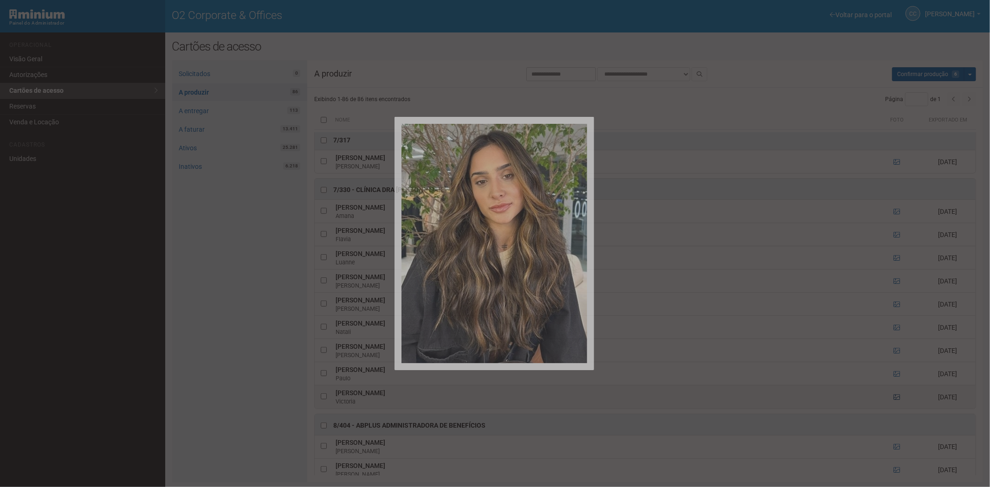
click at [895, 440] on div at bounding box center [495, 243] width 990 height 487
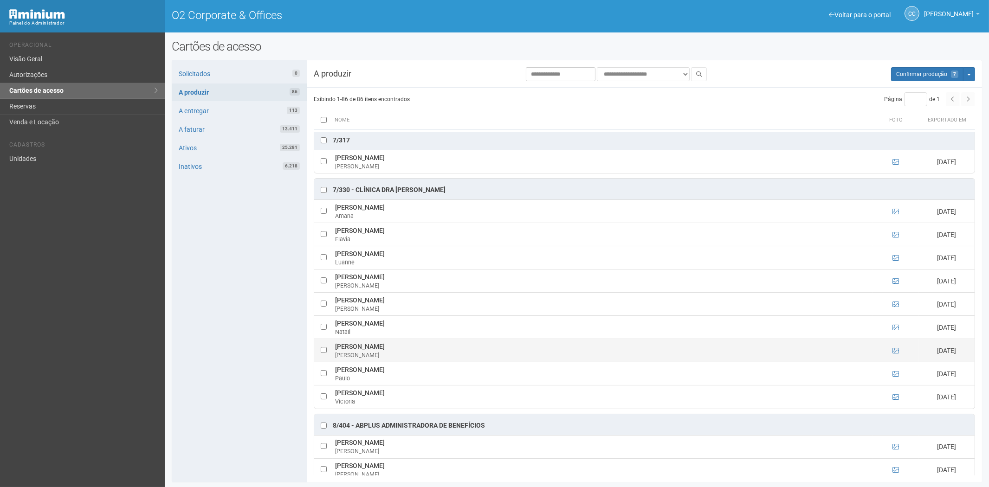
drag, startPoint x: 337, startPoint y: 388, endPoint x: 402, endPoint y: 390, distance: 65.5
click at [402, 363] on tr "Patrick Noã de Souza Patrick 03/10/2025" at bounding box center [644, 350] width 660 height 23
copy tr "Patrick Noã de Souza"
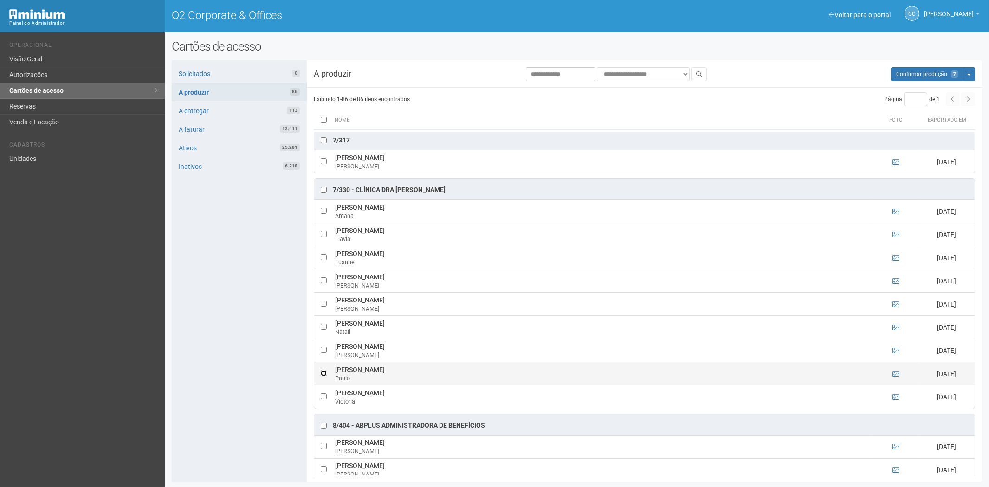
click at [327, 386] on td at bounding box center [323, 374] width 19 height 23
drag, startPoint x: 336, startPoint y: 412, endPoint x: 391, endPoint y: 414, distance: 55.3
click at [401, 386] on td "Paulo Eduardo Campos Paulo" at bounding box center [603, 374] width 540 height 23
copy td "Paulo Eduardo Campo"
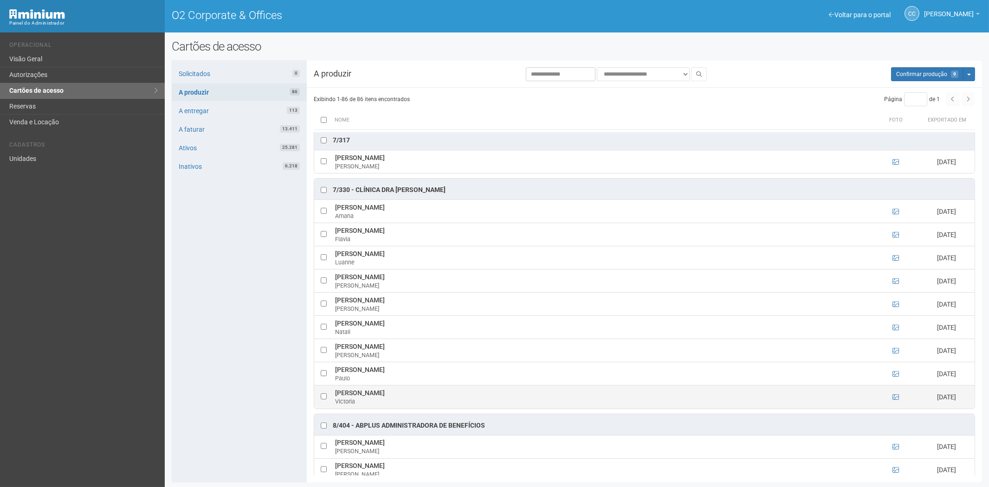
drag, startPoint x: 333, startPoint y: 435, endPoint x: 383, endPoint y: 435, distance: 50.6
click at [383, 409] on td "Victoria Gerbassi Victoria" at bounding box center [603, 397] width 540 height 23
copy td "Victoria Gerbass"
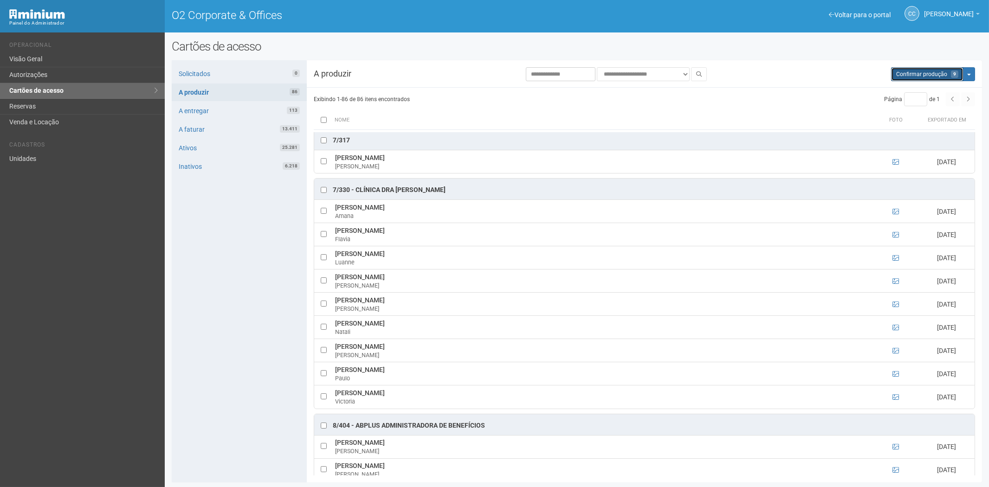
drag, startPoint x: 931, startPoint y: 75, endPoint x: 531, endPoint y: 51, distance: 400.3
click at [931, 75] on span "Confirmar produção" at bounding box center [921, 74] width 51 height 6
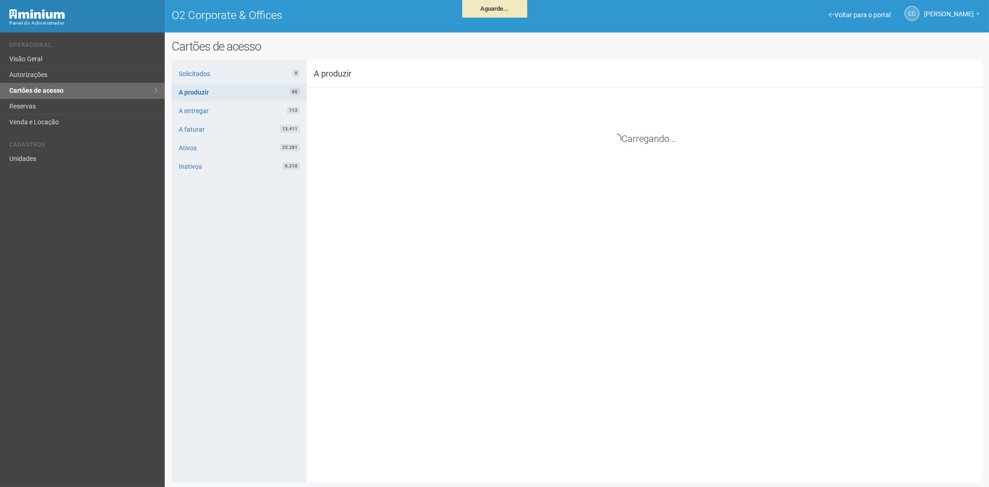
scroll to position [2718, 0]
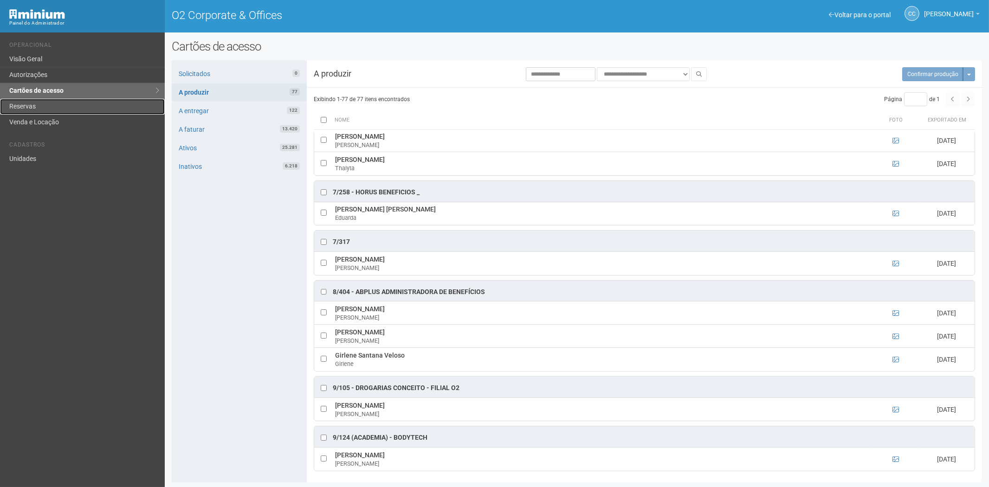
click at [23, 108] on link "Reservas" at bounding box center [82, 107] width 165 height 16
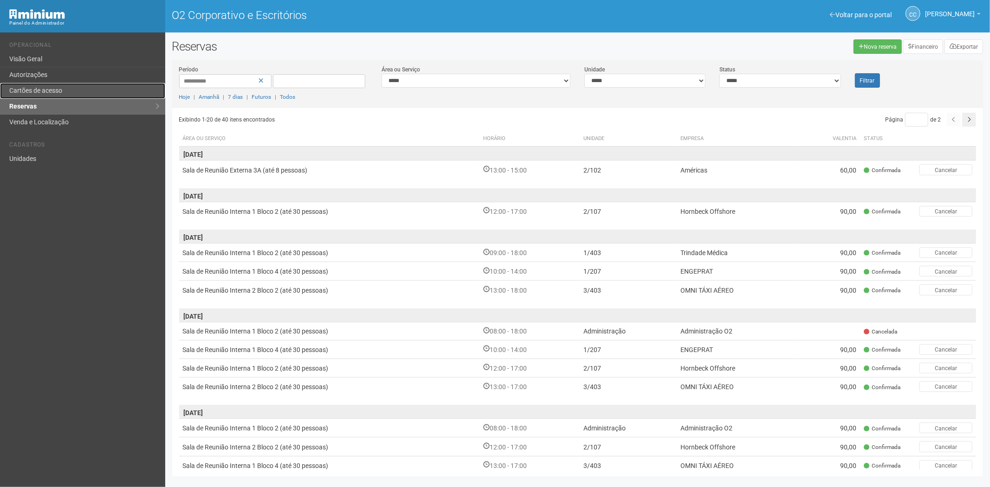
click at [50, 89] on font "Cartões de acesso" at bounding box center [35, 90] width 53 height 7
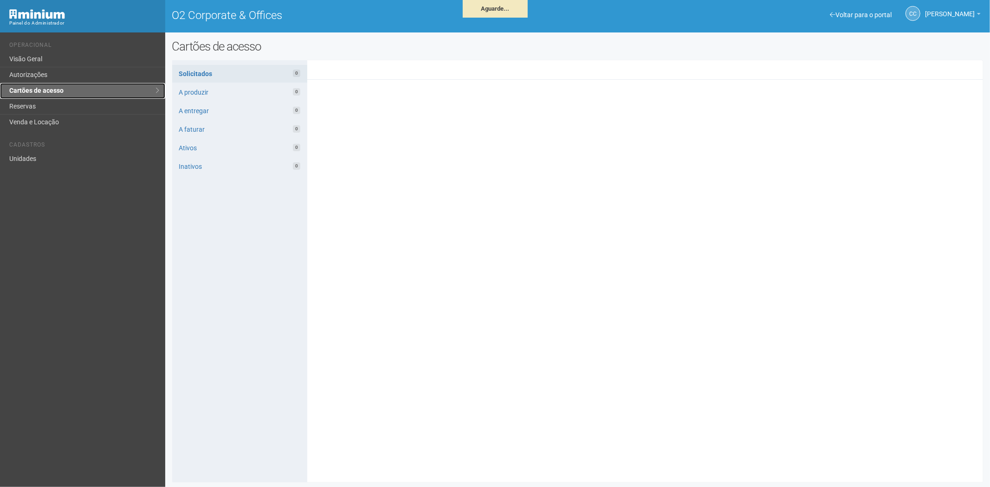
click at [43, 98] on link "Cartões de acesso" at bounding box center [82, 91] width 165 height 16
click at [48, 109] on link "Reservas" at bounding box center [82, 107] width 165 height 16
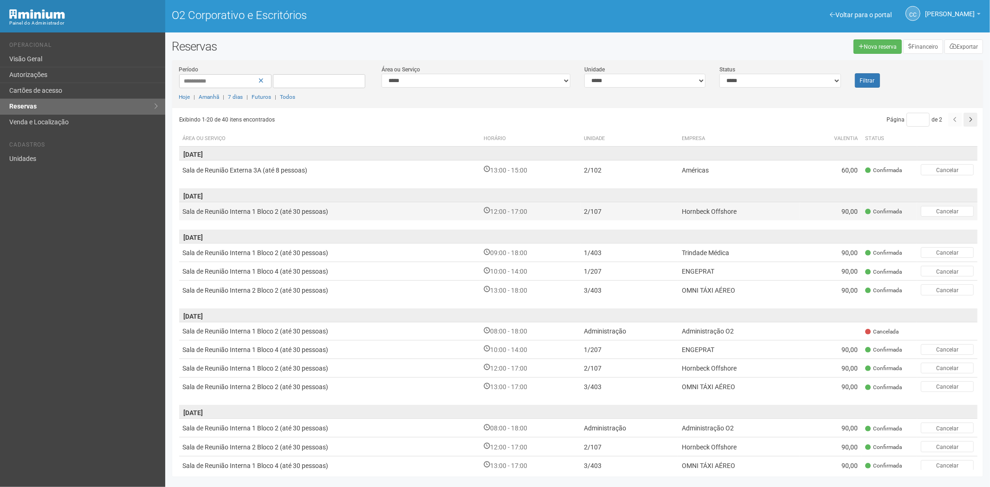
drag, startPoint x: 562, startPoint y: 202, endPoint x: 556, endPoint y: 207, distance: 8.3
click at [562, 202] on td "12:00 - 17:00" at bounding box center [530, 211] width 100 height 19
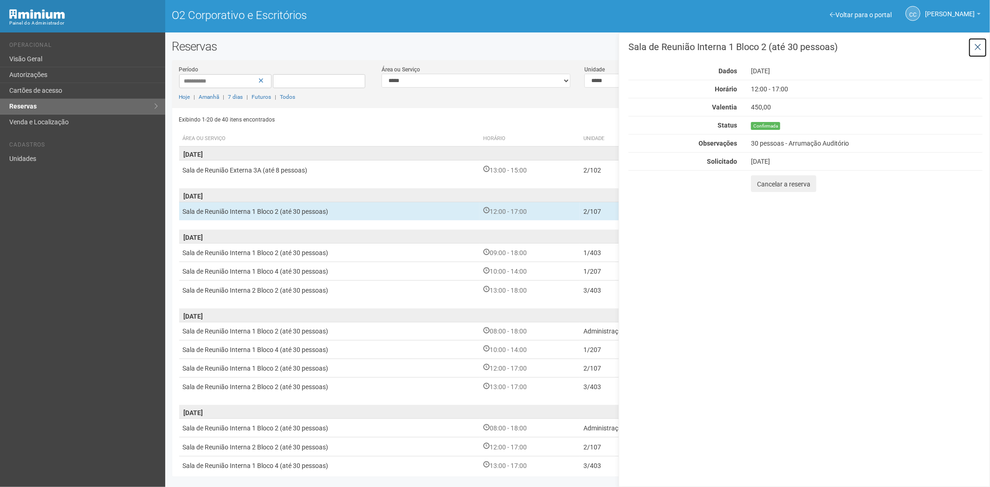
click at [975, 45] on icon at bounding box center [977, 47] width 7 height 9
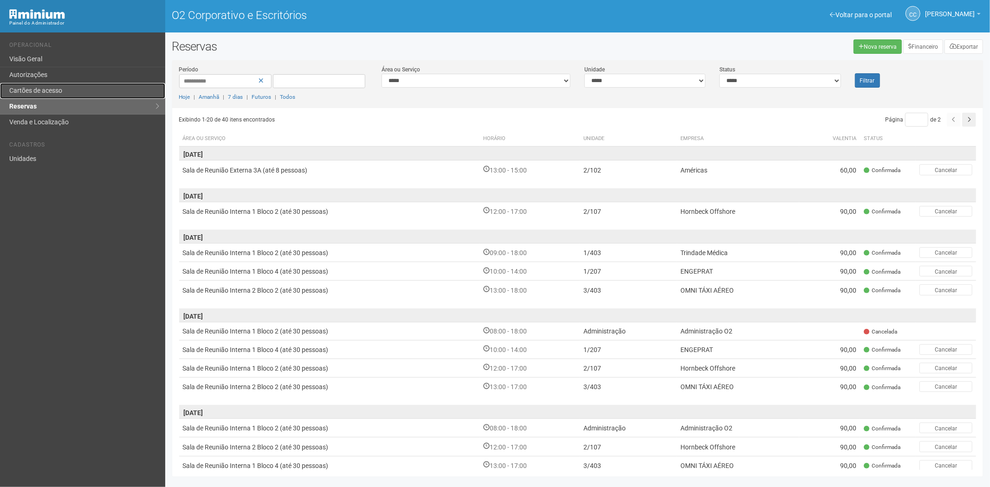
click at [58, 91] on font "Cartões de acesso" at bounding box center [35, 90] width 53 height 7
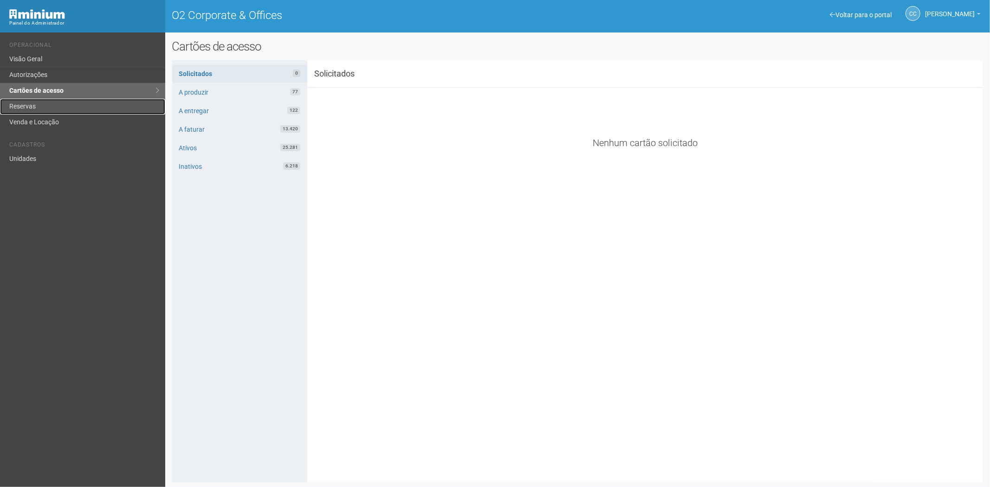
click at [38, 110] on link "Reservas" at bounding box center [82, 107] width 165 height 16
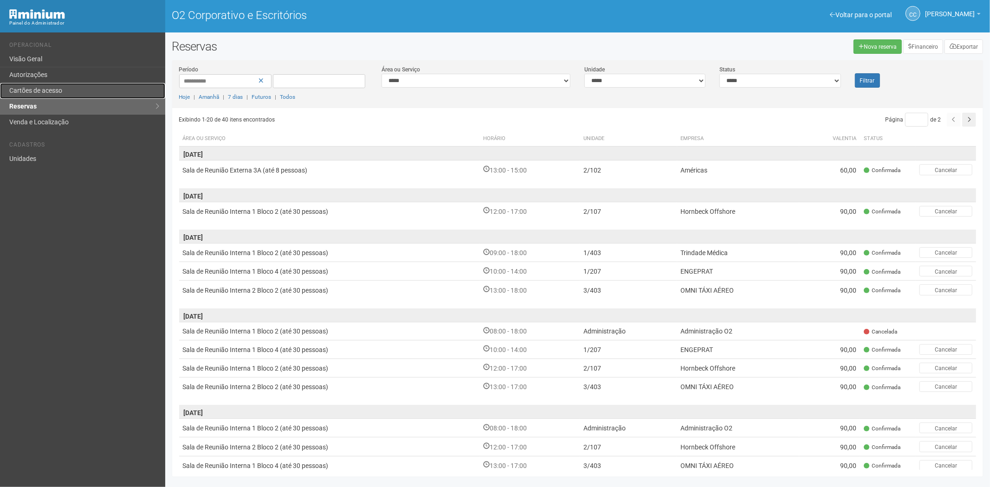
click at [19, 83] on link "Cartões de acesso" at bounding box center [82, 91] width 165 height 16
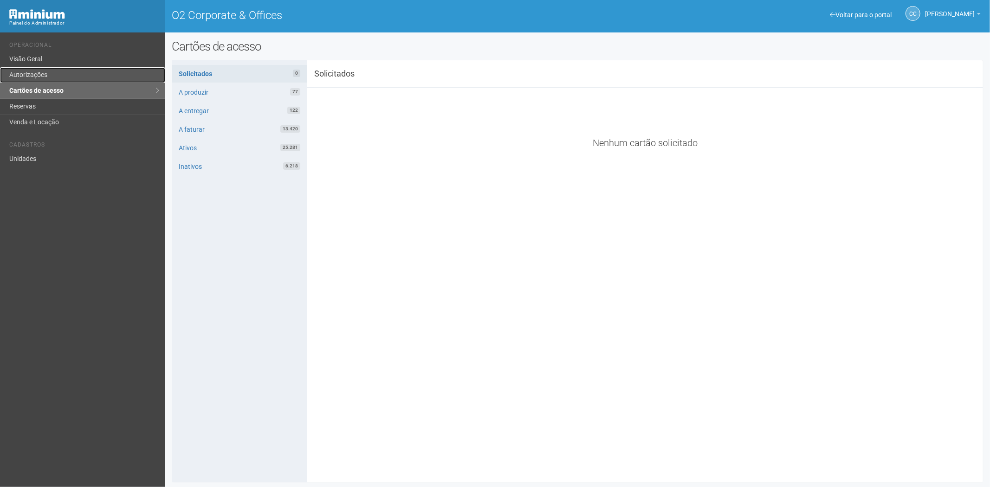
click at [60, 80] on link "Autorizações" at bounding box center [82, 75] width 165 height 16
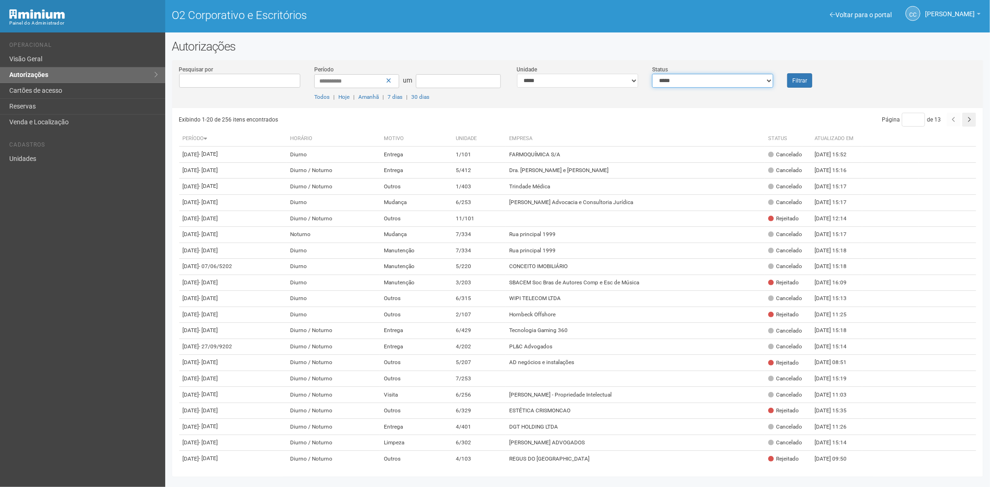
click at [743, 84] on select "**********" at bounding box center [712, 81] width 121 height 14
select select "*"
click at [652, 74] on select "**********" at bounding box center [712, 81] width 121 height 14
click at [811, 80] on button "Filtrar" at bounding box center [799, 80] width 25 height 14
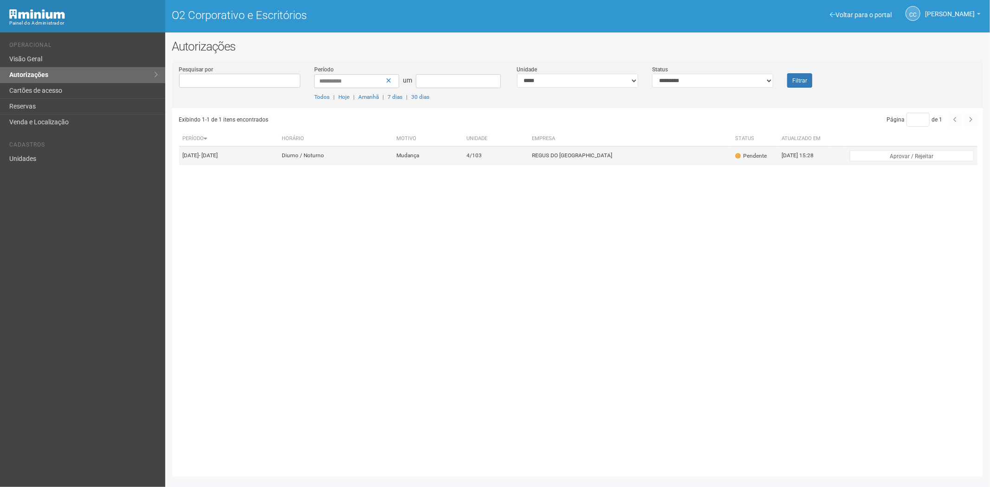
click at [609, 164] on td "REGUS DO [GEOGRAPHIC_DATA]" at bounding box center [629, 156] width 203 height 19
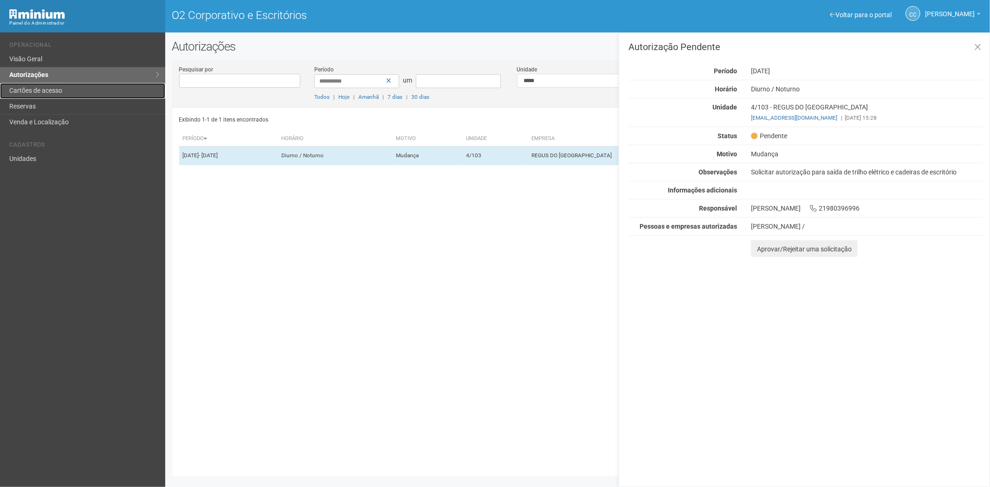
click at [104, 90] on link "Cartões de acesso" at bounding box center [82, 91] width 165 height 16
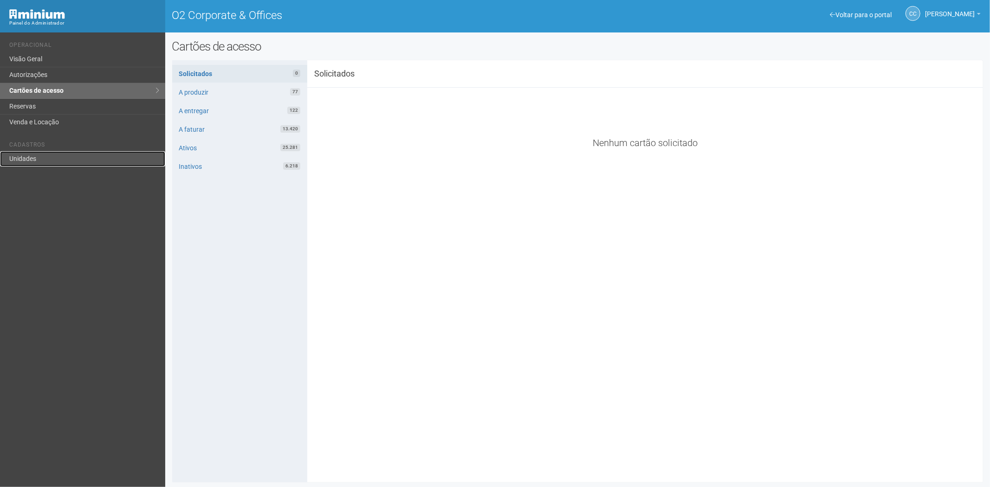
click at [19, 160] on link "Unidades" at bounding box center [82, 158] width 165 height 15
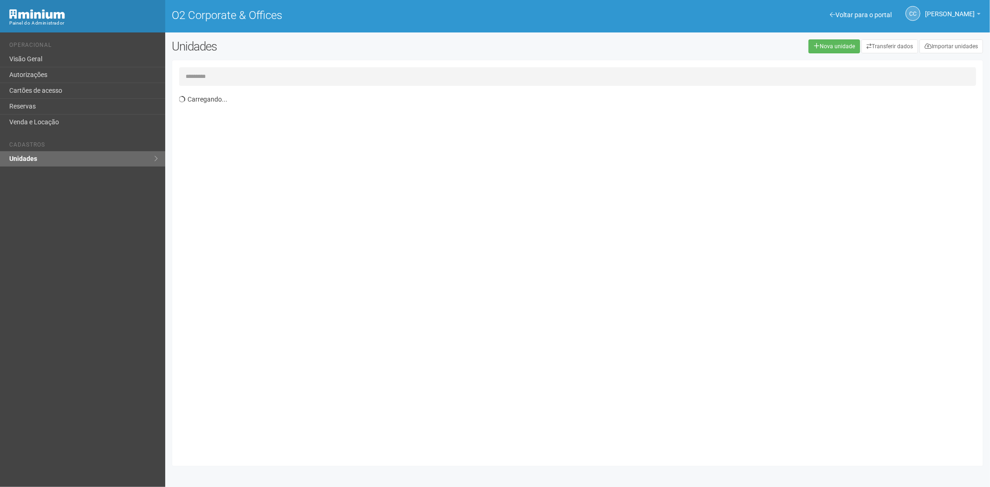
click at [199, 71] on input "text" at bounding box center [577, 76] width 797 height 19
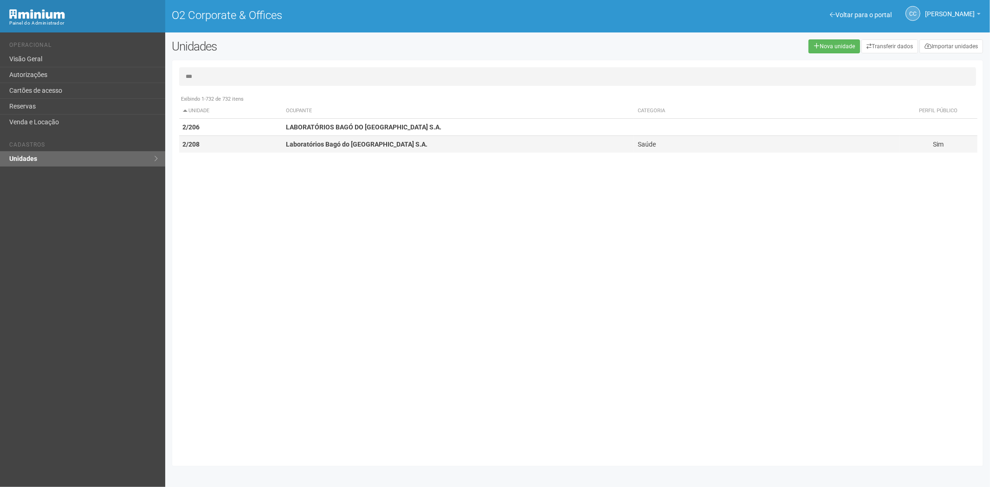
type input "***"
click at [259, 137] on td "2/208" at bounding box center [231, 144] width 104 height 17
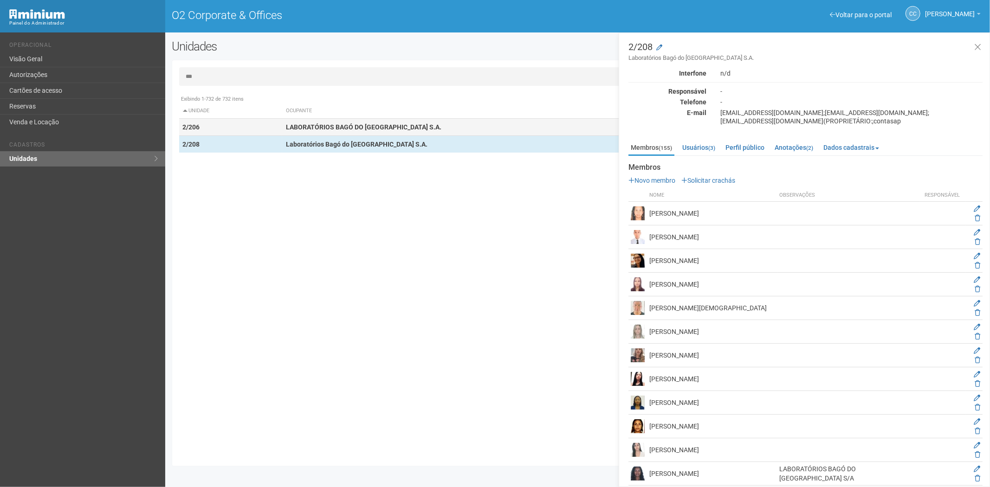
click at [375, 128] on strong "LABORATÓRIOS BAGÓ DO BRASIL S.A." at bounding box center [363, 126] width 155 height 7
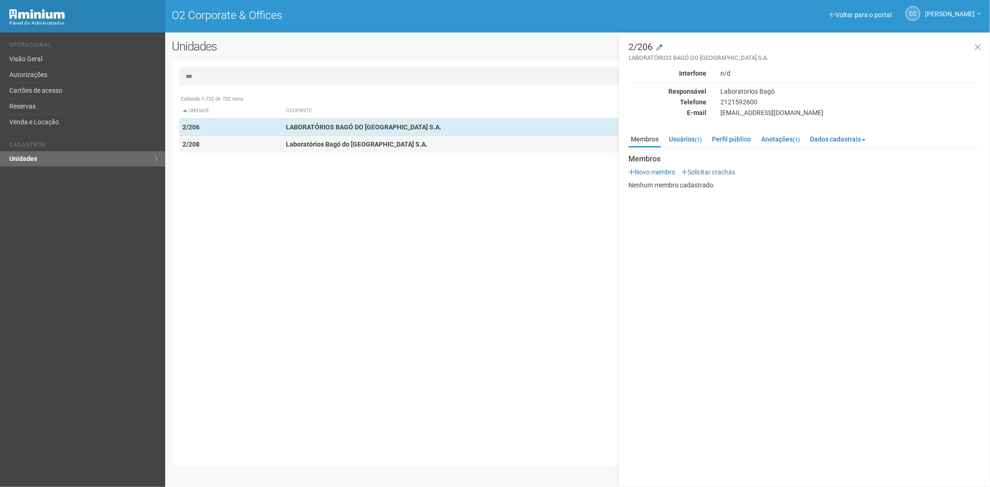
click at [330, 152] on td "Laboratórios Bagó do Brasil S.A." at bounding box center [458, 144] width 352 height 17
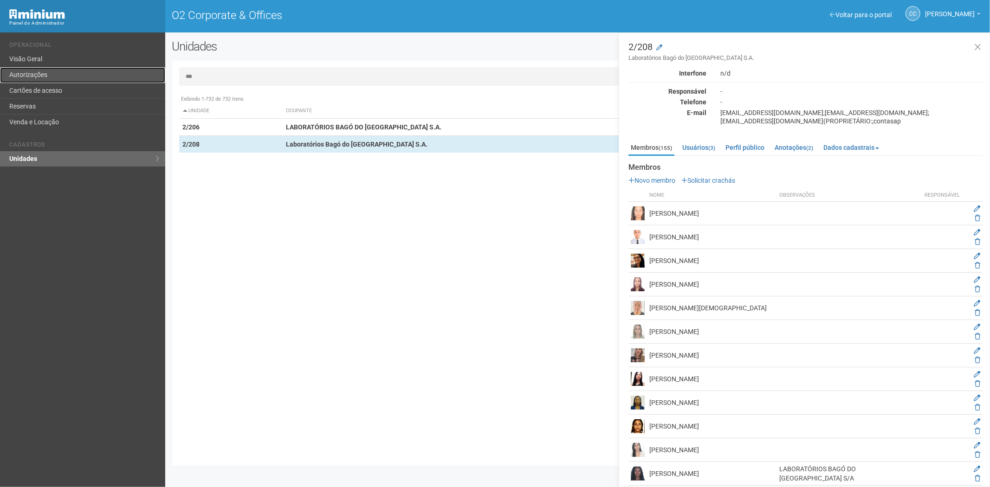
click at [46, 82] on link "Autorizações" at bounding box center [82, 75] width 165 height 16
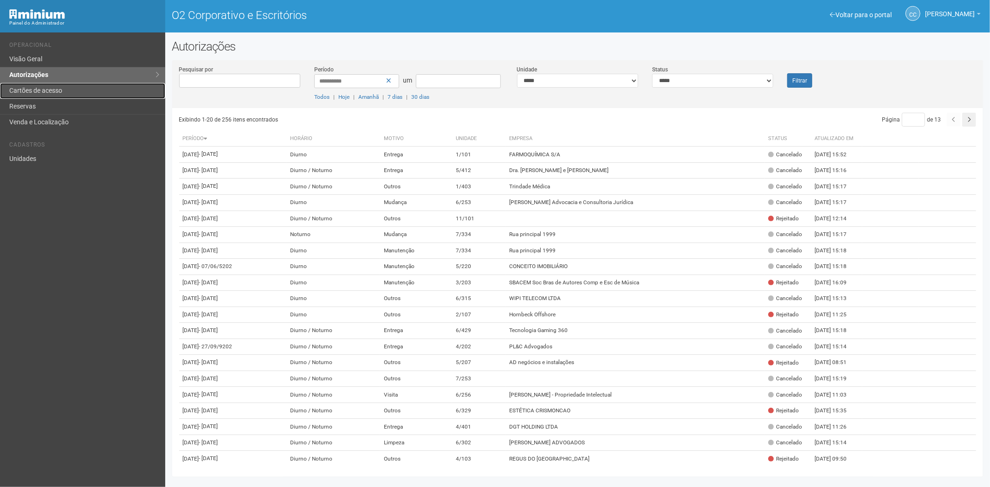
click at [45, 90] on font "Cartões de acesso" at bounding box center [35, 90] width 53 height 7
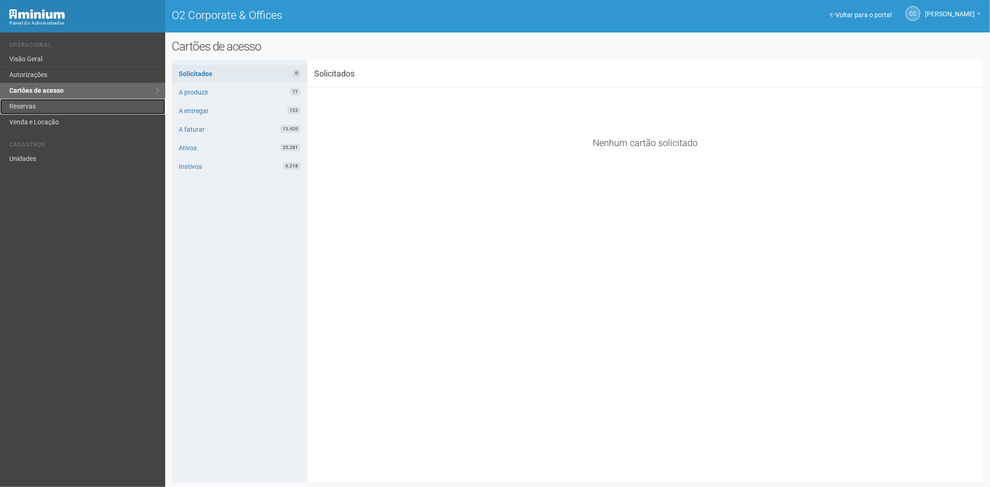
click at [39, 107] on link "Reservas" at bounding box center [82, 107] width 165 height 16
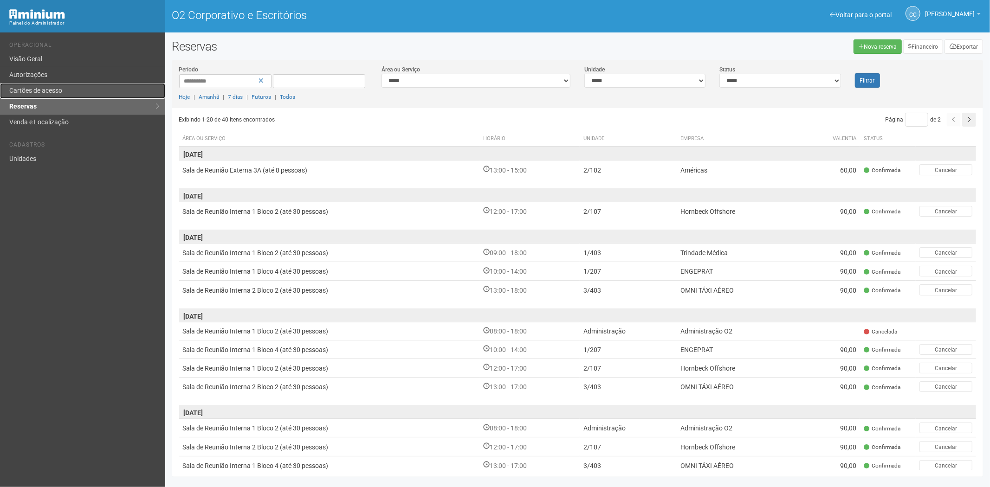
click at [94, 87] on link "Cartões de acesso" at bounding box center [82, 91] width 165 height 16
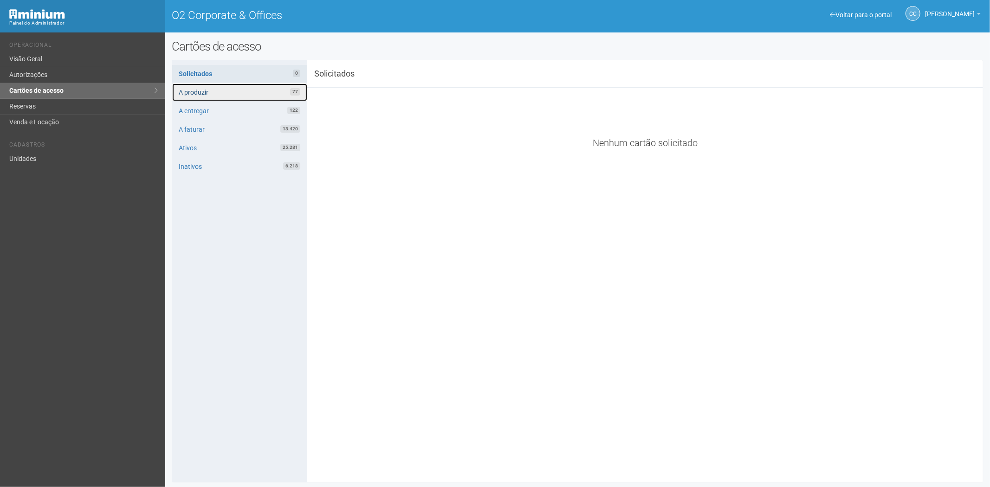
click at [263, 94] on link "A produzir 77" at bounding box center [239, 93] width 135 height 18
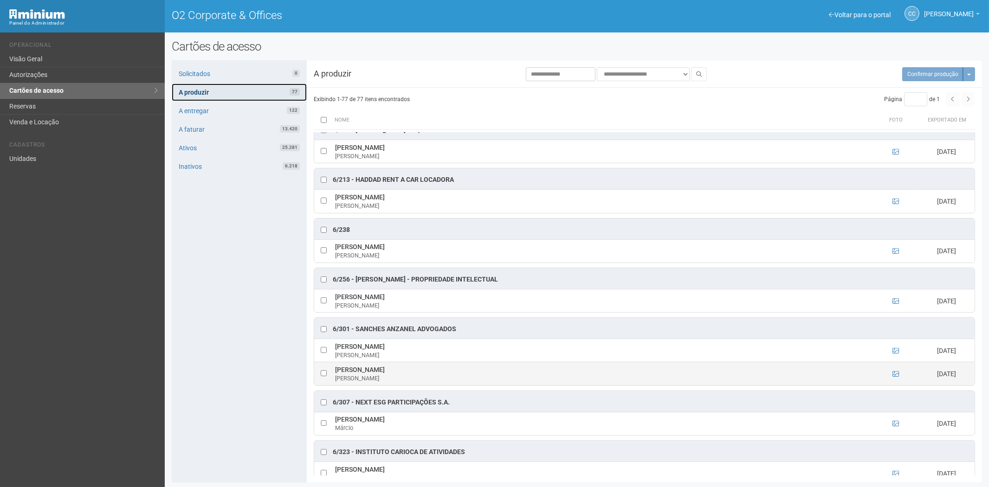
scroll to position [1805, 0]
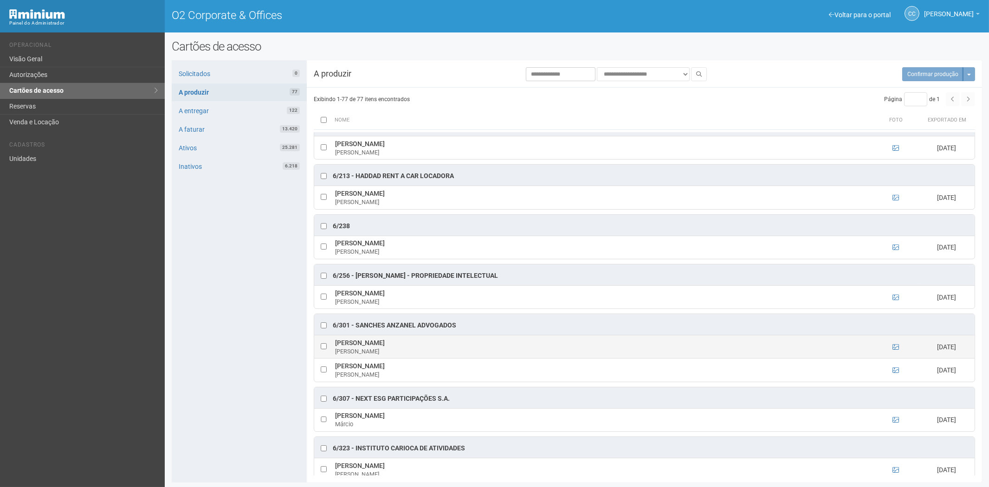
click at [898, 359] on td at bounding box center [896, 347] width 46 height 23
click at [896, 350] on icon at bounding box center [896, 347] width 6 height 6
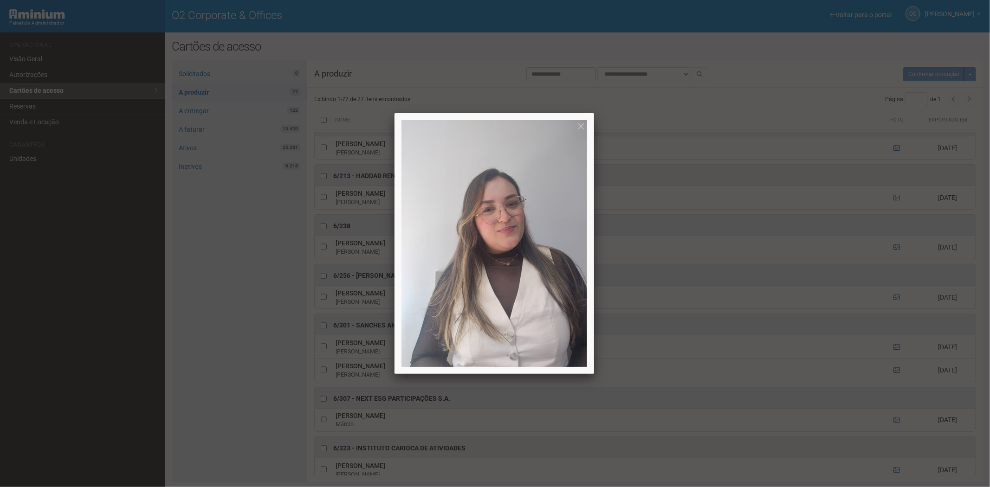
click at [892, 360] on div at bounding box center [495, 243] width 990 height 487
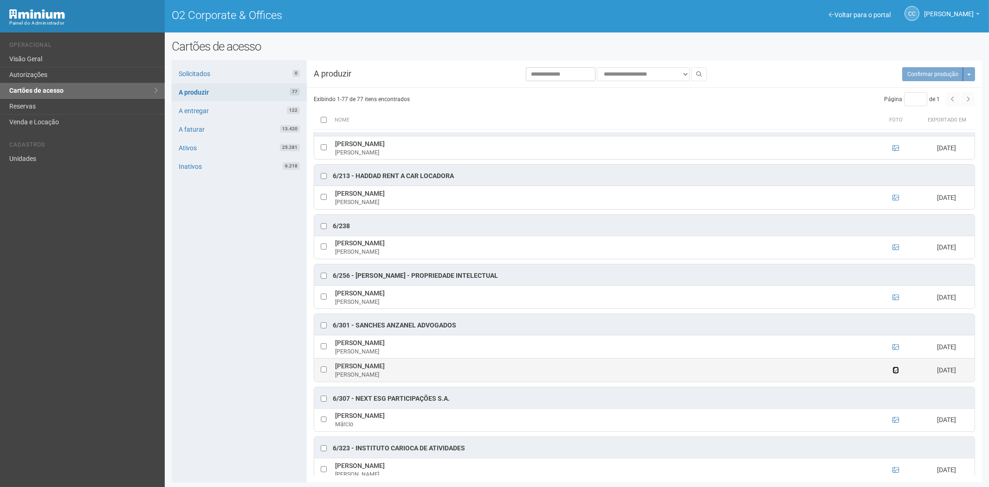
click at [896, 374] on icon at bounding box center [896, 370] width 6 height 6
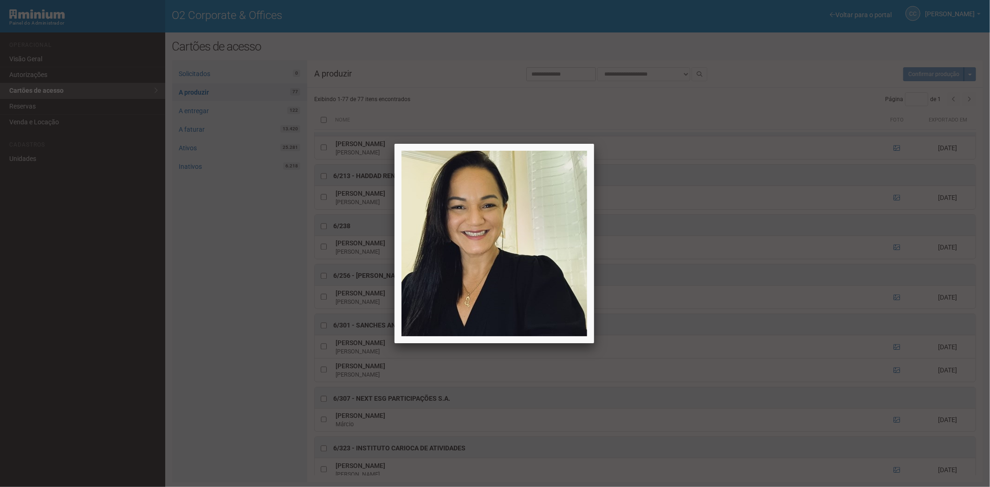
click at [208, 377] on div at bounding box center [495, 243] width 990 height 487
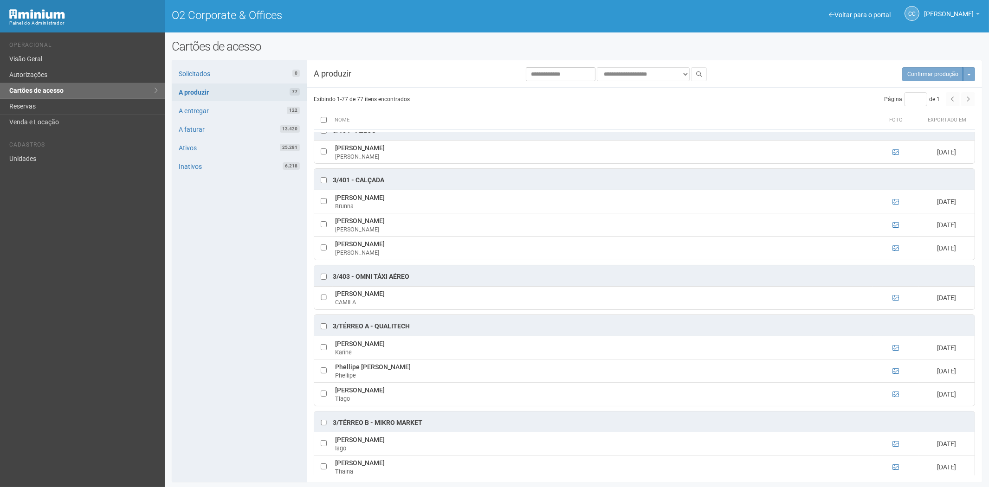
scroll to position [945, 0]
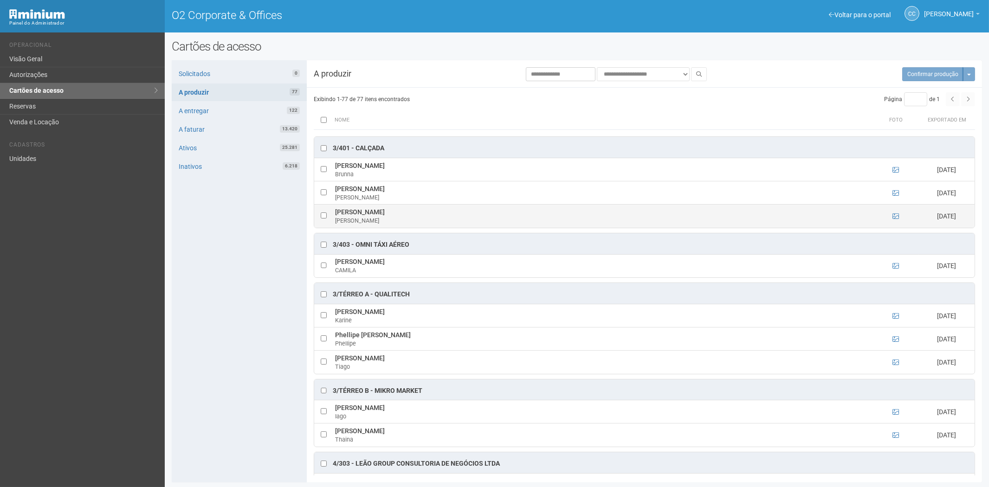
click at [899, 222] on td at bounding box center [896, 216] width 46 height 23
click at [895, 220] on icon at bounding box center [896, 216] width 6 height 6
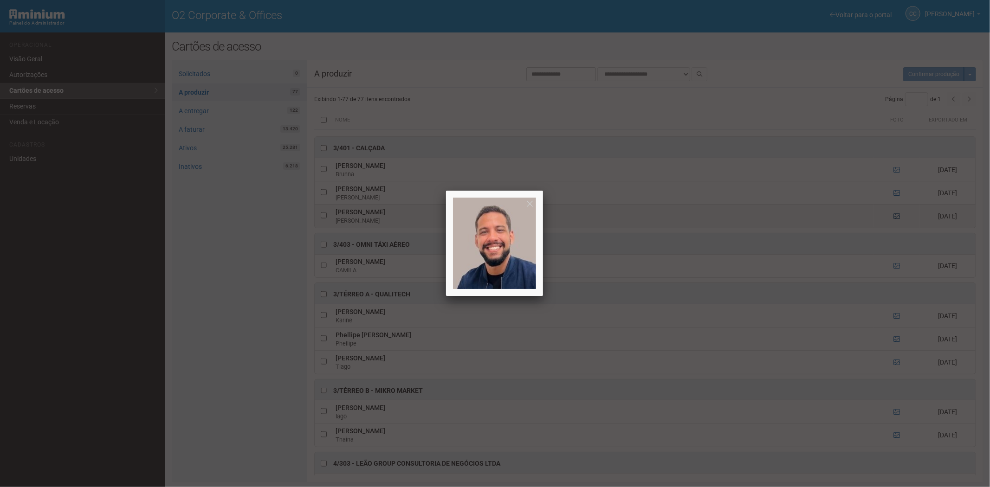
click at [895, 223] on div at bounding box center [495, 243] width 990 height 487
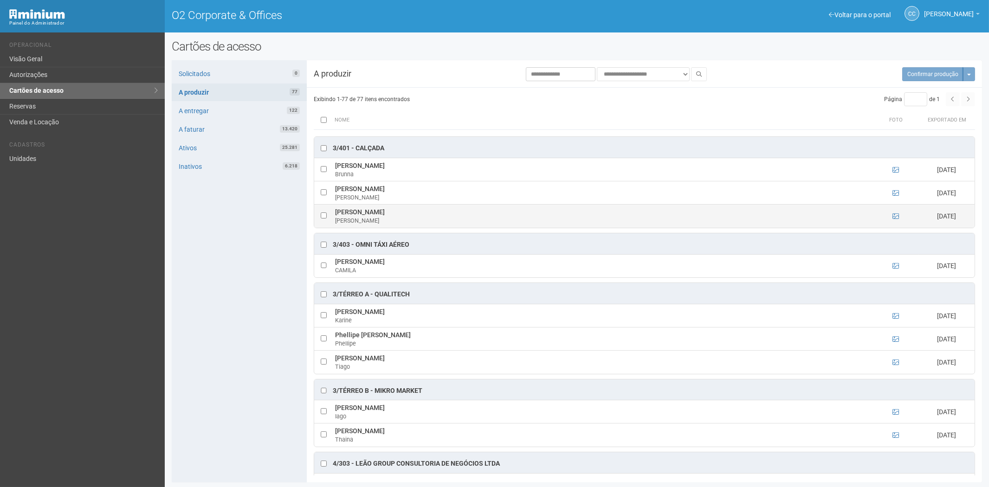
drag, startPoint x: 335, startPoint y: 217, endPoint x: 453, endPoint y: 221, distance: 117.5
click at [455, 222] on td "[PERSON_NAME]" at bounding box center [603, 216] width 540 height 23
copy td "[PERSON_NAME]"
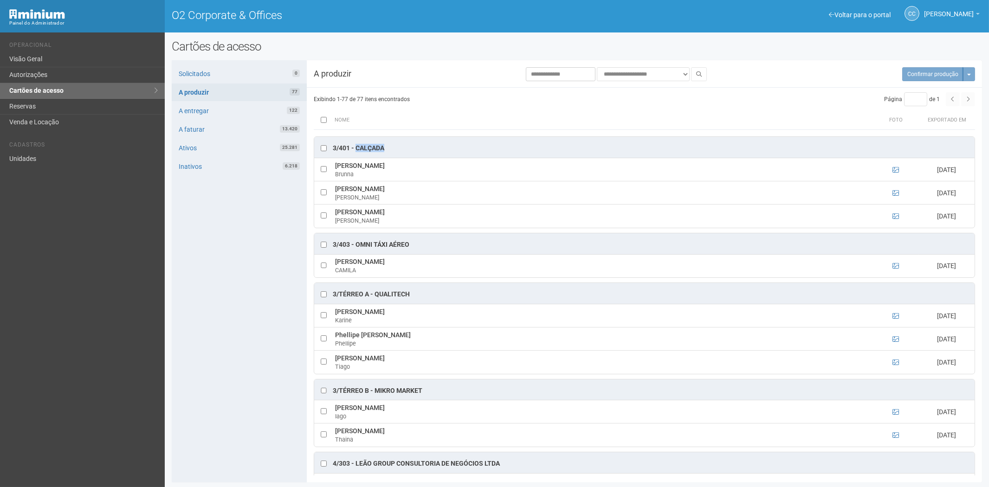
drag, startPoint x: 382, startPoint y: 153, endPoint x: 356, endPoint y: 153, distance: 25.5
click at [356, 153] on div "3/401 - CALÇADA" at bounding box center [644, 147] width 660 height 21
copy div "CALÇADA"
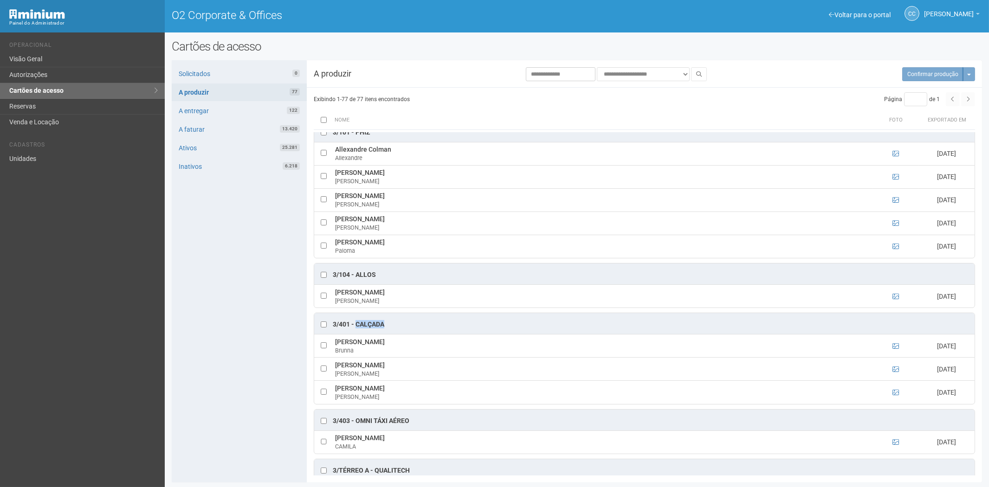
scroll to position [739, 0]
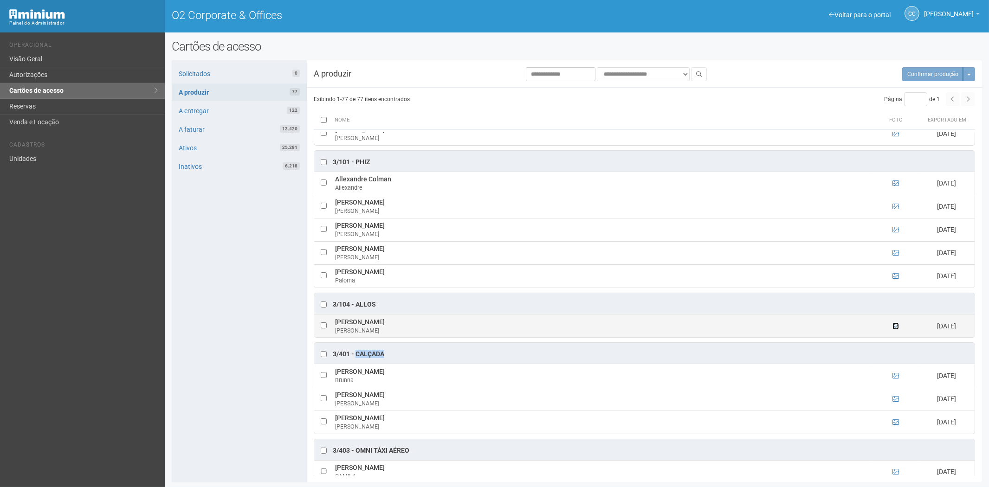
click at [894, 330] on icon at bounding box center [896, 326] width 6 height 6
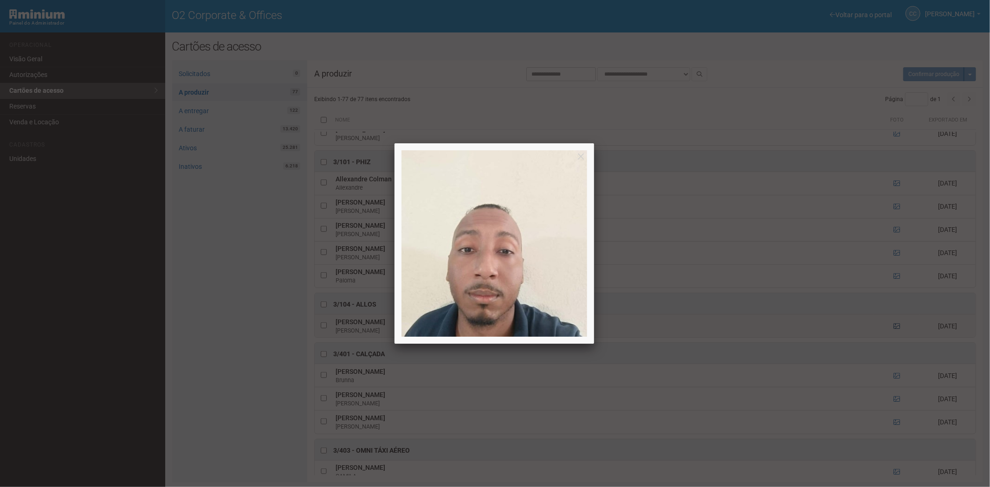
click at [894, 333] on div at bounding box center [495, 243] width 990 height 487
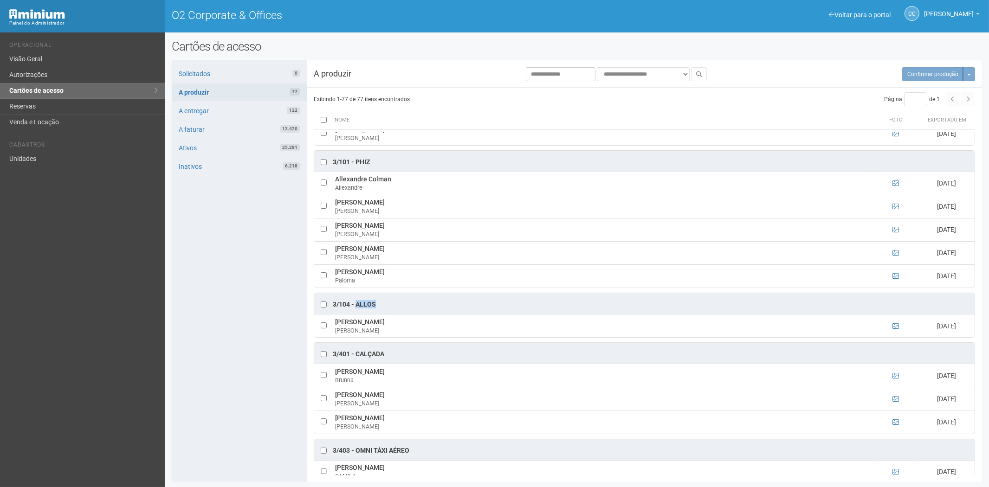
drag, startPoint x: 379, startPoint y: 310, endPoint x: 356, endPoint y: 311, distance: 22.3
click at [356, 311] on div "3/104 - ALLOS" at bounding box center [644, 303] width 660 height 21
copy div "ALLOS"
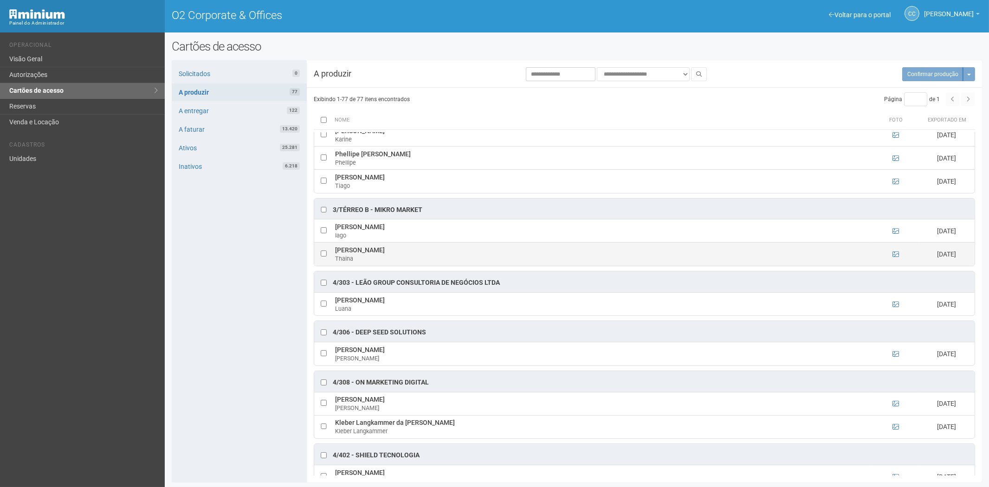
scroll to position [1204, 0]
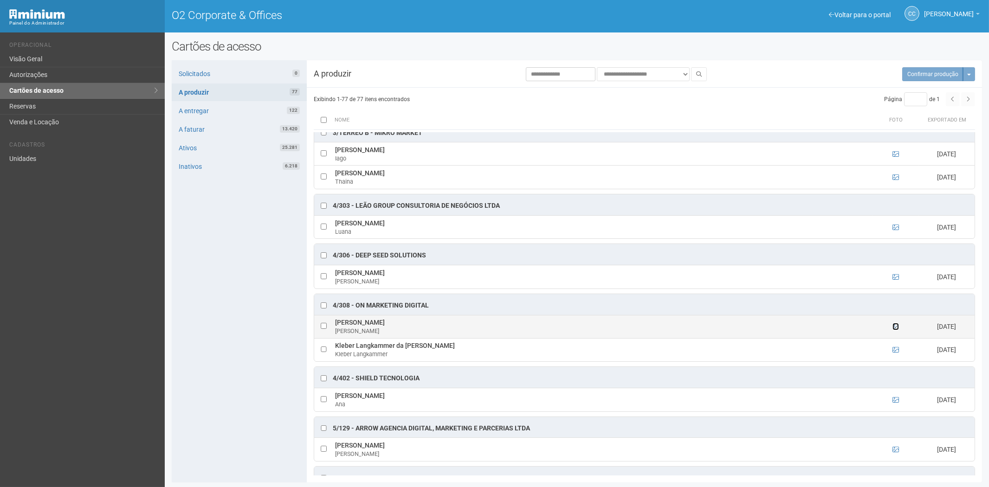
click at [896, 330] on icon at bounding box center [896, 327] width 6 height 6
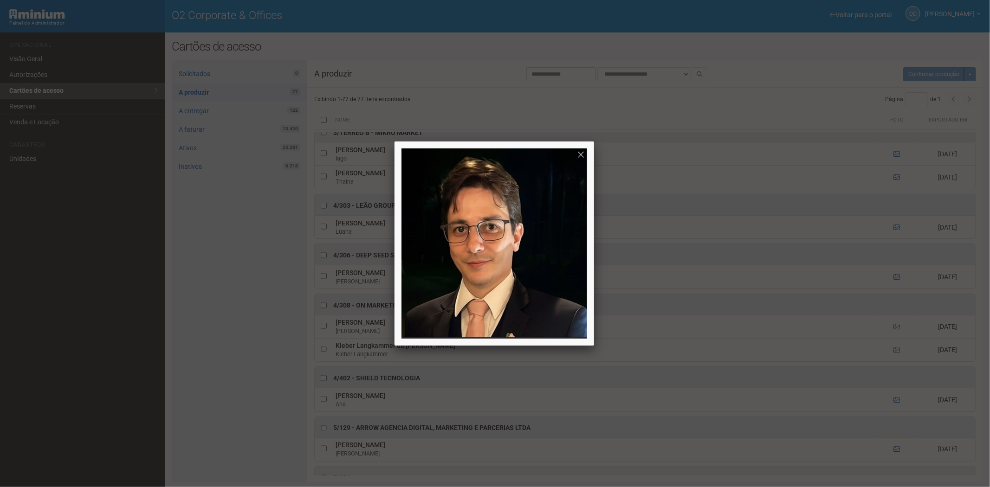
click at [834, 347] on div at bounding box center [495, 243] width 990 height 487
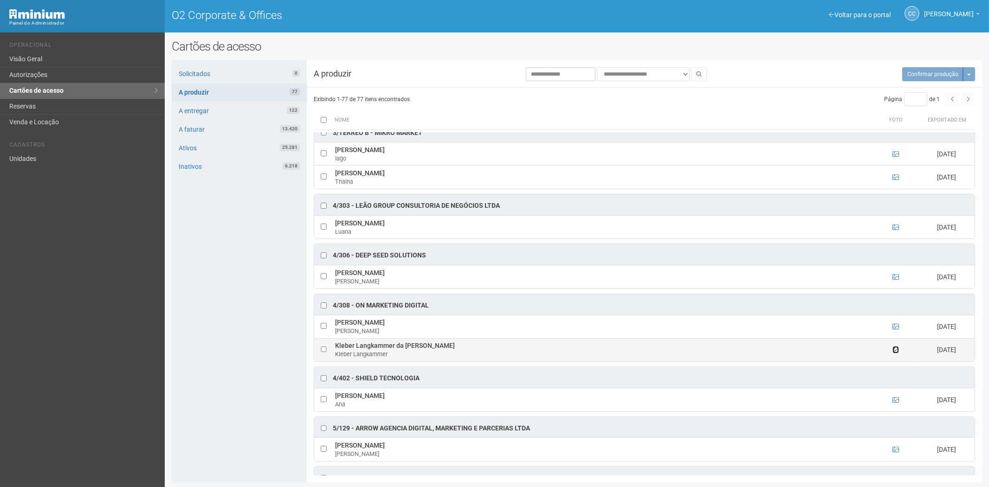
click at [895, 353] on icon at bounding box center [896, 350] width 6 height 6
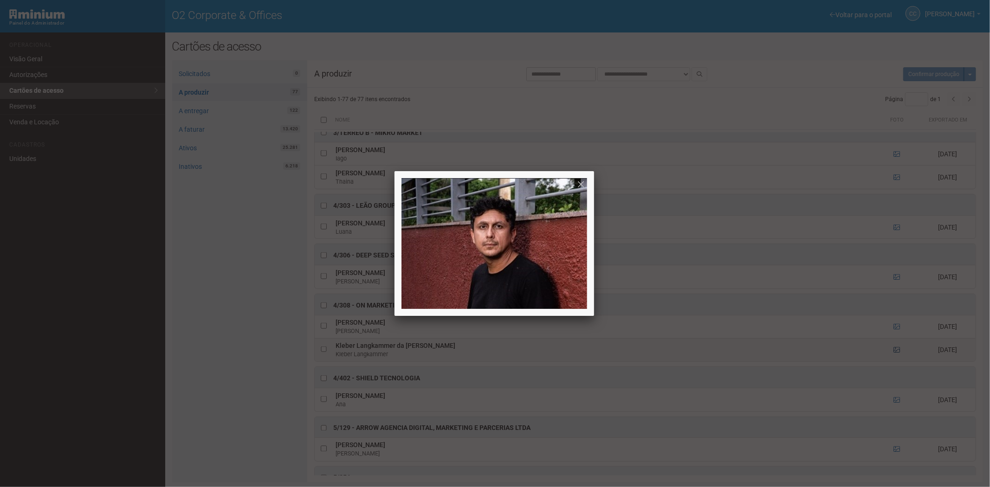
click at [895, 358] on div at bounding box center [495, 243] width 990 height 487
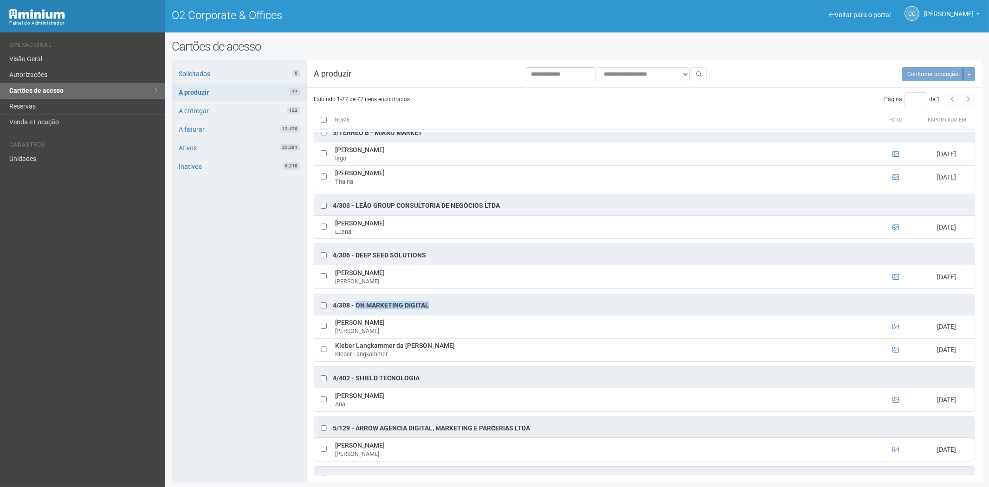
drag, startPoint x: 437, startPoint y: 314, endPoint x: 357, endPoint y: 314, distance: 79.4
click at [357, 314] on div "4/308 - On Marketing Digital" at bounding box center [644, 304] width 660 height 21
copy div "On Marketing Digital"
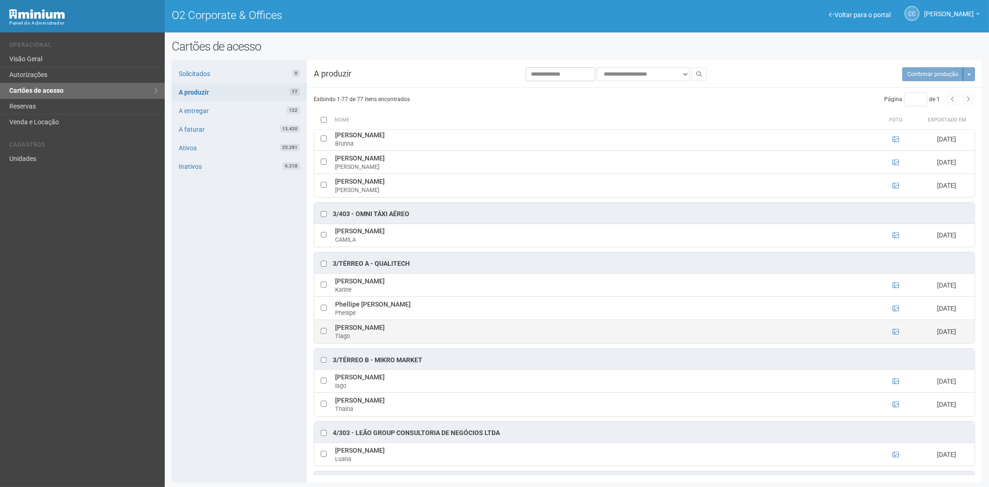
scroll to position [997, 0]
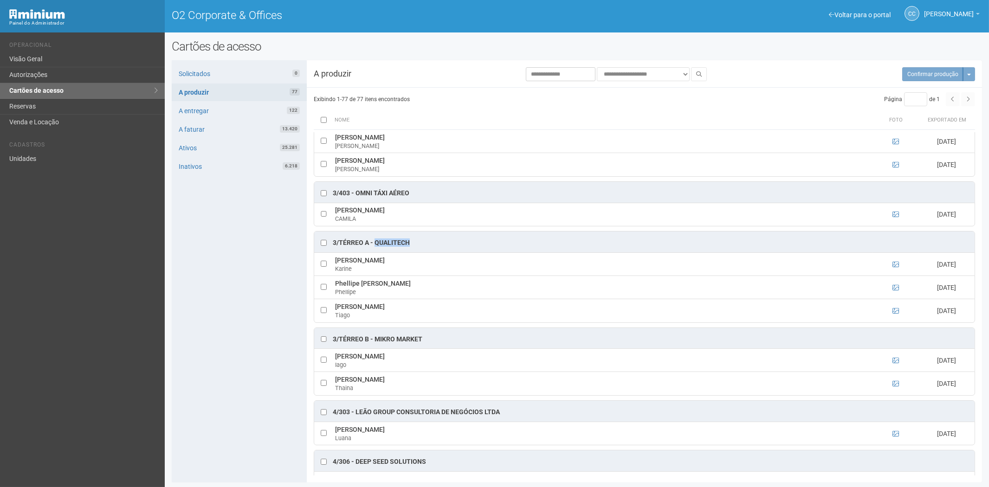
drag, startPoint x: 414, startPoint y: 247, endPoint x: 375, endPoint y: 250, distance: 39.5
click at [375, 250] on div "3/TÉRREO A - Qualitech" at bounding box center [644, 242] width 660 height 21
copy div "Qualitech"
click at [893, 291] on ng-include at bounding box center [896, 287] width 6 height 7
drag, startPoint x: 401, startPoint y: 348, endPoint x: 388, endPoint y: 350, distance: 13.1
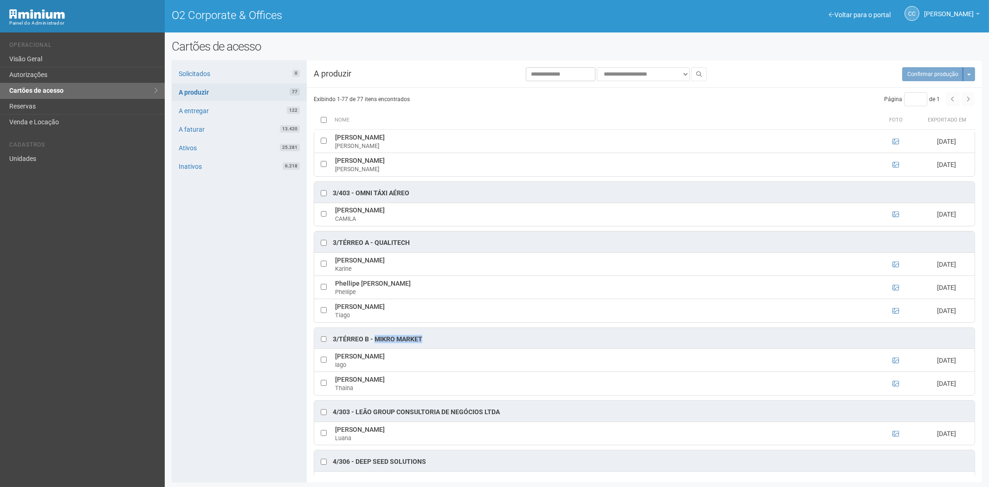
click at [378, 349] on div "3/TÉRREO B - Mikro Market" at bounding box center [644, 338] width 660 height 21
drag, startPoint x: 388, startPoint y: 350, endPoint x: 426, endPoint y: 344, distance: 38.0
click at [409, 341] on div "3/TÉRREO B - Mikro Market" at bounding box center [644, 338] width 660 height 21
drag, startPoint x: 428, startPoint y: 344, endPoint x: 375, endPoint y: 347, distance: 53.9
click at [375, 347] on div "3/TÉRREO B - Mikro Market" at bounding box center [644, 338] width 660 height 21
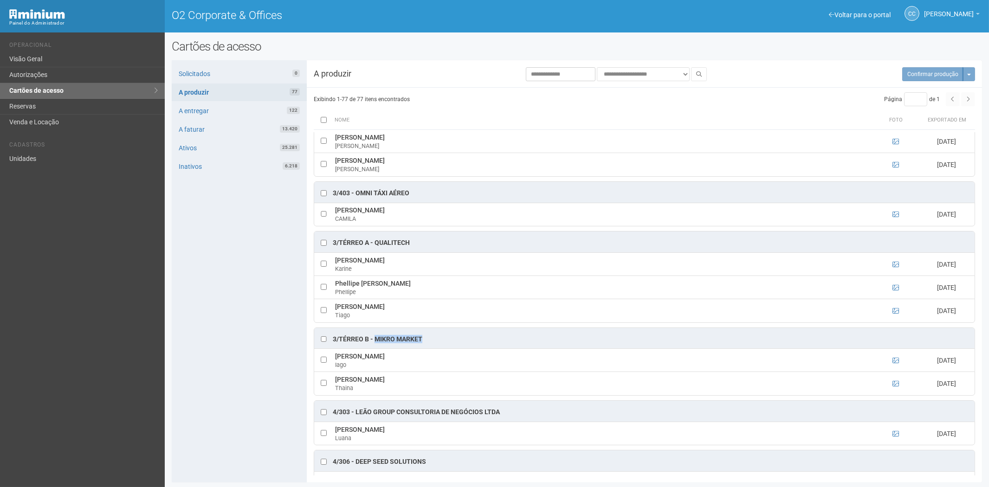
copy div "Mikro Market"
click at [893, 364] on icon at bounding box center [896, 360] width 6 height 6
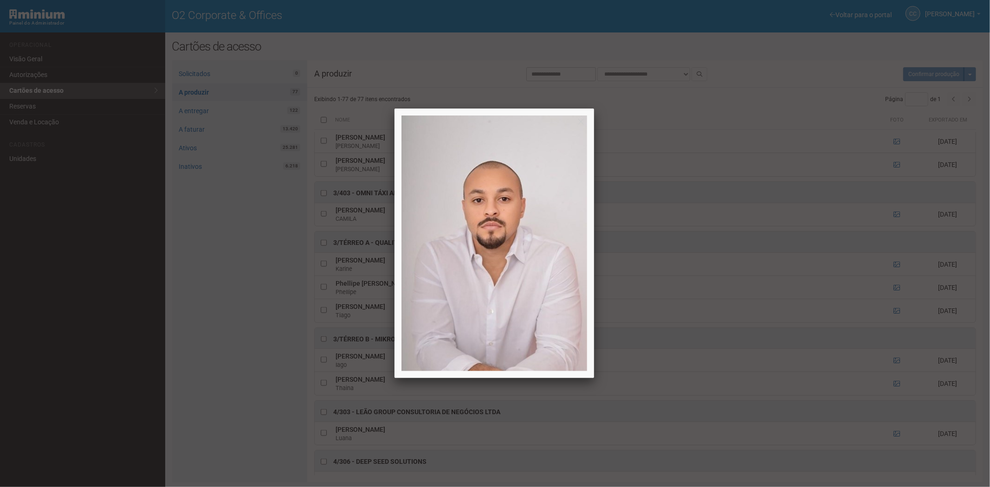
click at [894, 369] on div at bounding box center [495, 243] width 990 height 487
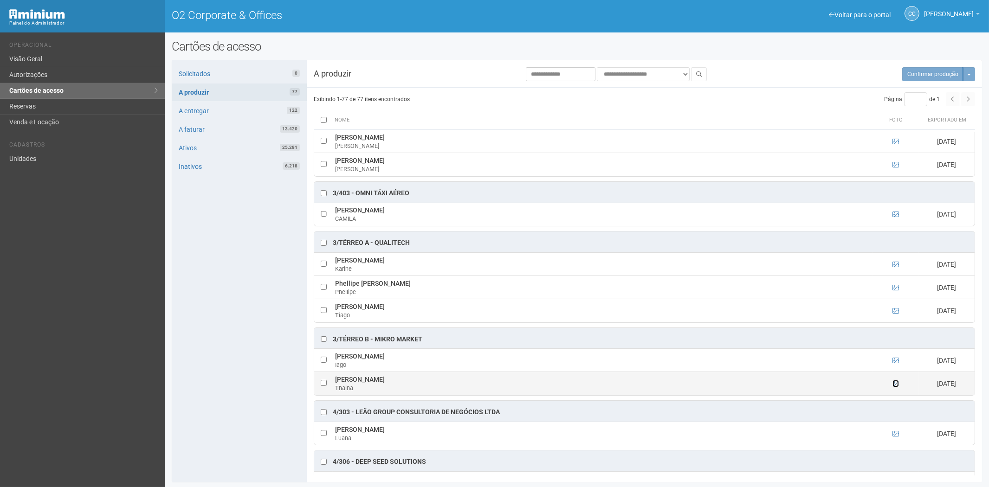
click at [895, 387] on icon at bounding box center [896, 384] width 6 height 6
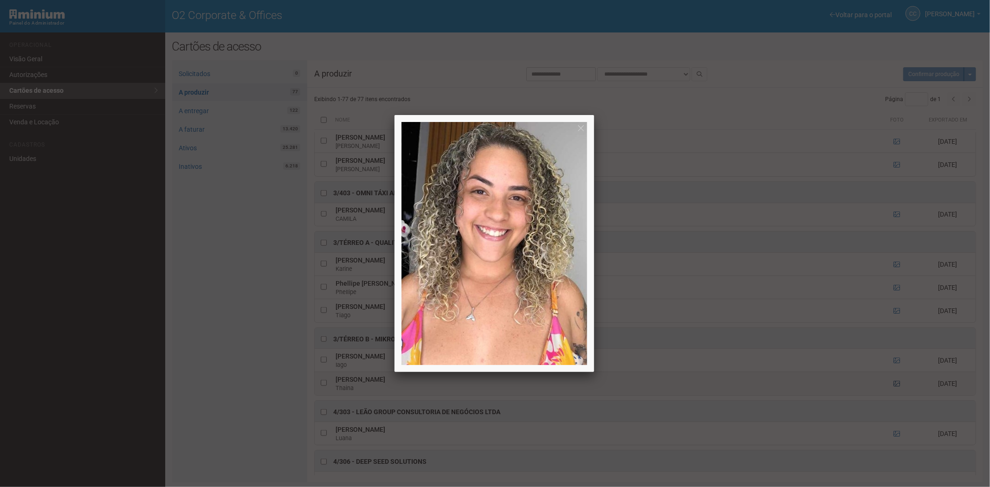
click at [895, 391] on div at bounding box center [495, 243] width 990 height 487
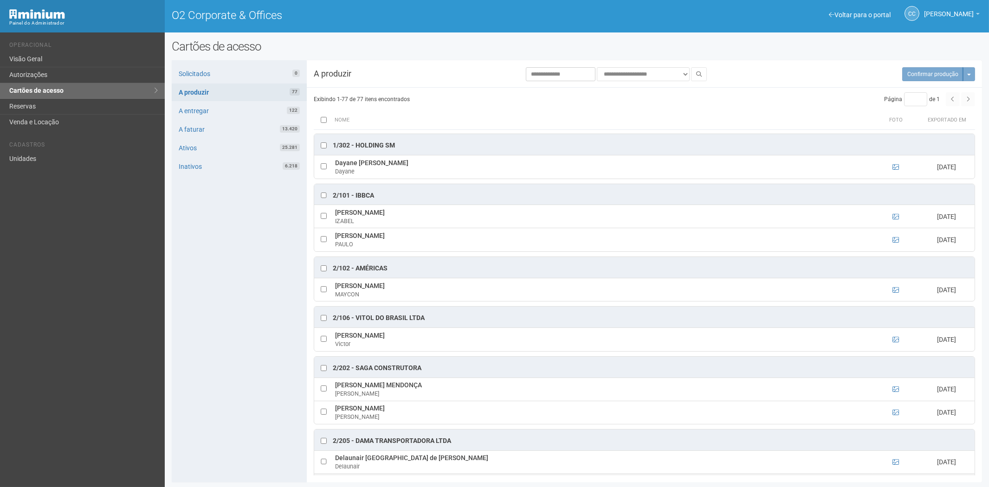
scroll to position [121, 0]
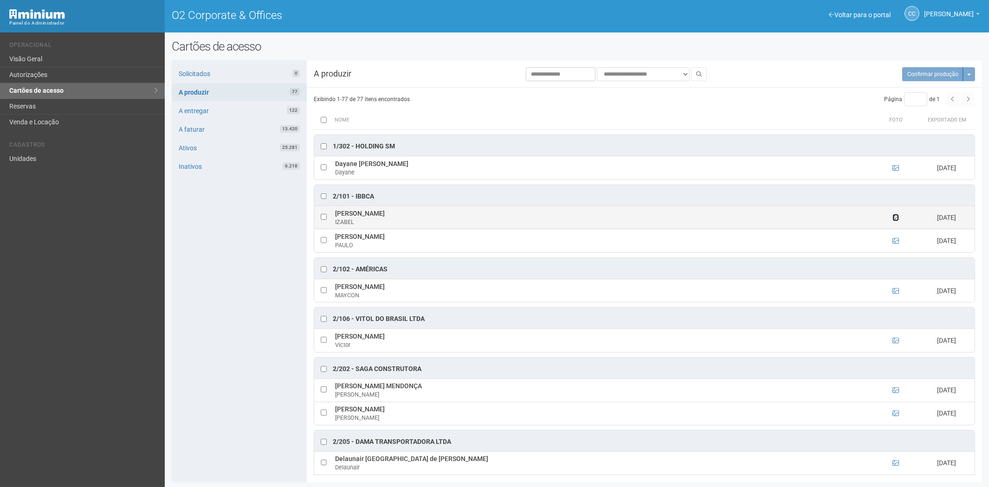
click at [895, 219] on icon at bounding box center [896, 217] width 6 height 6
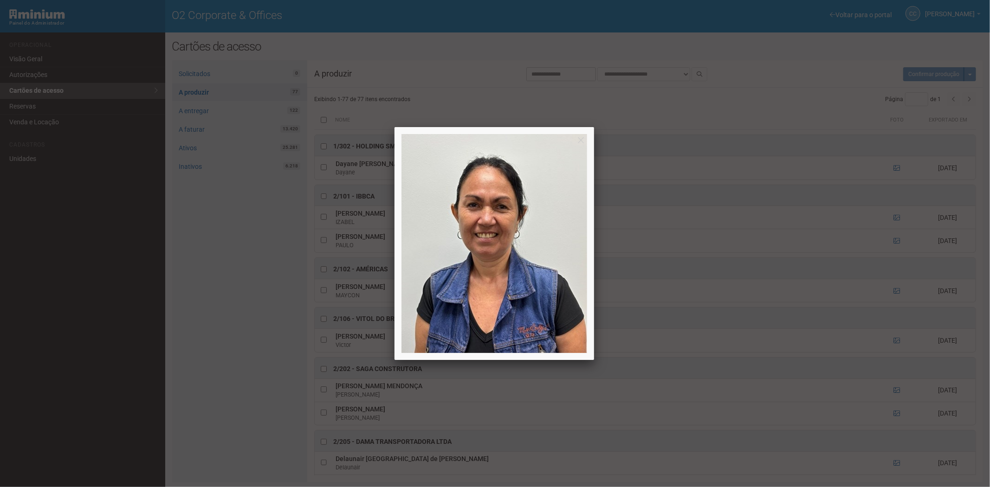
click at [895, 217] on div at bounding box center [495, 243] width 990 height 487
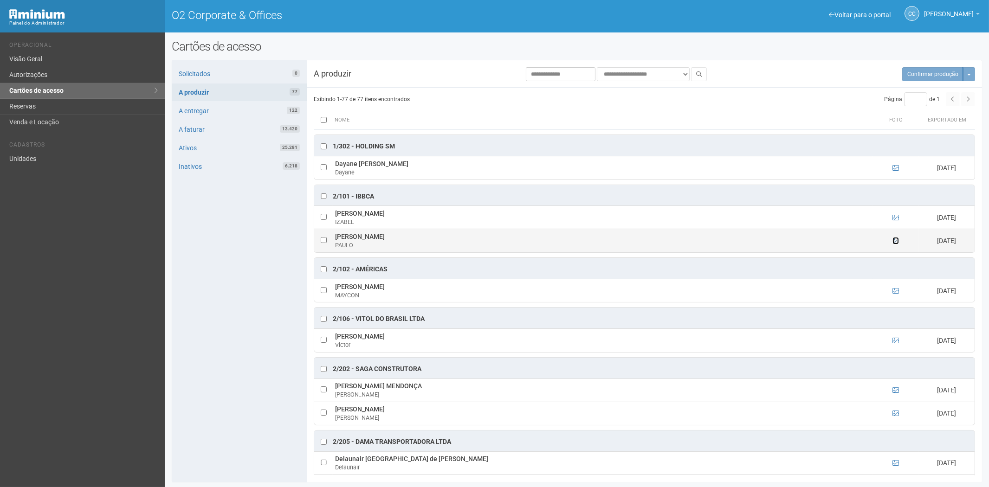
click at [896, 242] on icon at bounding box center [896, 241] width 6 height 6
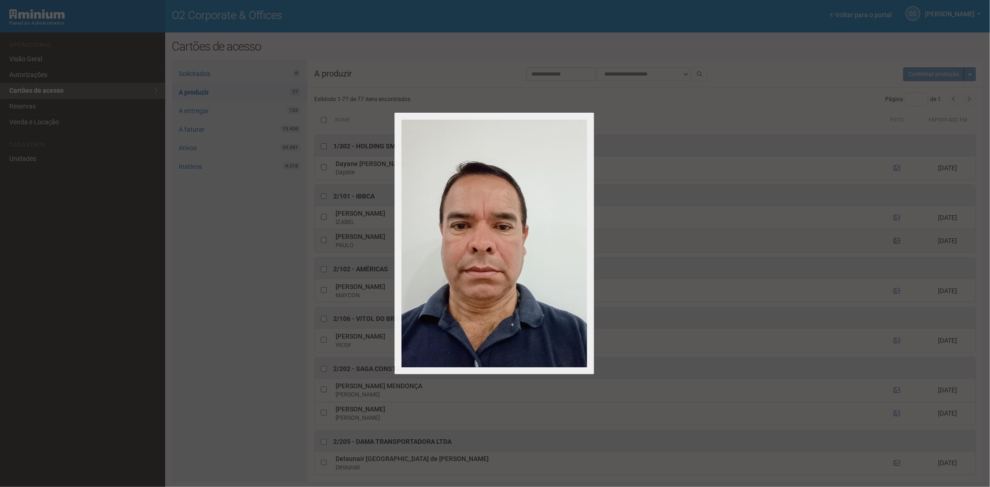
click at [896, 242] on div at bounding box center [495, 243] width 990 height 487
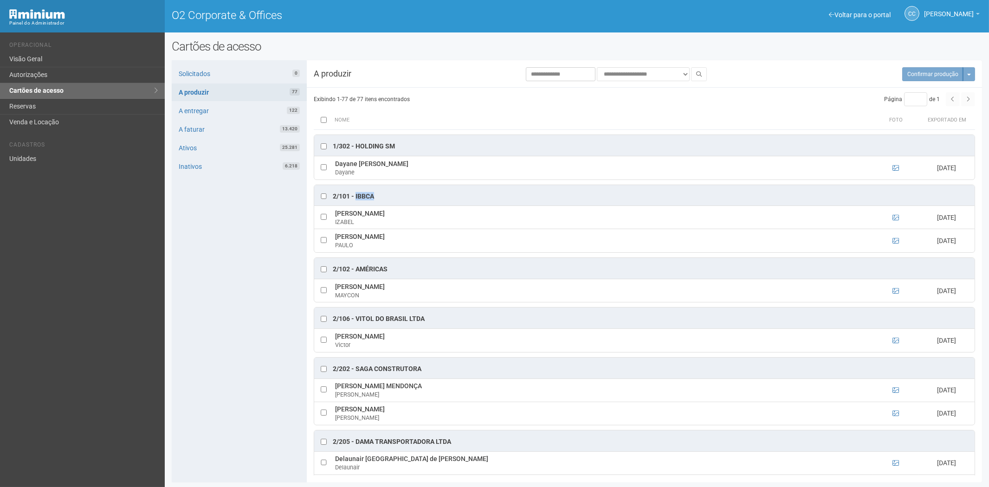
drag, startPoint x: 369, startPoint y: 200, endPoint x: 355, endPoint y: 198, distance: 14.5
click at [355, 198] on div "2/101 - IBBCA" at bounding box center [644, 195] width 660 height 21
copy div "IBBCA"
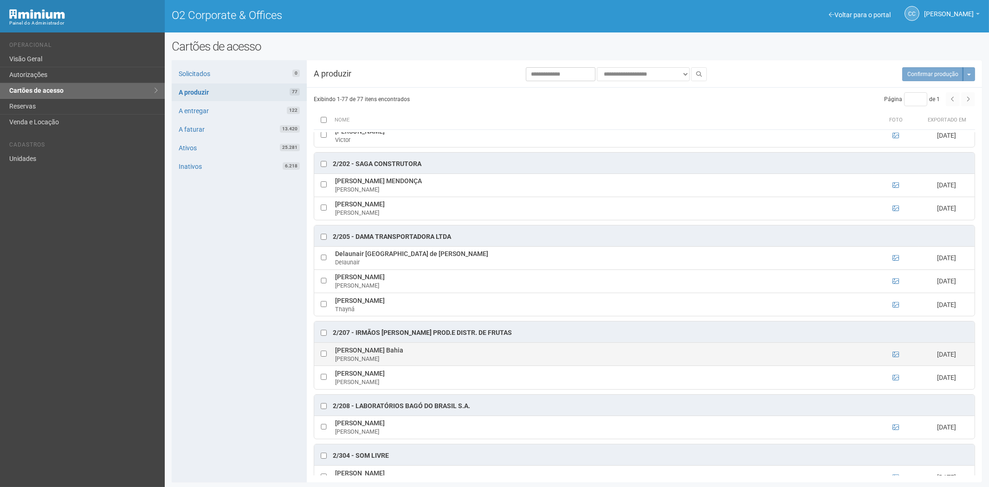
scroll to position [327, 0]
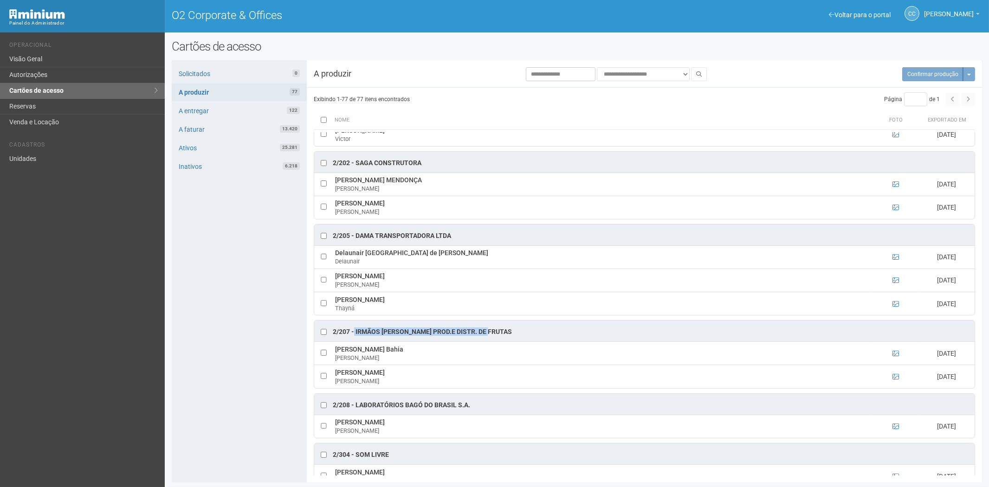
drag, startPoint x: 496, startPoint y: 334, endPoint x: 359, endPoint y: 338, distance: 136.5
click at [354, 337] on div "2/207 - Irmãos Benassi Prod.e Distr. de Frutas" at bounding box center [644, 331] width 660 height 21
copy div "Irmãos Benassi Prod.e Distr. de Frutas"
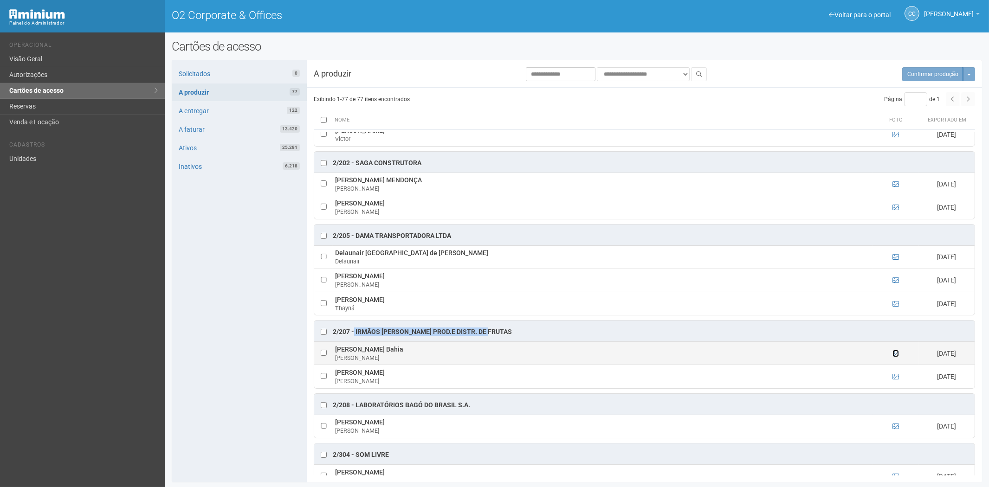
click at [897, 357] on icon at bounding box center [896, 353] width 6 height 6
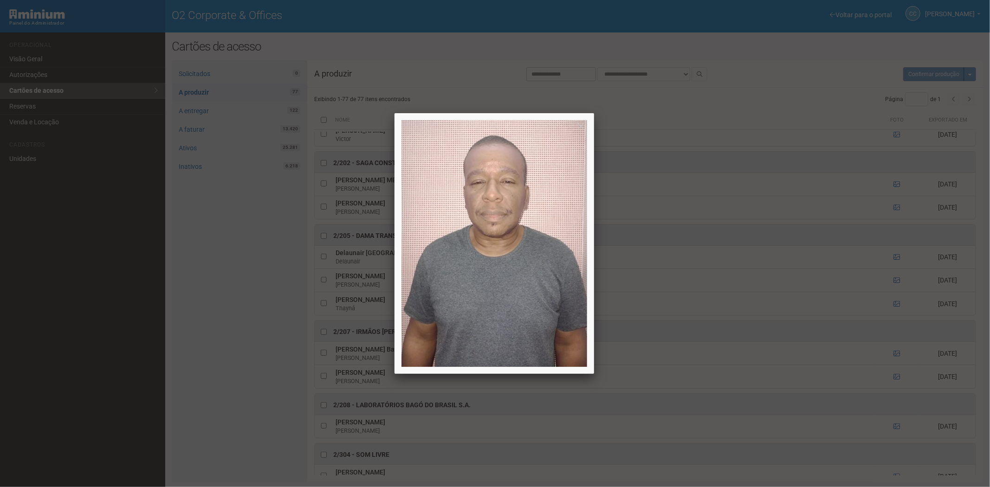
click at [897, 358] on div at bounding box center [495, 243] width 990 height 487
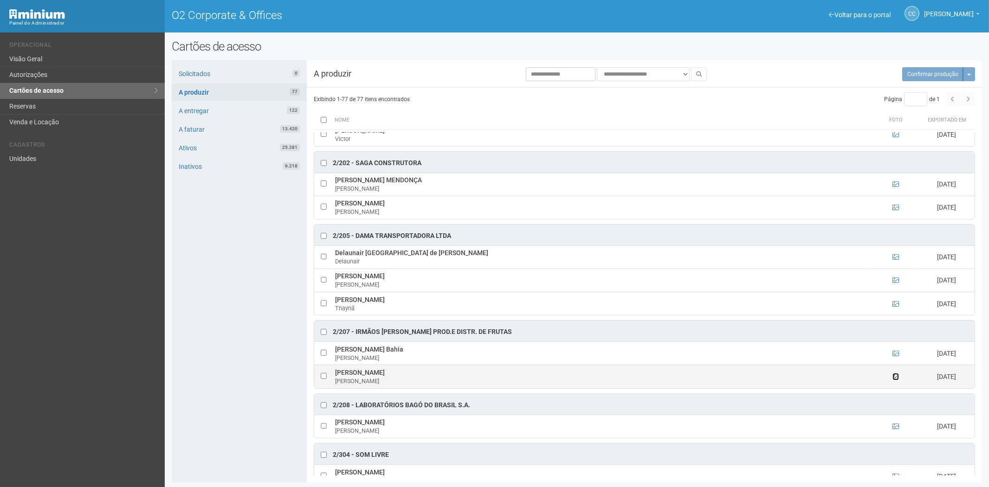
click at [898, 380] on icon at bounding box center [896, 377] width 6 height 6
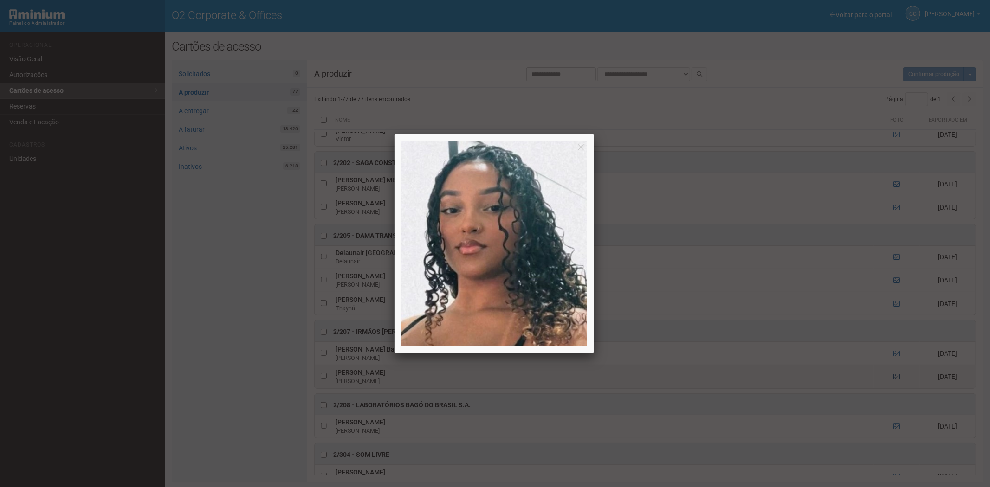
click at [898, 382] on div at bounding box center [495, 243] width 990 height 487
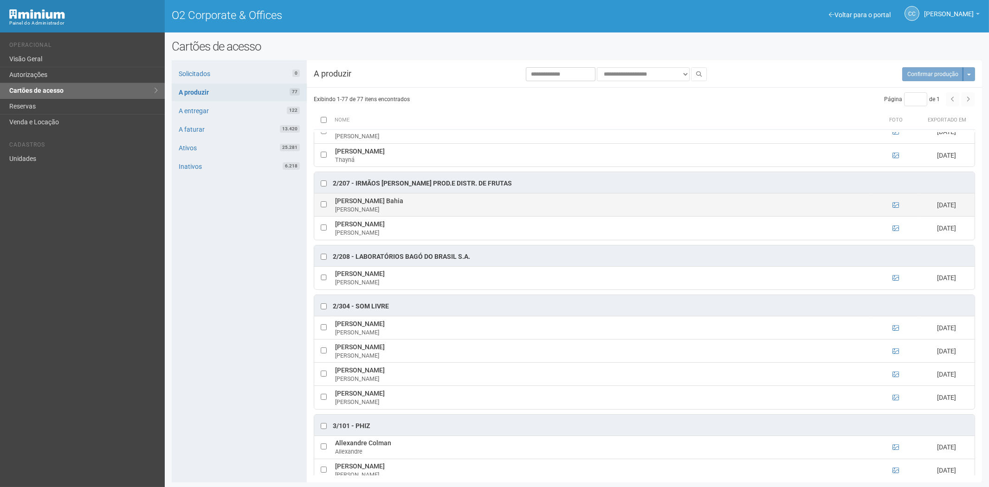
scroll to position [481, 0]
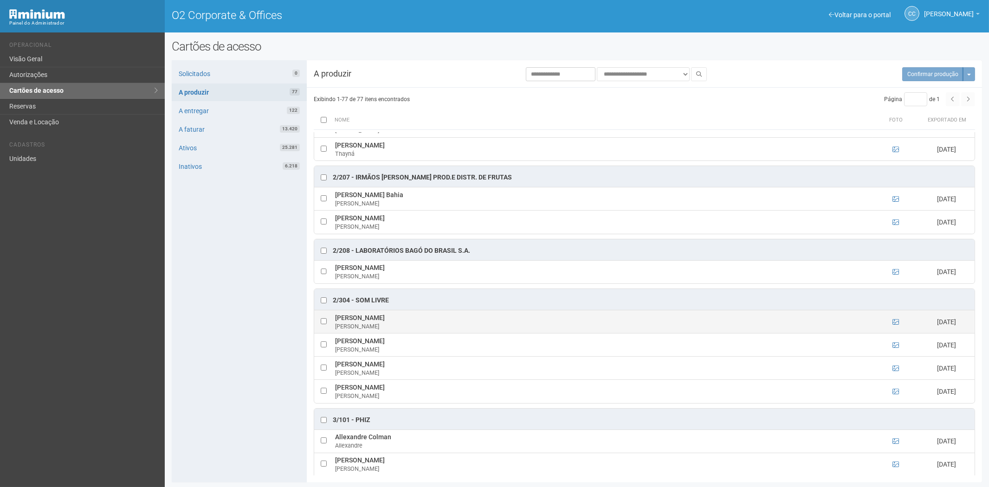
click at [903, 326] on td at bounding box center [896, 322] width 46 height 23
click at [893, 325] on icon at bounding box center [896, 322] width 6 height 6
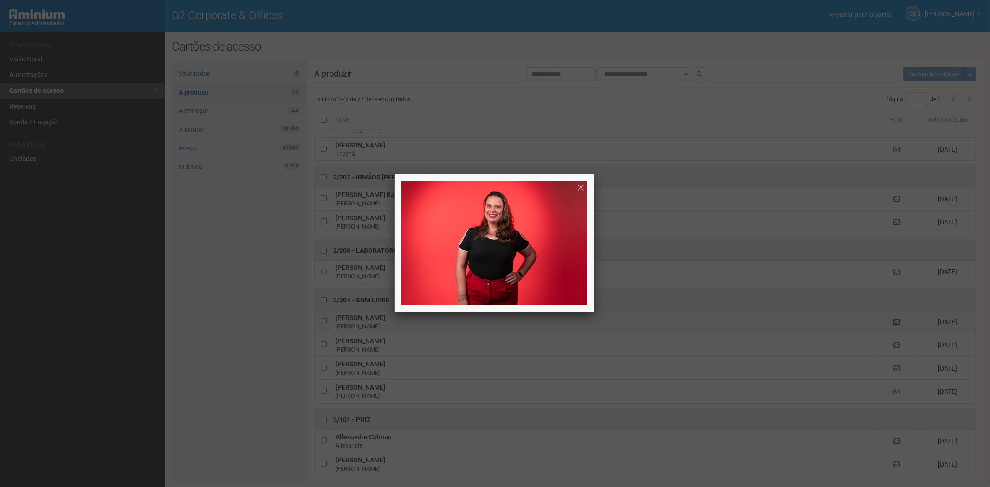
click at [892, 325] on div at bounding box center [495, 243] width 990 height 487
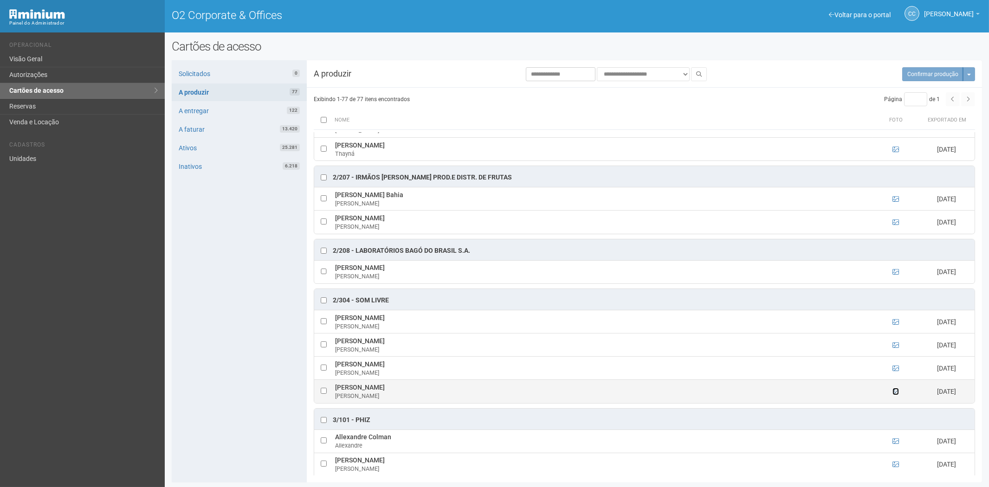
click at [896, 395] on icon at bounding box center [896, 391] width 6 height 6
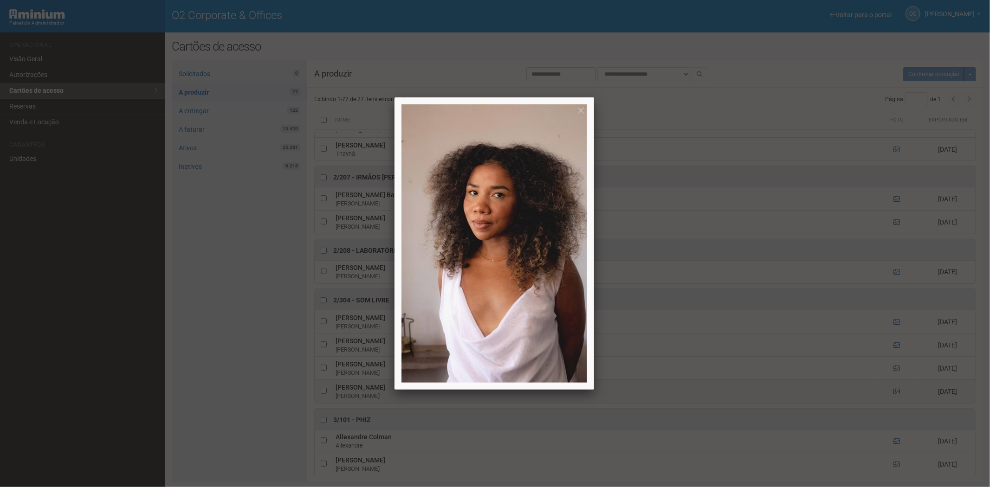
click at [896, 397] on div at bounding box center [495, 243] width 990 height 487
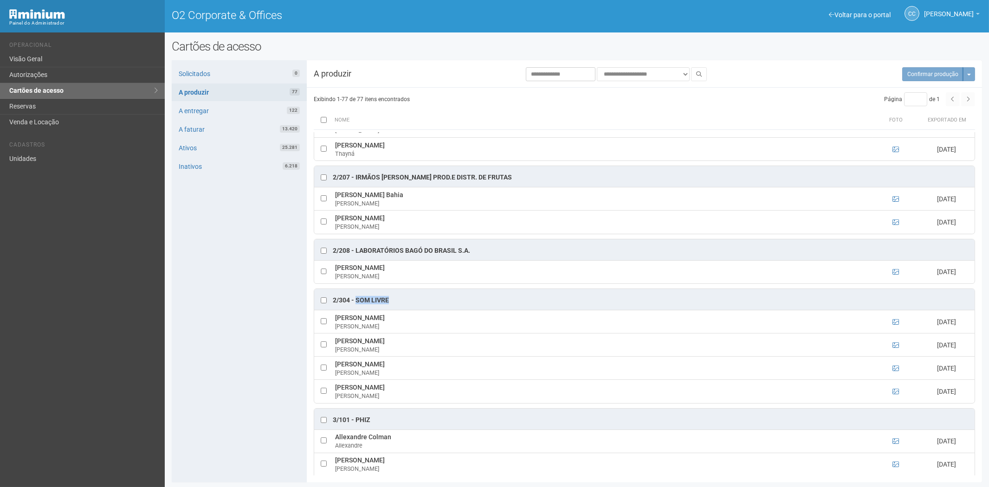
drag, startPoint x: 400, startPoint y: 304, endPoint x: 356, endPoint y: 304, distance: 44.6
click at [356, 304] on div "2/304 - SOM LIVRE" at bounding box center [644, 299] width 660 height 21
copy div "SOM LIVRE"
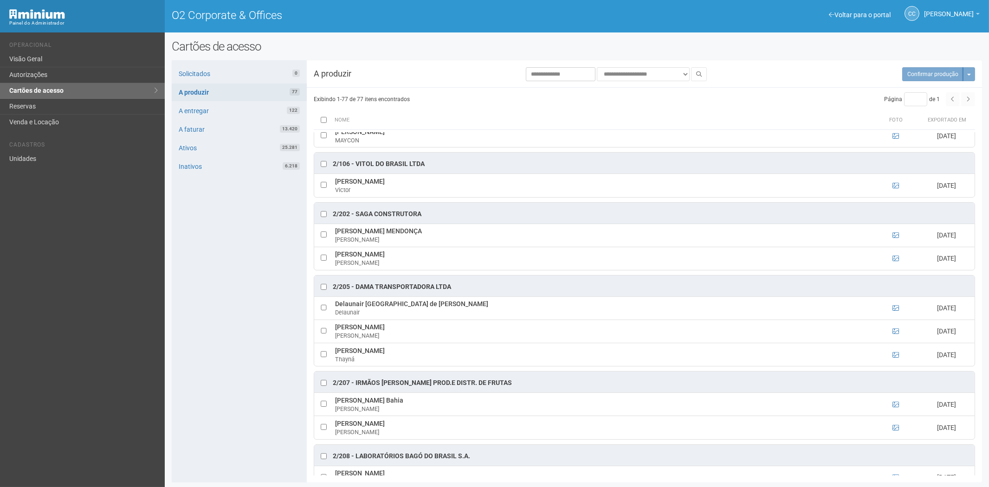
scroll to position [327, 0]
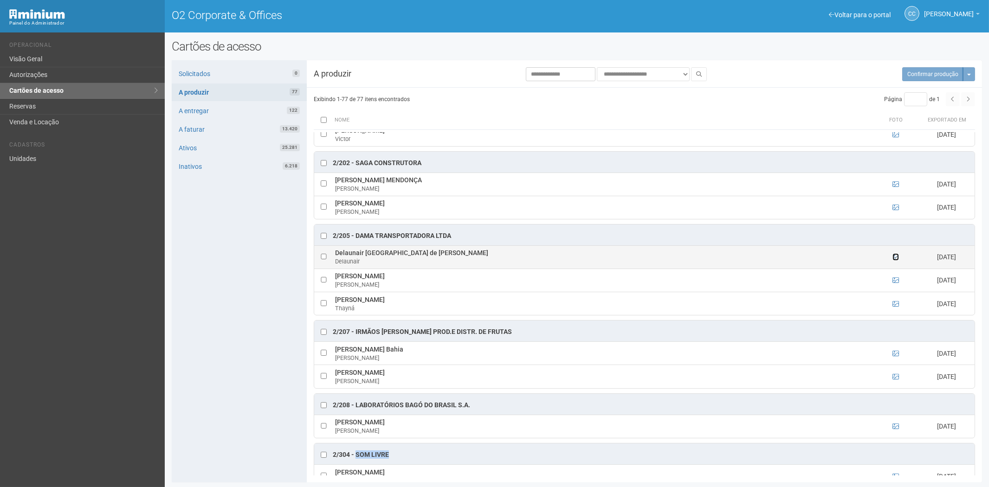
click at [895, 260] on icon at bounding box center [896, 257] width 6 height 6
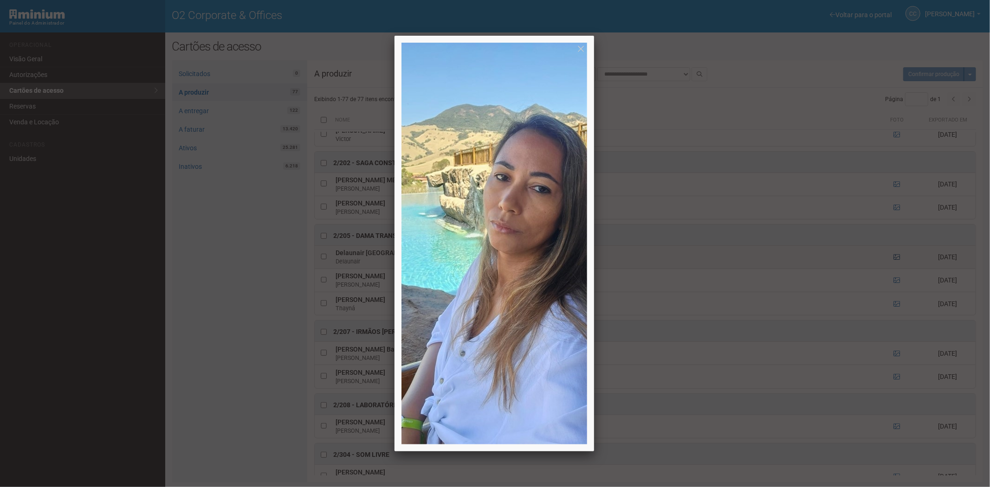
click at [895, 261] on div at bounding box center [495, 243] width 990 height 487
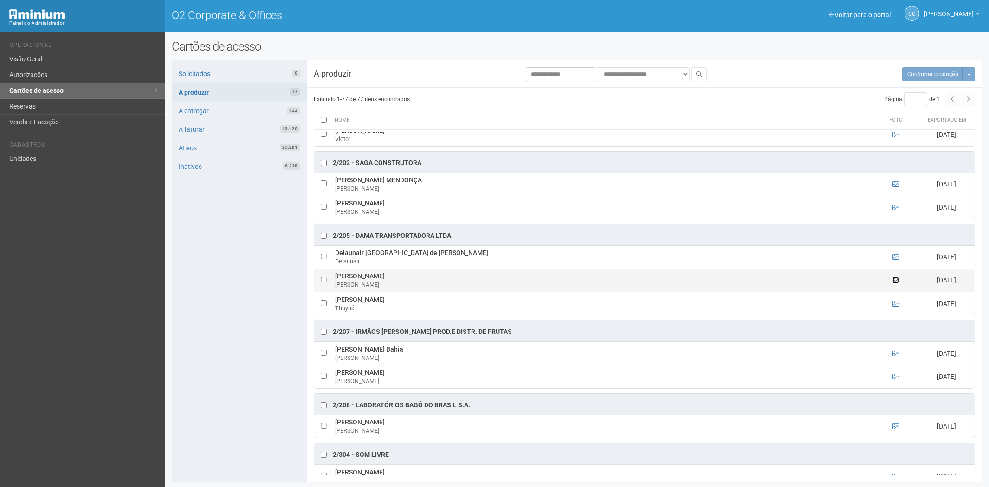
click at [894, 284] on icon at bounding box center [896, 280] width 6 height 6
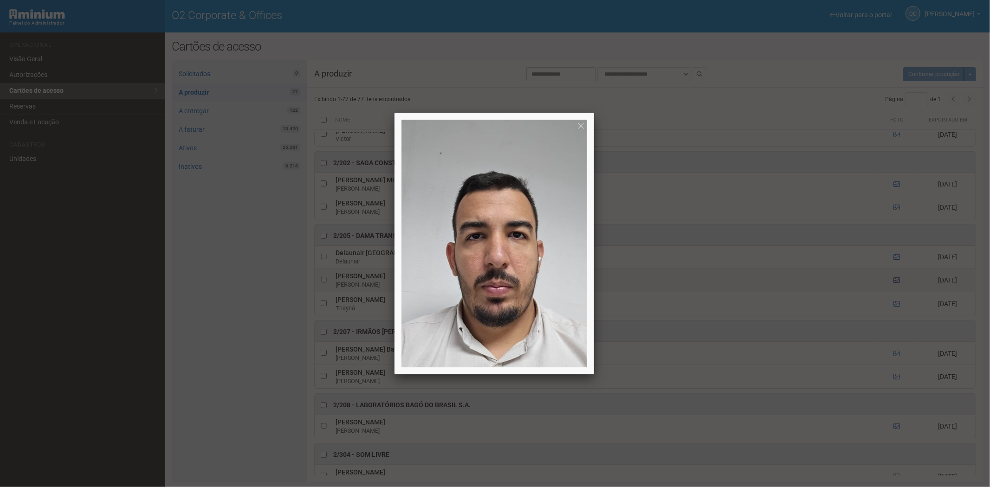
click at [894, 284] on div at bounding box center [495, 243] width 990 height 487
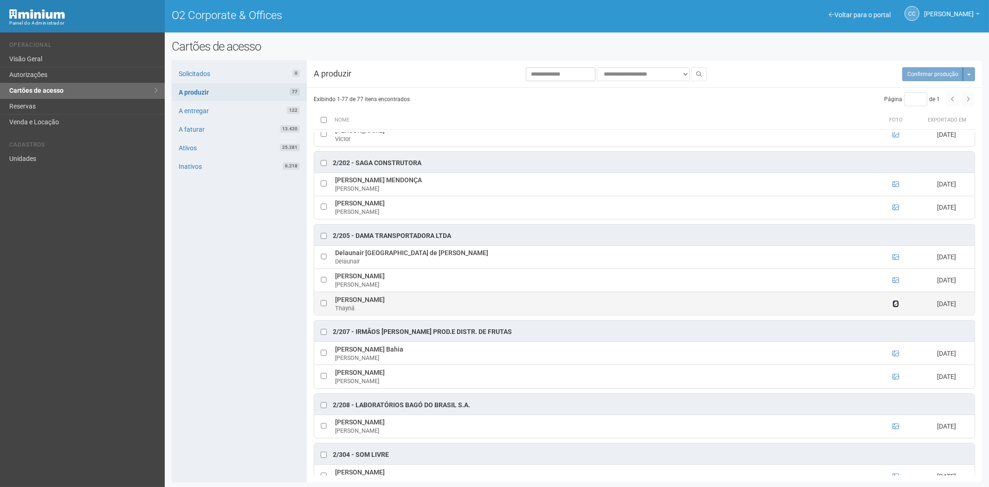
click at [895, 307] on icon at bounding box center [896, 304] width 6 height 6
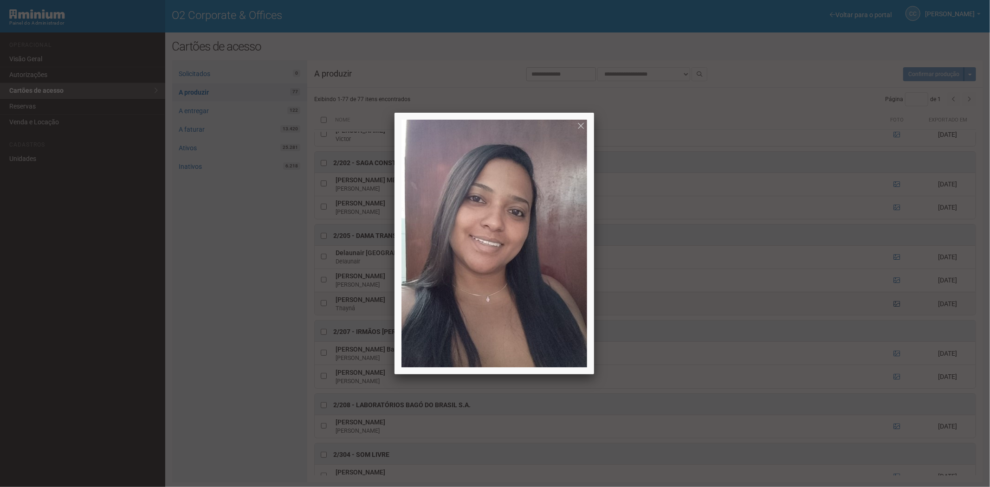
click at [895, 308] on div at bounding box center [495, 243] width 990 height 487
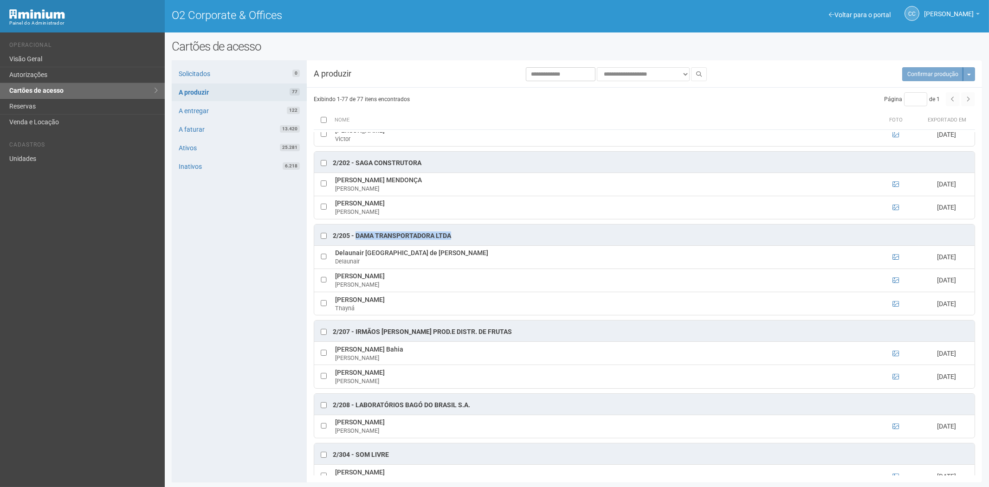
drag, startPoint x: 456, startPoint y: 237, endPoint x: 365, endPoint y: 240, distance: 91.0
click at [356, 240] on div "2/205 - DAMA TRANSPORTADORA LTDA" at bounding box center [644, 235] width 660 height 21
copy div "DAMA TRANSPORTADORA LTDA"
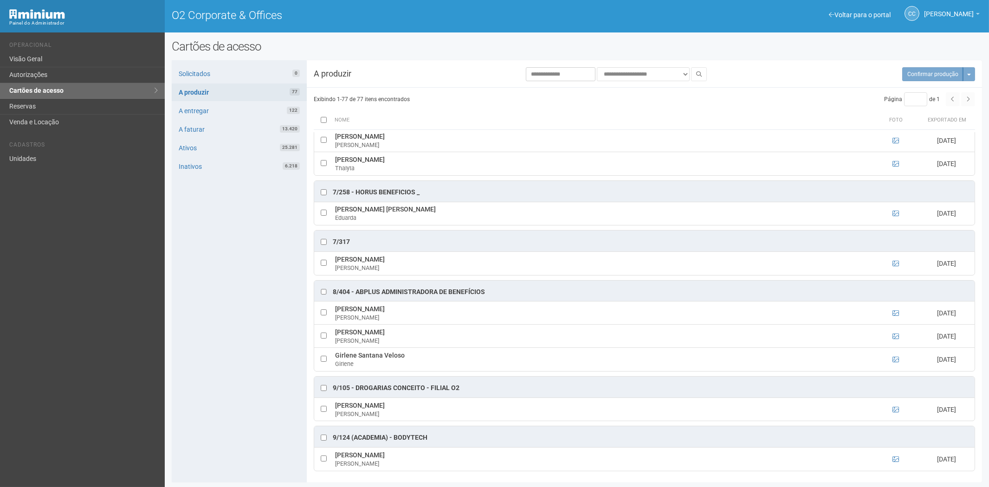
scroll to position [2718, 0]
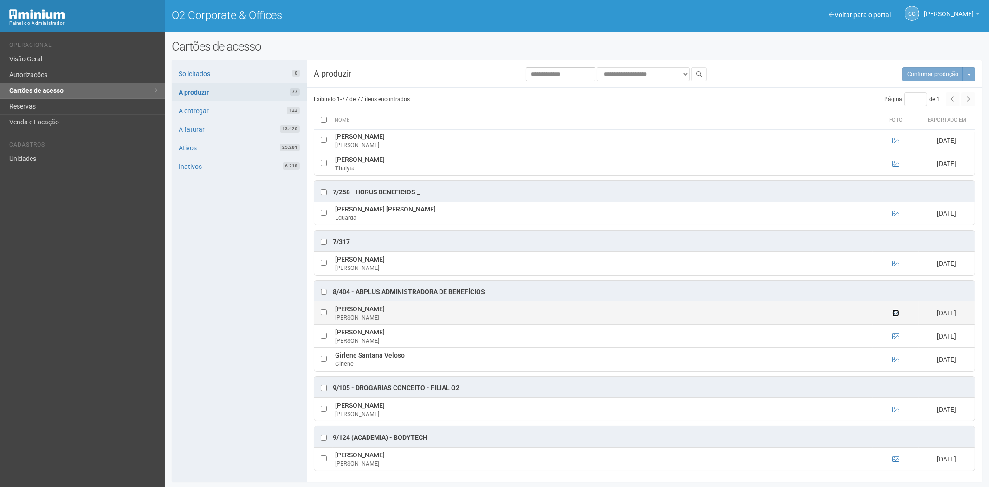
click at [894, 311] on icon at bounding box center [896, 313] width 6 height 6
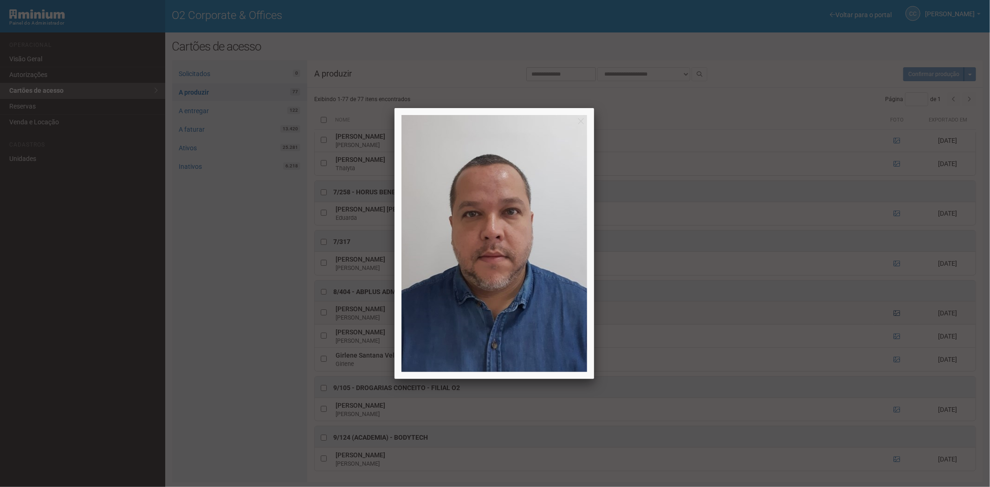
click at [894, 311] on div at bounding box center [495, 243] width 990 height 487
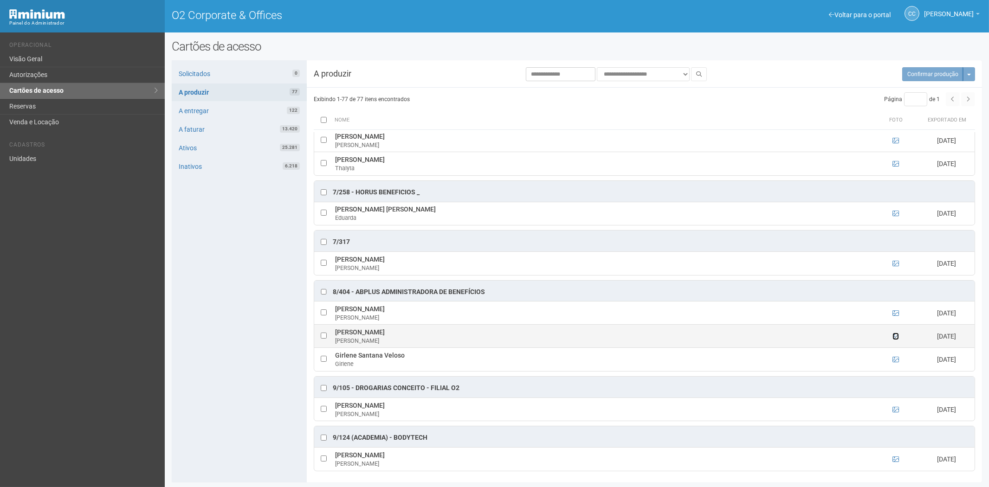
click at [894, 336] on icon at bounding box center [896, 336] width 6 height 6
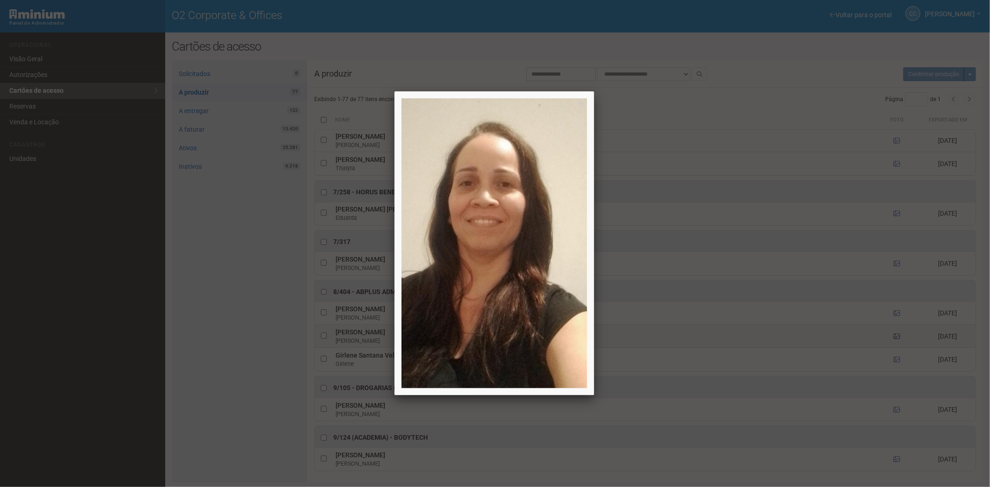
click at [894, 336] on div at bounding box center [495, 243] width 990 height 487
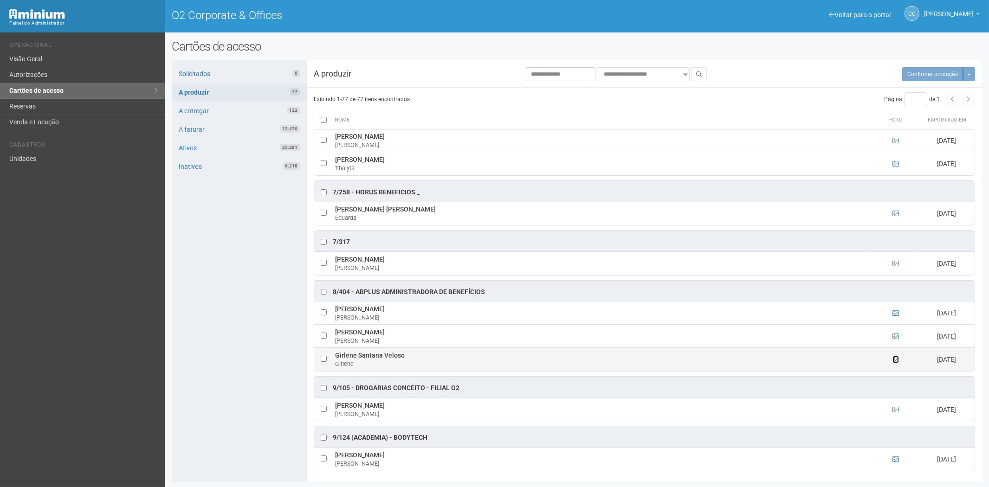
click at [894, 357] on icon at bounding box center [896, 359] width 6 height 6
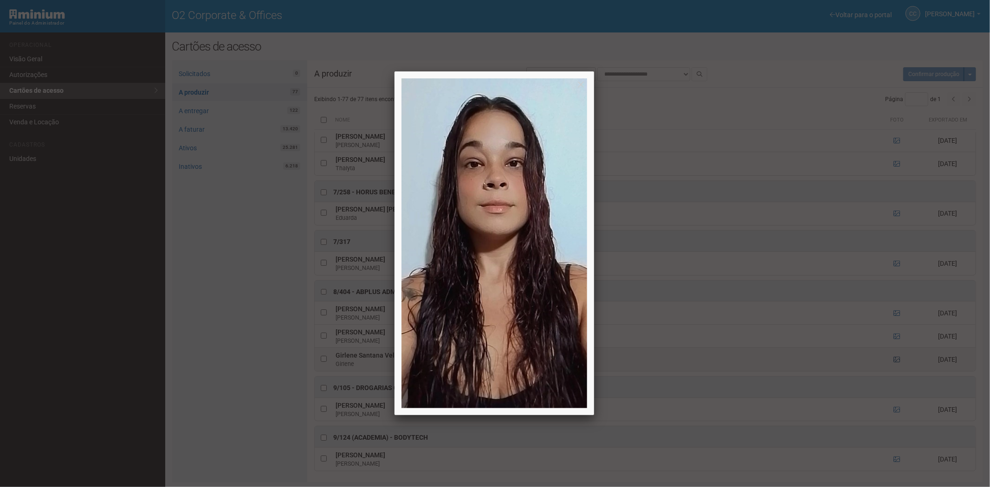
click at [894, 357] on div at bounding box center [495, 243] width 990 height 487
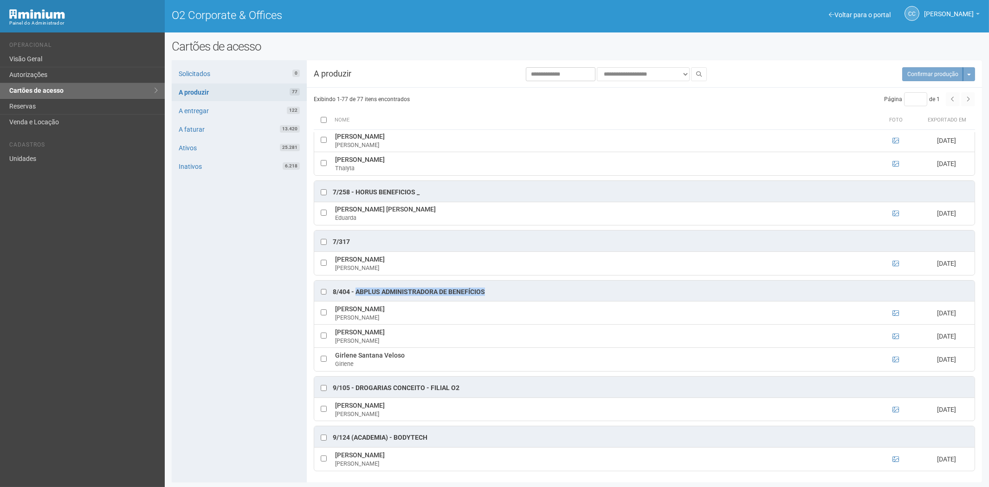
drag, startPoint x: 491, startPoint y: 289, endPoint x: 356, endPoint y: 289, distance: 134.6
click at [356, 289] on div "8/404 - ABPLUS ADMINISTRADORA DE BENEFÍCIOS" at bounding box center [644, 291] width 660 height 21
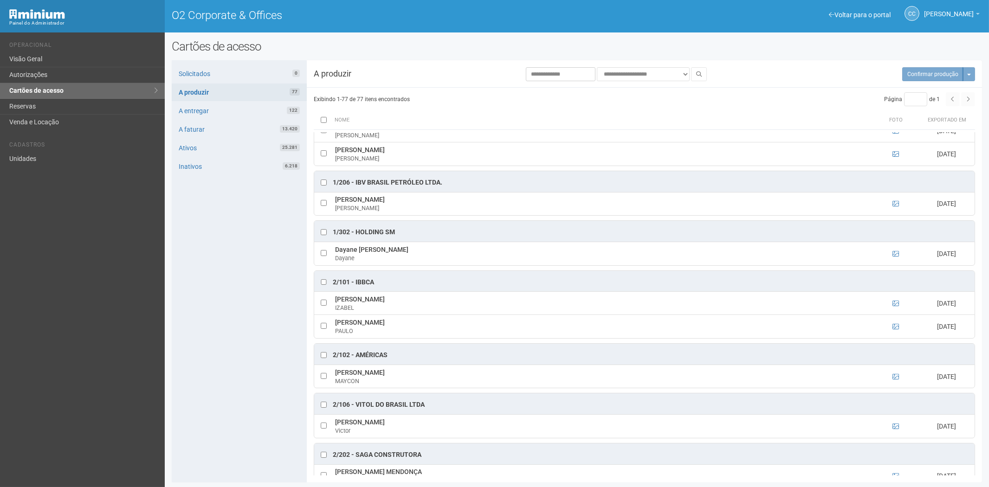
scroll to position [0, 0]
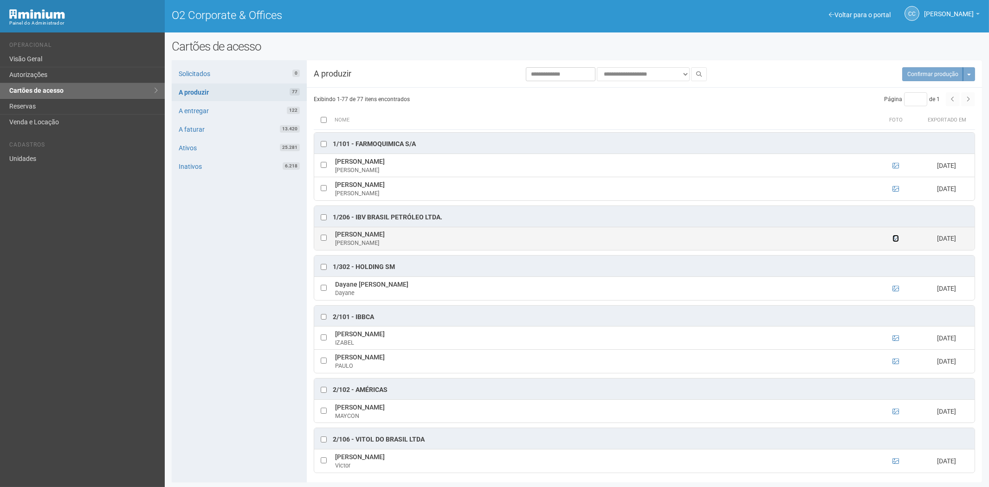
click at [896, 240] on icon at bounding box center [896, 238] width 6 height 6
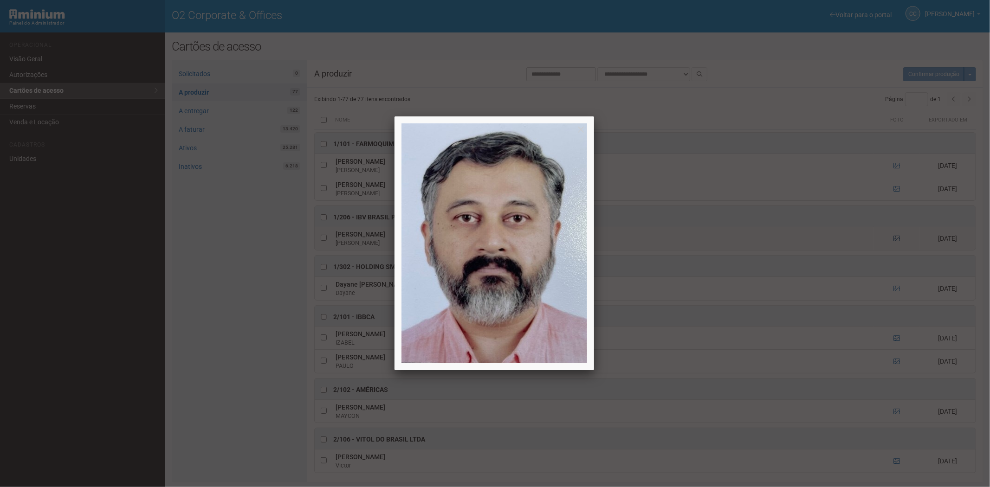
click at [896, 240] on div at bounding box center [495, 243] width 990 height 487
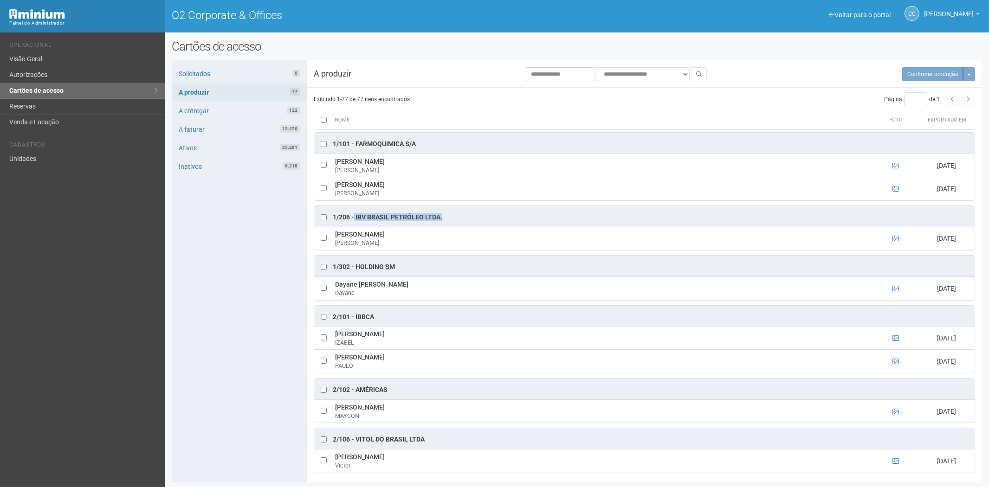
drag, startPoint x: 447, startPoint y: 218, endPoint x: 354, endPoint y: 222, distance: 92.9
click at [354, 222] on div "1/206 - IBV Brasil Petróleo Ltda." at bounding box center [644, 216] width 660 height 21
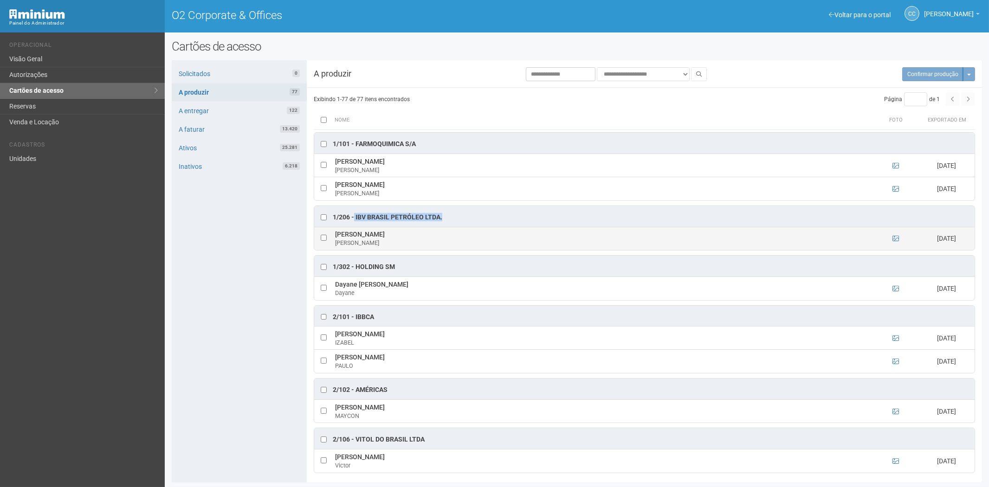
drag, startPoint x: 361, startPoint y: 233, endPoint x: 335, endPoint y: 237, distance: 26.7
click at [335, 237] on td "Harinath V. Harinath V." at bounding box center [603, 238] width 540 height 23
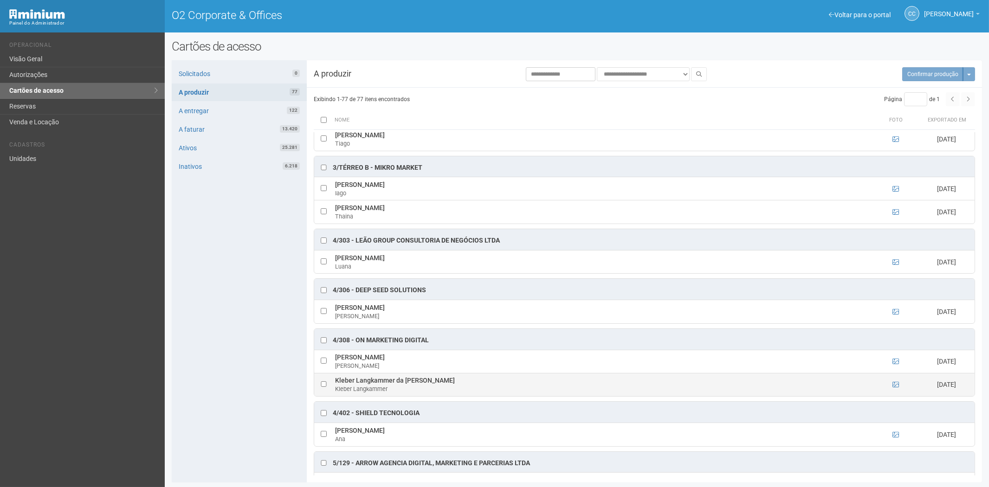
scroll to position [1186, 0]
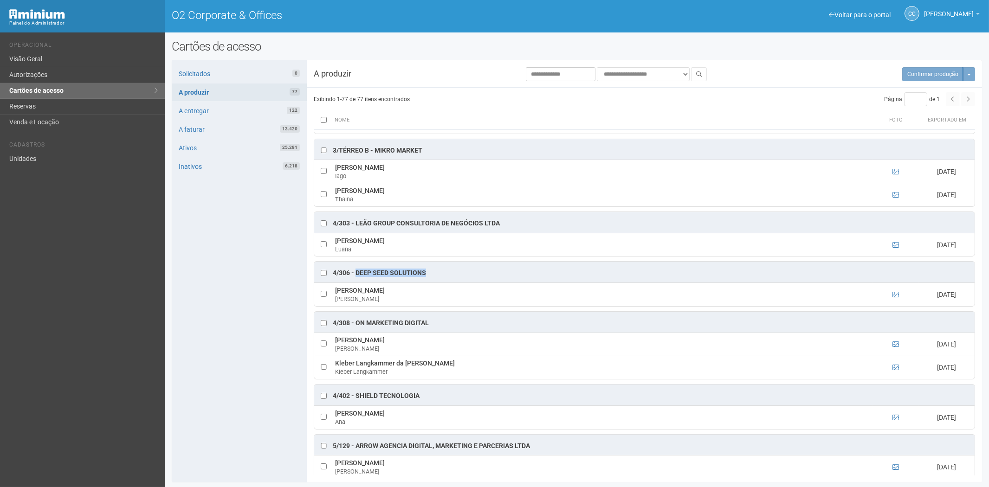
drag, startPoint x: 417, startPoint y: 279, endPoint x: 356, endPoint y: 281, distance: 61.3
click at [356, 281] on div "4/306 - Deep Seed Solutions" at bounding box center [644, 272] width 660 height 21
click at [894, 298] on icon at bounding box center [896, 294] width 6 height 6
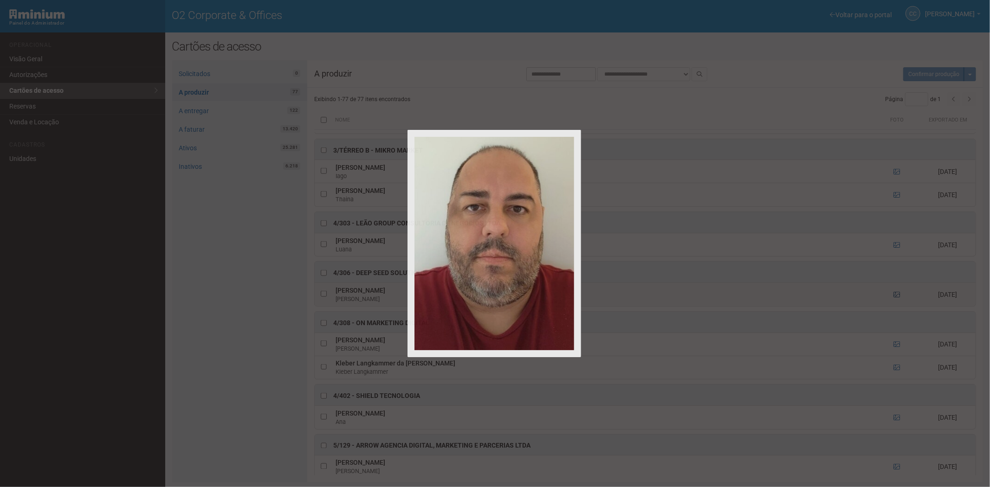
click at [894, 304] on div at bounding box center [495, 243] width 990 height 487
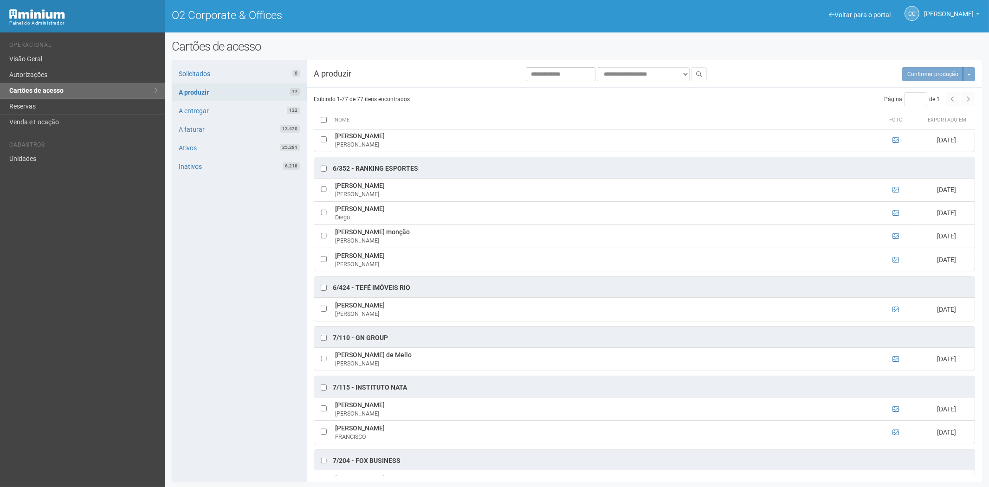
scroll to position [2321, 0]
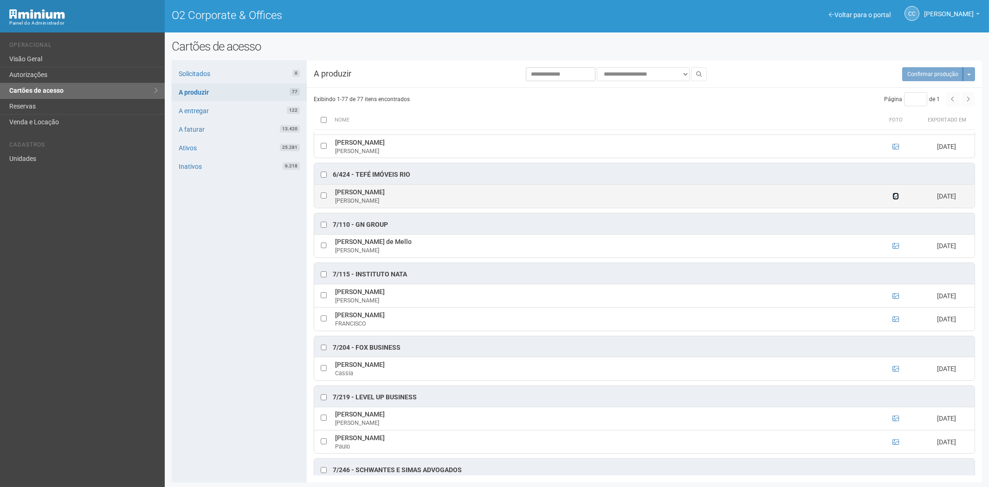
click at [893, 200] on icon at bounding box center [896, 196] width 6 height 6
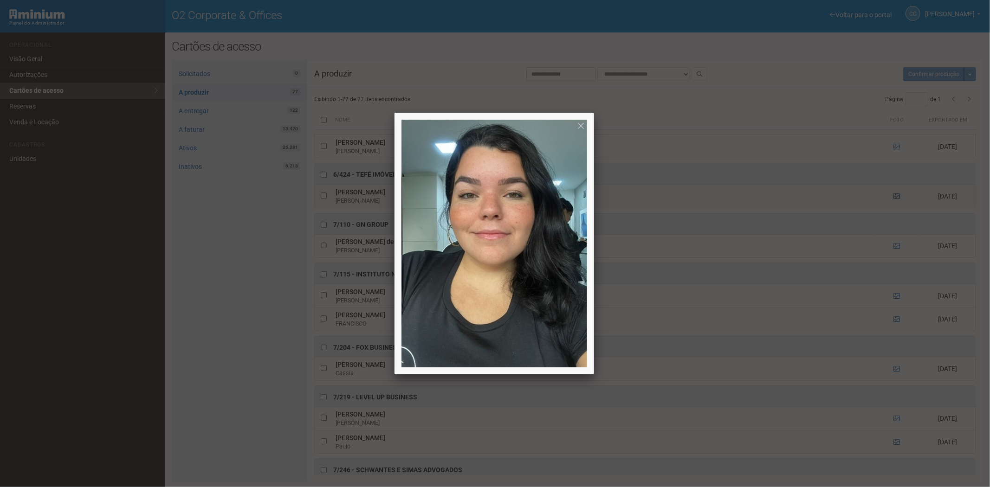
click at [893, 215] on div at bounding box center [495, 243] width 990 height 487
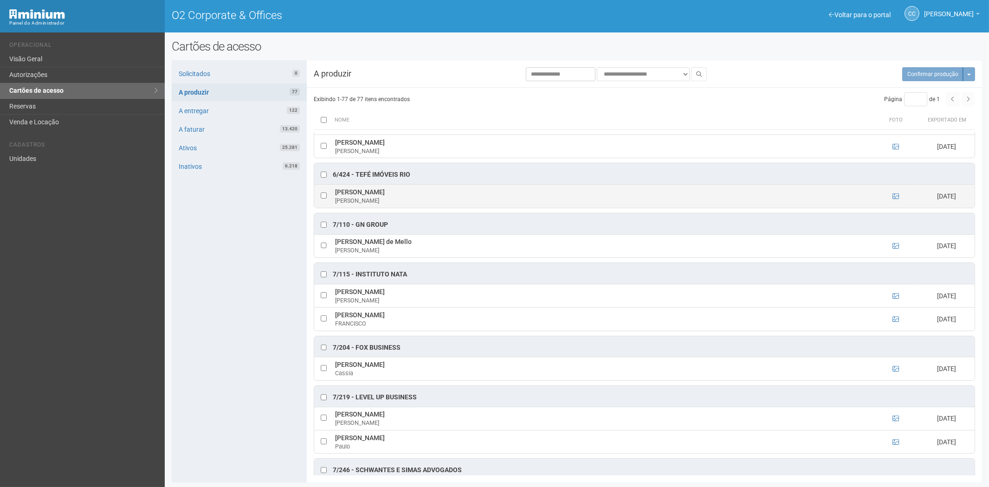
drag, startPoint x: 430, startPoint y: 210, endPoint x: 335, endPoint y: 210, distance: 95.6
click at [335, 208] on td "JULIANA MONTEIRO VARANDA JULIANA" at bounding box center [603, 196] width 540 height 23
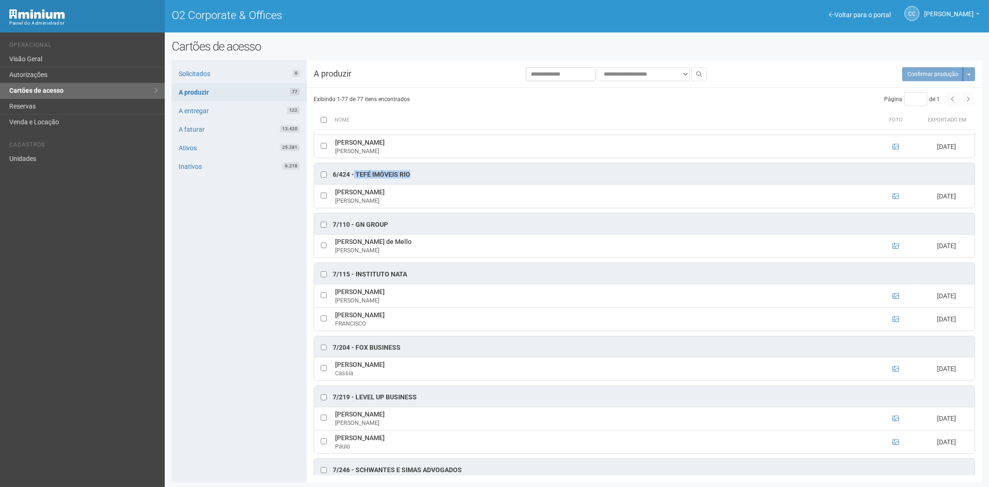
drag, startPoint x: 414, startPoint y: 194, endPoint x: 355, endPoint y: 191, distance: 59.5
click at [355, 184] on div "6/424 - TEFÉ IMÓVEIS RIO" at bounding box center [644, 173] width 660 height 21
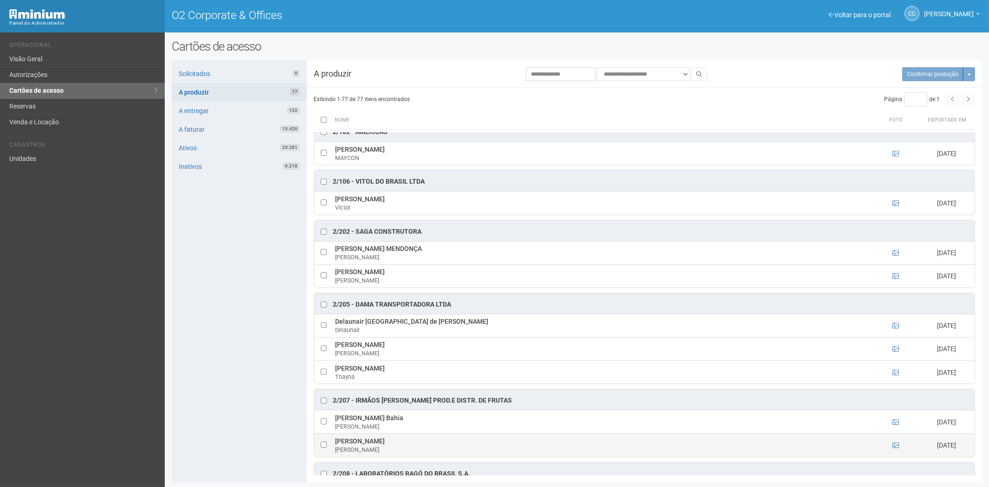
scroll to position [206, 0]
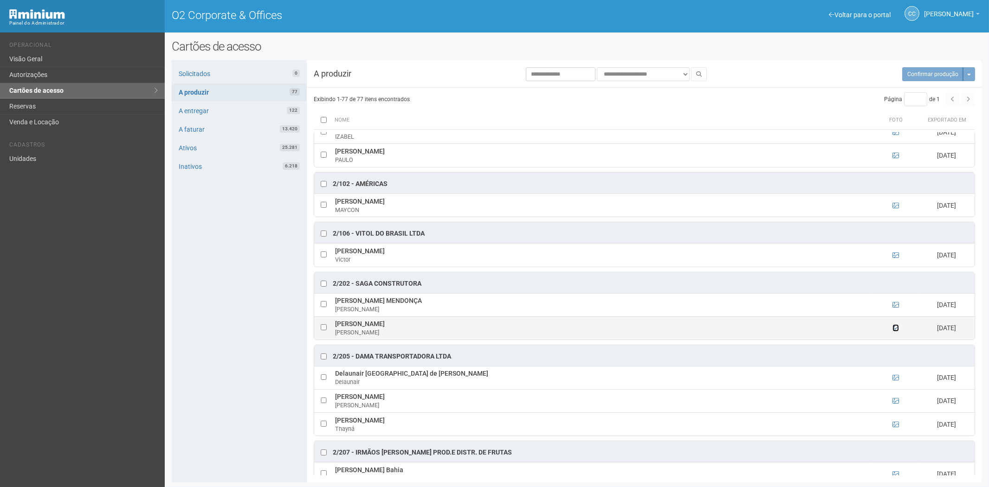
click at [894, 331] on icon at bounding box center [896, 328] width 6 height 6
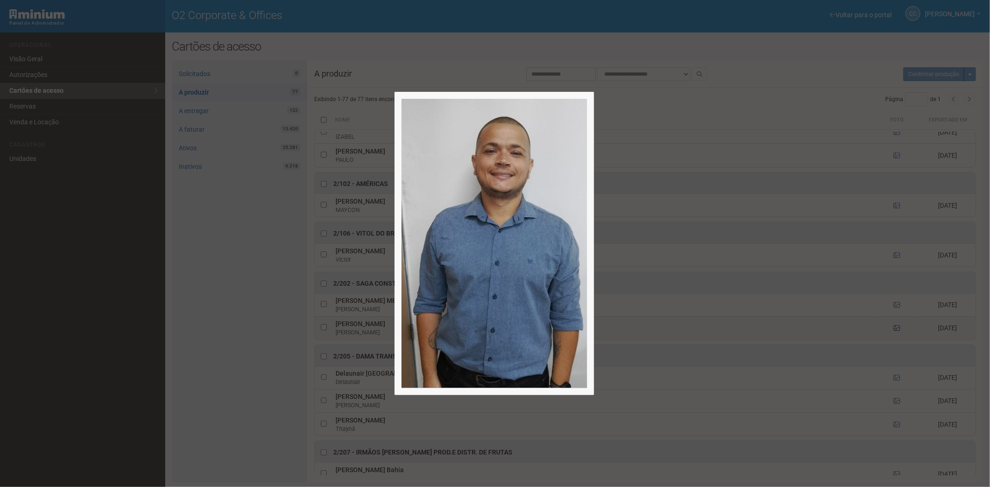
click at [894, 332] on div at bounding box center [495, 243] width 990 height 487
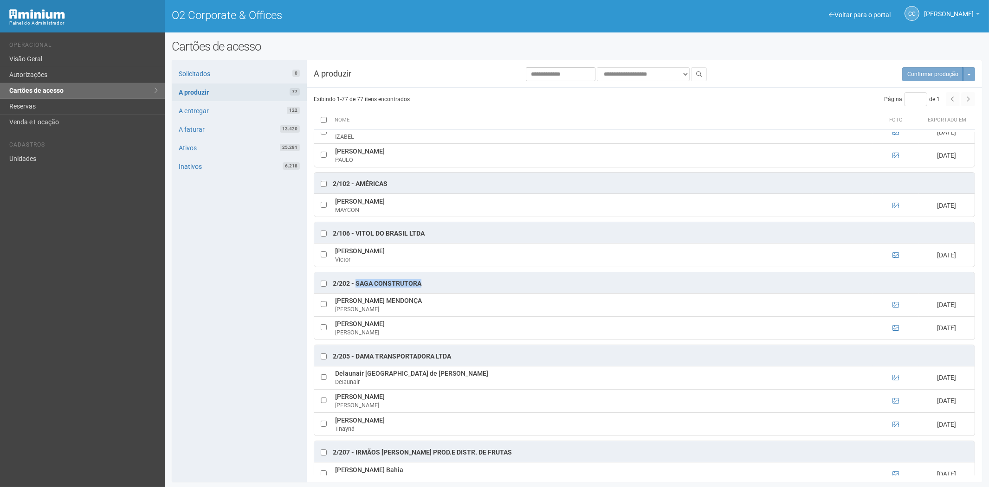
drag, startPoint x: 423, startPoint y: 286, endPoint x: 358, endPoint y: 290, distance: 65.5
click at [357, 290] on div "2/202 - Saga Construtora" at bounding box center [644, 282] width 660 height 21
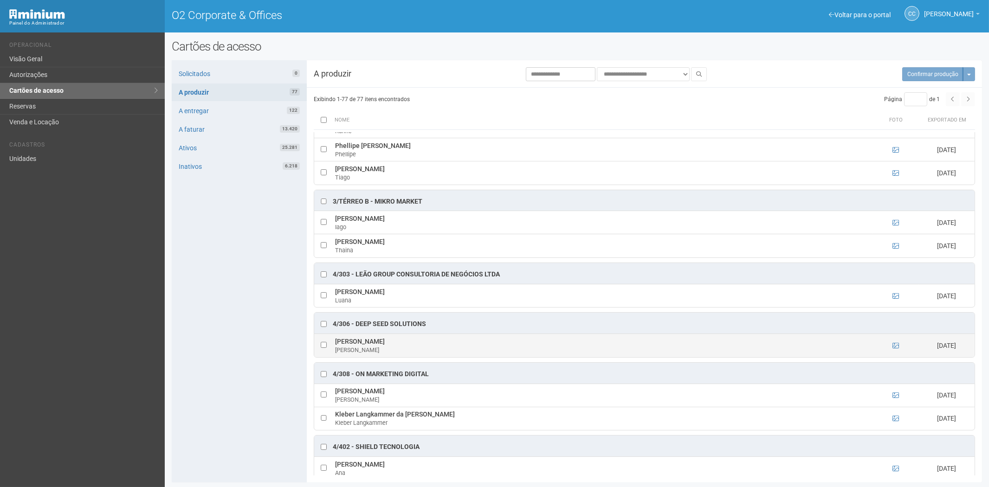
scroll to position [1083, 0]
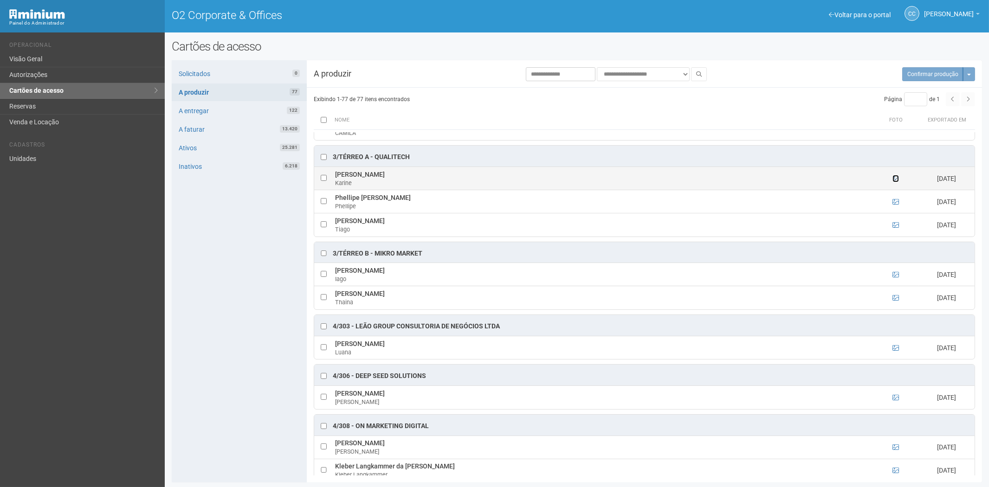
click at [893, 182] on icon at bounding box center [896, 178] width 6 height 6
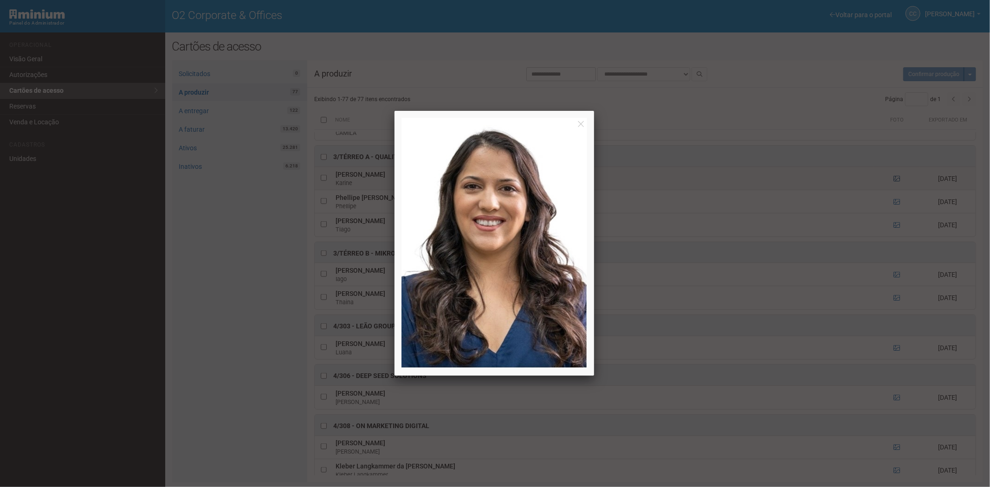
click at [892, 184] on div at bounding box center [495, 243] width 990 height 487
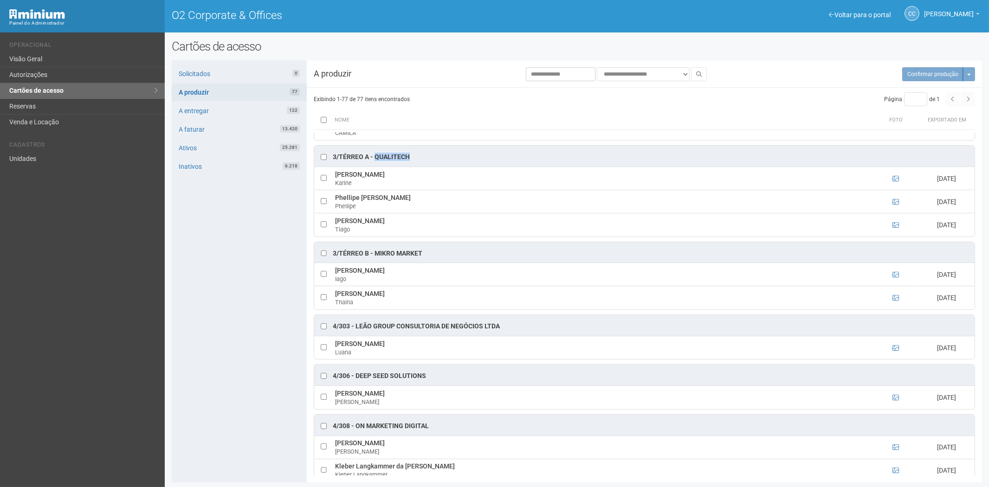
drag, startPoint x: 414, startPoint y: 165, endPoint x: 382, endPoint y: 164, distance: 31.6
click at [375, 164] on div "3/TÉRREO A - Qualitech" at bounding box center [644, 156] width 660 height 21
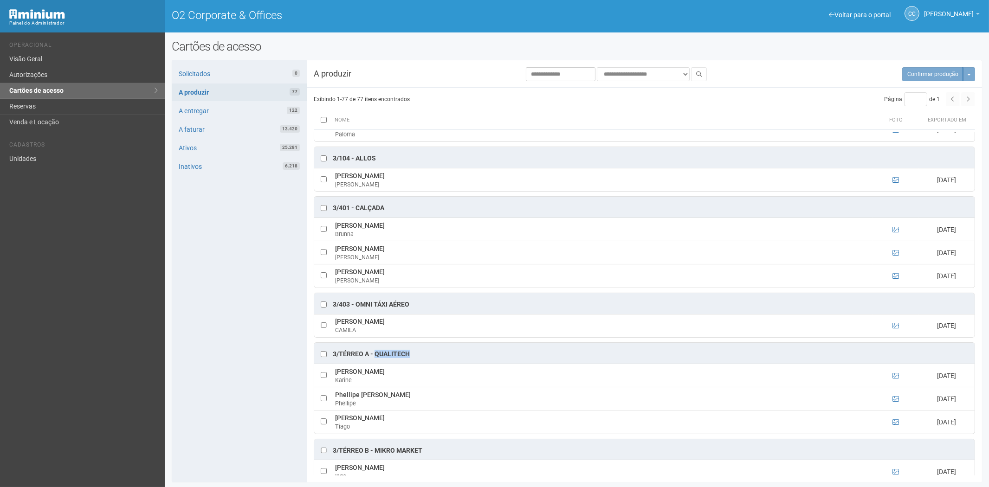
scroll to position [876, 0]
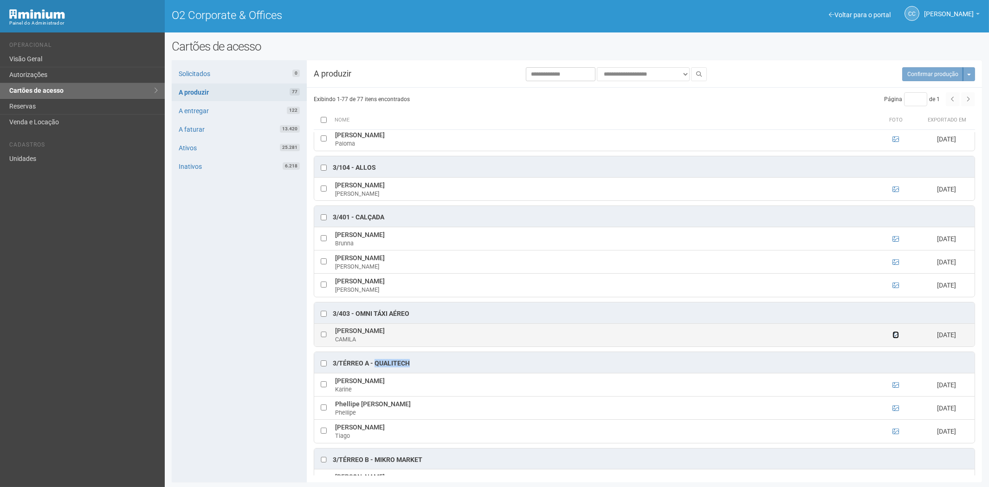
click at [894, 338] on icon at bounding box center [896, 335] width 6 height 6
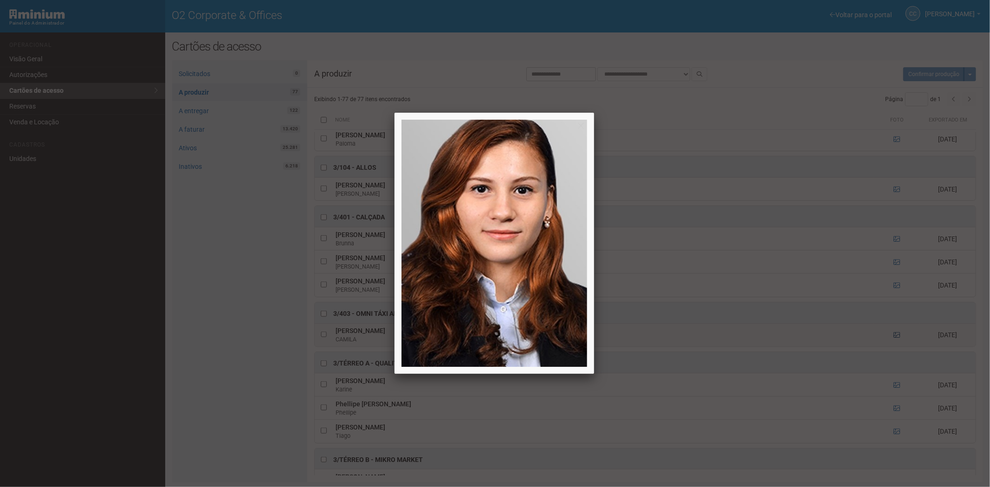
click at [894, 343] on div at bounding box center [495, 243] width 990 height 487
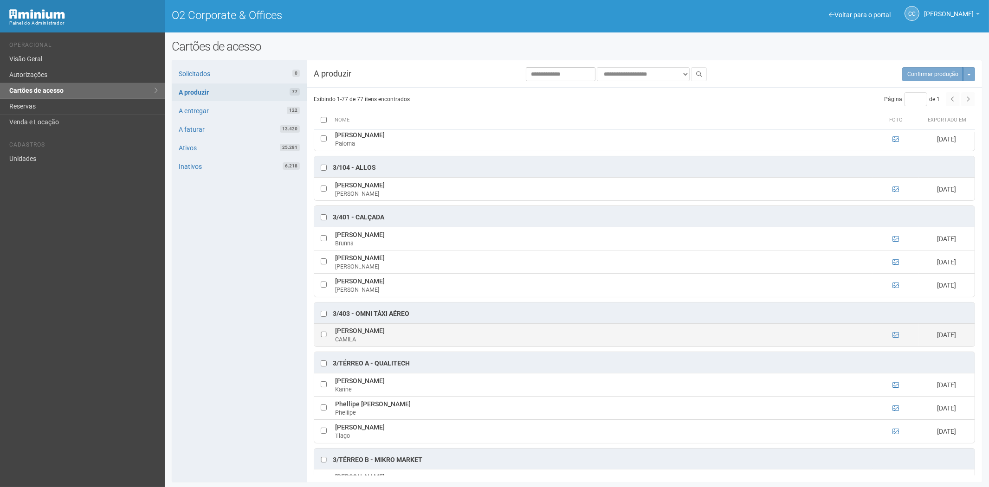
drag, startPoint x: 430, startPoint y: 337, endPoint x: 333, endPoint y: 333, distance: 96.6
click at [333, 333] on td "CAMILA LOUREIRO DA FONSECA CAMILA" at bounding box center [603, 335] width 540 height 23
click at [379, 358] on div "1/101 - FARMOQUIMICA S/A ISABELLA FARIAS DE SANTANA ISABELLA SANTANA 09/10/2025…" at bounding box center [644, 303] width 675 height 343
click at [379, 458] on div "3/TÉRREO B - Mikro Market" at bounding box center [644, 459] width 660 height 21
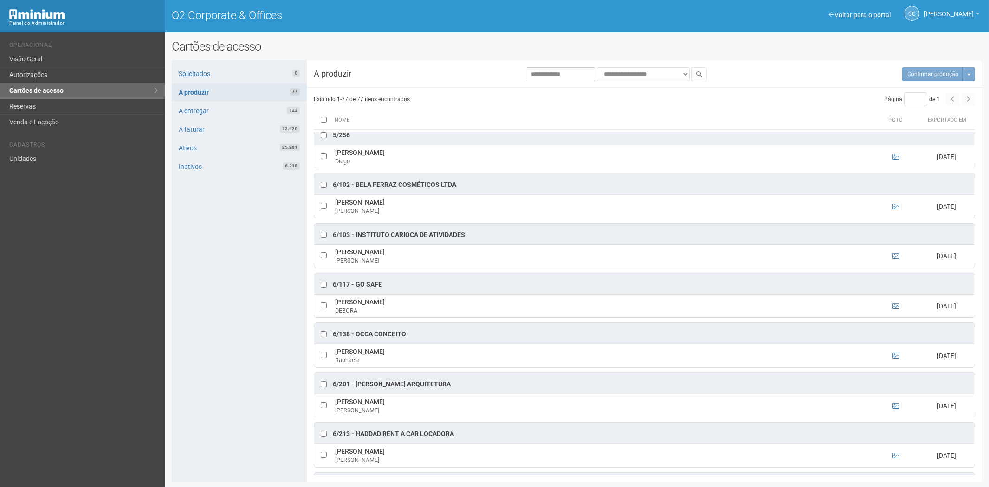
scroll to position [1547, 0]
click at [893, 359] on icon at bounding box center [896, 355] width 6 height 6
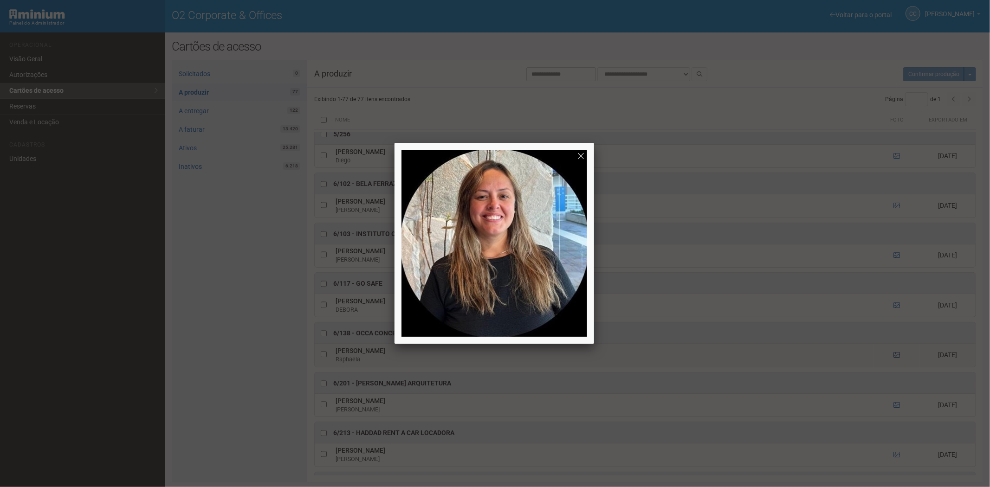
click at [893, 369] on div at bounding box center [495, 243] width 990 height 487
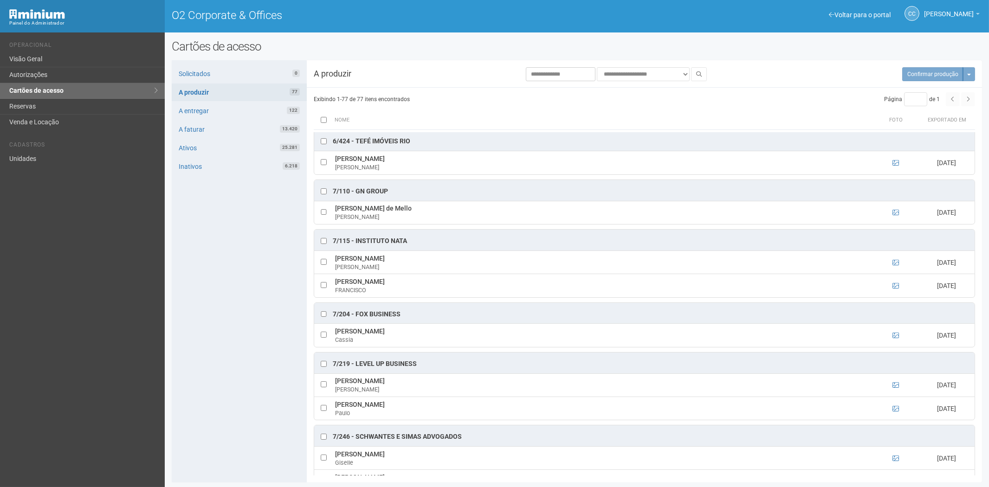
scroll to position [2372, 0]
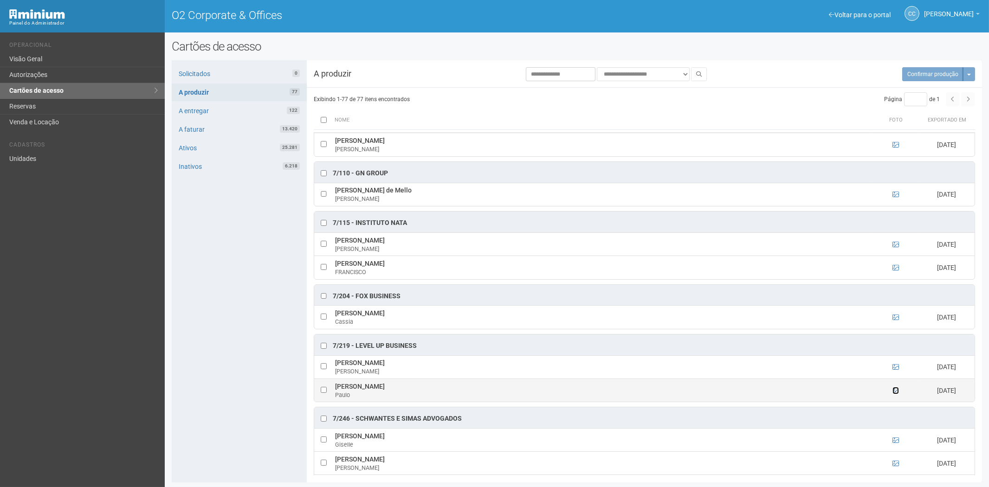
click at [894, 394] on icon at bounding box center [896, 391] width 6 height 6
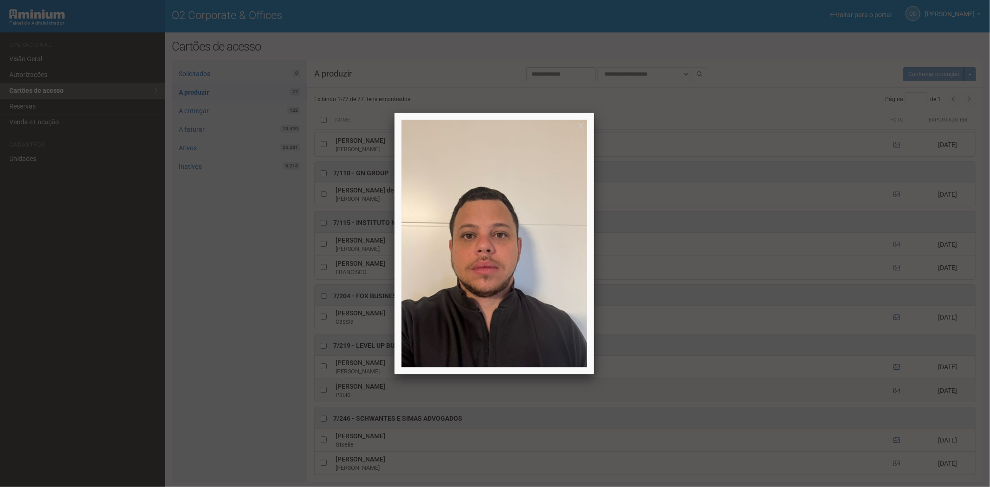
click at [894, 411] on div at bounding box center [495, 243] width 990 height 487
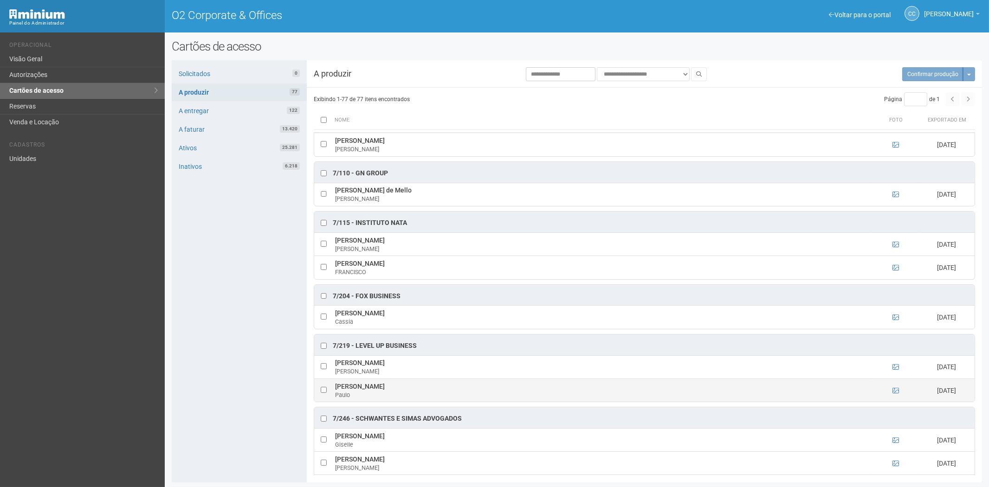
drag, startPoint x: 335, startPoint y: 405, endPoint x: 428, endPoint y: 404, distance: 92.8
click at [428, 402] on td "Paulo Mauricio Rodrigues Pinto Paulo" at bounding box center [603, 390] width 540 height 23
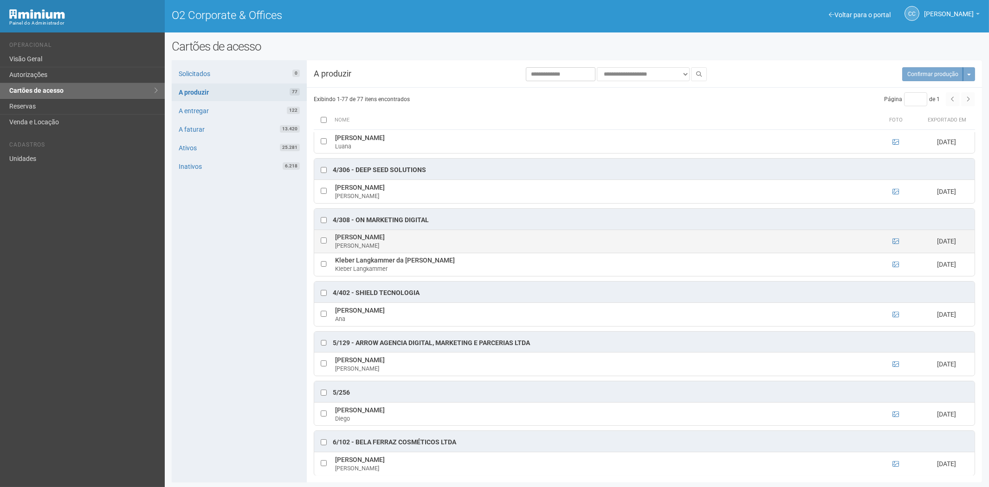
scroll to position [1186, 0]
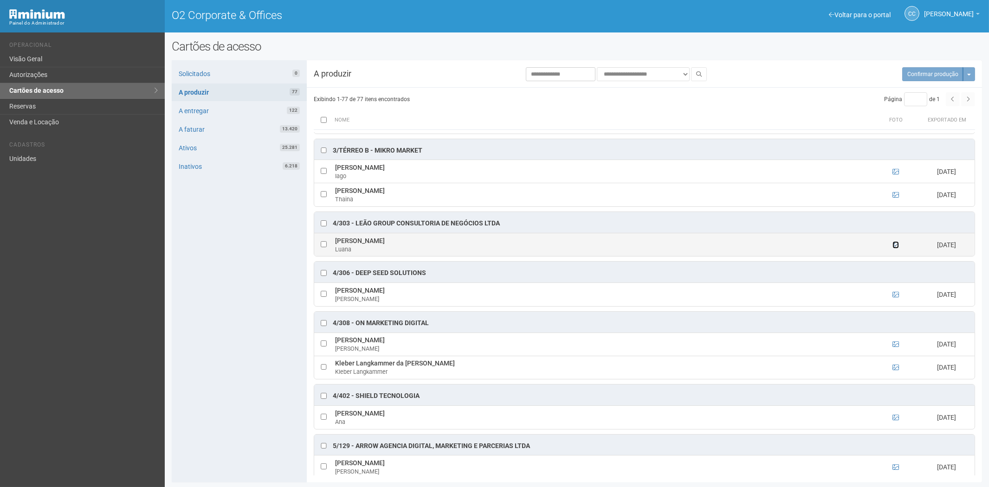
click at [894, 248] on icon at bounding box center [896, 245] width 6 height 6
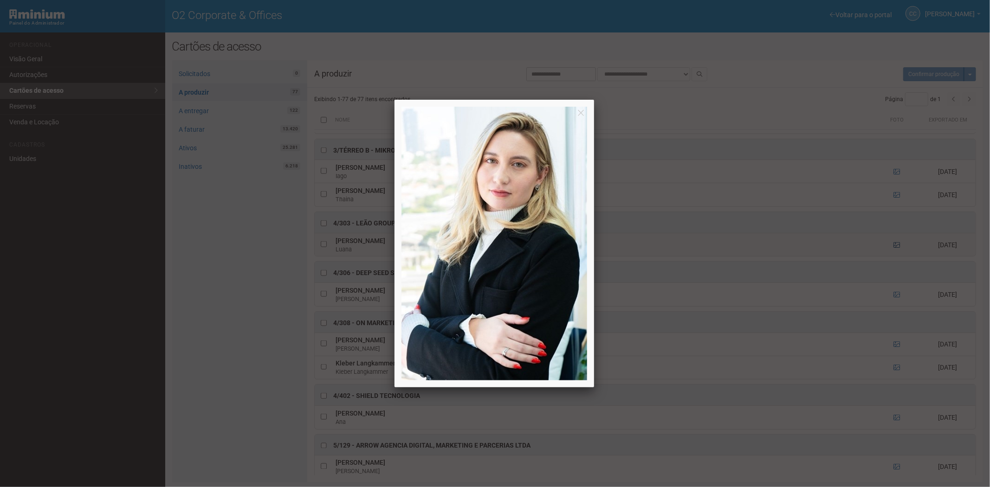
click at [894, 254] on div at bounding box center [495, 243] width 990 height 487
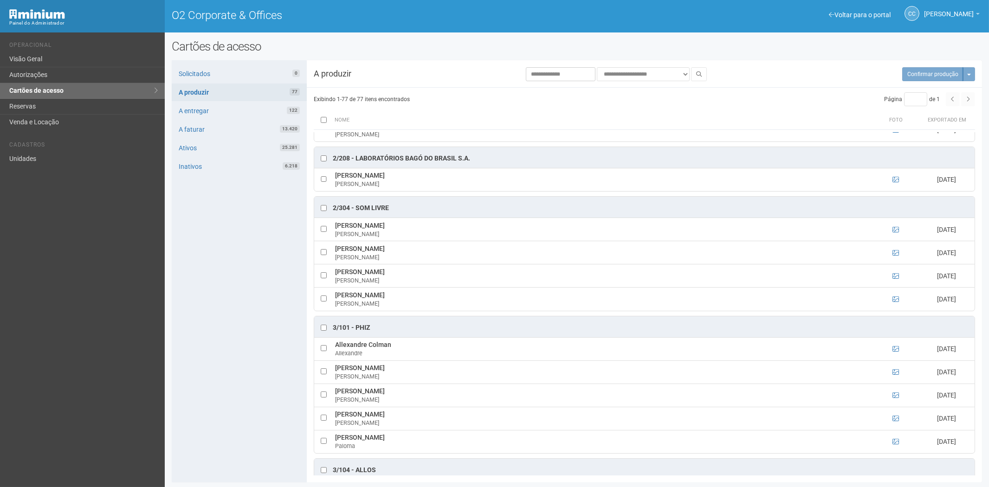
scroll to position [567, 0]
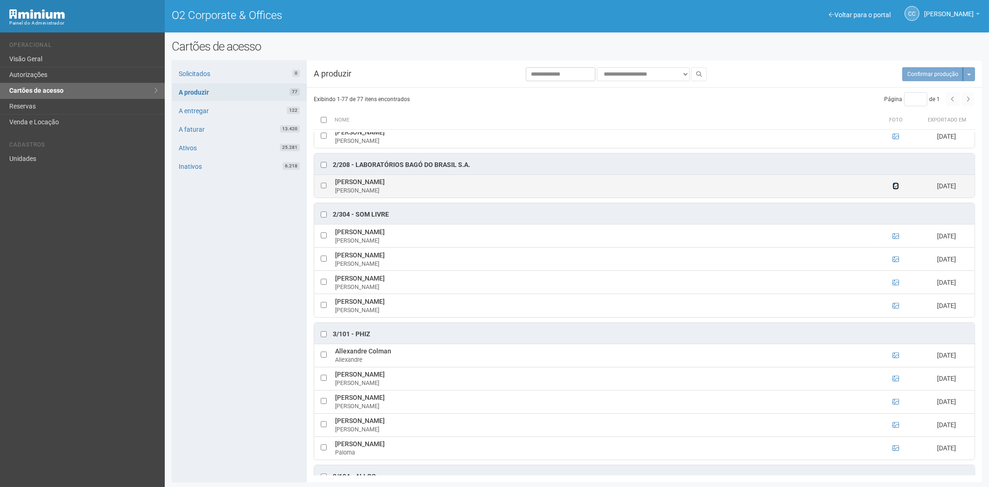
click at [895, 189] on icon at bounding box center [896, 186] width 6 height 6
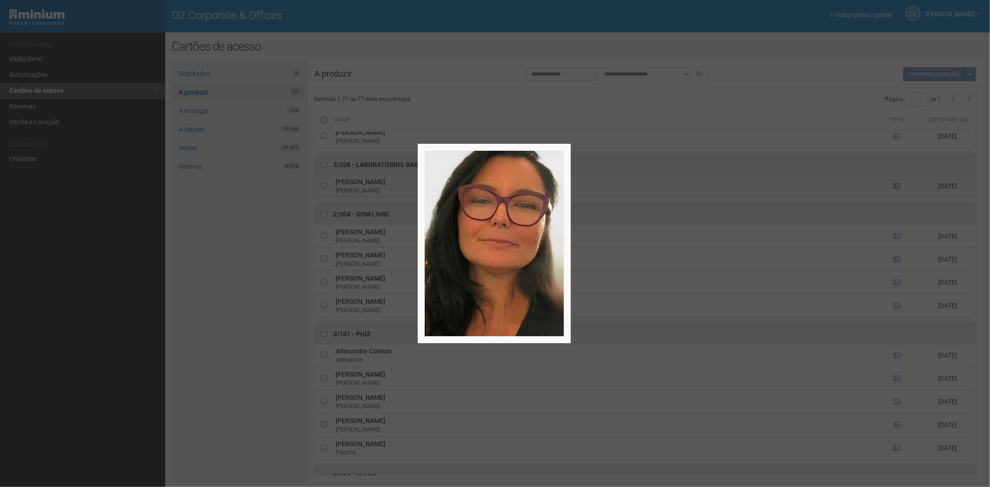
click at [895, 189] on div at bounding box center [495, 243] width 990 height 487
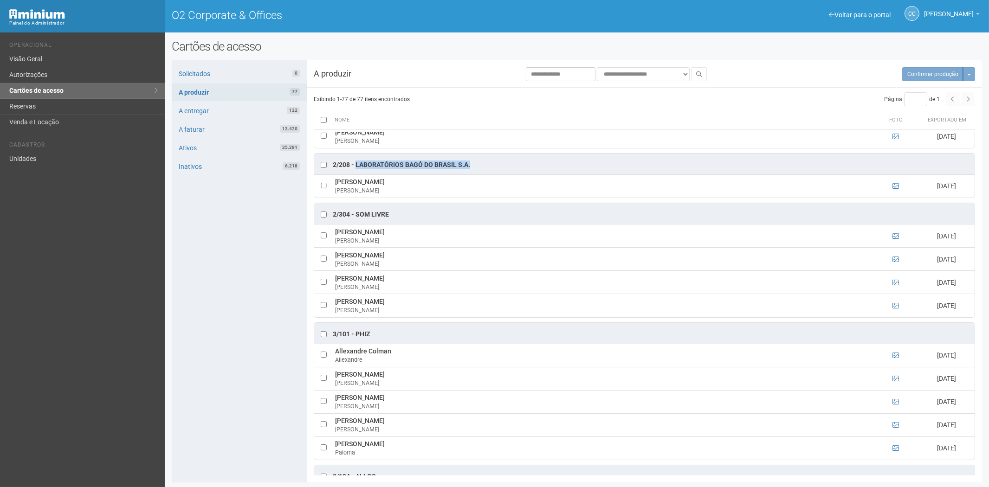
drag, startPoint x: 462, startPoint y: 168, endPoint x: 364, endPoint y: 168, distance: 97.9
click at [356, 168] on div "2/208 - Laboratórios Bagó do Brasil S.A." at bounding box center [644, 164] width 660 height 21
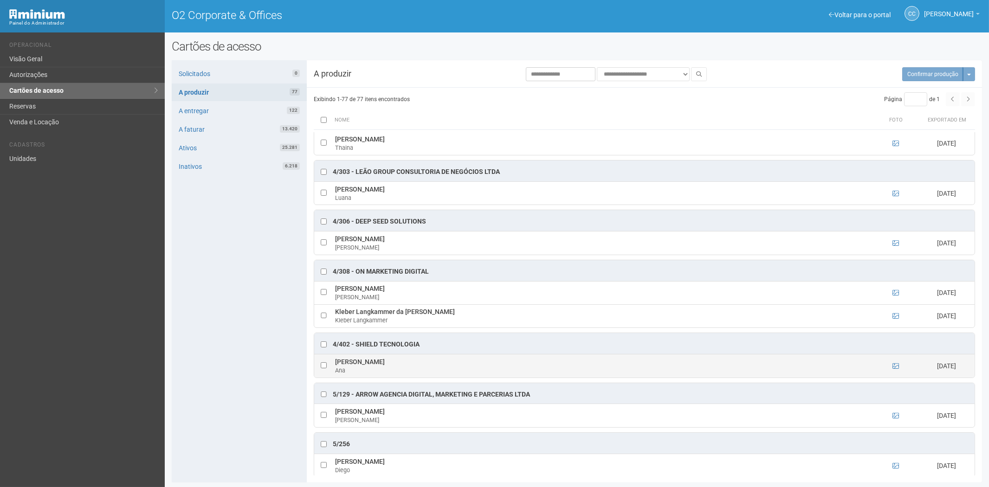
scroll to position [1392, 0]
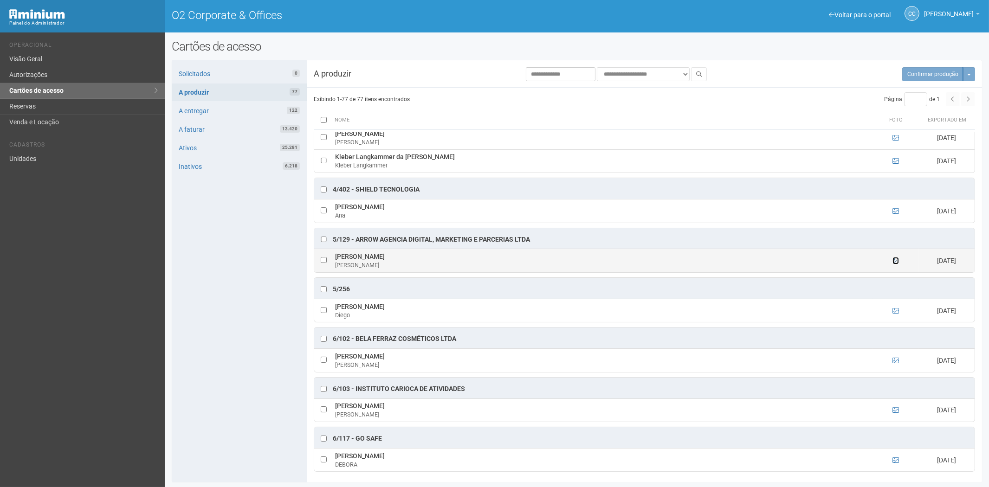
click at [895, 264] on icon at bounding box center [896, 261] width 6 height 6
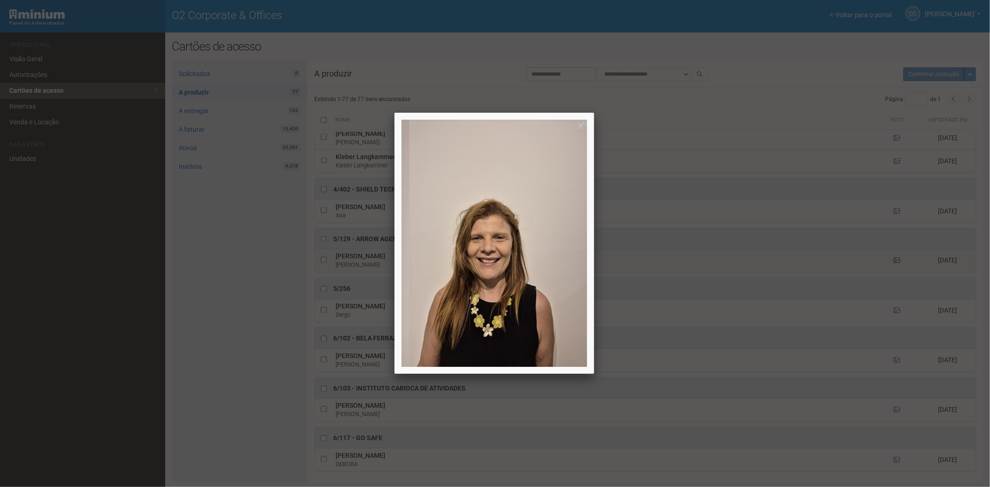
click at [895, 271] on div at bounding box center [495, 243] width 990 height 487
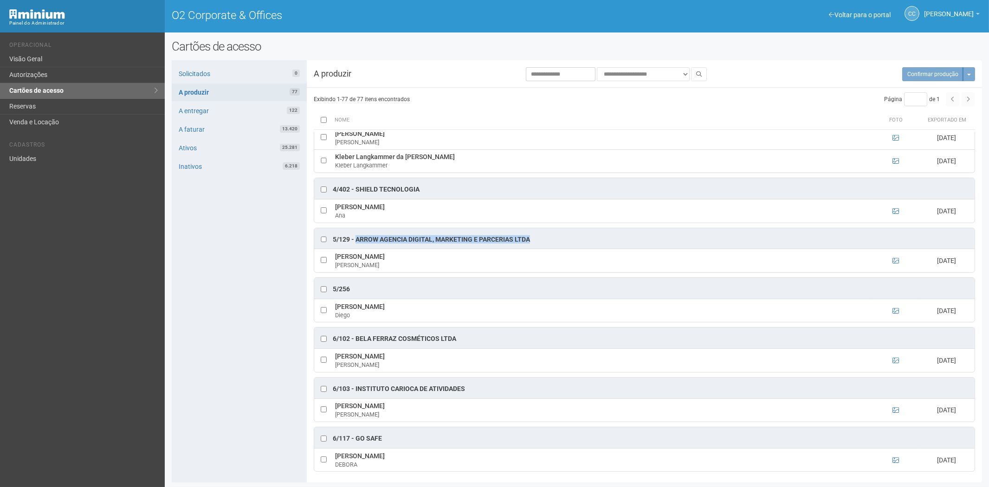
drag, startPoint x: 536, startPoint y: 250, endPoint x: 357, endPoint y: 247, distance: 178.3
click at [357, 247] on div "5/129 - ARROW AGENCIA DIGITAL, MARKETING E PARCERIAS LTDA" at bounding box center [644, 238] width 660 height 21
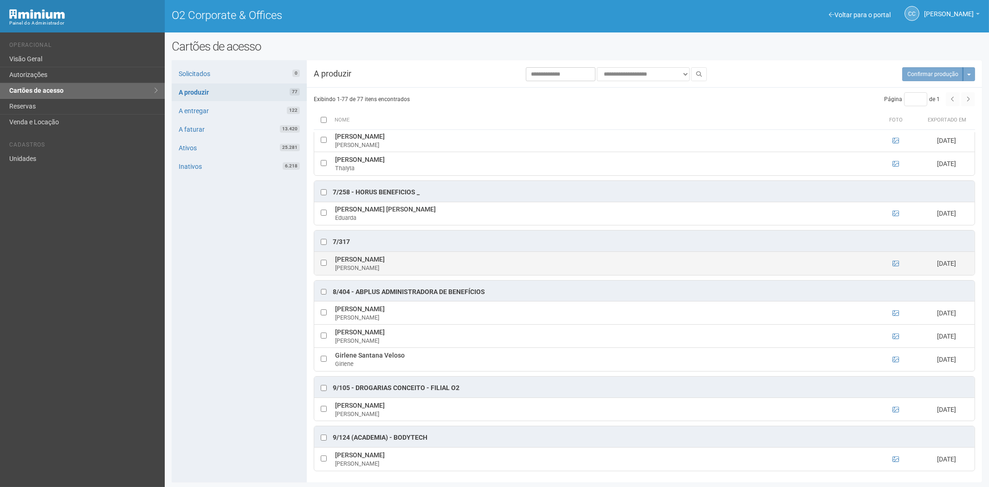
scroll to position [2718, 0]
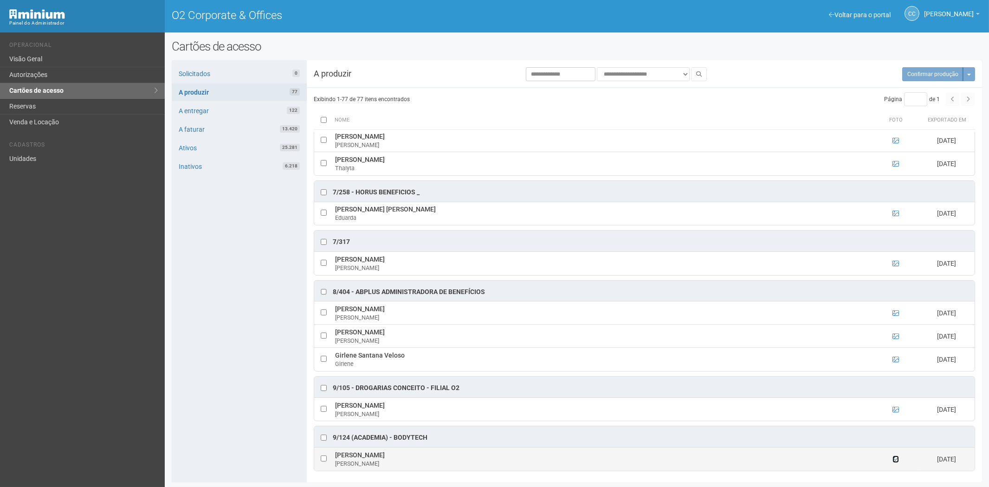
click at [896, 459] on icon at bounding box center [896, 459] width 6 height 6
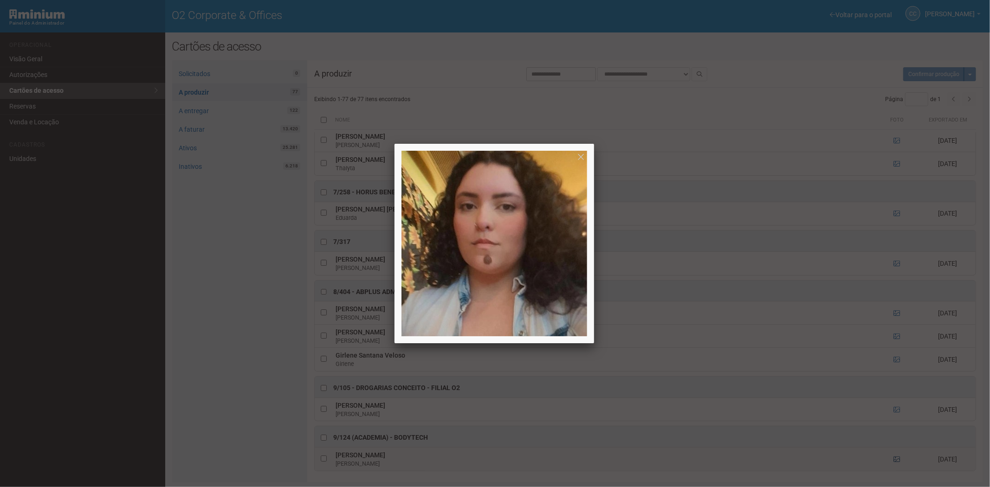
click at [896, 459] on div at bounding box center [495, 243] width 990 height 487
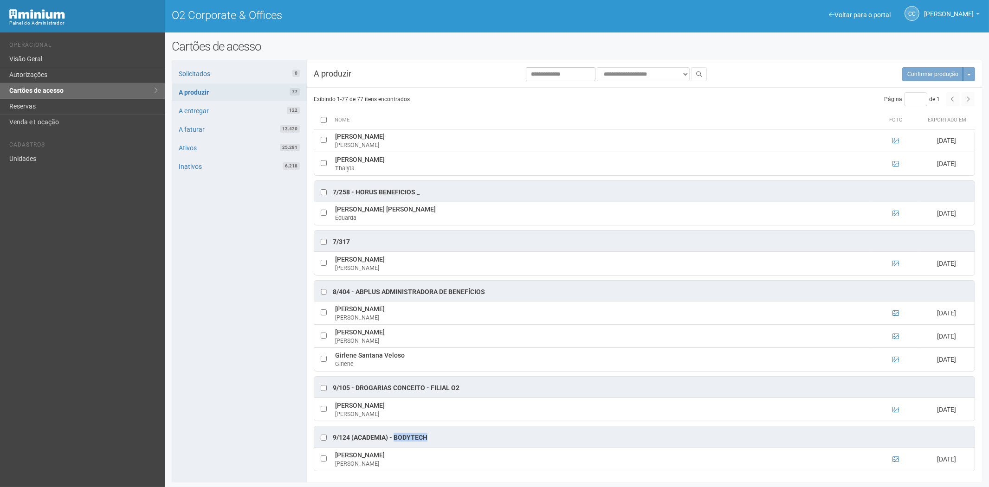
drag, startPoint x: 432, startPoint y: 436, endPoint x: 401, endPoint y: 436, distance: 31.6
click at [396, 437] on div "9/124 (Academia) - BODYTECH" at bounding box center [644, 437] width 660 height 21
click at [47, 105] on link "Reservas" at bounding box center [82, 107] width 165 height 16
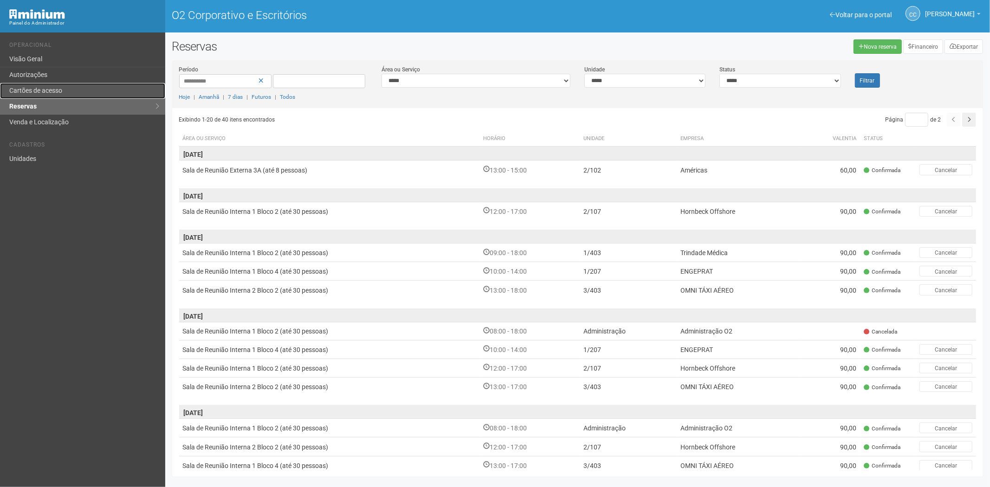
click at [65, 90] on link "Cartões de acesso" at bounding box center [82, 91] width 165 height 16
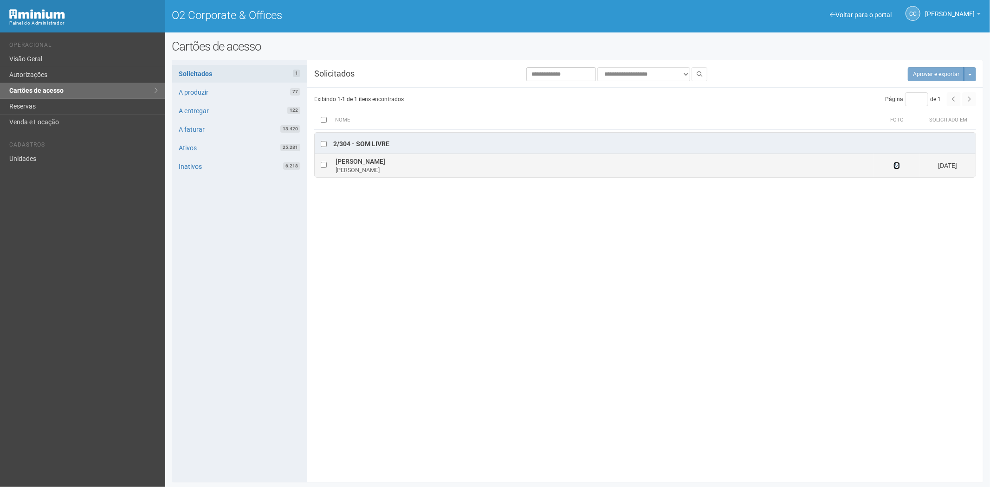
click at [897, 166] on icon at bounding box center [897, 165] width 6 height 6
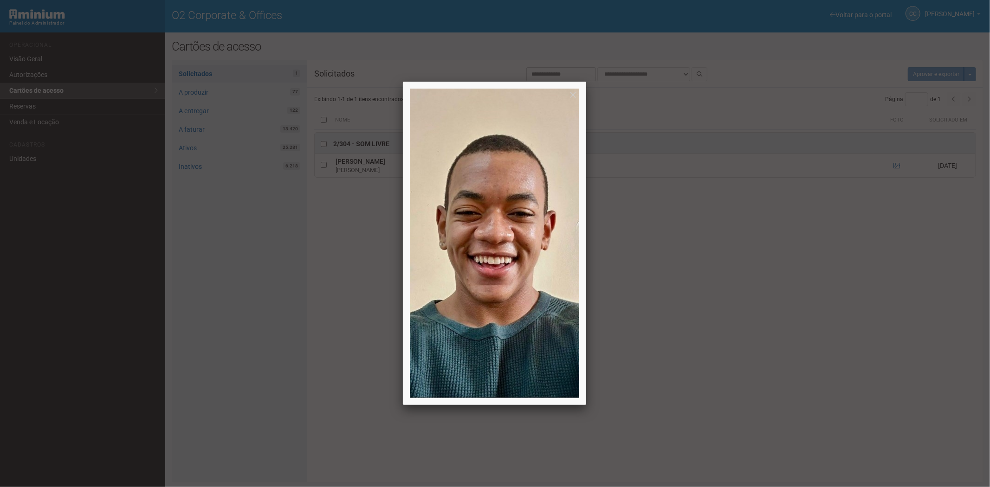
click at [894, 168] on div at bounding box center [495, 243] width 990 height 487
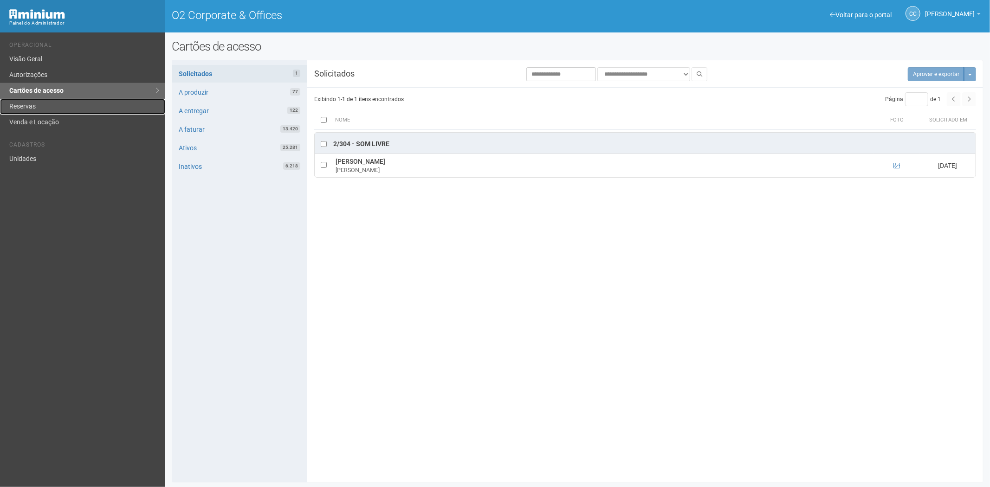
click at [21, 101] on link "Reservas" at bounding box center [82, 107] width 165 height 16
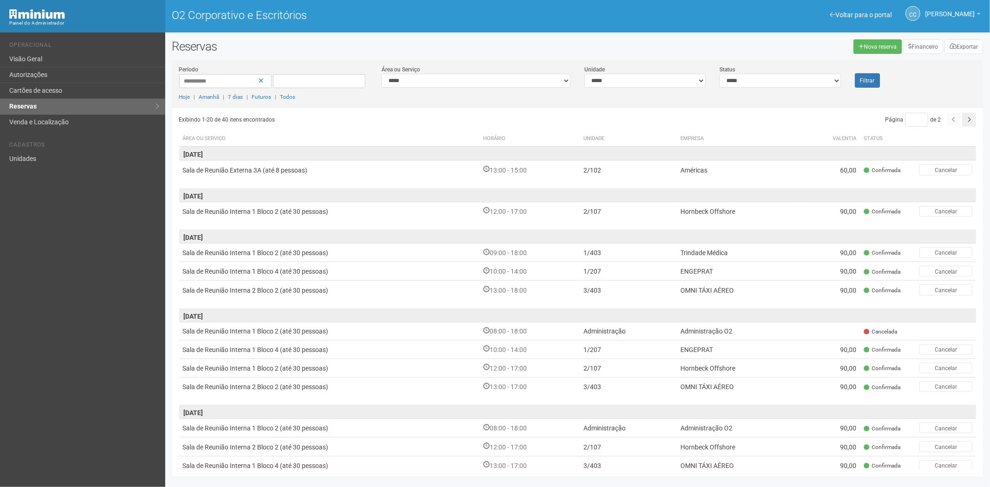
click at [20, 150] on li "Cadastros" at bounding box center [83, 147] width 149 height 10
click at [54, 161] on link "Unidades" at bounding box center [82, 158] width 165 height 15
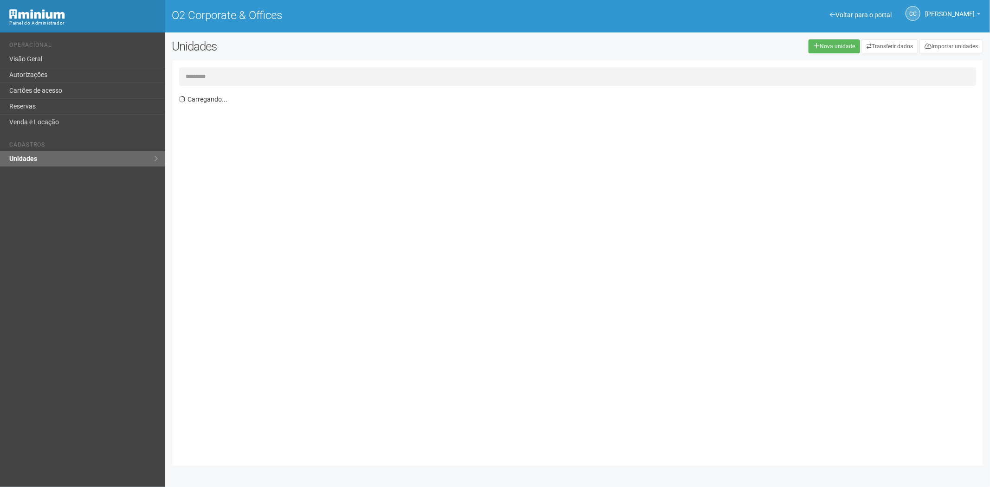
click at [237, 79] on input "text" at bounding box center [577, 76] width 797 height 19
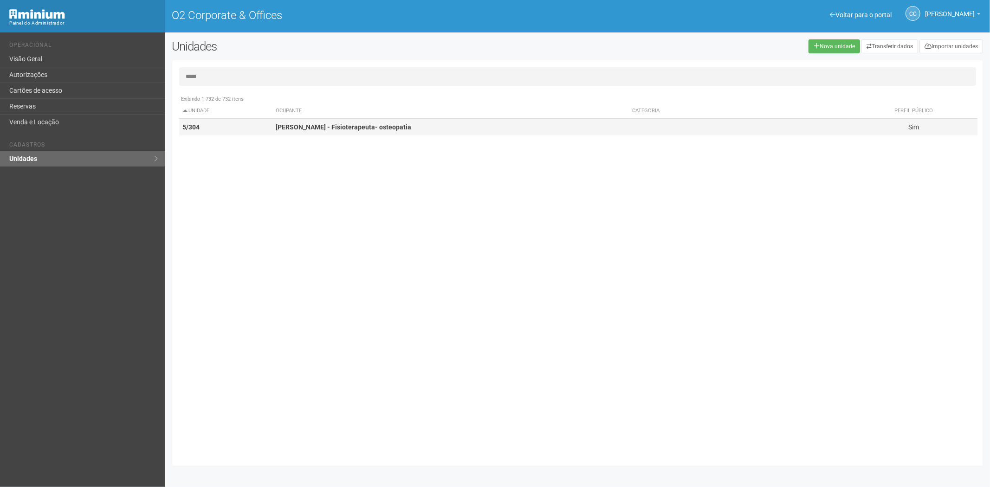
type input "*****"
click at [300, 125] on strong "[PERSON_NAME] - Fisioterapeuta- osteopatia" at bounding box center [344, 126] width 136 height 7
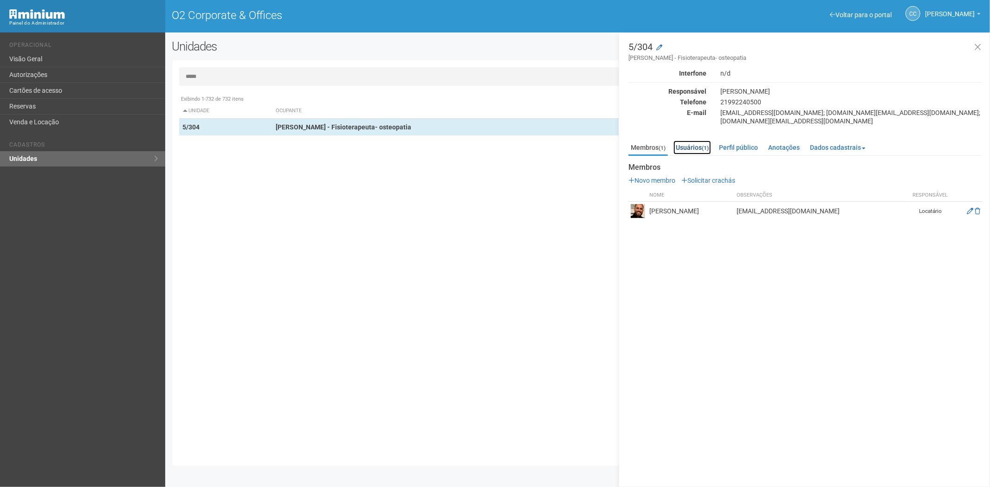
click at [695, 141] on link "Usuários (1)" at bounding box center [692, 148] width 38 height 14
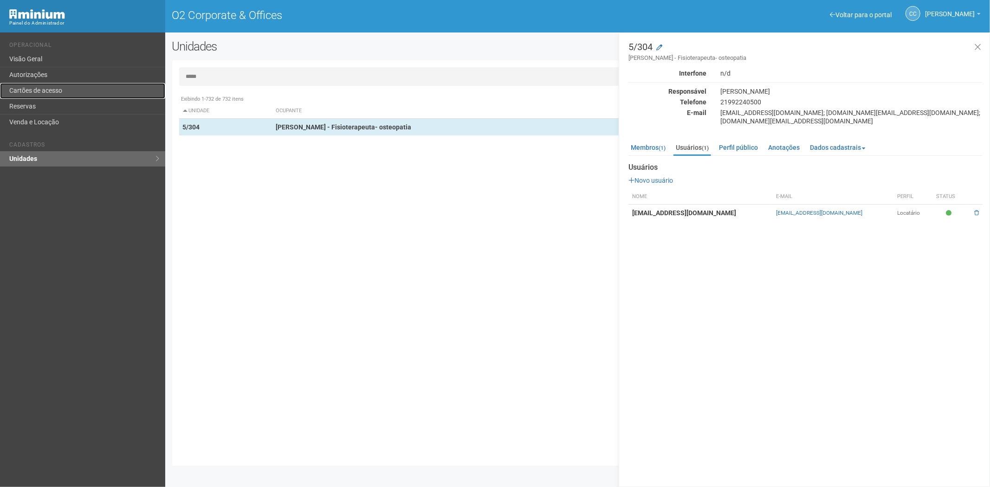
click at [80, 94] on link "Cartões de acesso" at bounding box center [82, 91] width 165 height 16
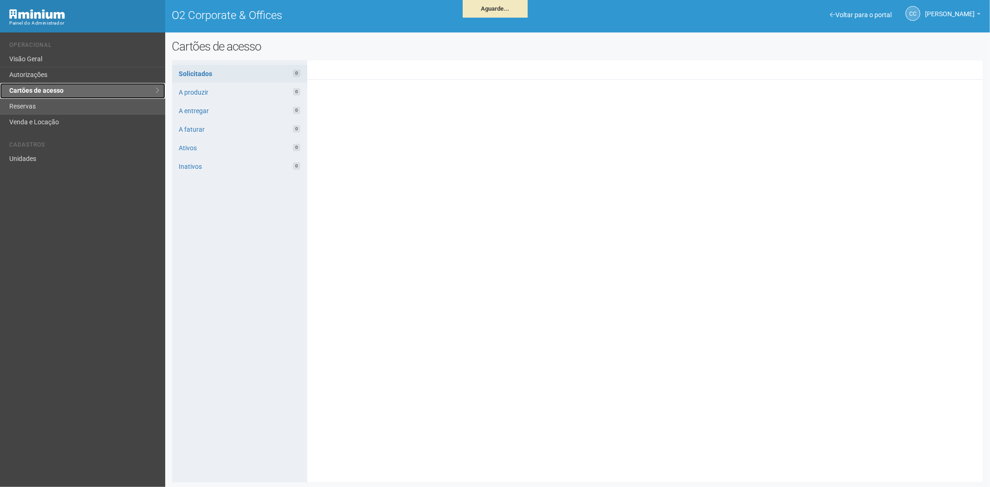
click at [91, 96] on link "Cartões de acesso" at bounding box center [82, 91] width 165 height 16
click at [87, 106] on link "Reservas" at bounding box center [82, 107] width 165 height 16
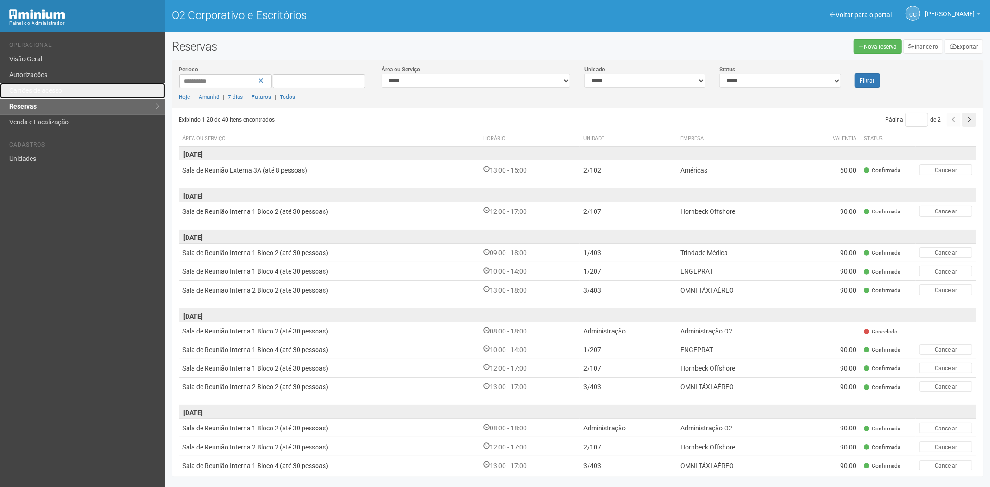
drag, startPoint x: 57, startPoint y: 91, endPoint x: 160, endPoint y: 106, distance: 104.6
click at [57, 91] on font "Cartões de acesso" at bounding box center [35, 90] width 53 height 7
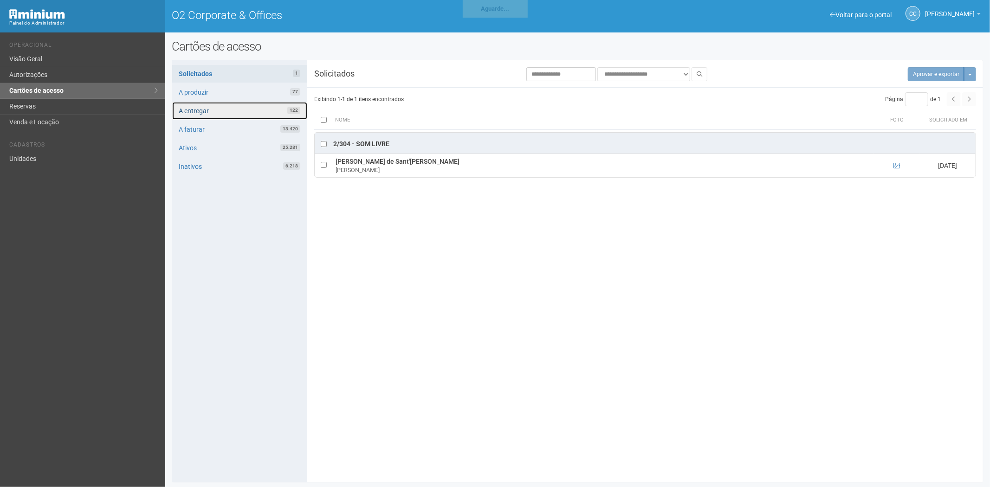
click at [237, 112] on link "A entregar 122" at bounding box center [239, 111] width 135 height 18
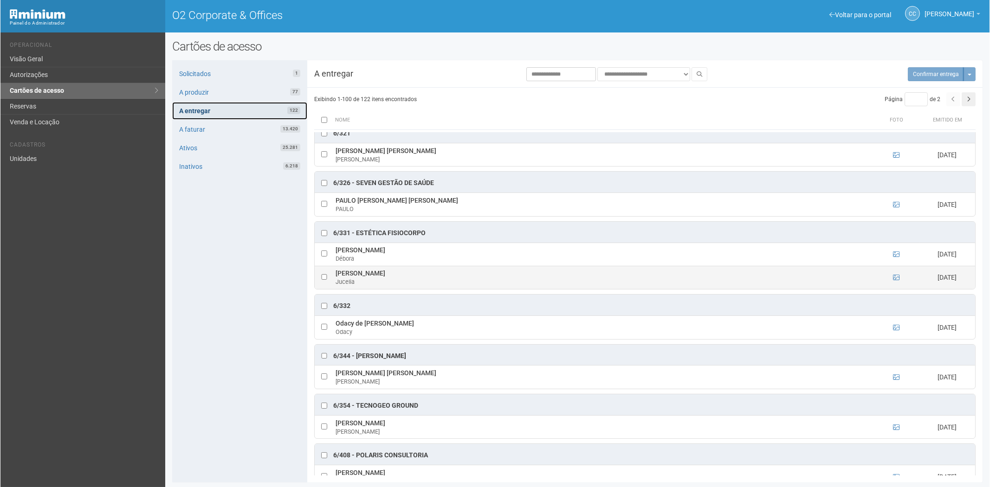
scroll to position [2475, 0]
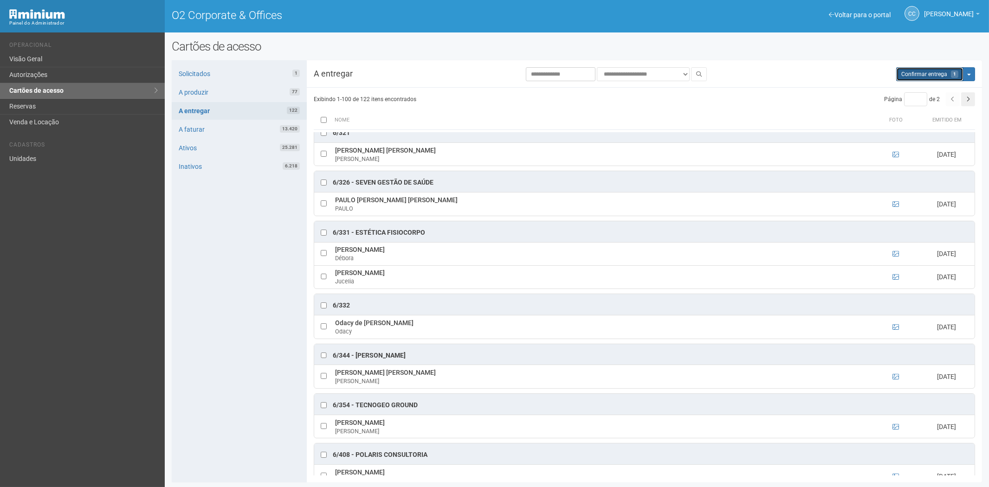
drag, startPoint x: 929, startPoint y: 71, endPoint x: 544, endPoint y: 52, distance: 386.2
click at [927, 71] on span "Confirmar entrega" at bounding box center [924, 74] width 46 height 6
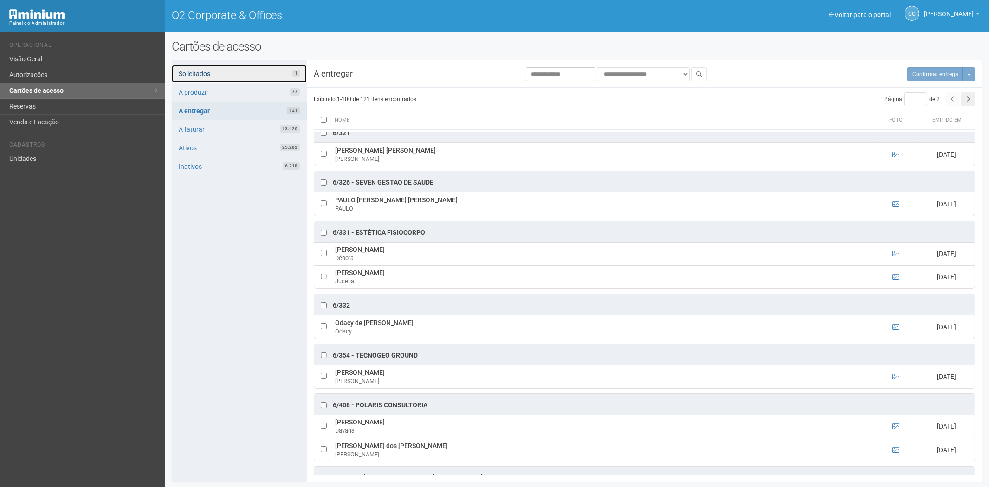
click at [262, 71] on link "Solicitados 1" at bounding box center [239, 74] width 135 height 18
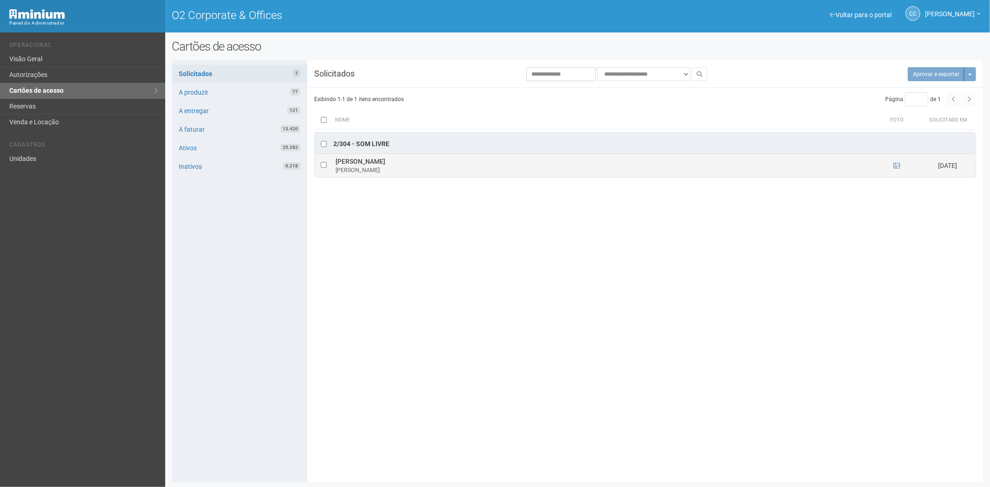
click at [326, 169] on td at bounding box center [324, 165] width 19 height 23
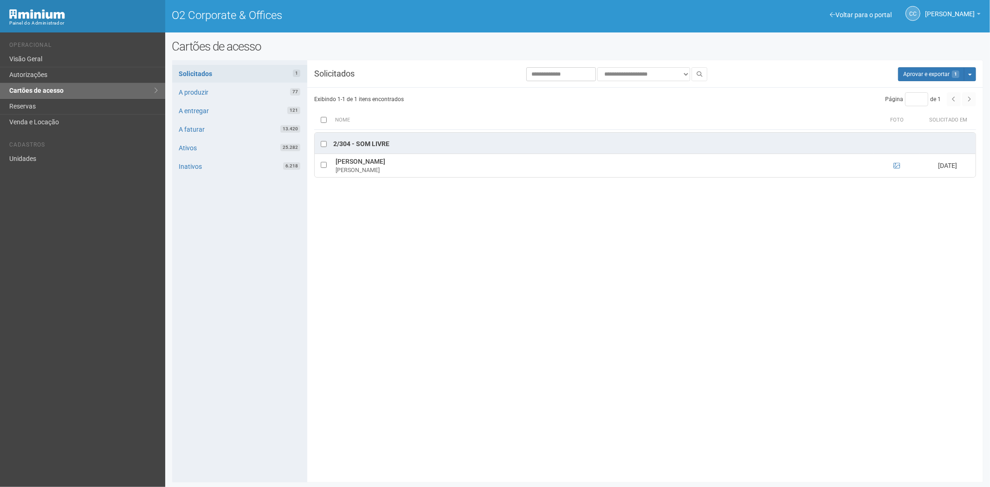
click at [926, 82] on div "**********" at bounding box center [645, 77] width 676 height 20
click at [916, 77] on button "Aprovar e exportar 1" at bounding box center [931, 74] width 66 height 14
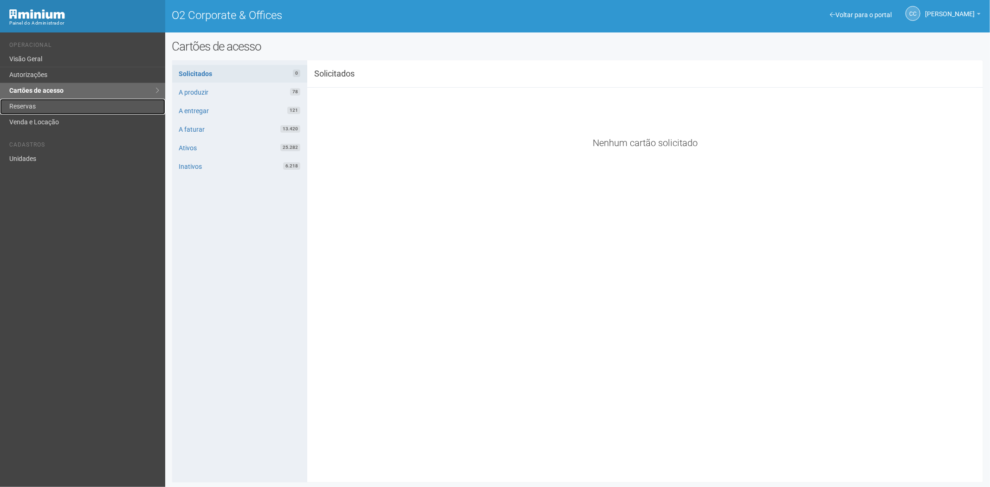
click at [35, 107] on link "Reservas" at bounding box center [82, 107] width 165 height 16
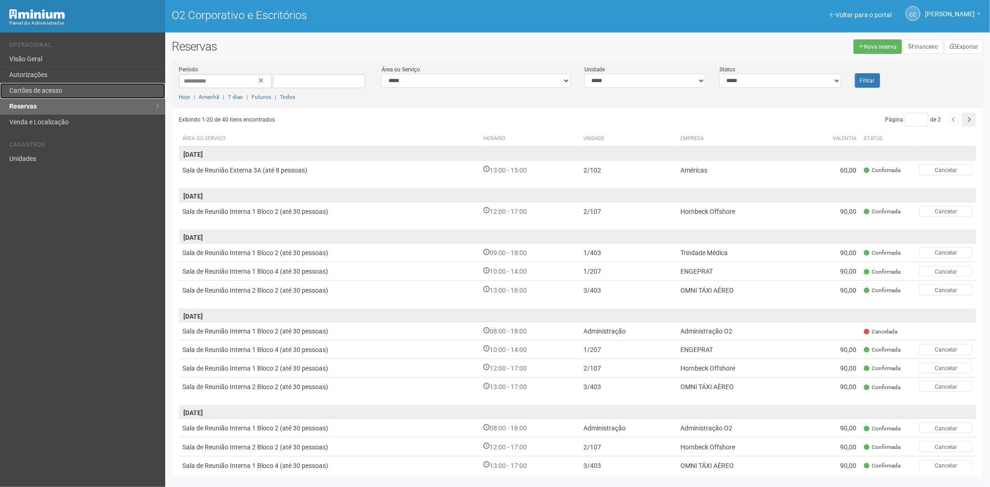
click at [54, 92] on font "Cartões de acesso" at bounding box center [35, 90] width 53 height 7
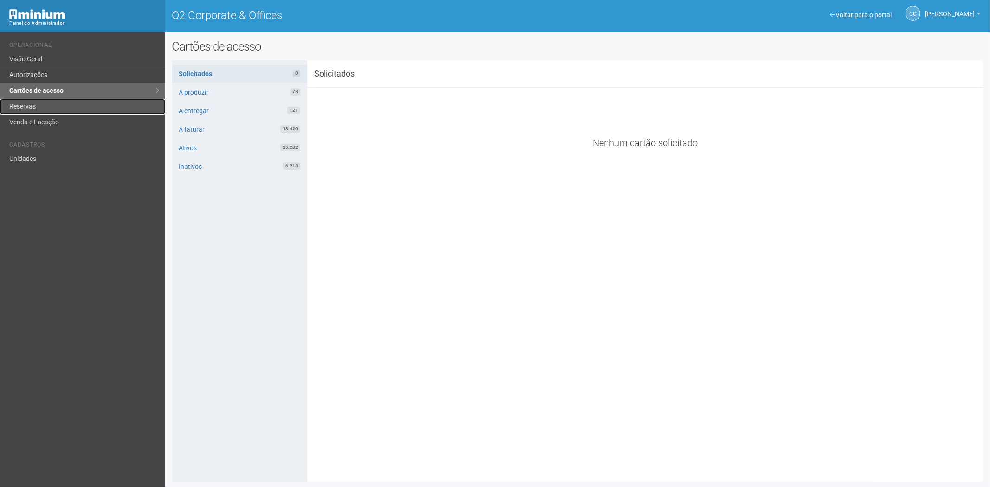
click at [31, 106] on link "Reservas" at bounding box center [82, 107] width 165 height 16
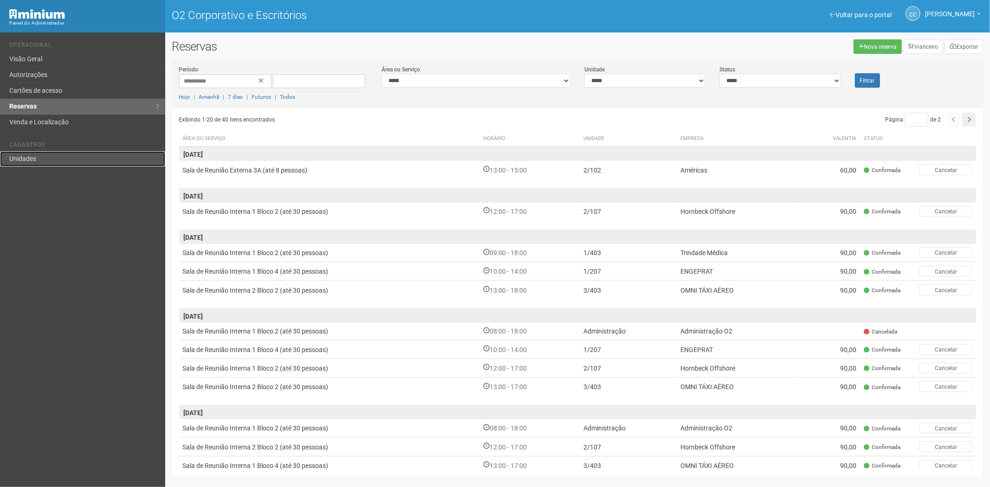
click at [30, 151] on link "Unidades" at bounding box center [82, 158] width 165 height 15
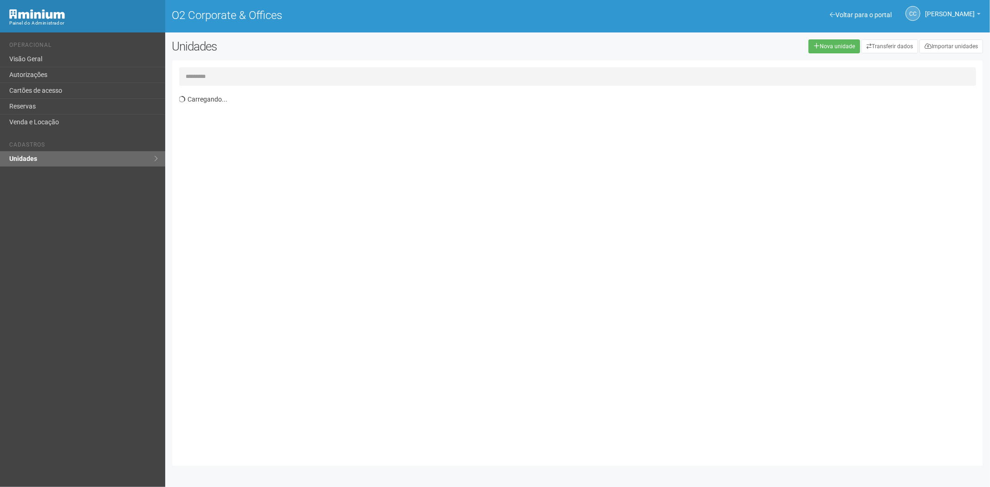
drag, startPoint x: 0, startPoint y: 0, endPoint x: 218, endPoint y: 77, distance: 231.4
click at [218, 77] on input "text" at bounding box center [577, 76] width 797 height 19
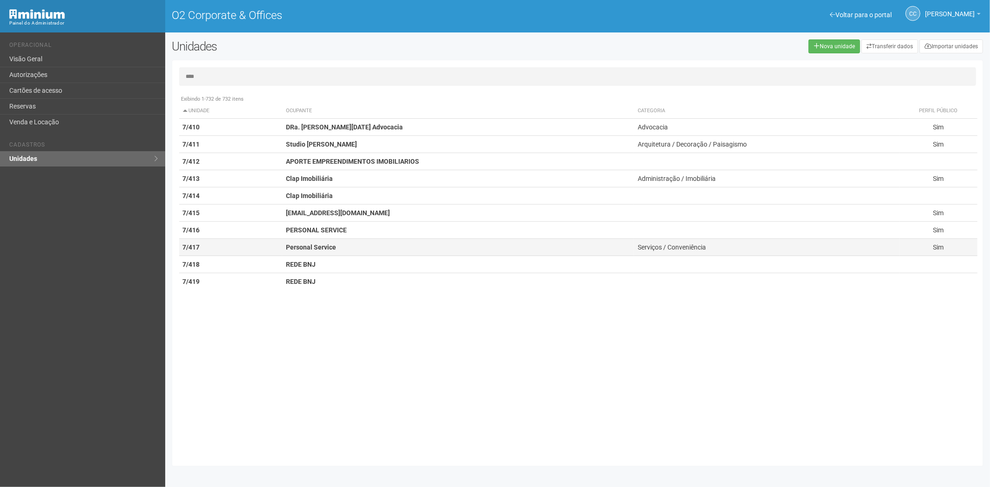
type input "****"
click at [288, 251] on strong "Personal Service" at bounding box center [311, 247] width 50 height 7
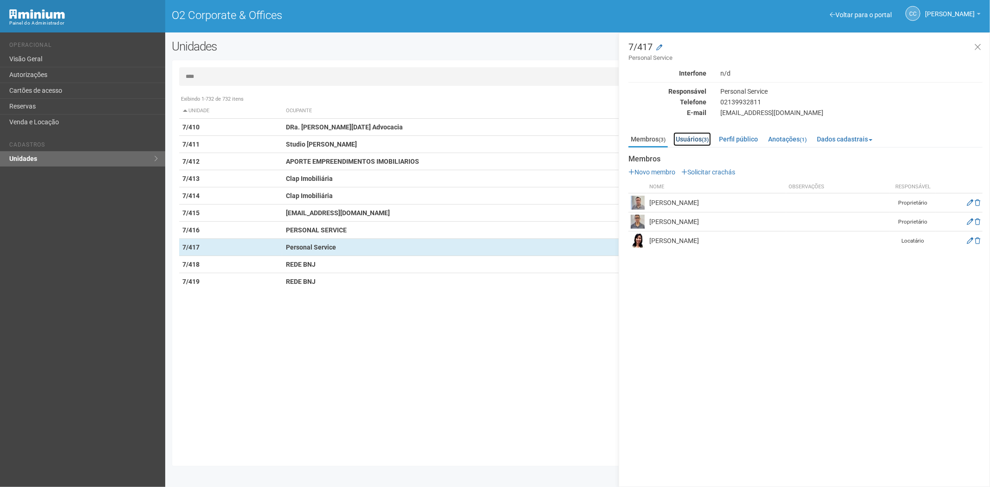
click at [695, 136] on link "Usuários (3)" at bounding box center [692, 139] width 38 height 14
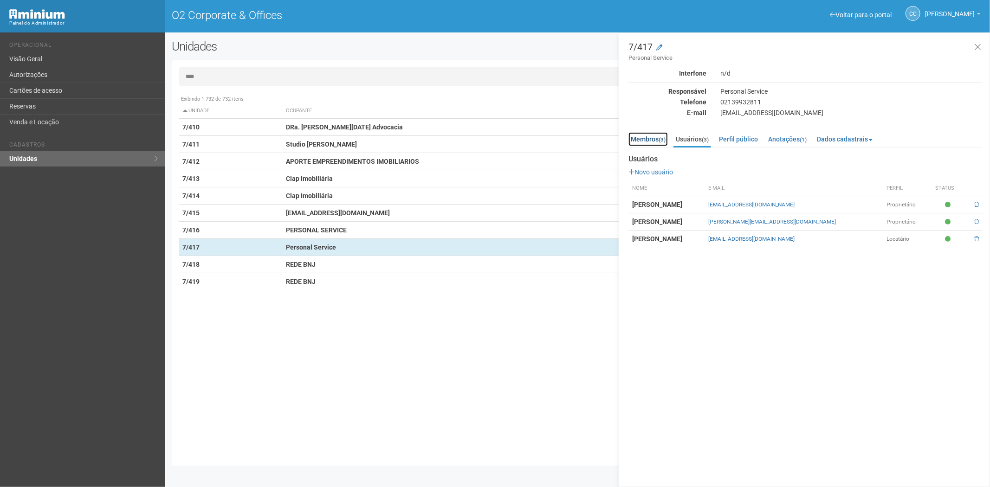
click at [658, 137] on link "Membros (3)" at bounding box center [647, 139] width 39 height 14
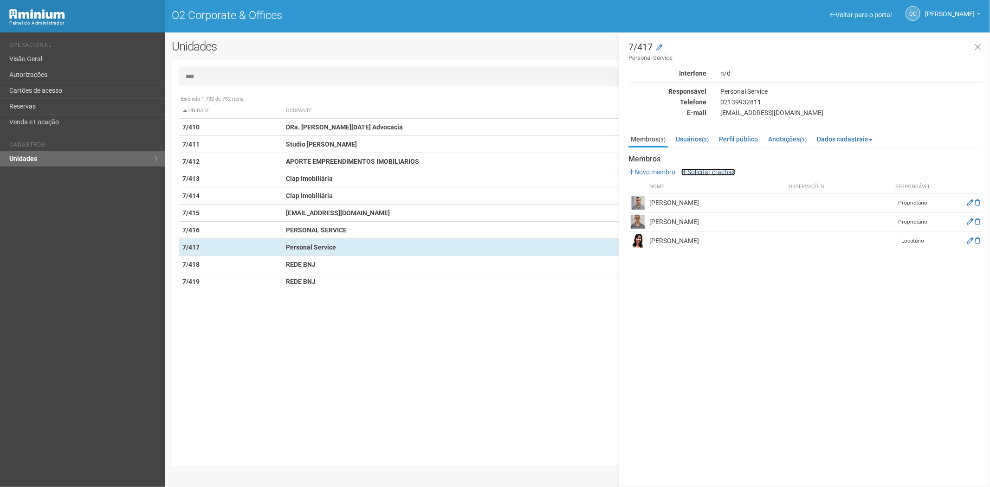
click at [719, 172] on link "Solicitar crachás" at bounding box center [708, 171] width 54 height 7
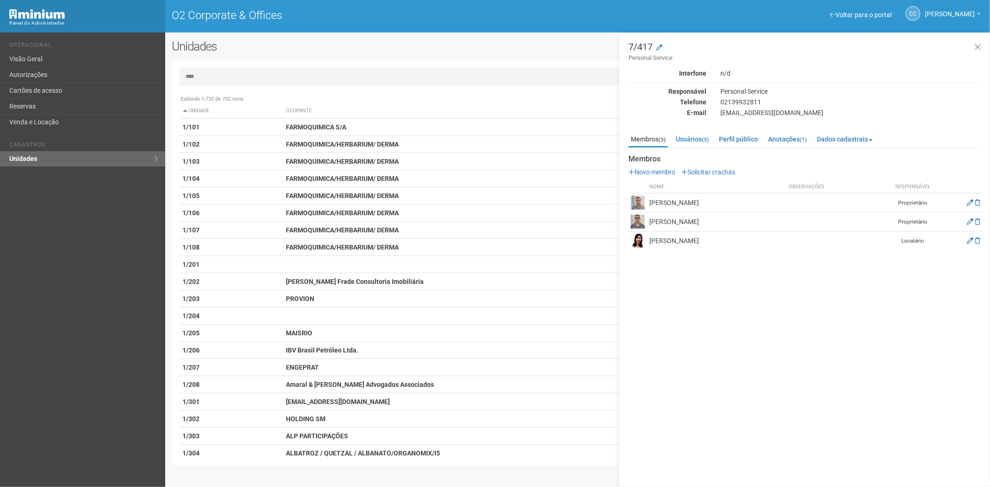
click at [217, 81] on input "****" at bounding box center [577, 76] width 797 height 19
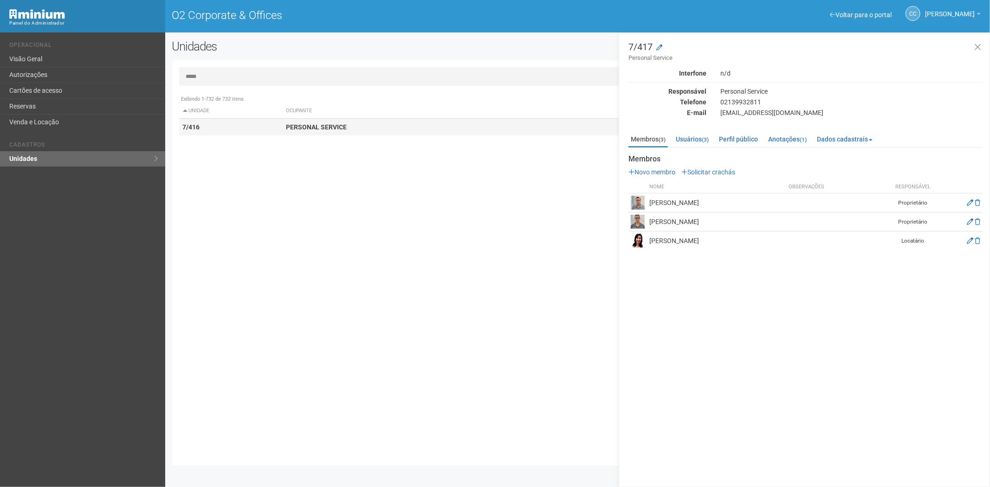
type input "*****"
click at [273, 121] on td "7/416" at bounding box center [231, 127] width 104 height 17
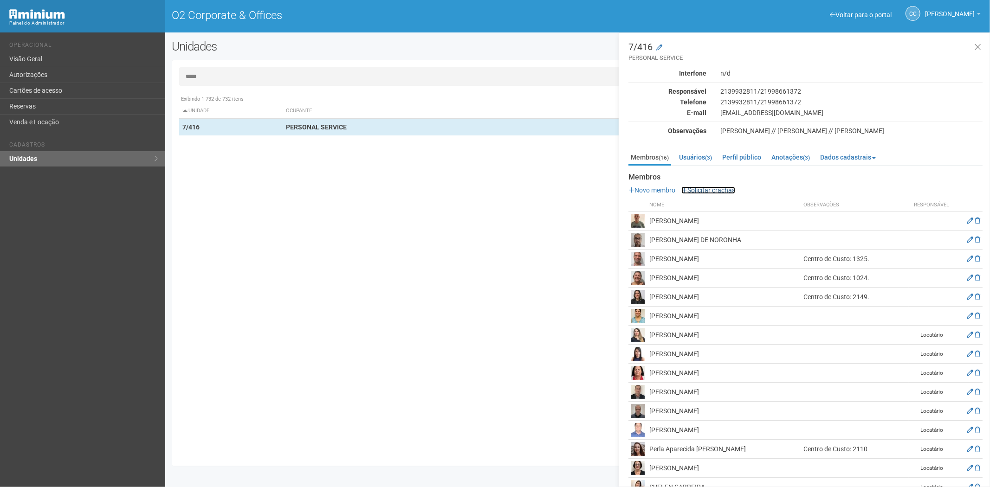
click at [715, 190] on link "Solicitar crachás" at bounding box center [708, 190] width 54 height 7
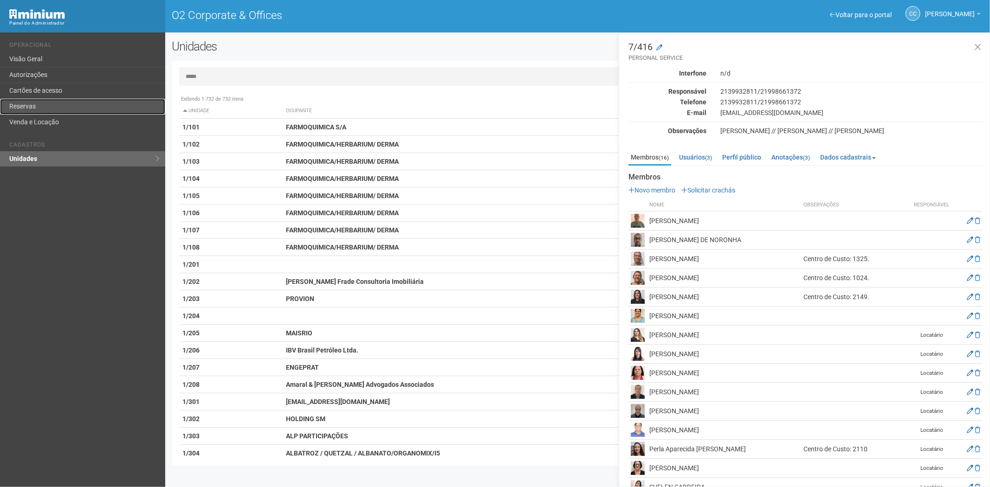
click at [28, 107] on link "Reservas" at bounding box center [82, 107] width 165 height 16
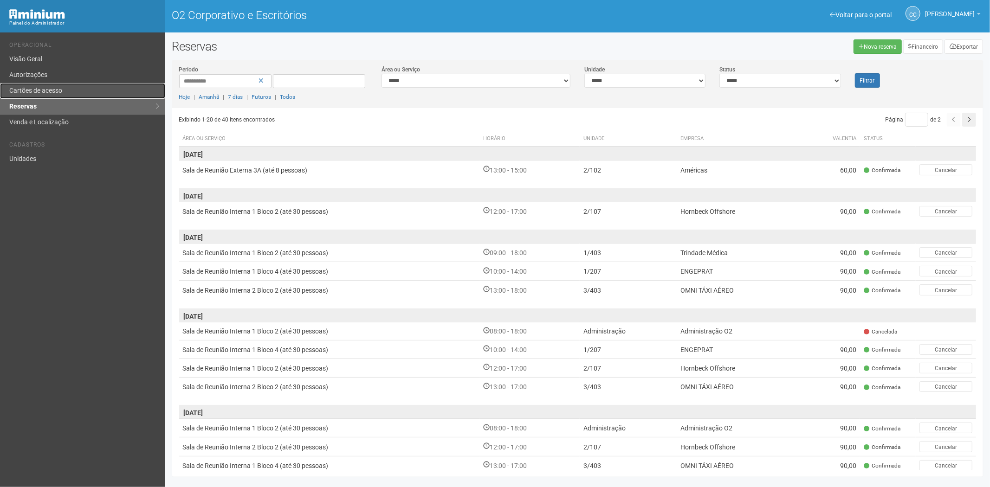
click at [78, 91] on link "Cartões de acesso" at bounding box center [82, 91] width 165 height 16
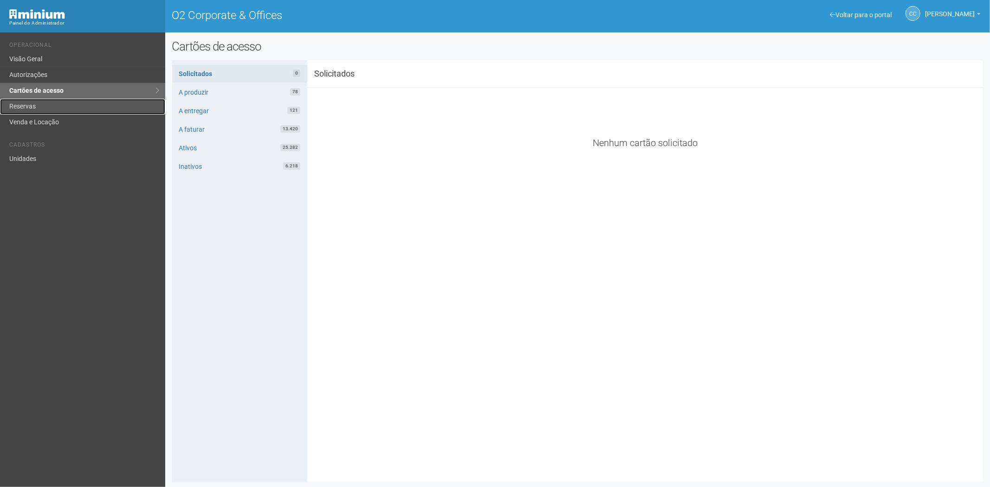
click at [68, 109] on link "Reservas" at bounding box center [82, 107] width 165 height 16
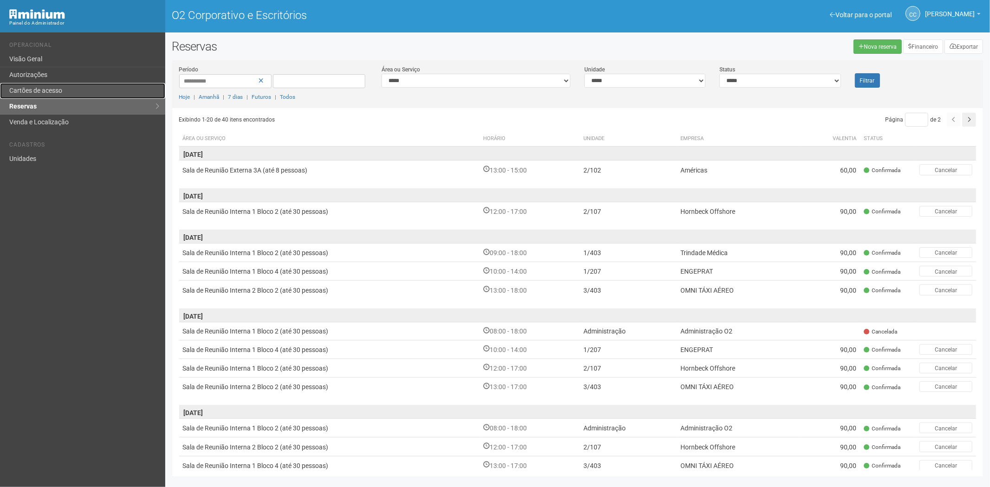
click at [33, 90] on font "Cartões de acesso" at bounding box center [35, 90] width 53 height 7
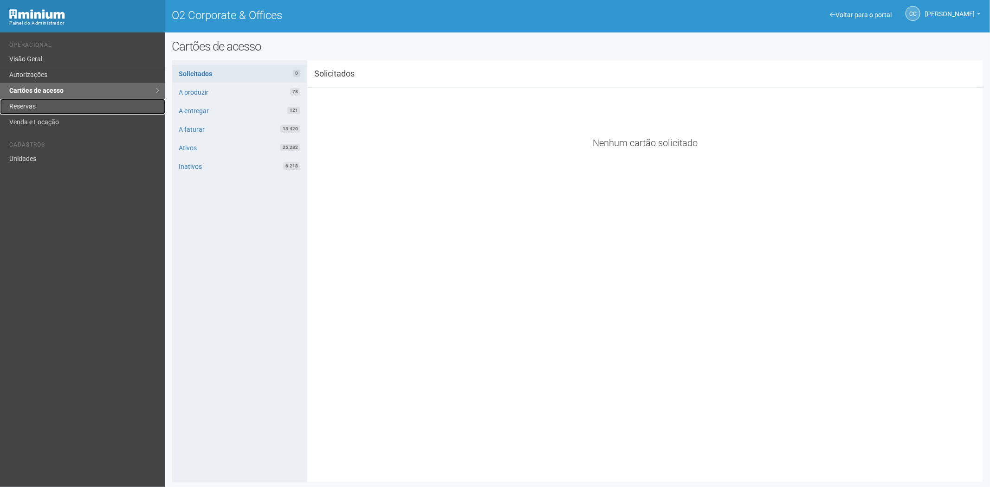
click at [77, 105] on link "Reservas" at bounding box center [82, 107] width 165 height 16
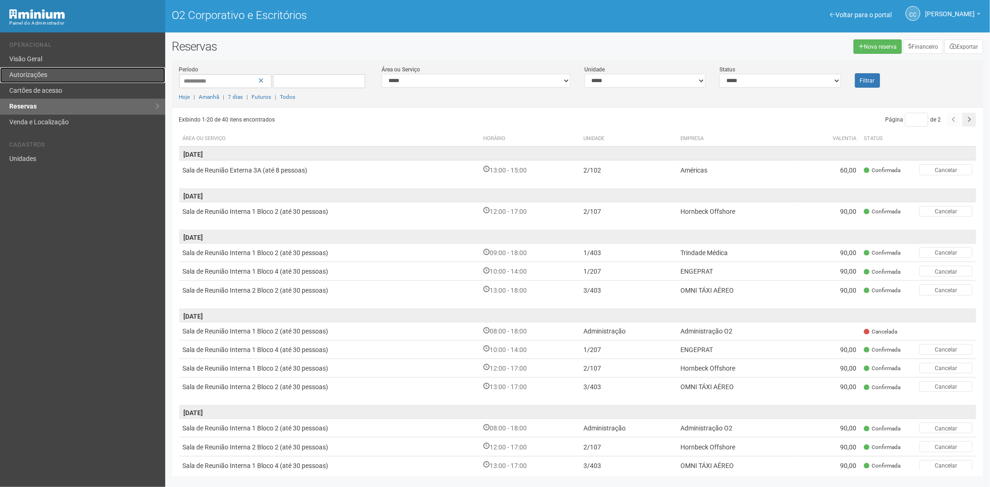
click at [57, 68] on link "Autorizações" at bounding box center [82, 75] width 165 height 16
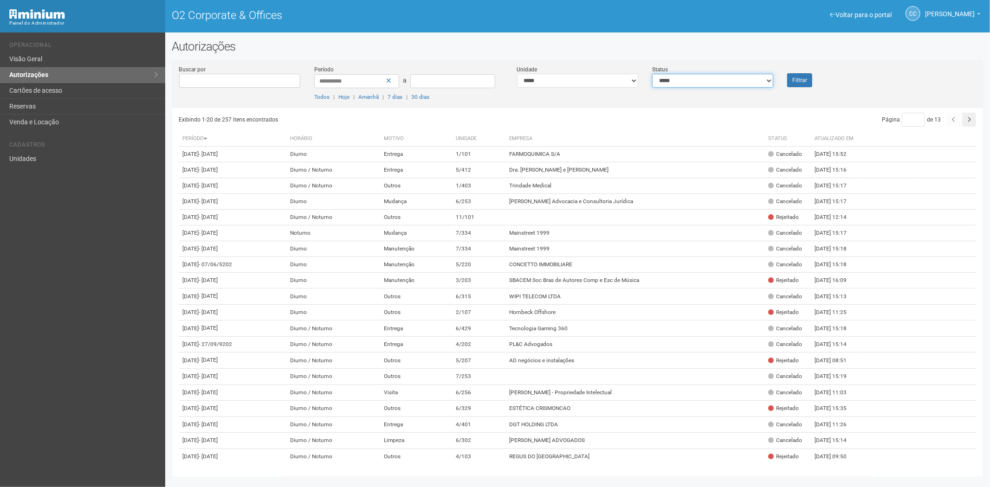
click at [732, 77] on select "**********" at bounding box center [712, 81] width 121 height 14
select select "*"
click at [652, 74] on select "**********" at bounding box center [712, 81] width 121 height 14
click at [795, 80] on font "Filtrar" at bounding box center [799, 81] width 15 height 6
